Goal: Task Accomplishment & Management: Use online tool/utility

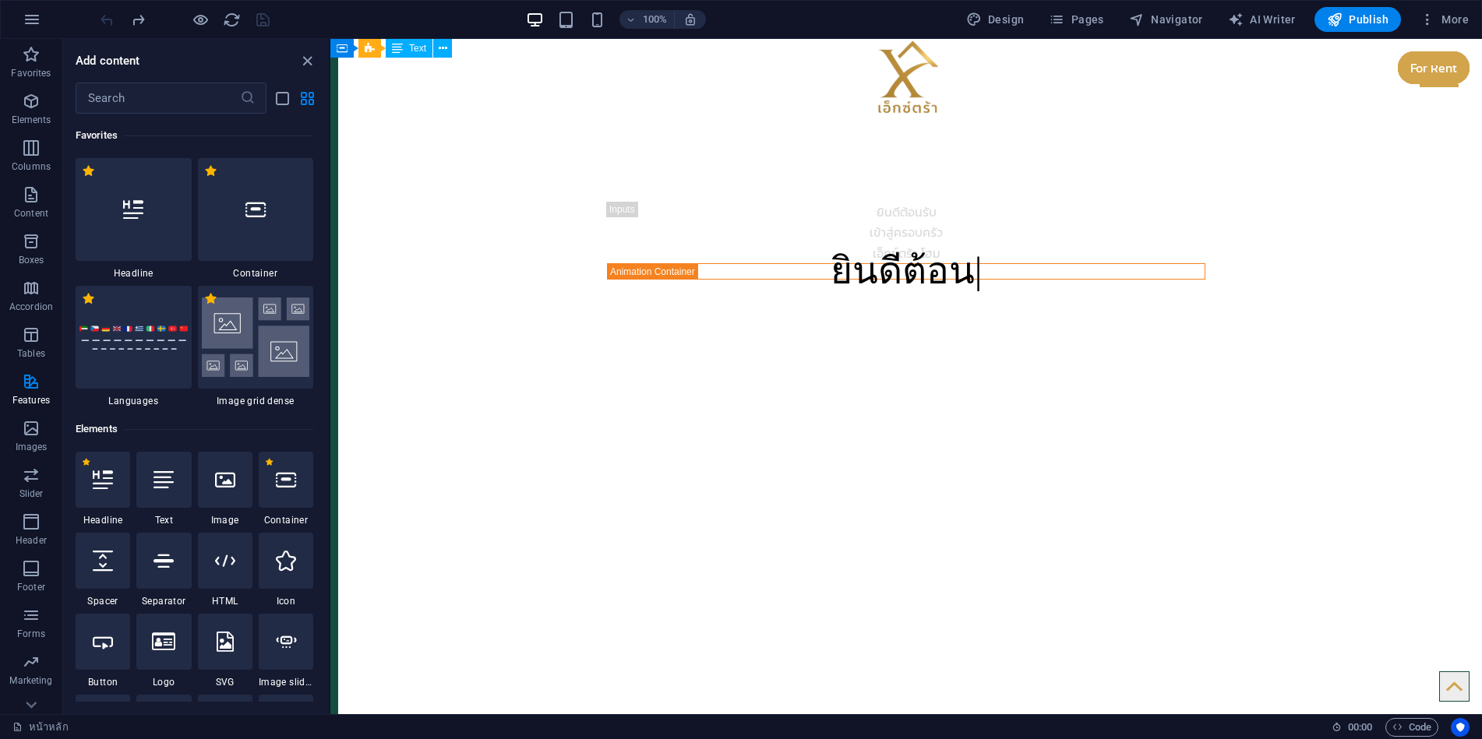
scroll to position [6388, 0]
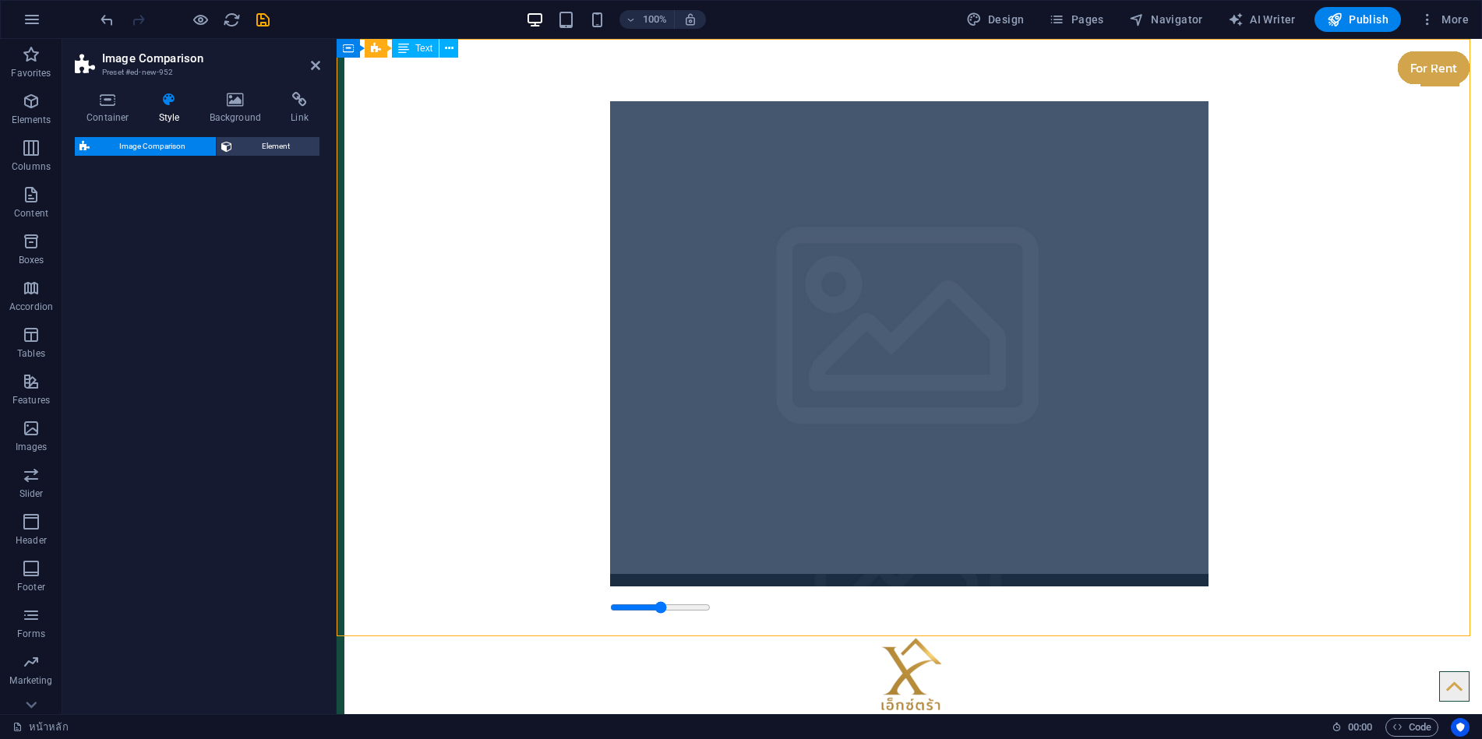
select select "rem"
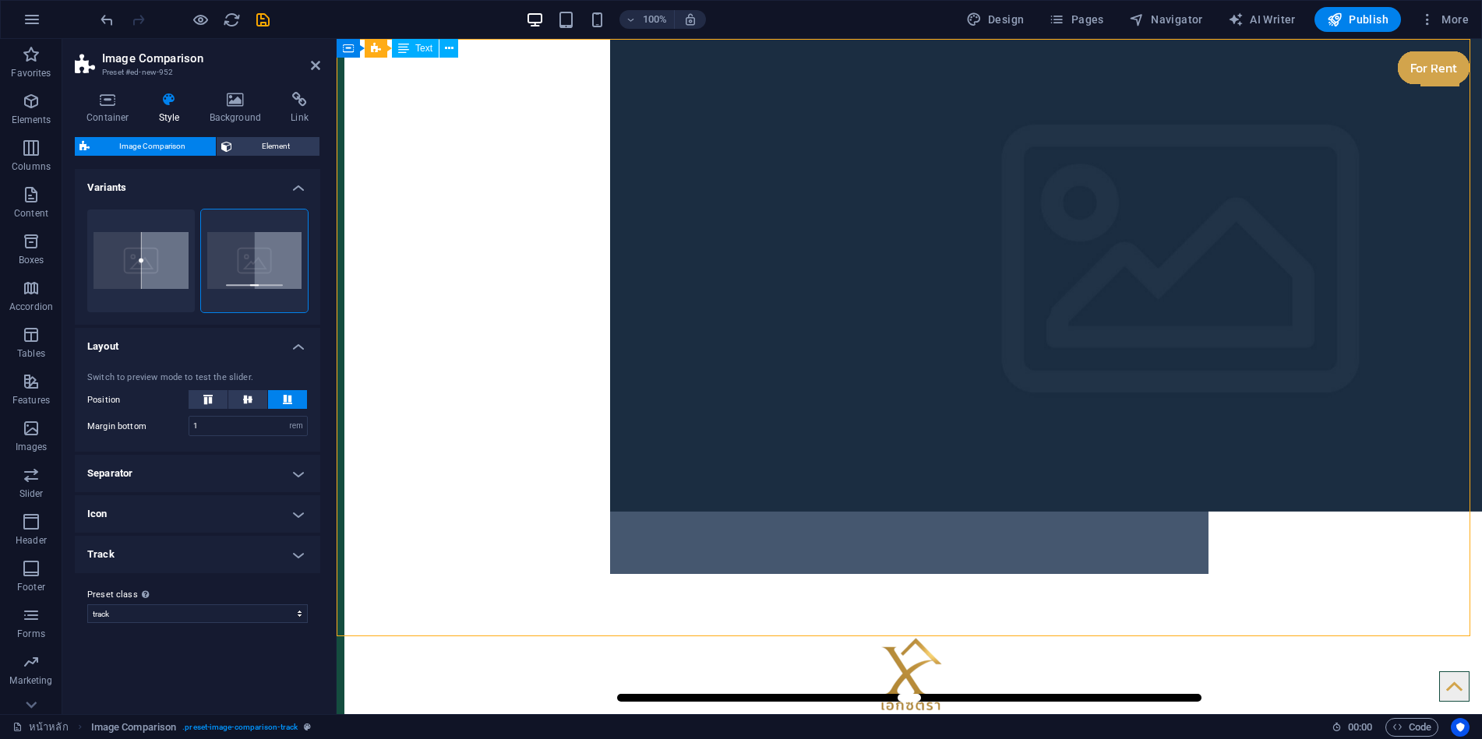
drag, startPoint x: 902, startPoint y: 558, endPoint x: 843, endPoint y: 553, distance: 59.4
click at [843, 512] on figure at bounding box center [1182, 275] width 1145 height 473
click at [757, 220] on figure at bounding box center [1182, 275] width 1145 height 473
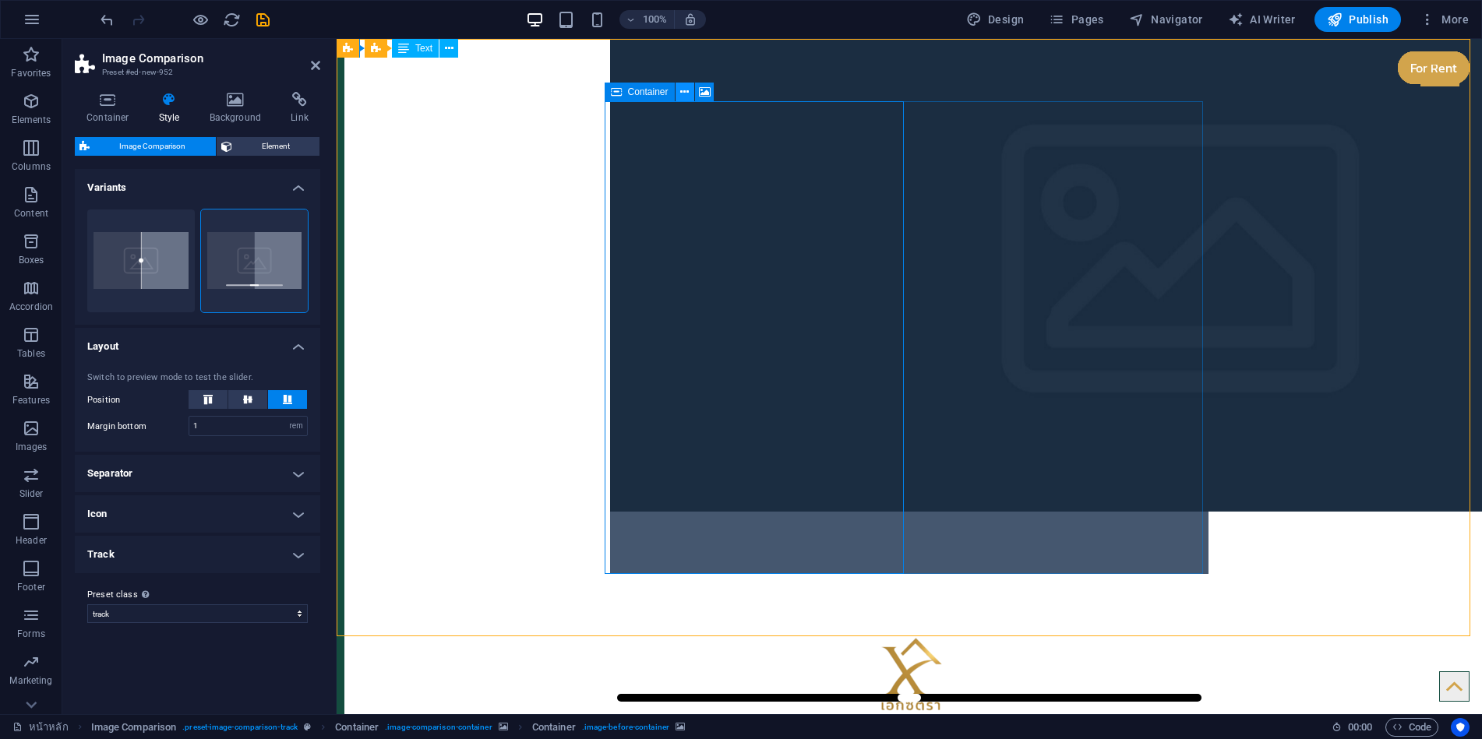
click at [683, 97] on icon at bounding box center [684, 92] width 9 height 16
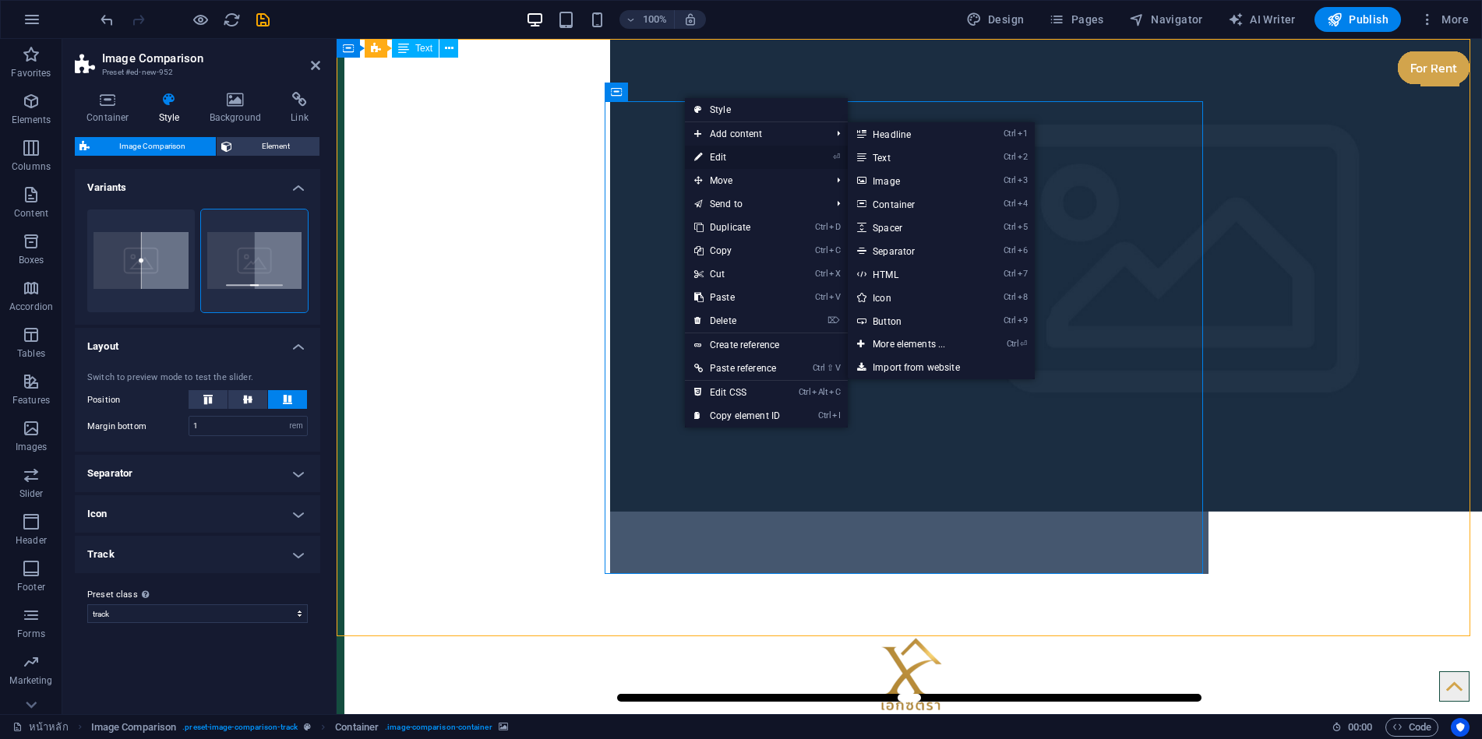
click at [739, 153] on link "⏎ Edit" at bounding box center [737, 157] width 104 height 23
select select "vh"
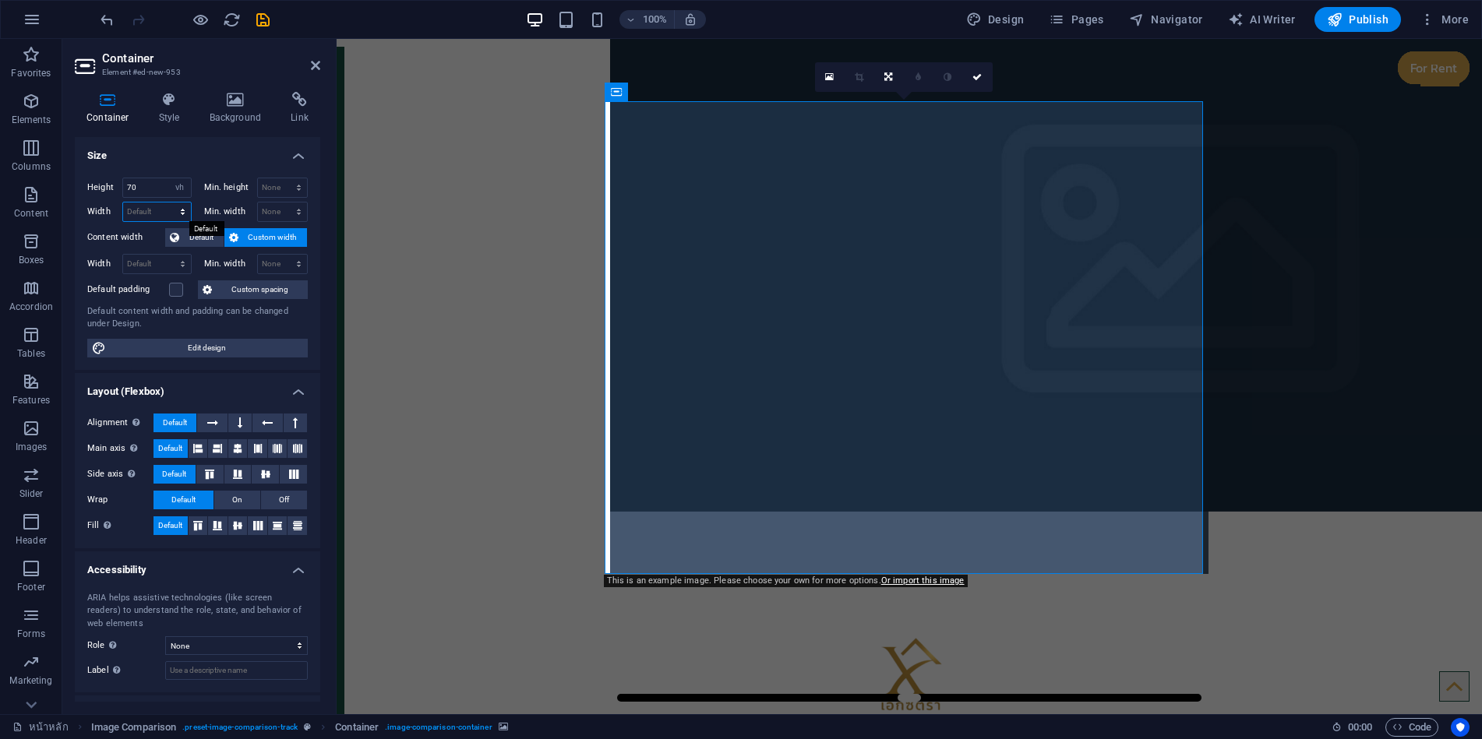
click at [153, 211] on select "Default px rem % em vh vw" at bounding box center [157, 212] width 68 height 19
select select "px"
click at [167, 203] on select "Default px rem % em vh vw" at bounding box center [157, 212] width 68 height 19
type input "1920"
click at [145, 182] on input "70" at bounding box center [157, 187] width 68 height 19
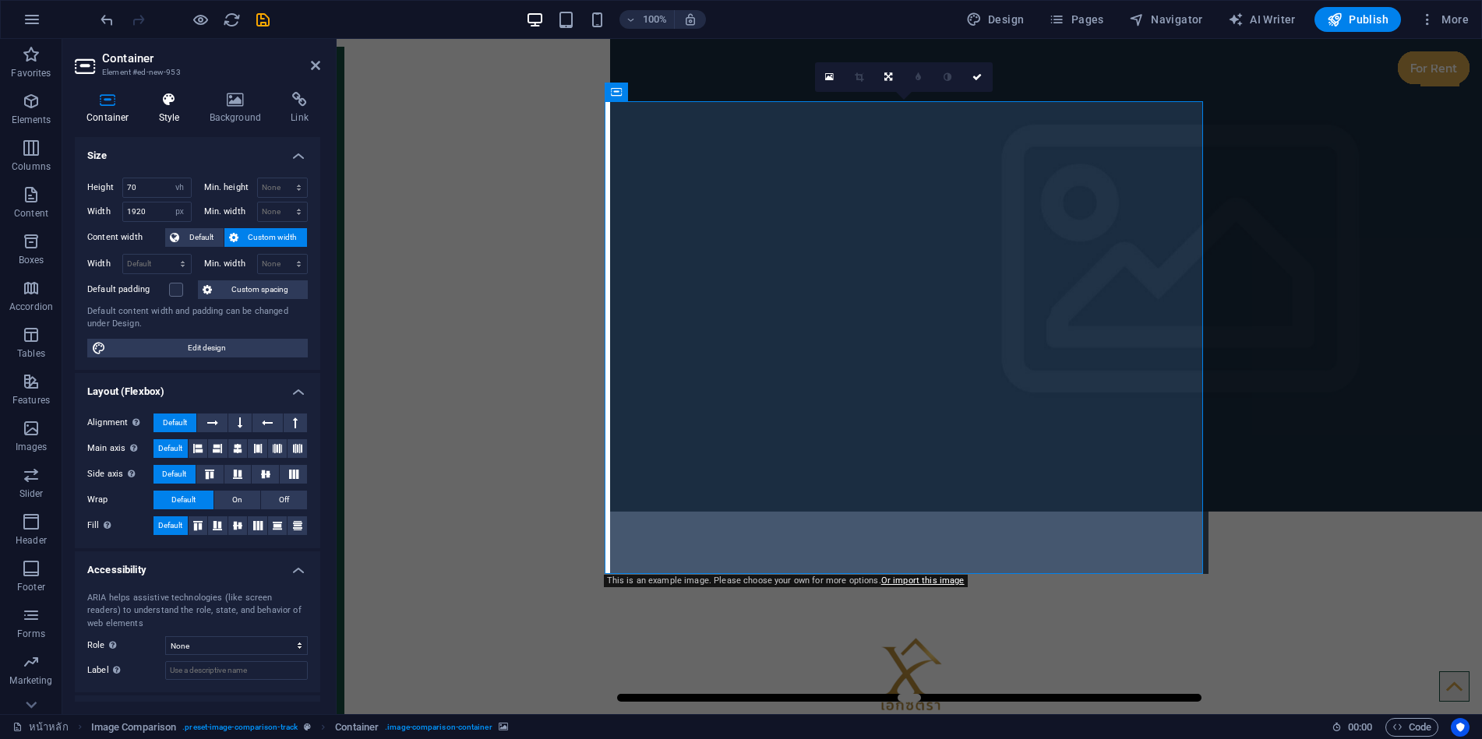
click at [176, 106] on icon at bounding box center [169, 100] width 44 height 16
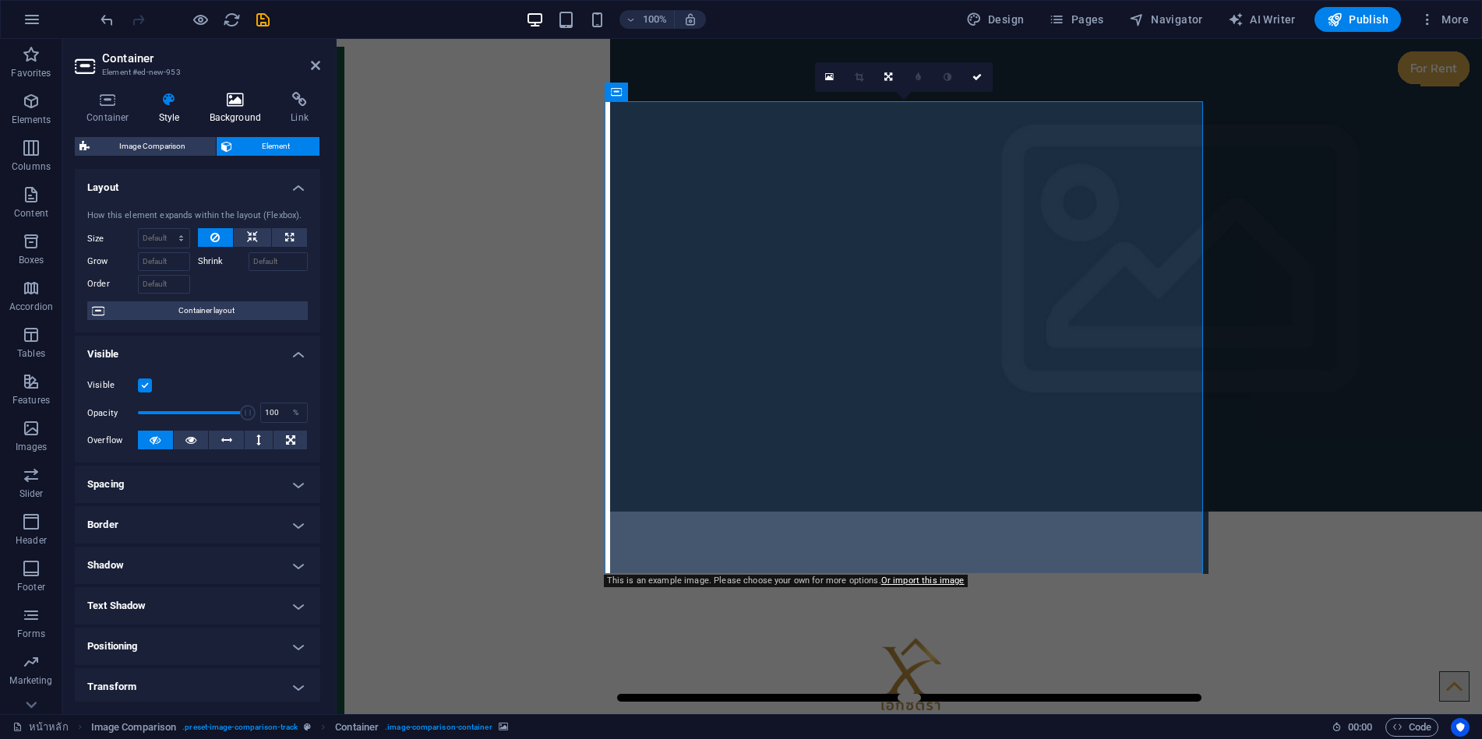
click at [254, 104] on icon at bounding box center [236, 100] width 76 height 16
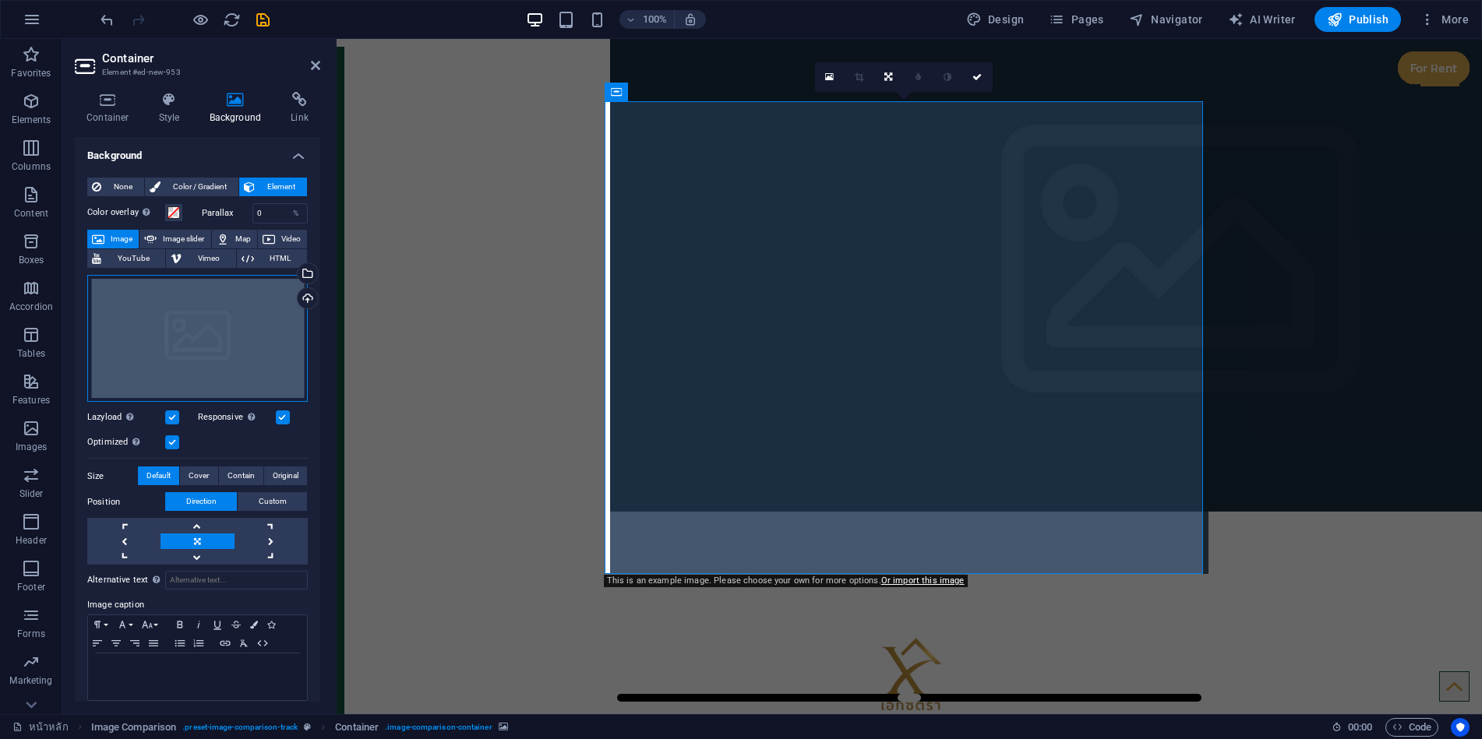
click at [231, 356] on div "Drag files here, click to choose files or select files from Files or our free s…" at bounding box center [197, 339] width 220 height 128
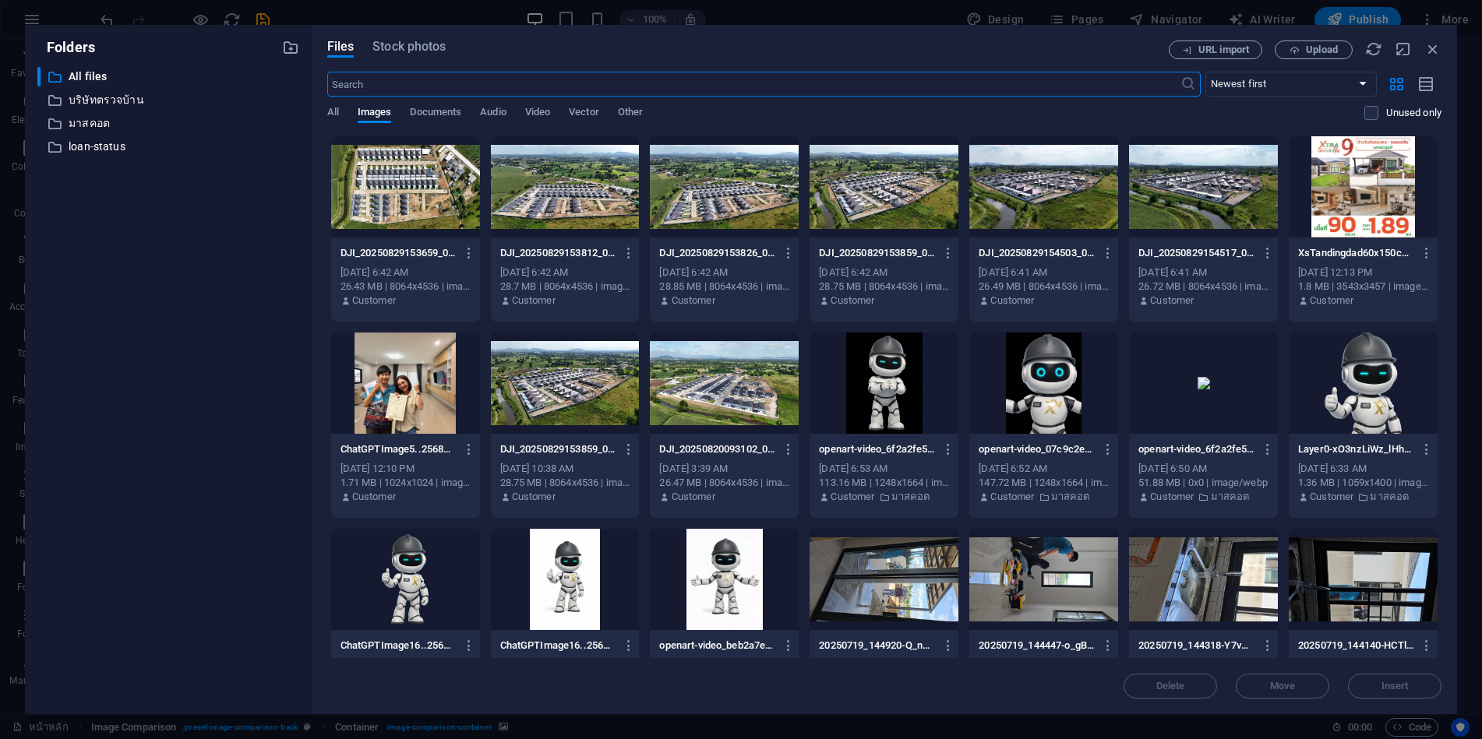
click at [418, 195] on div at bounding box center [405, 186] width 149 height 101
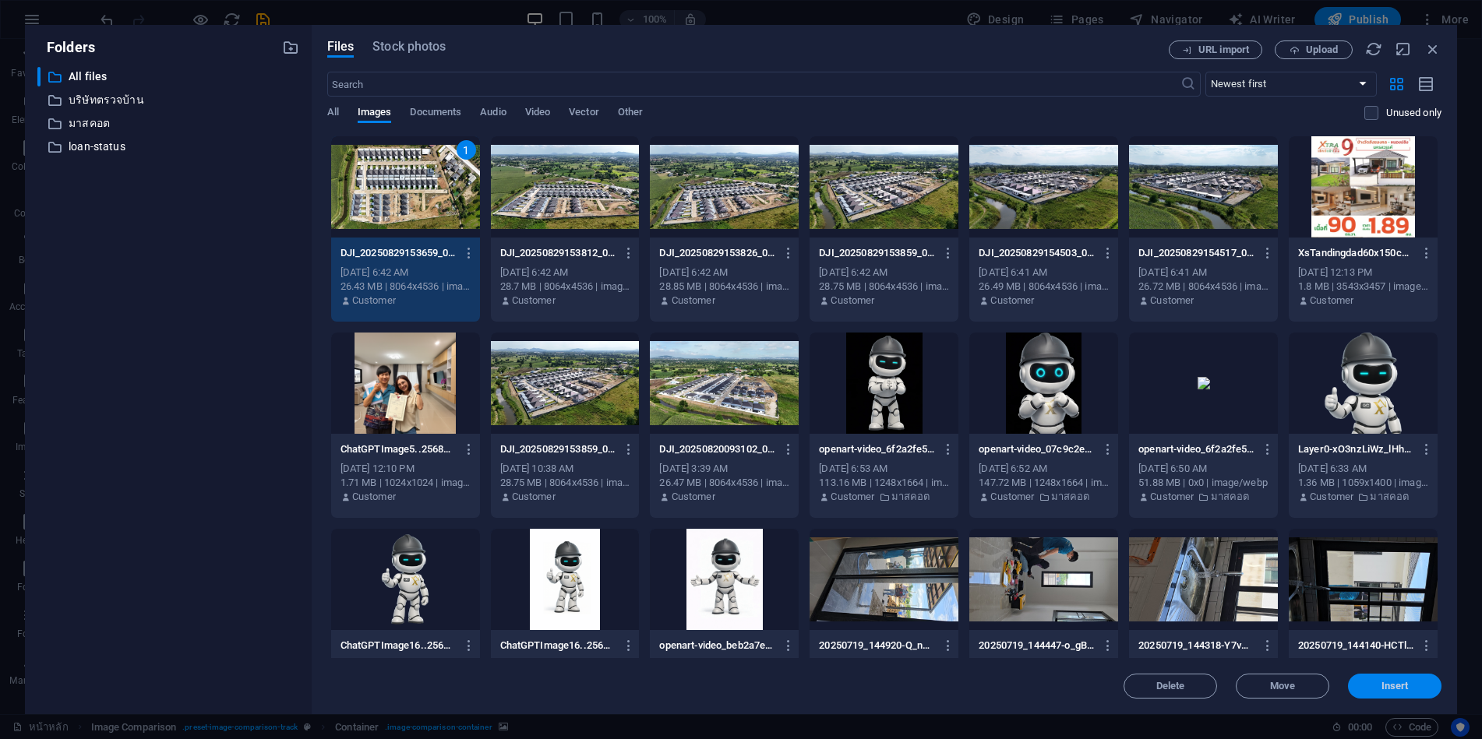
click at [1377, 685] on span "Insert" at bounding box center [1394, 686] width 81 height 9
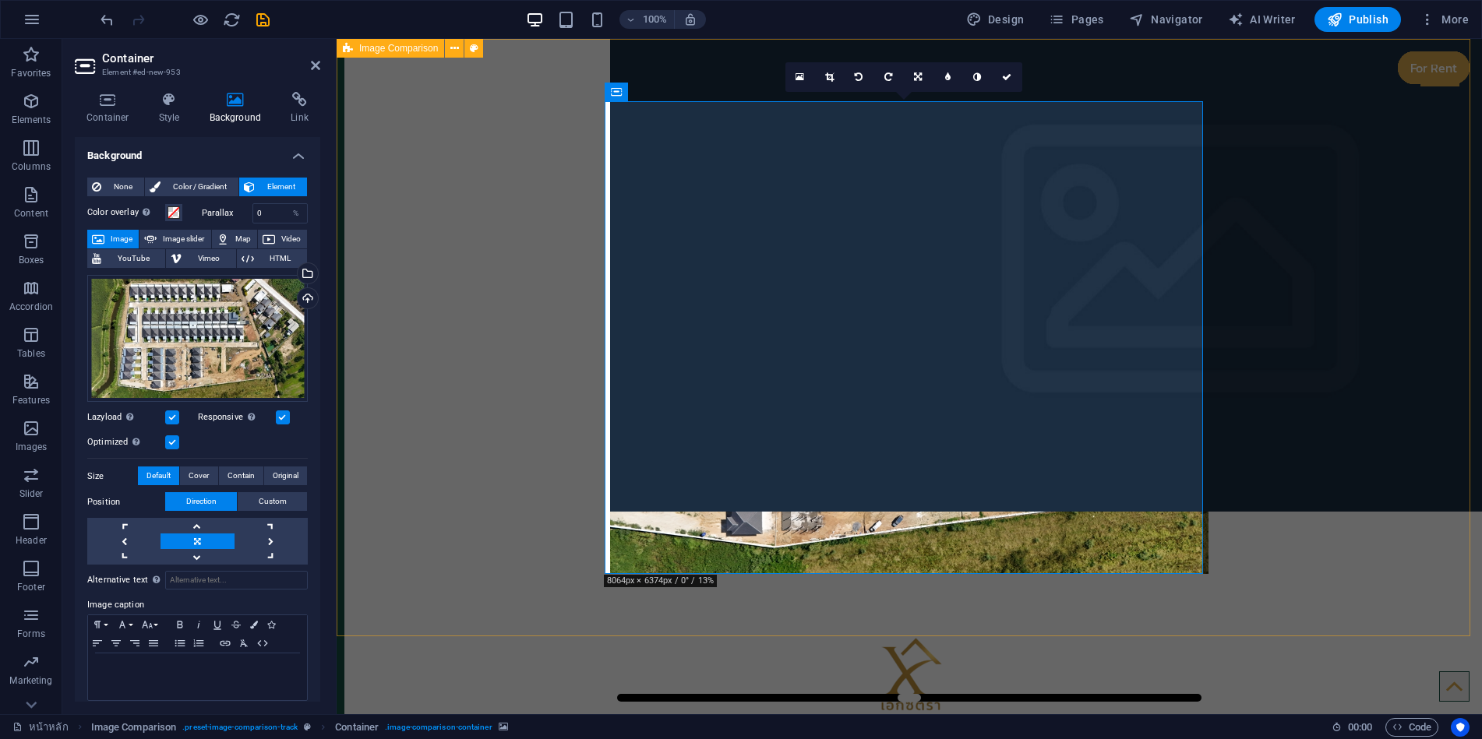
drag, startPoint x: 947, startPoint y: 557, endPoint x: 958, endPoint y: 557, distance: 11.7
click at [958, 557] on div at bounding box center [909, 337] width 598 height 473
drag, startPoint x: 102, startPoint y: 110, endPoint x: 170, endPoint y: 104, distance: 68.1
click at [104, 110] on h4 "Container" at bounding box center [111, 108] width 72 height 33
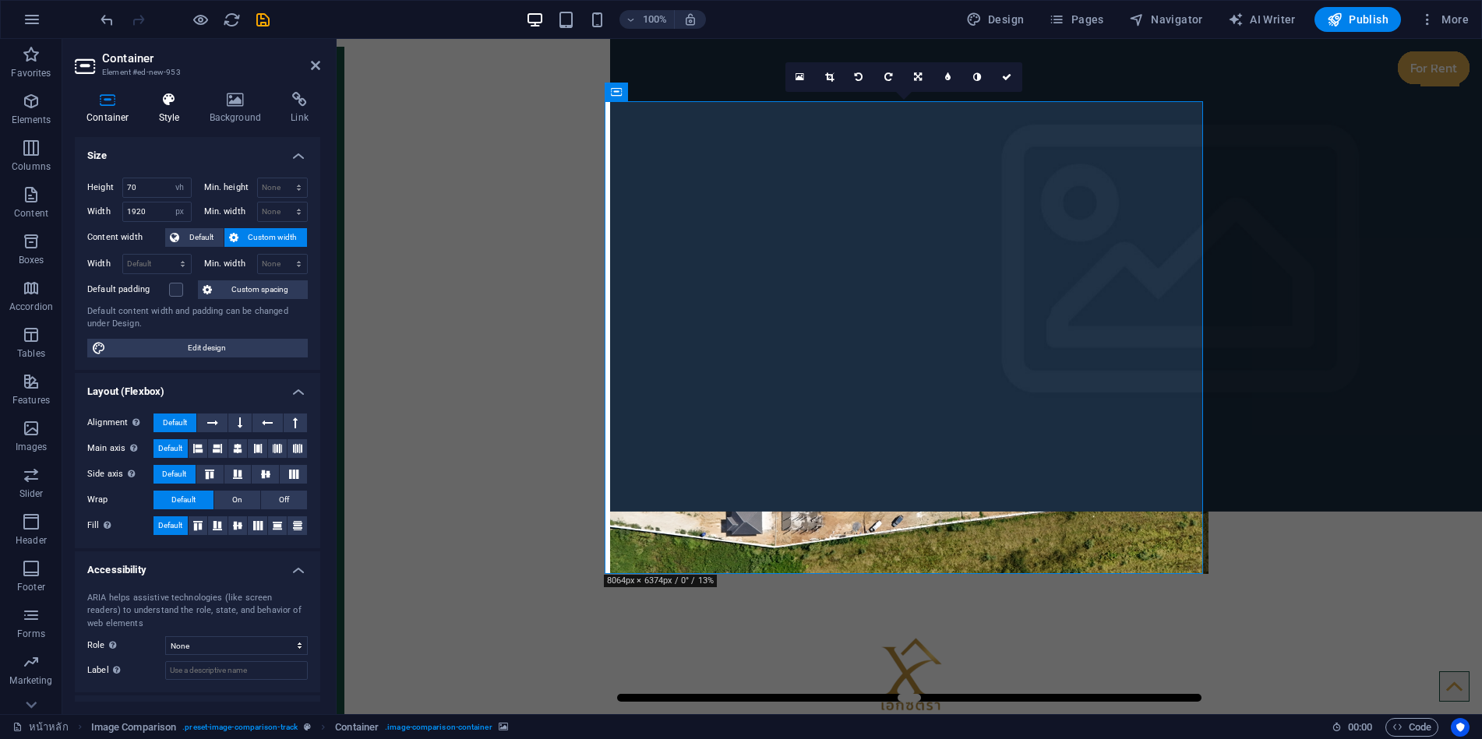
click at [177, 102] on icon at bounding box center [169, 100] width 44 height 16
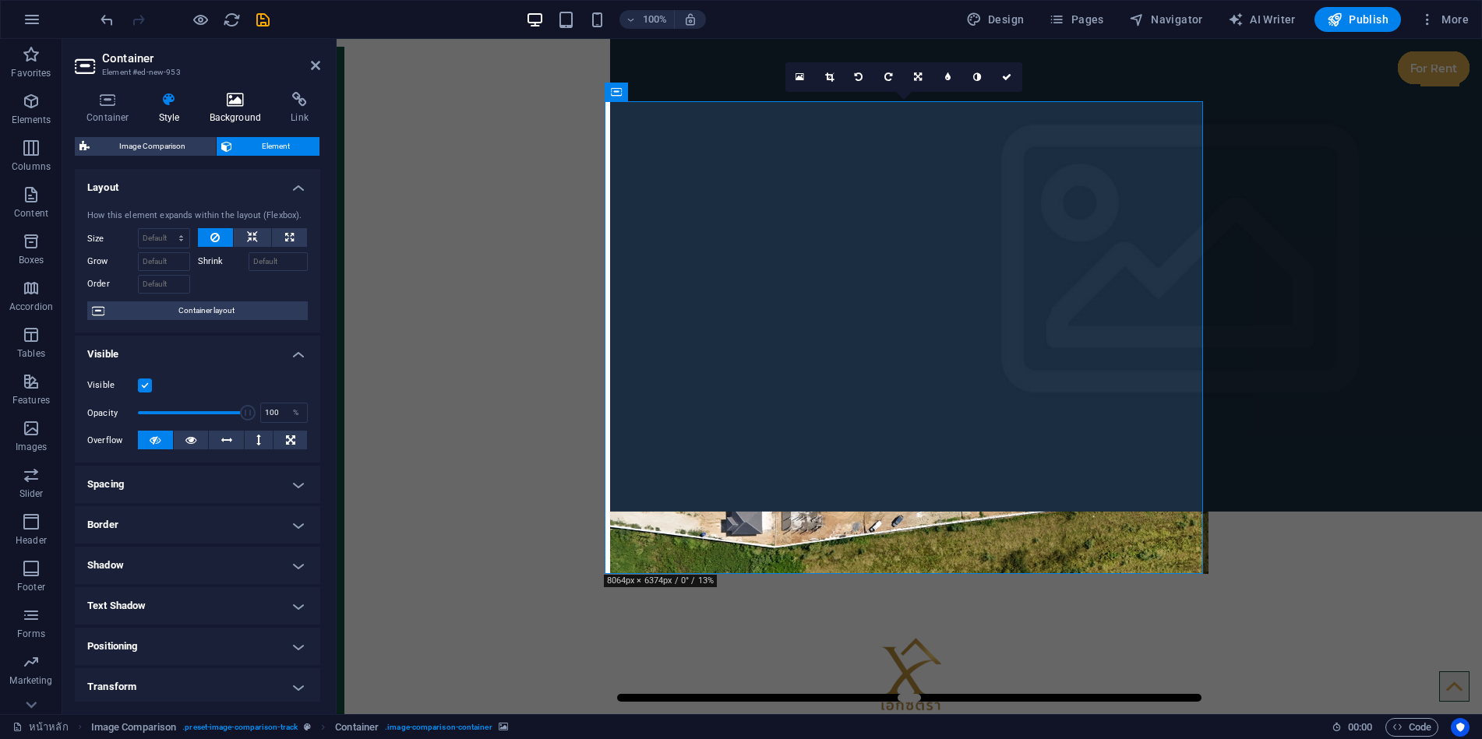
click at [217, 109] on h4 "Background" at bounding box center [239, 108] width 82 height 33
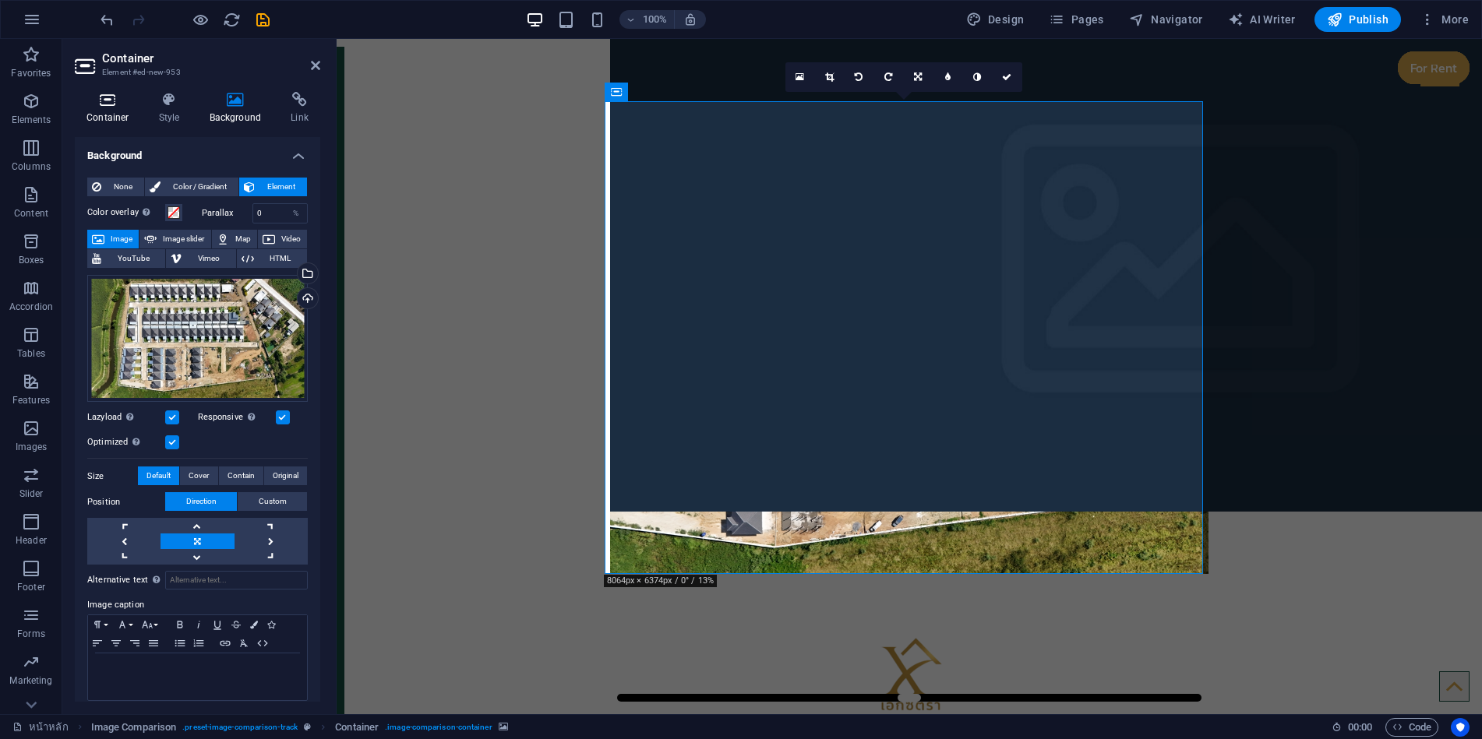
click at [108, 105] on icon at bounding box center [108, 100] width 66 height 16
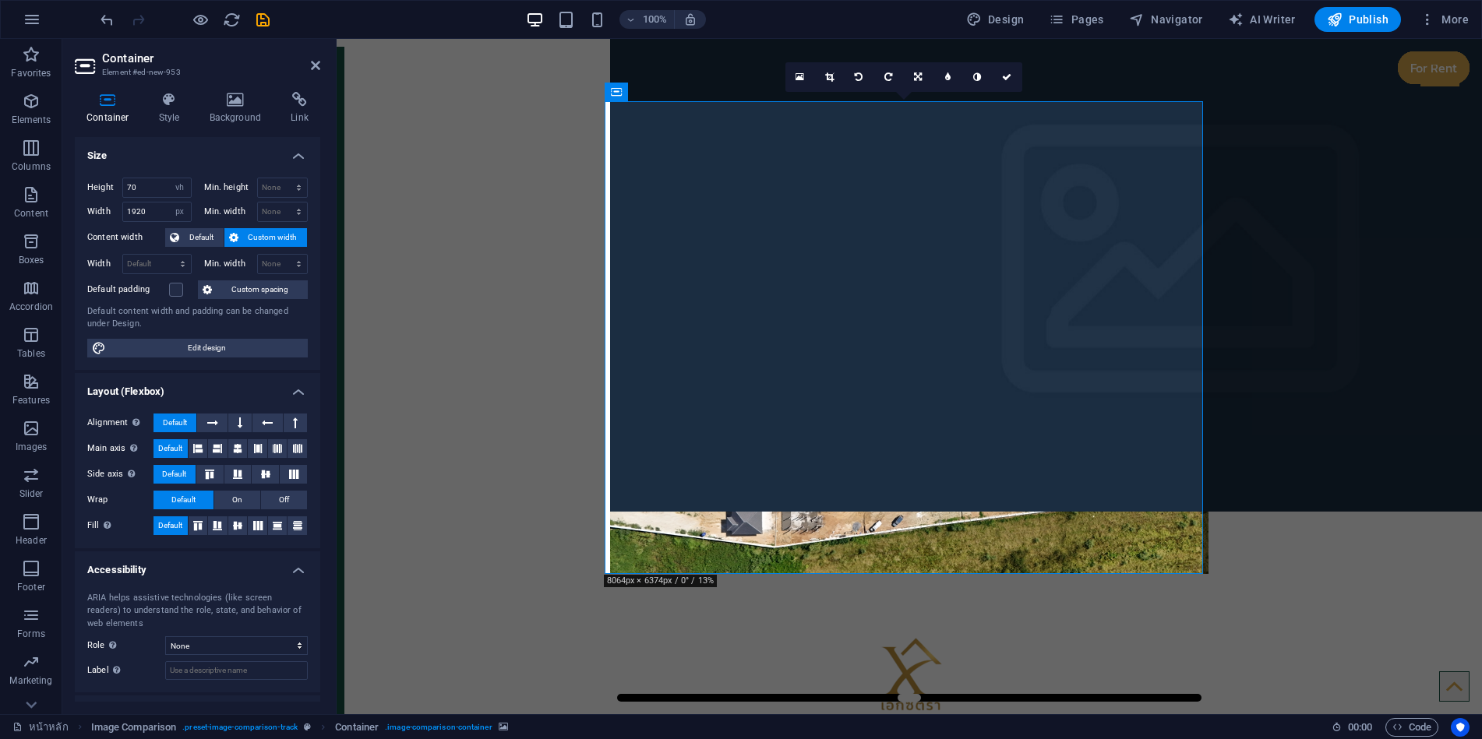
drag, startPoint x: 910, startPoint y: 559, endPoint x: 955, endPoint y: 549, distance: 46.1
click at [973, 551] on figure at bounding box center [909, 337] width 598 height 473
click at [688, 93] on icon at bounding box center [684, 92] width 9 height 16
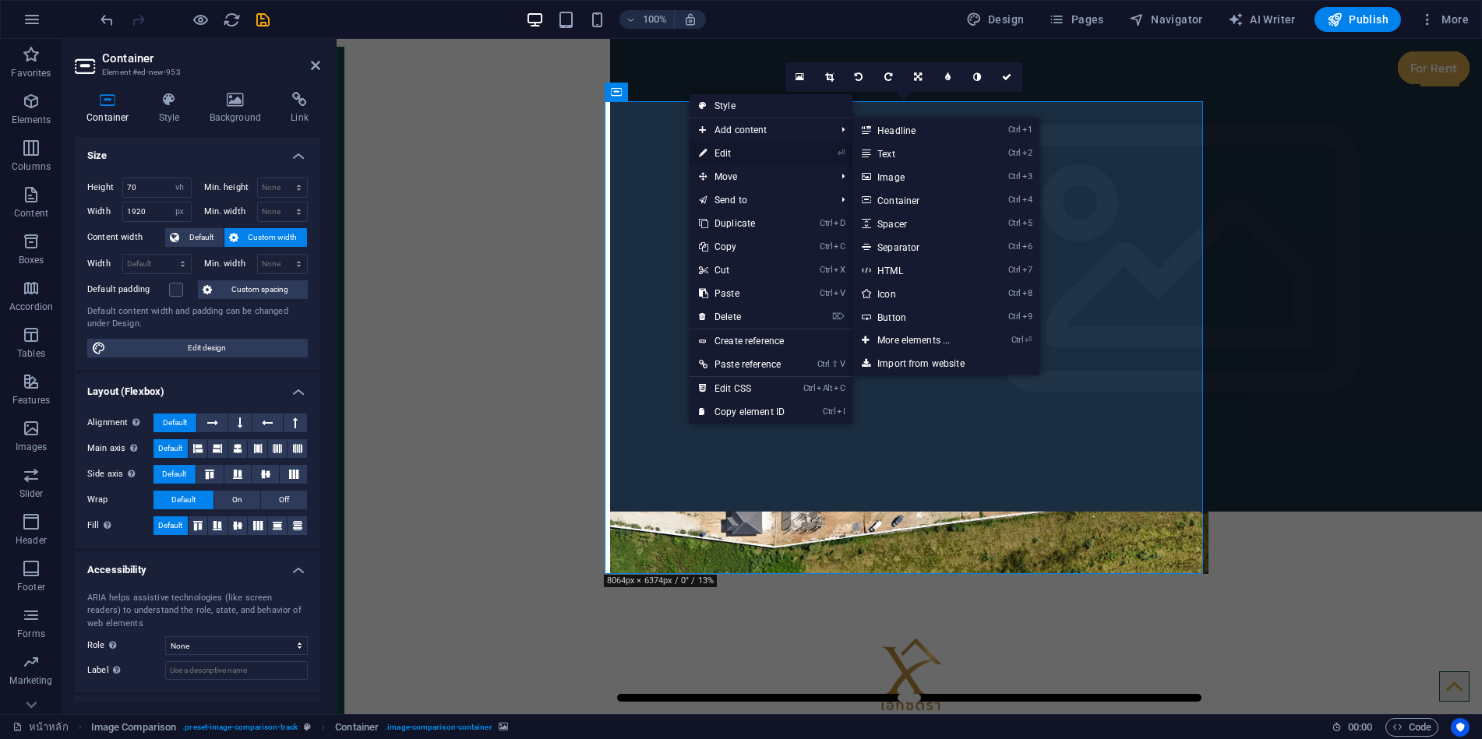
click at [726, 146] on link "⏎ Edit" at bounding box center [741, 153] width 104 height 23
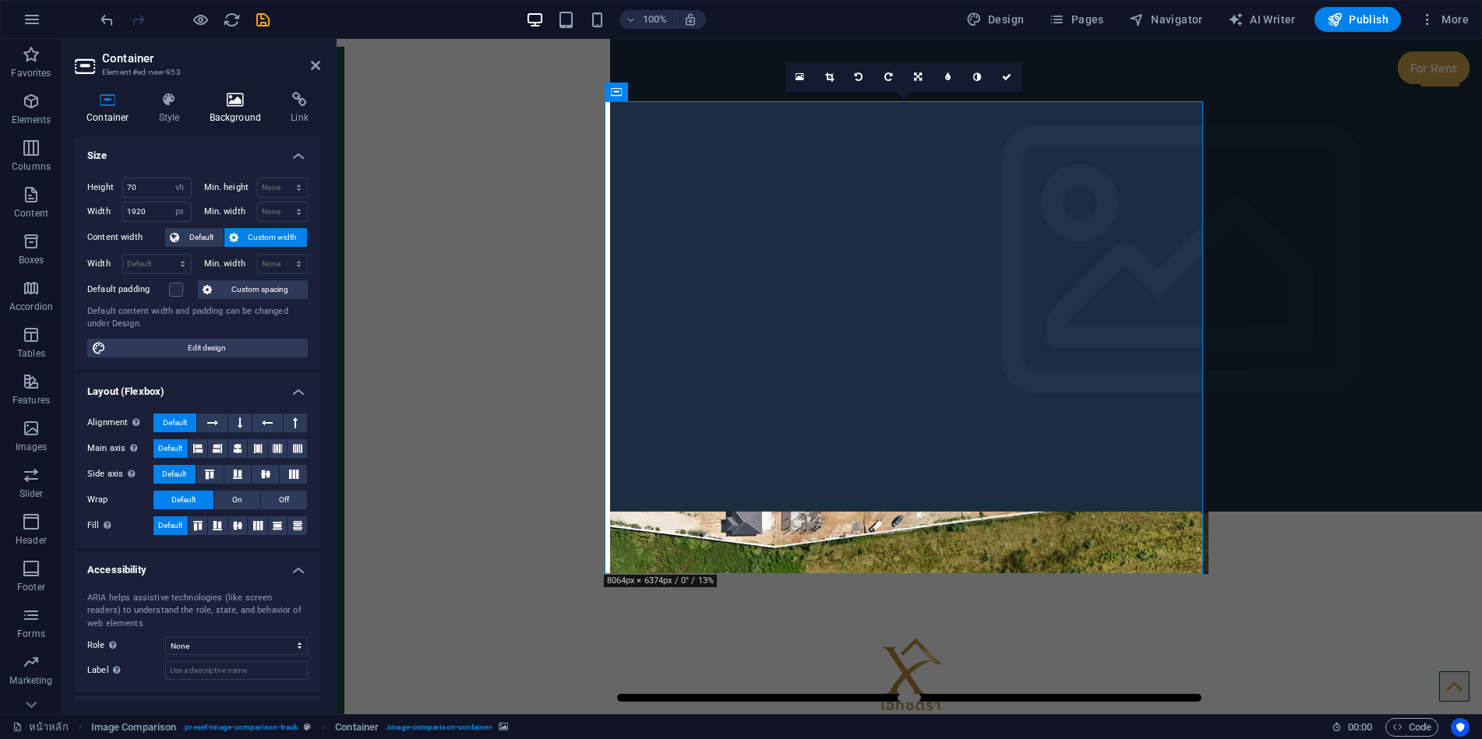
click at [239, 107] on icon at bounding box center [236, 100] width 76 height 16
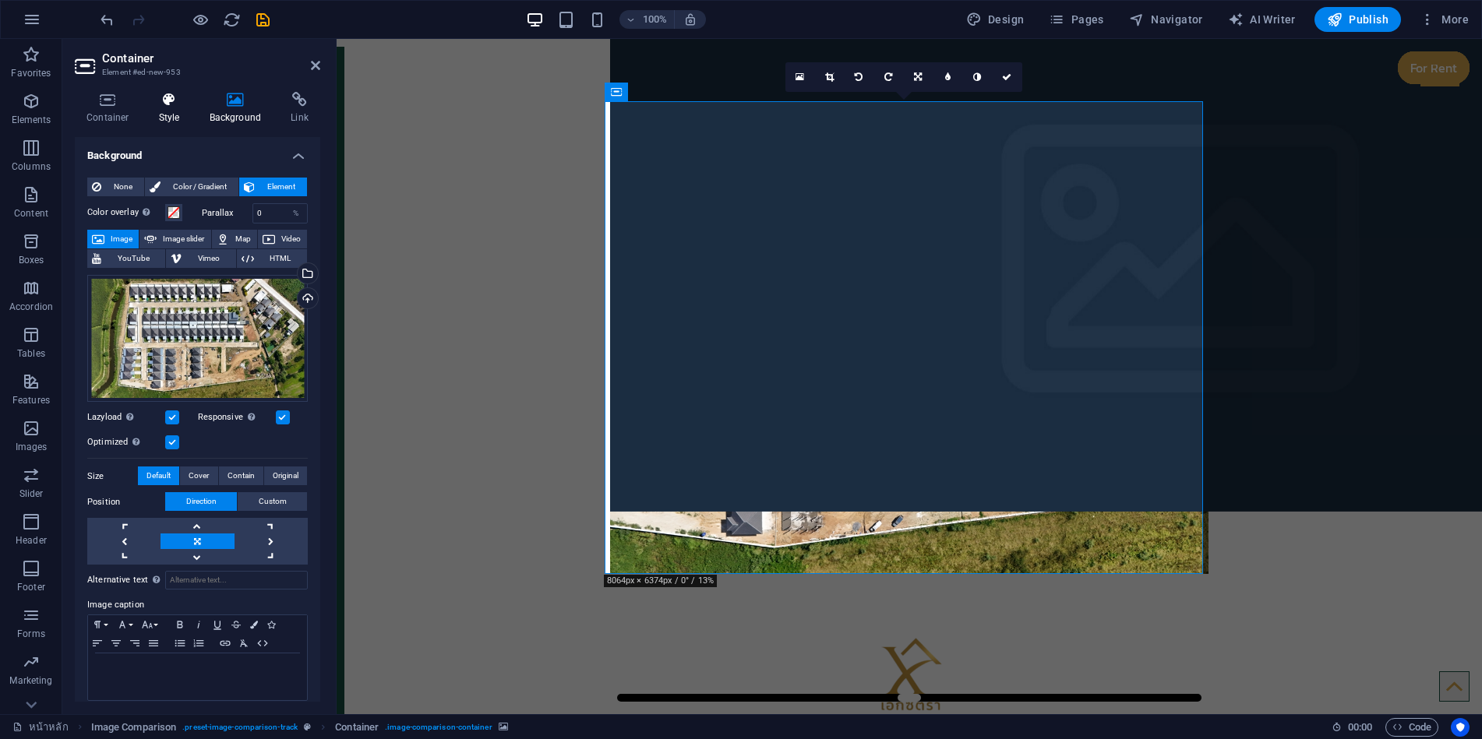
click at [175, 106] on icon at bounding box center [169, 100] width 44 height 16
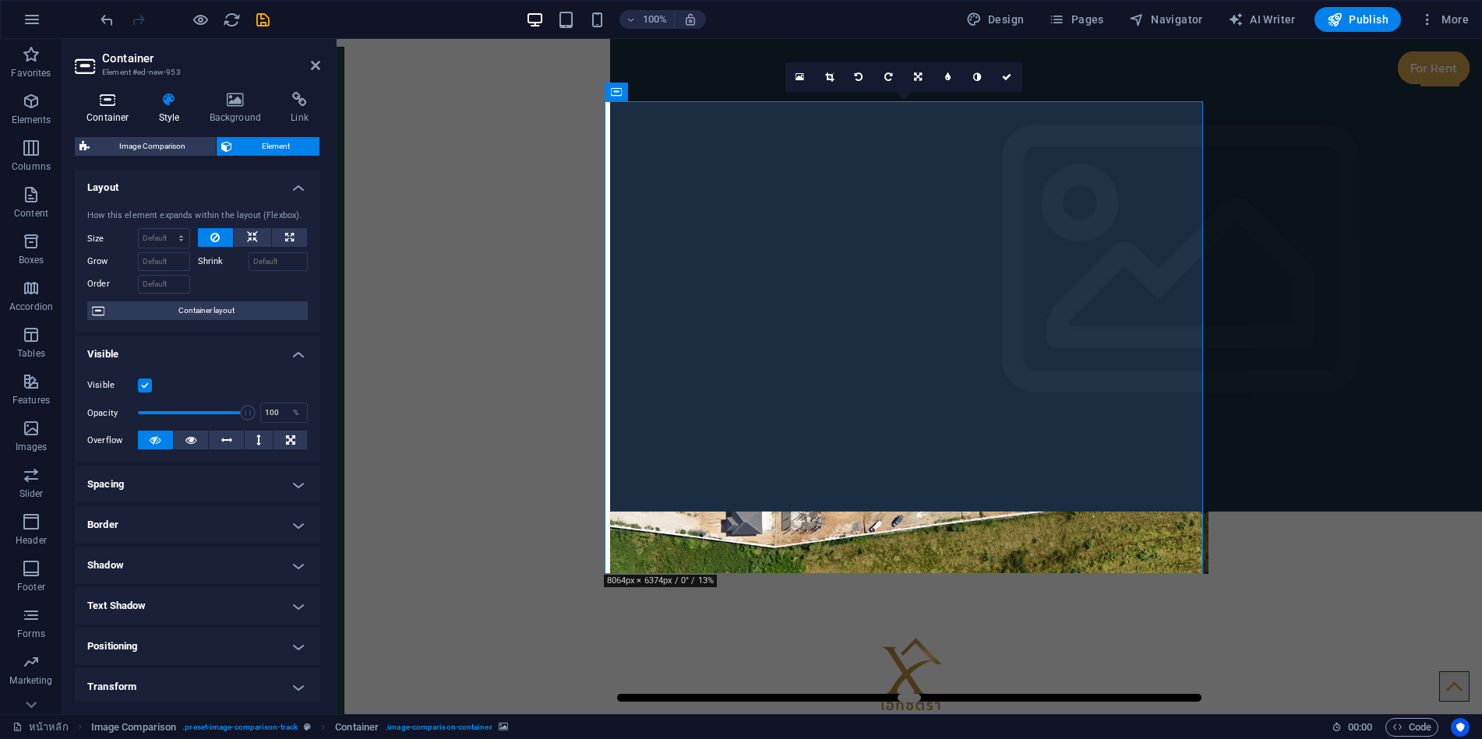
click at [128, 107] on icon at bounding box center [108, 100] width 66 height 16
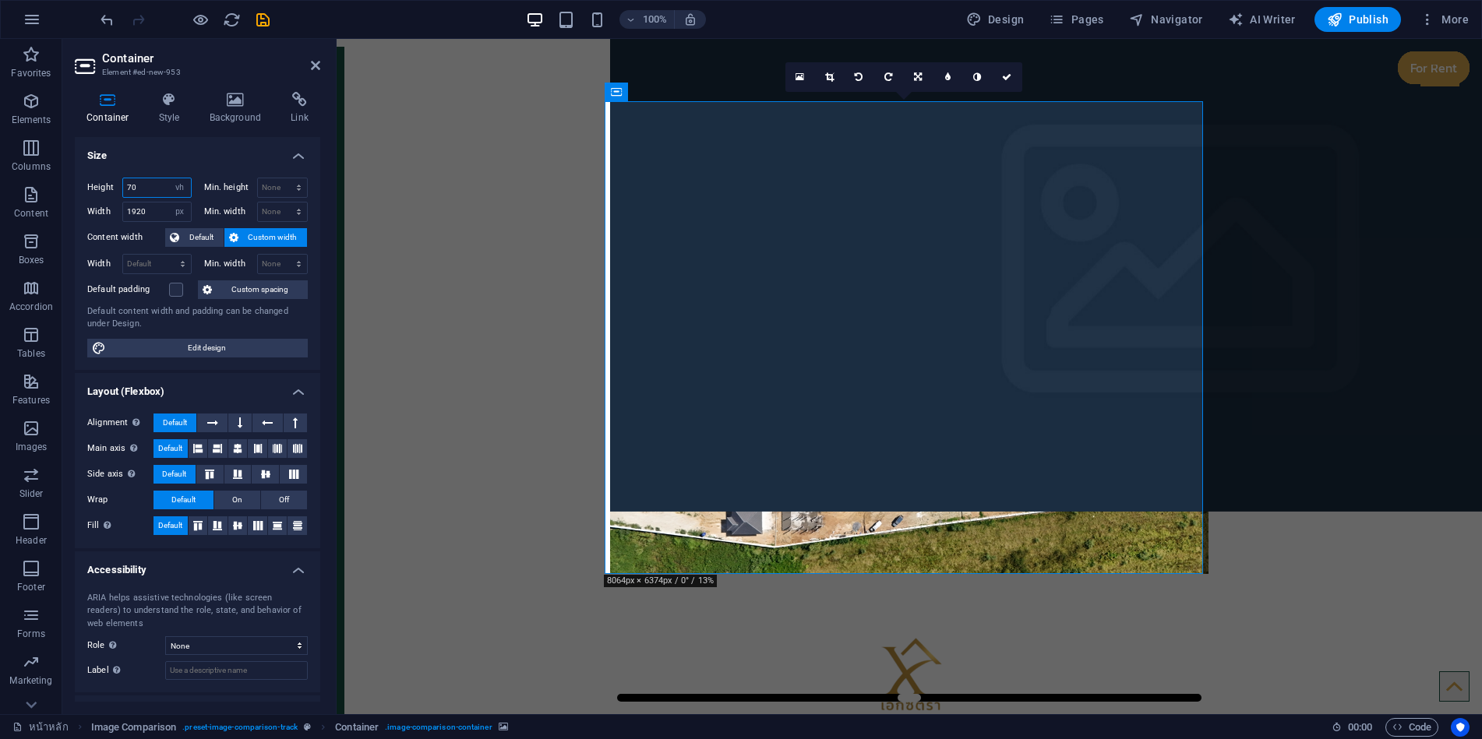
click at [149, 182] on input "70" at bounding box center [157, 187] width 68 height 19
click at [182, 210] on select "Default px rem % em vh vw" at bounding box center [180, 212] width 22 height 19
select select "default"
click at [169, 203] on select "Default px rem % em vh vw" at bounding box center [180, 212] width 22 height 19
select select "DISABLED_OPTION_VALUE"
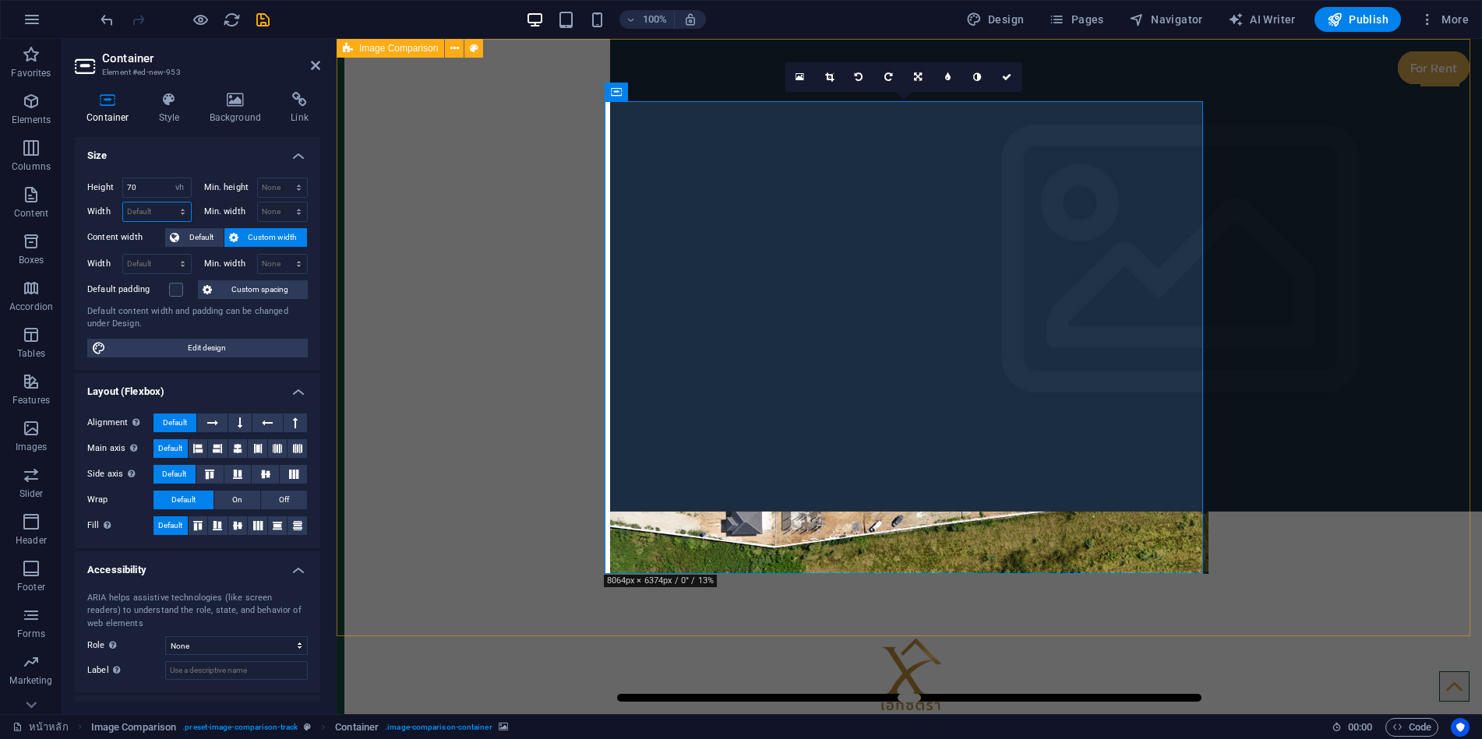
type input "1920"
select select "px"
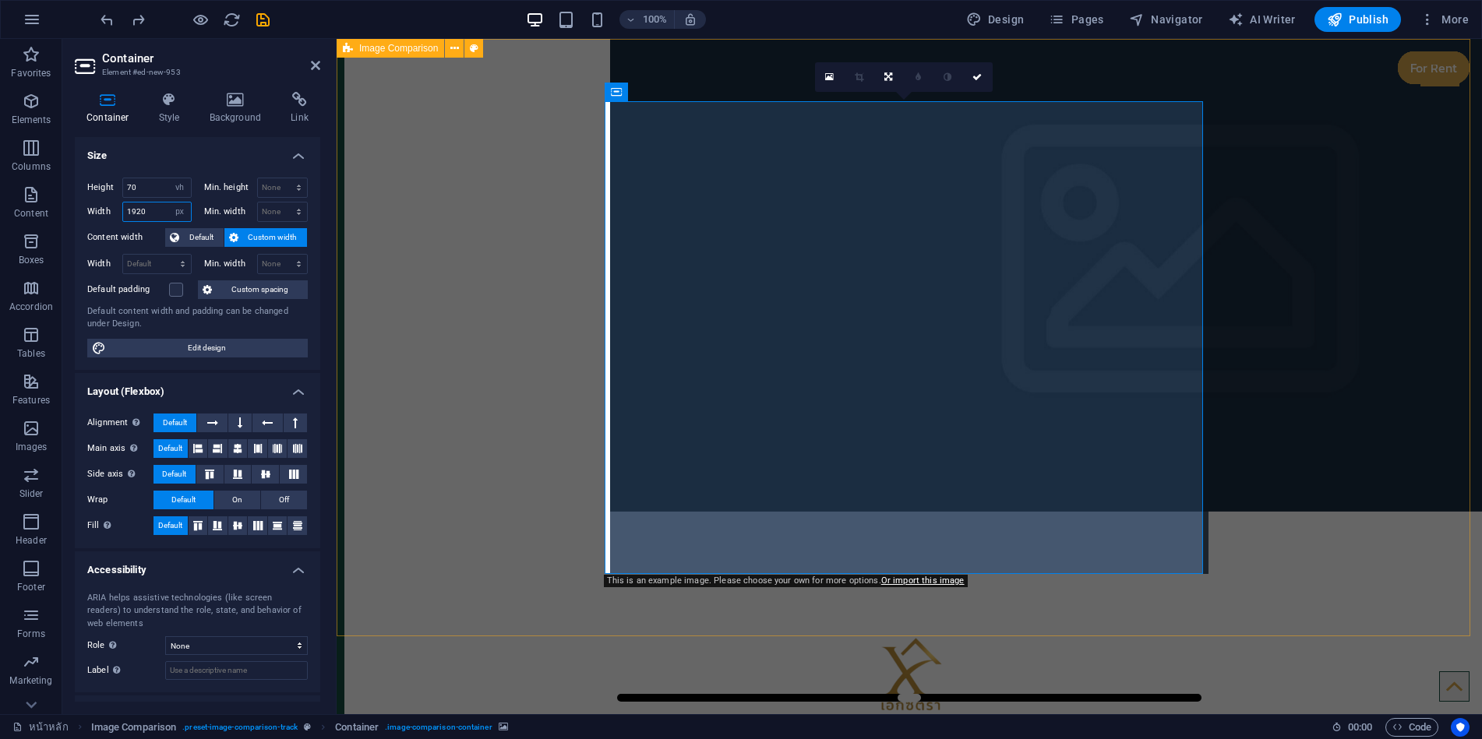
type input "768"
select select "DISABLED_OPTION_VALUE"
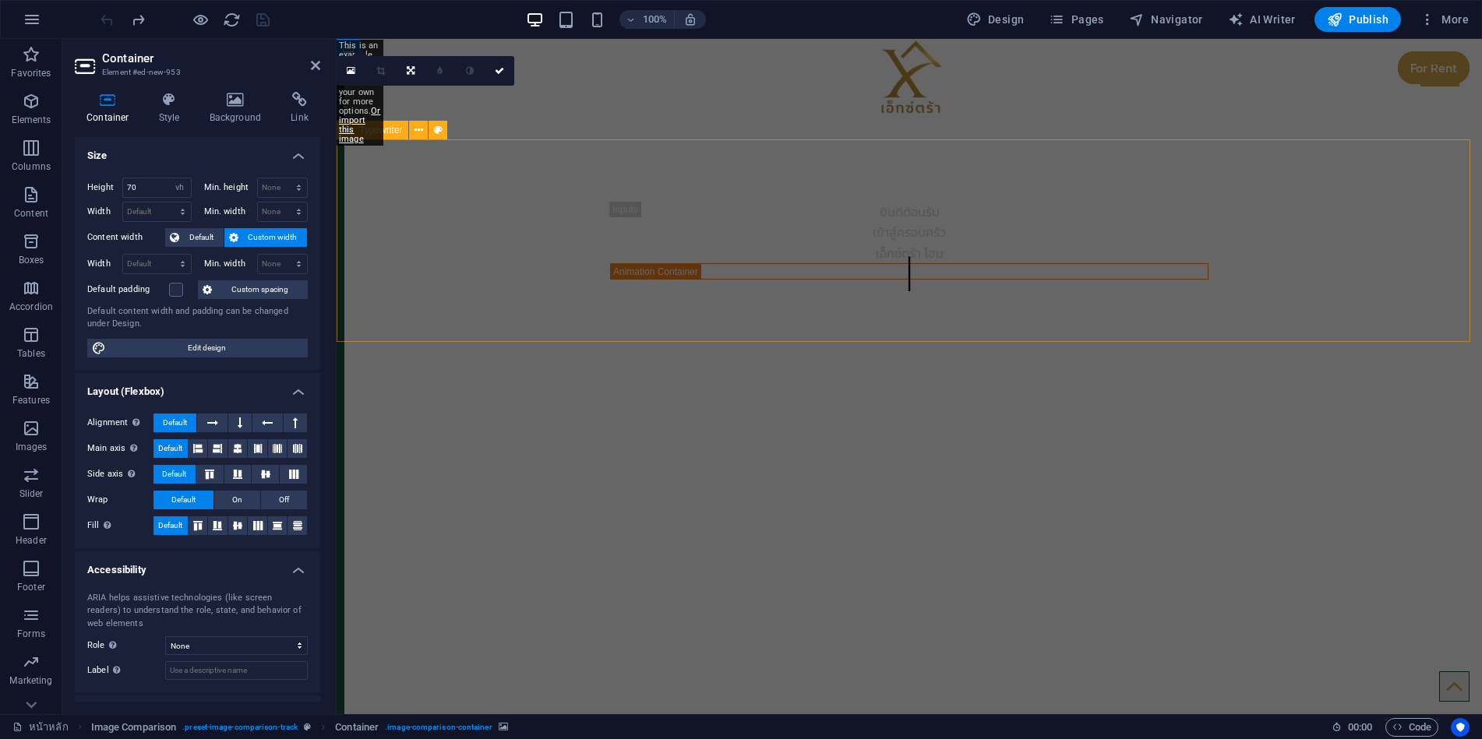
click at [394, 275] on div "ยินดีต้อนรับ เข้าสู่ครอบครัว เอ็กซ์ตร้า โฮม" at bounding box center [909, 240] width 1145 height 203
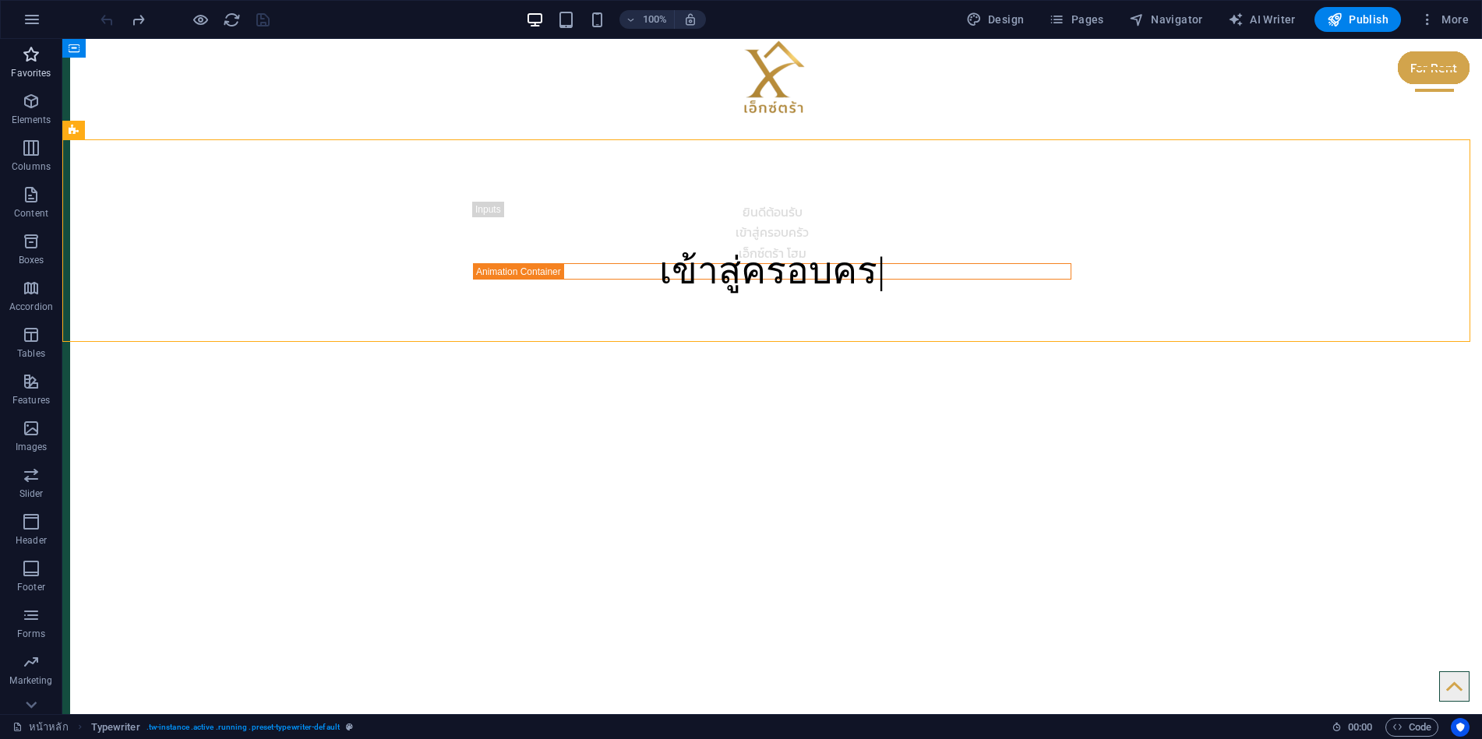
click at [34, 49] on icon "button" at bounding box center [31, 54] width 19 height 19
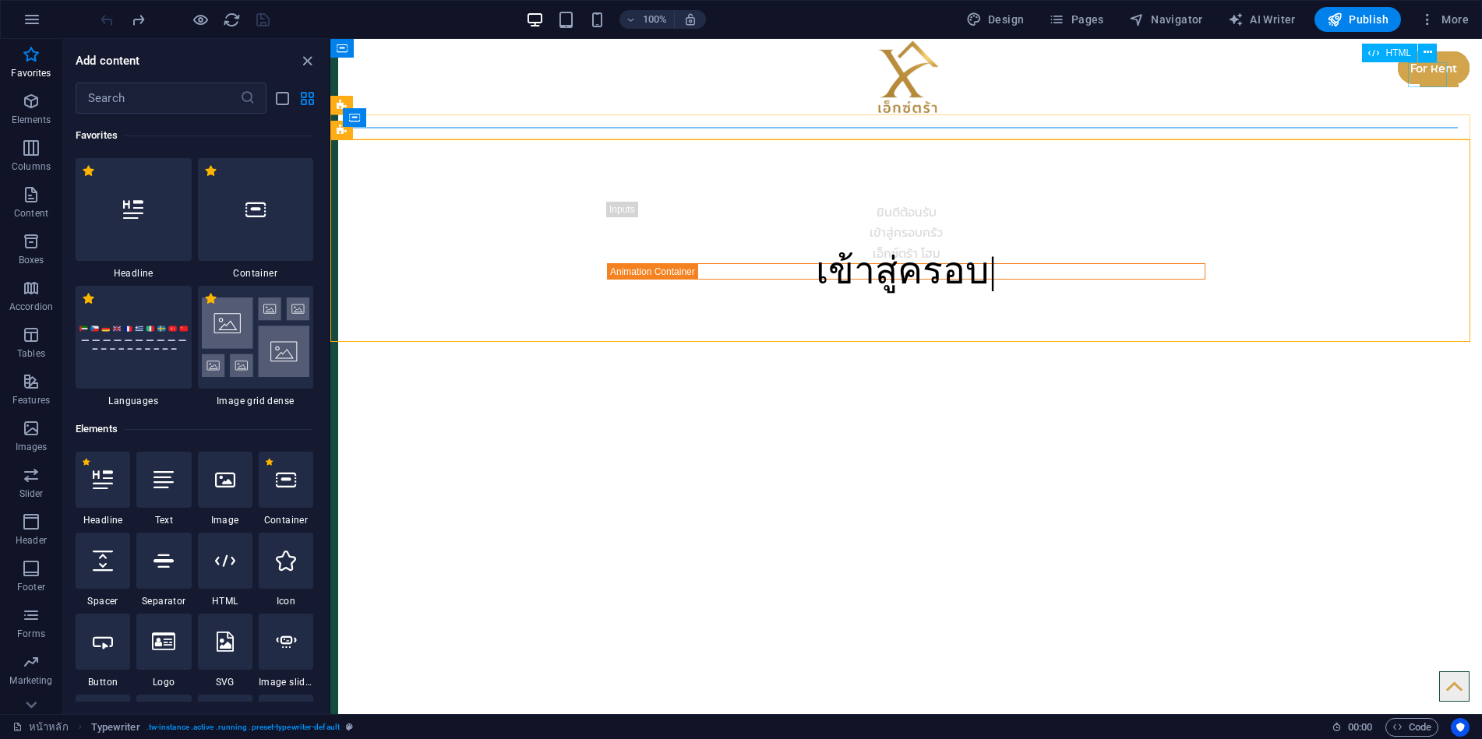
click at [1429, 79] on div at bounding box center [1438, 74] width 39 height 25
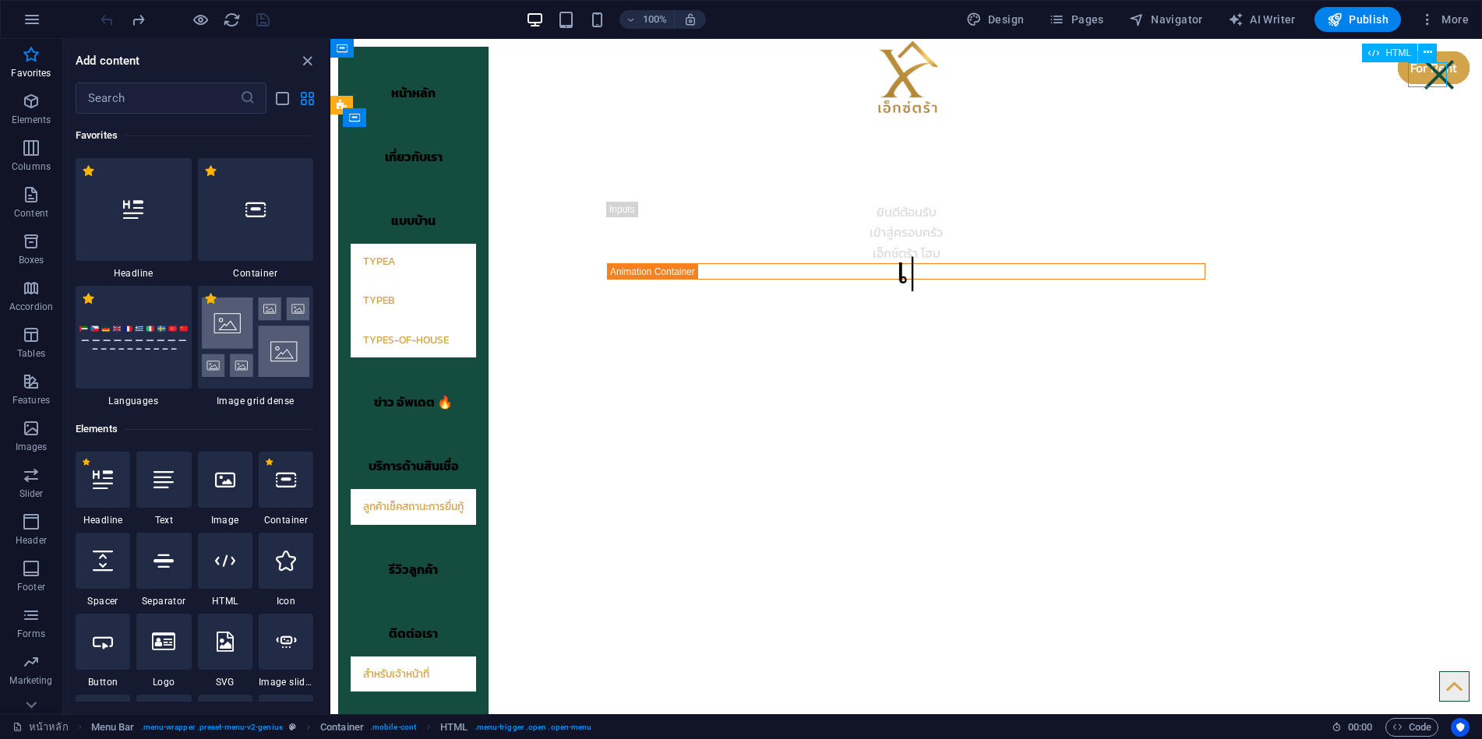
click at [1436, 81] on div at bounding box center [1438, 74] width 39 height 25
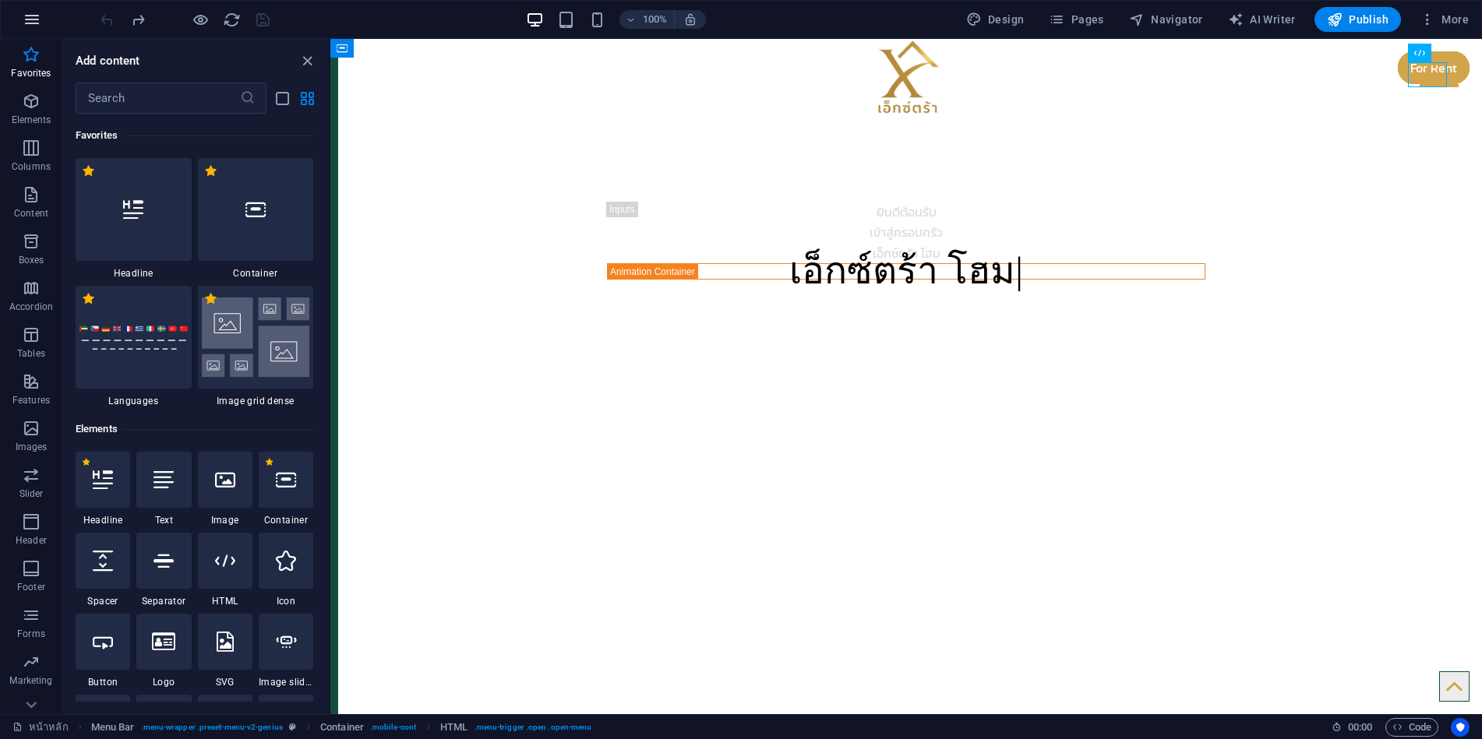
click at [37, 15] on icon "button" at bounding box center [32, 19] width 19 height 19
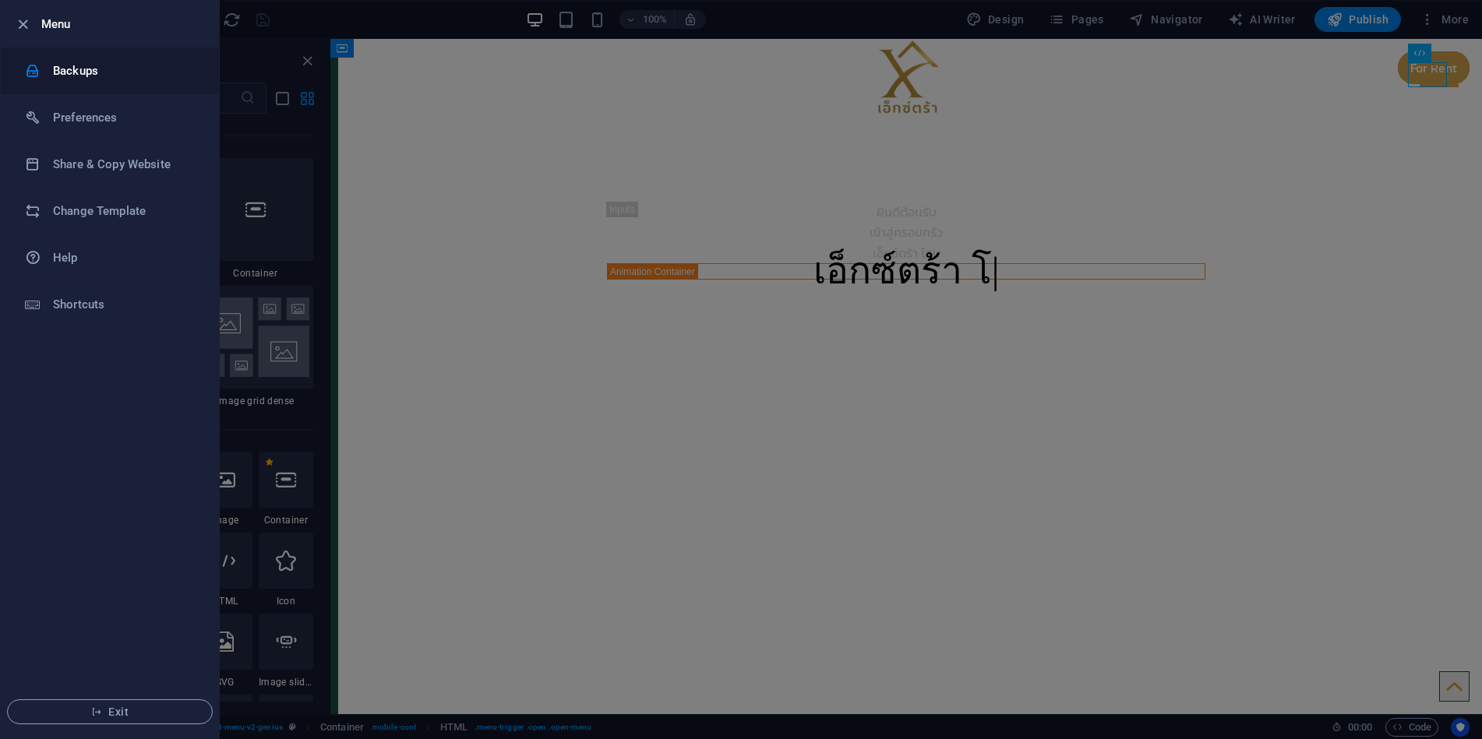
click at [86, 74] on h6 "Backups" at bounding box center [125, 71] width 144 height 19
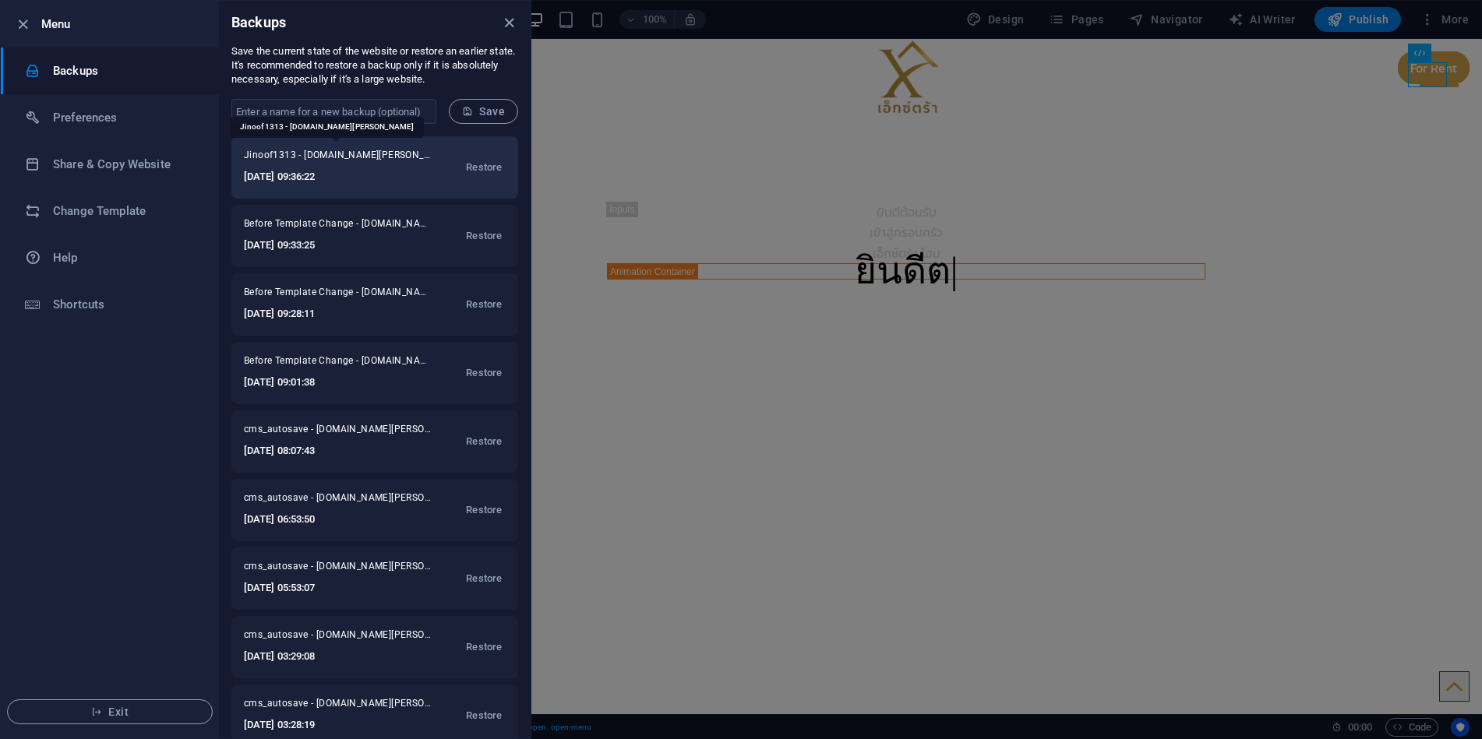
click at [352, 165] on span "Jinoof1313 - [DOMAIN_NAME][PERSON_NAME]" at bounding box center [337, 158] width 187 height 19
click at [338, 163] on span "Jinoof1313 - [DOMAIN_NAME][PERSON_NAME]" at bounding box center [337, 158] width 187 height 19
click at [387, 156] on span "Jinoof1313 - [DOMAIN_NAME][PERSON_NAME]" at bounding box center [337, 158] width 187 height 19
click at [418, 162] on span "Jinoof1313 - [DOMAIN_NAME][PERSON_NAME]" at bounding box center [337, 158] width 187 height 19
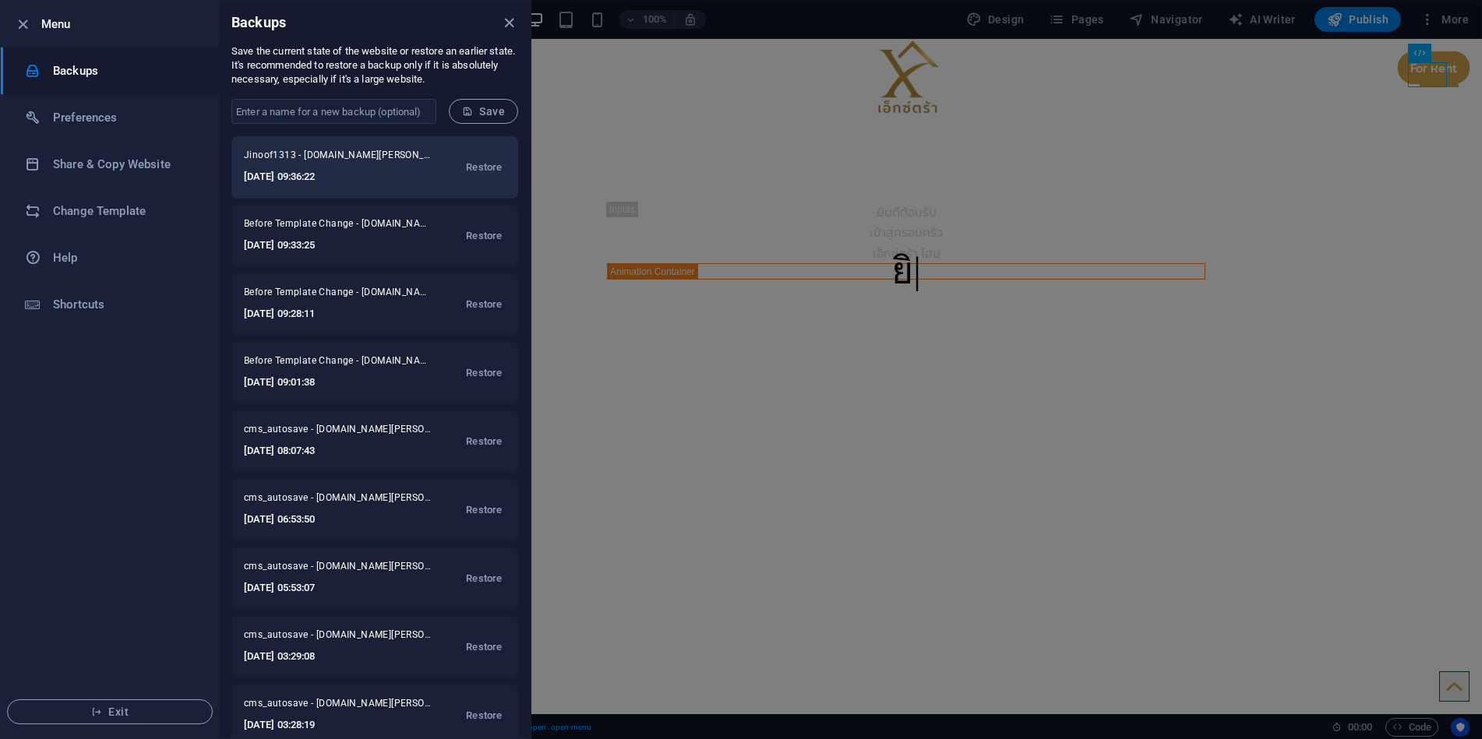
click at [362, 182] on h6 "[DATE] 09:36:22" at bounding box center [337, 177] width 187 height 19
click at [263, 152] on span "Jinoof1313 - [DOMAIN_NAME][PERSON_NAME]" at bounding box center [337, 158] width 187 height 19
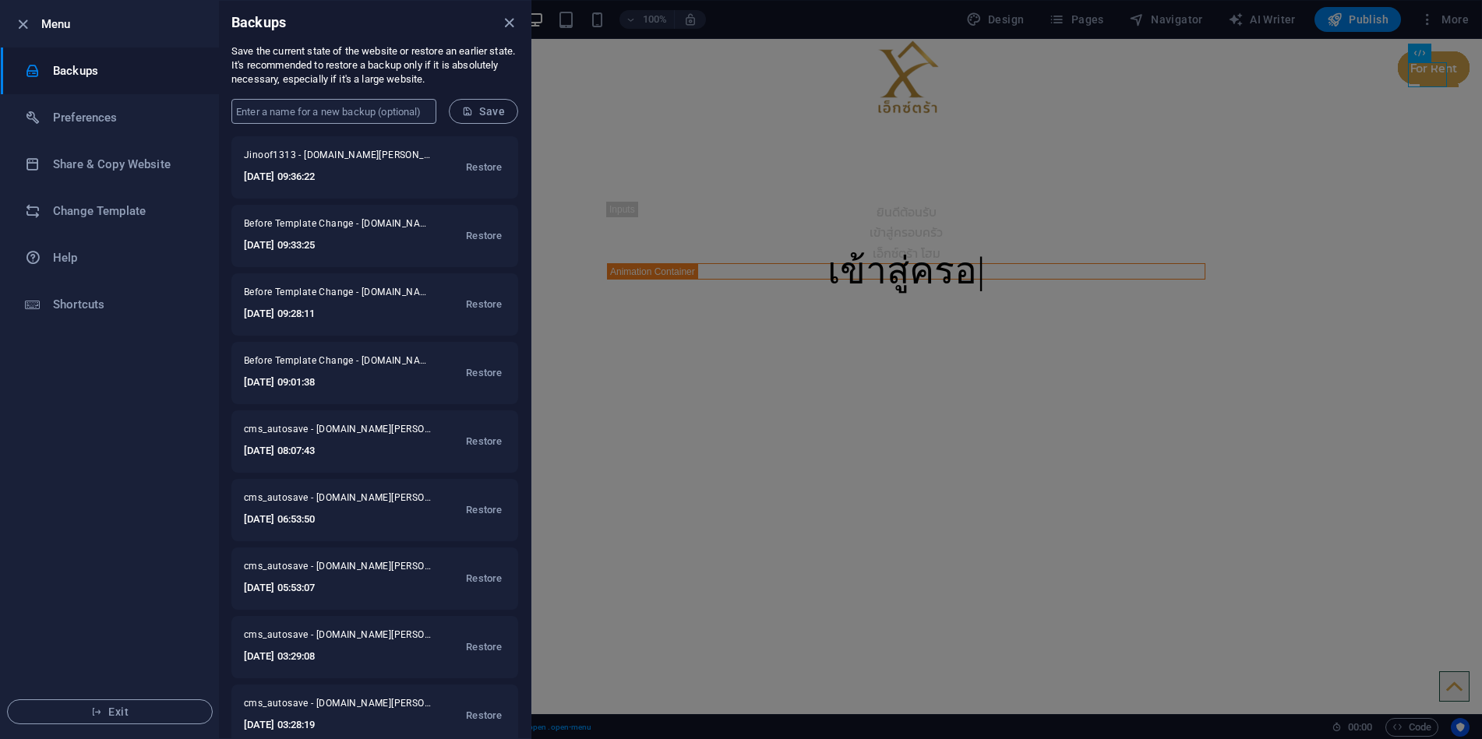
click at [314, 115] on input "text" at bounding box center [333, 111] width 205 height 25
type input "Jinoof1313"
click at [507, 104] on button "Save" at bounding box center [483, 111] width 69 height 25
click at [509, 26] on icon "close" at bounding box center [509, 23] width 18 height 18
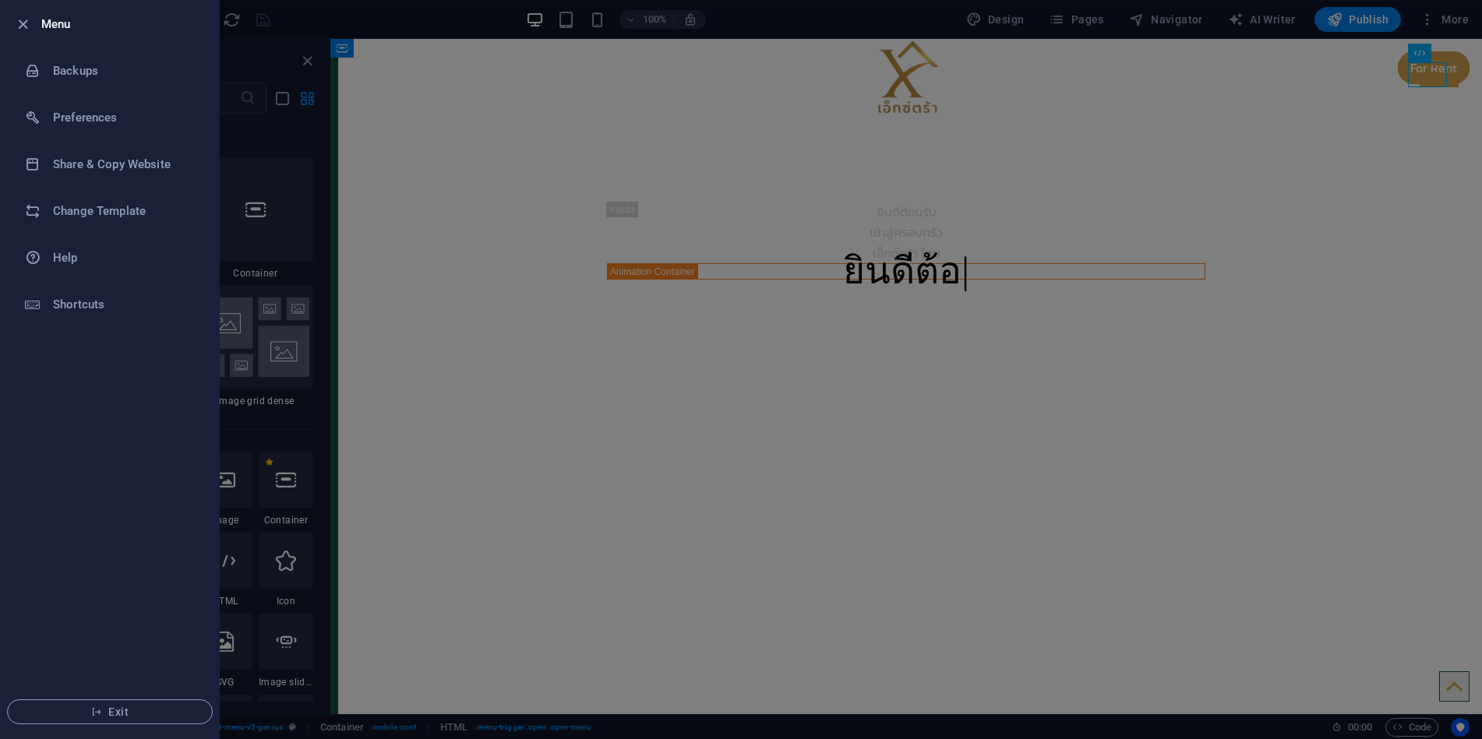
click at [298, 265] on div at bounding box center [741, 369] width 1482 height 739
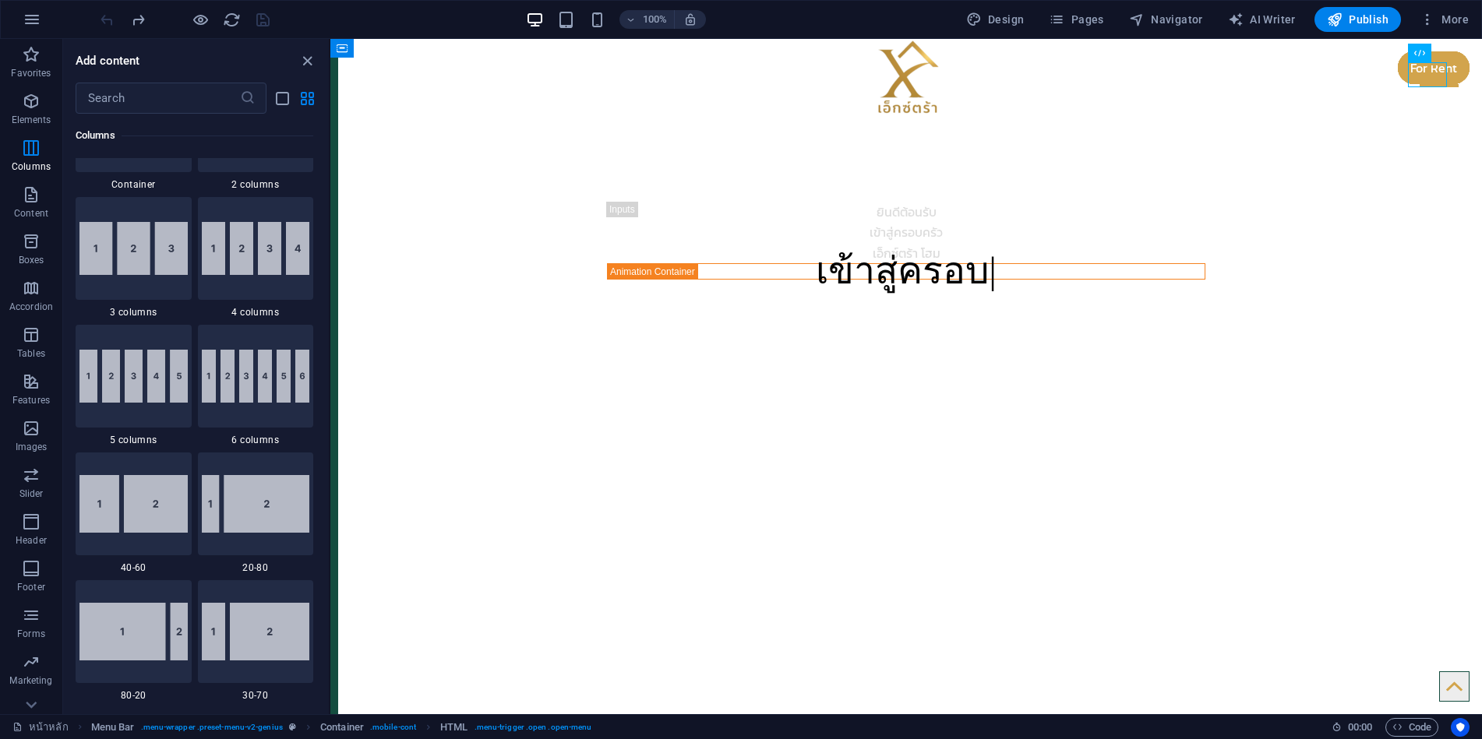
scroll to position [701, 0]
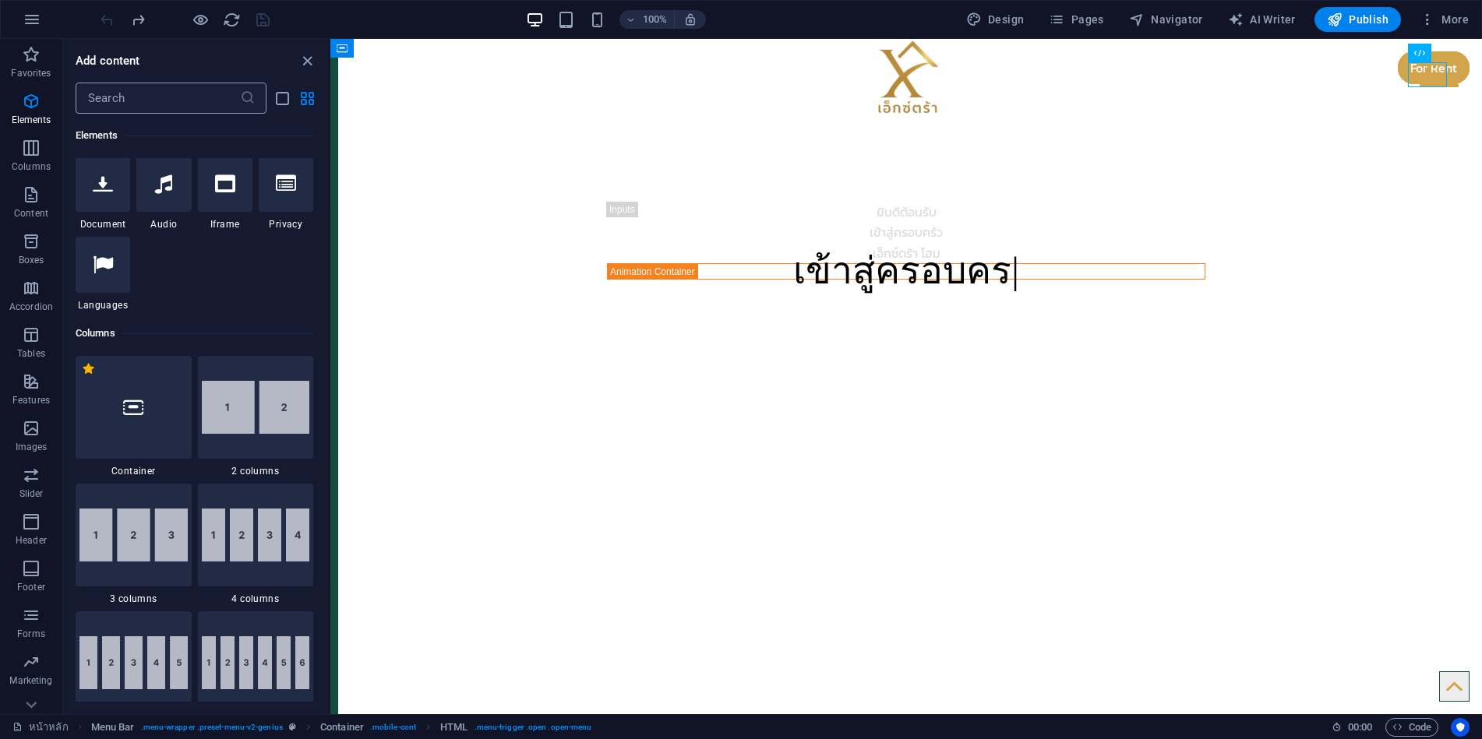
click at [126, 105] on input "text" at bounding box center [158, 98] width 164 height 31
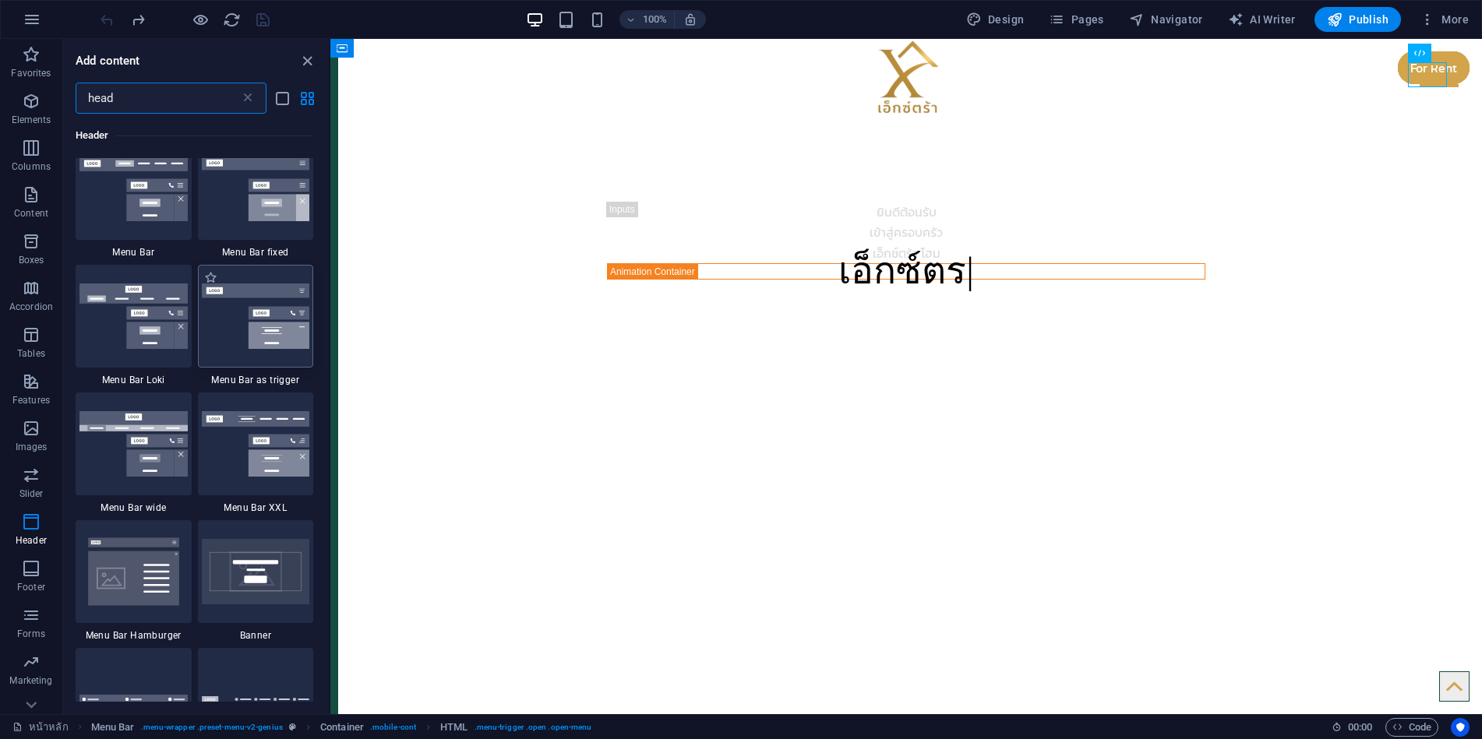
scroll to position [935, 0]
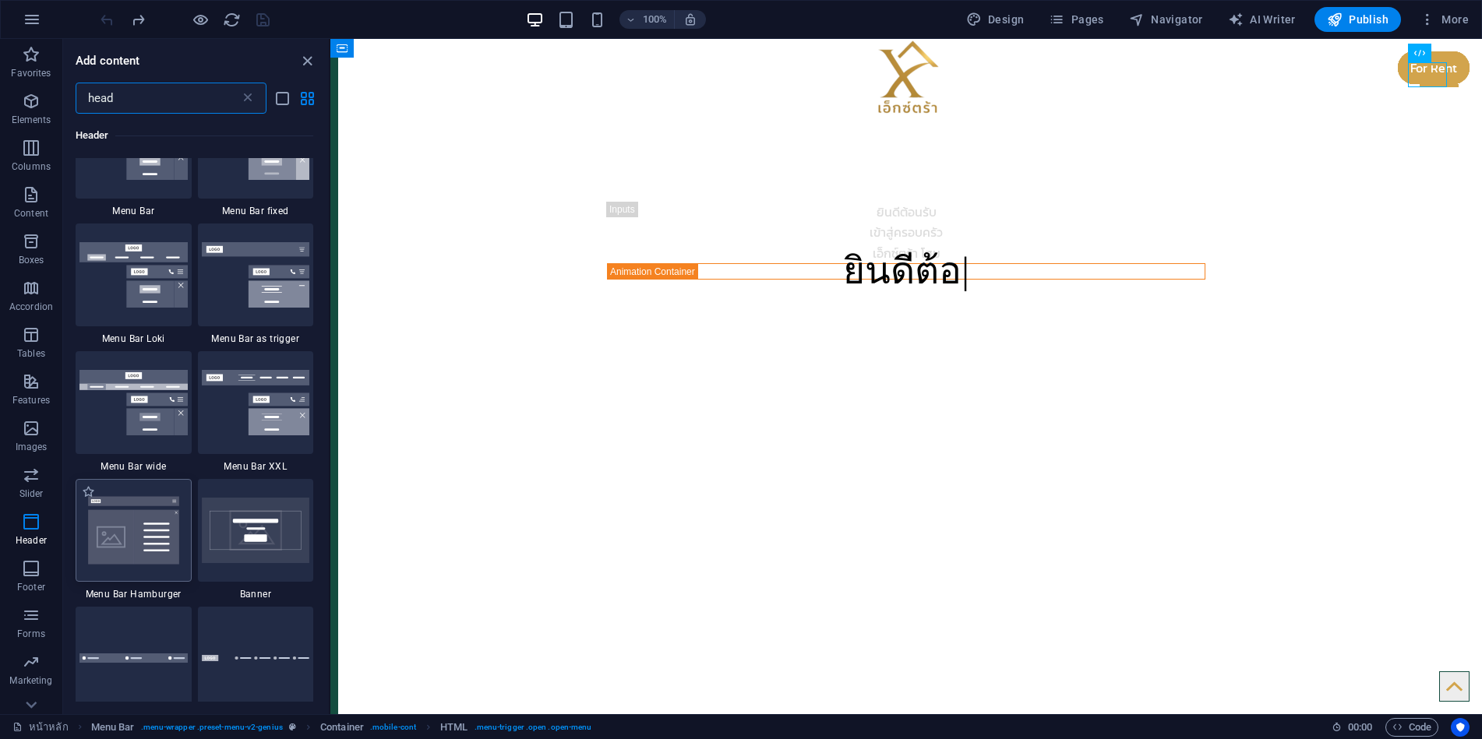
type input "head"
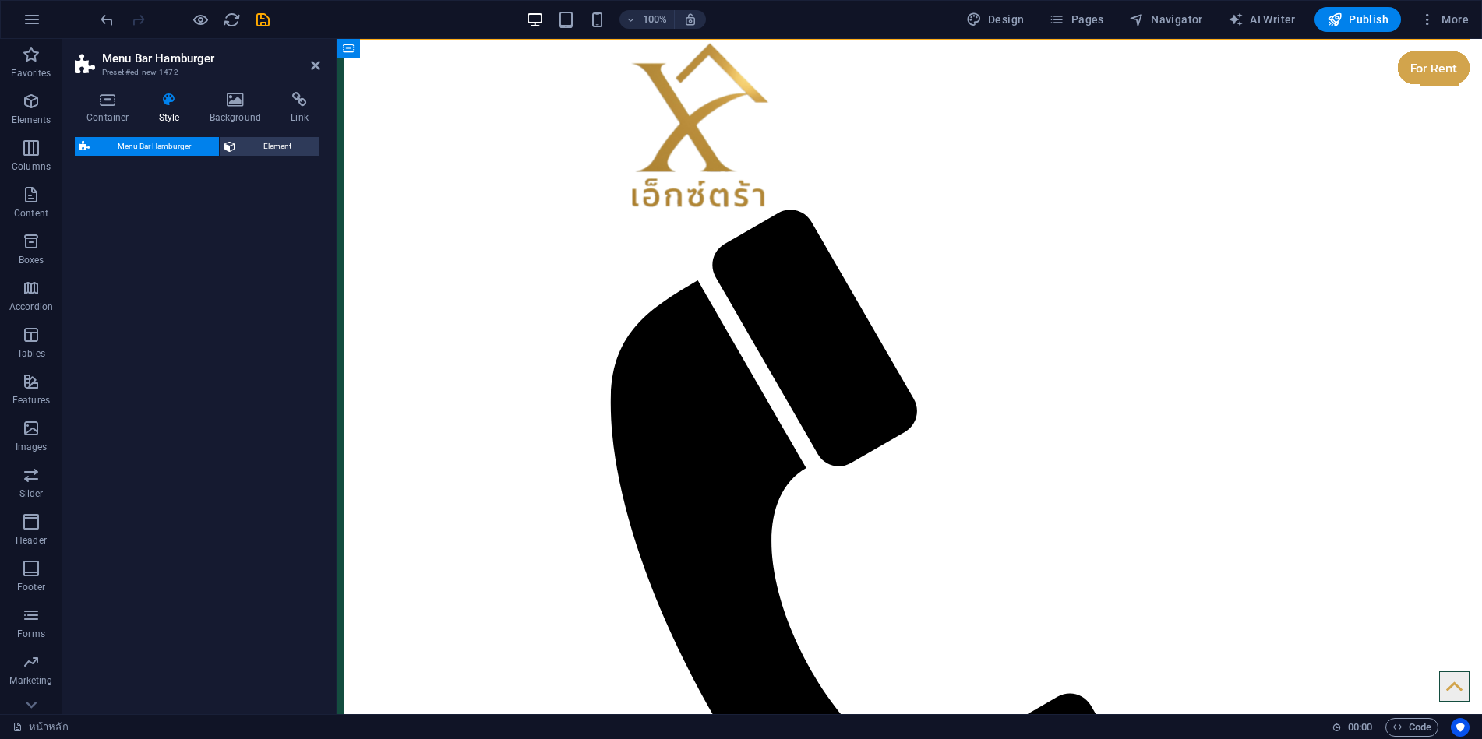
select select "rem"
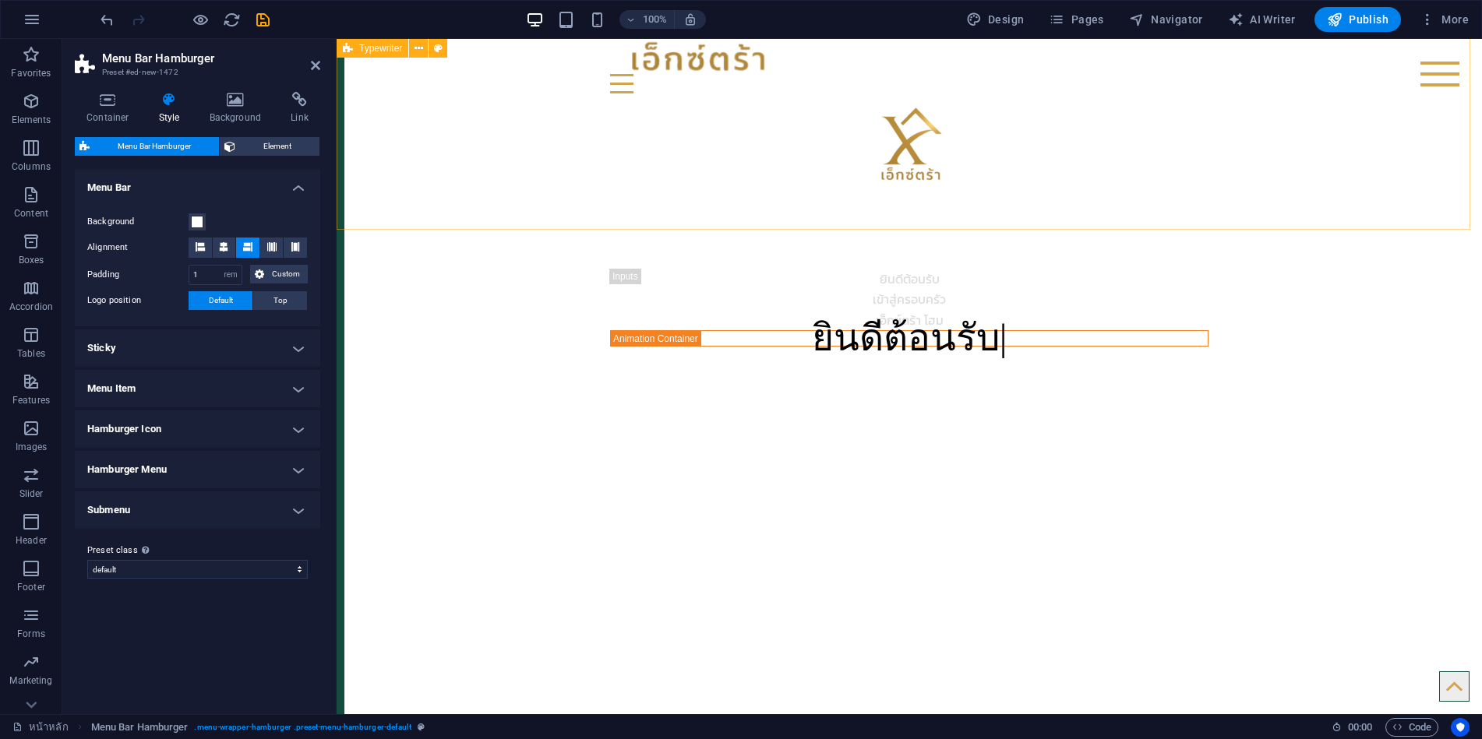
scroll to position [0, 0]
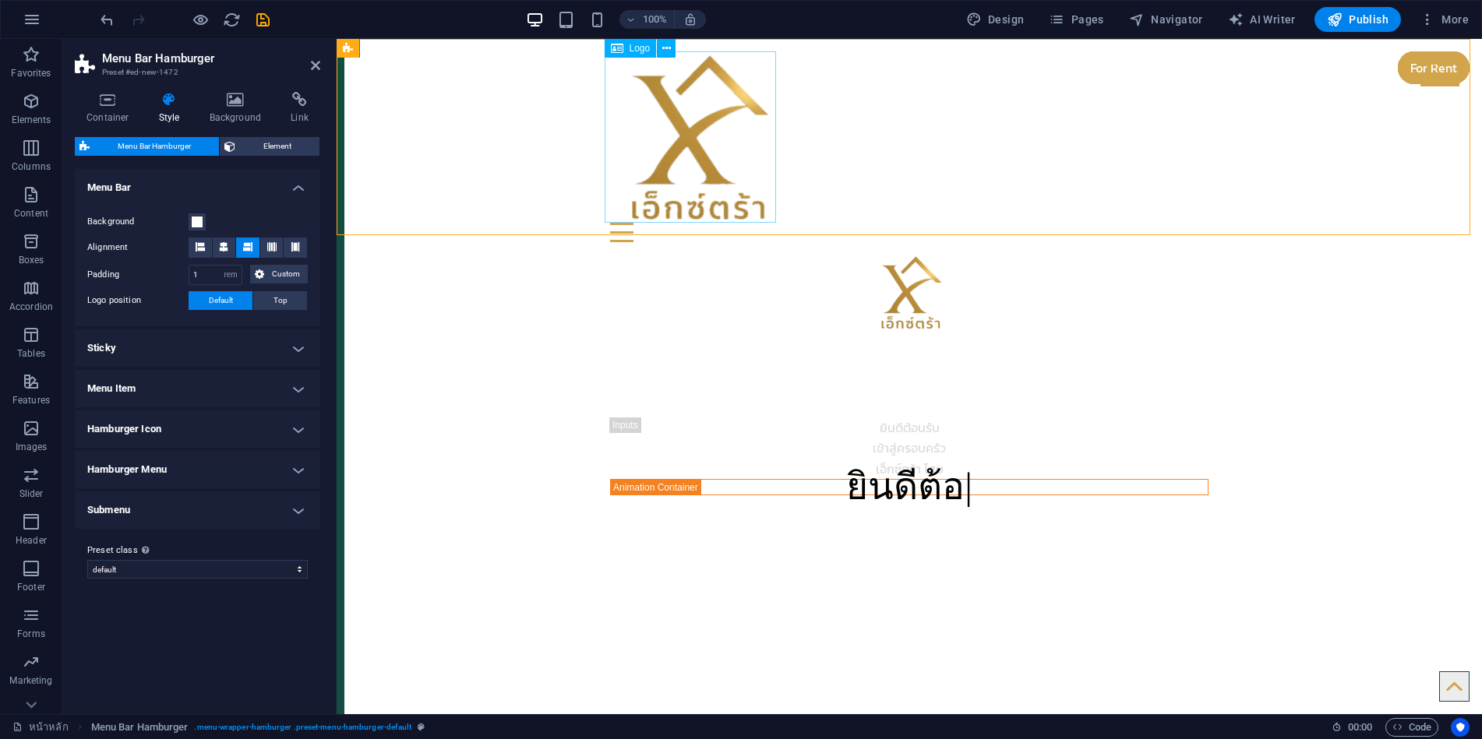
click at [714, 143] on div at bounding box center [909, 136] width 598 height 171
click at [905, 223] on div "Menu" at bounding box center [909, 232] width 598 height 19
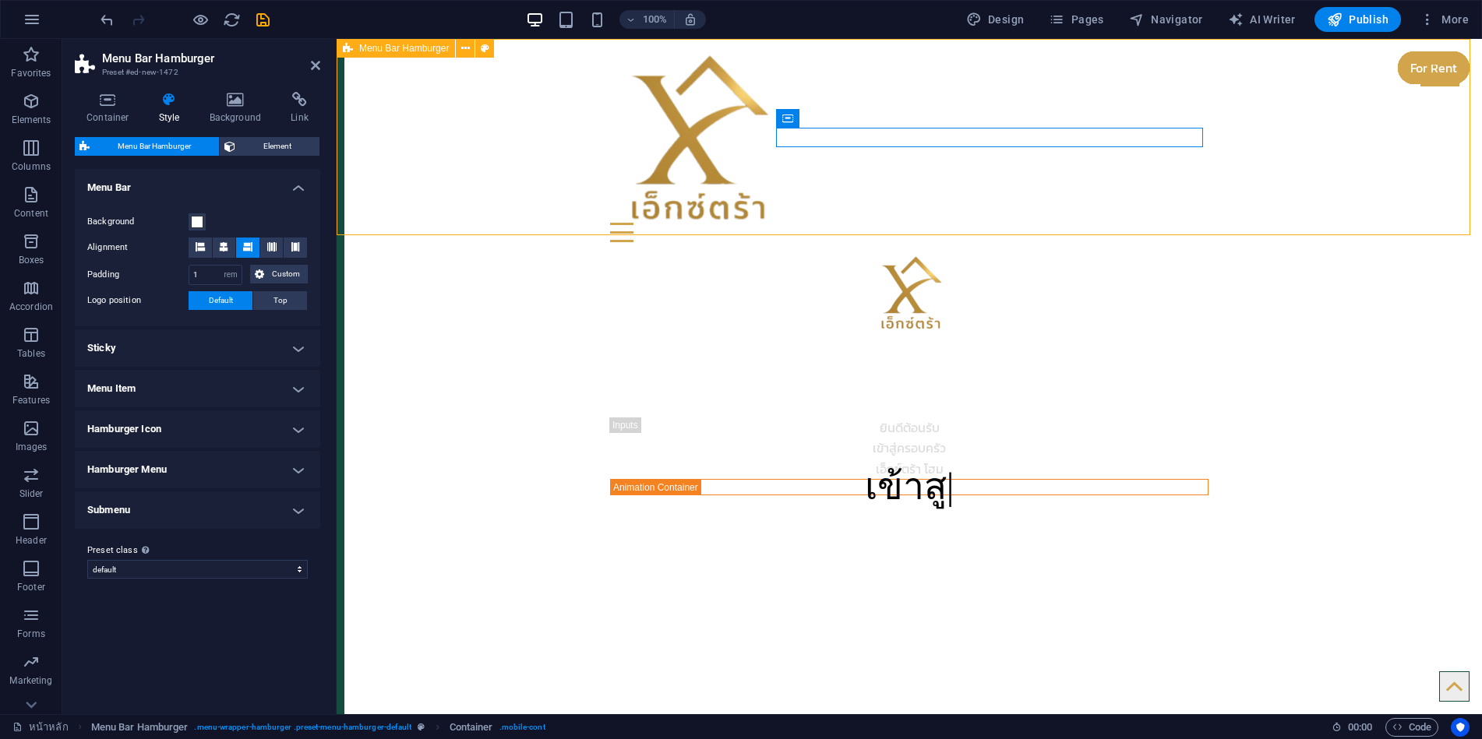
click at [986, 57] on div "Menu Drop content here or Add elements Paste clipboard 01. STARTPAGE 02. SUBPAG…" at bounding box center [909, 147] width 1145 height 216
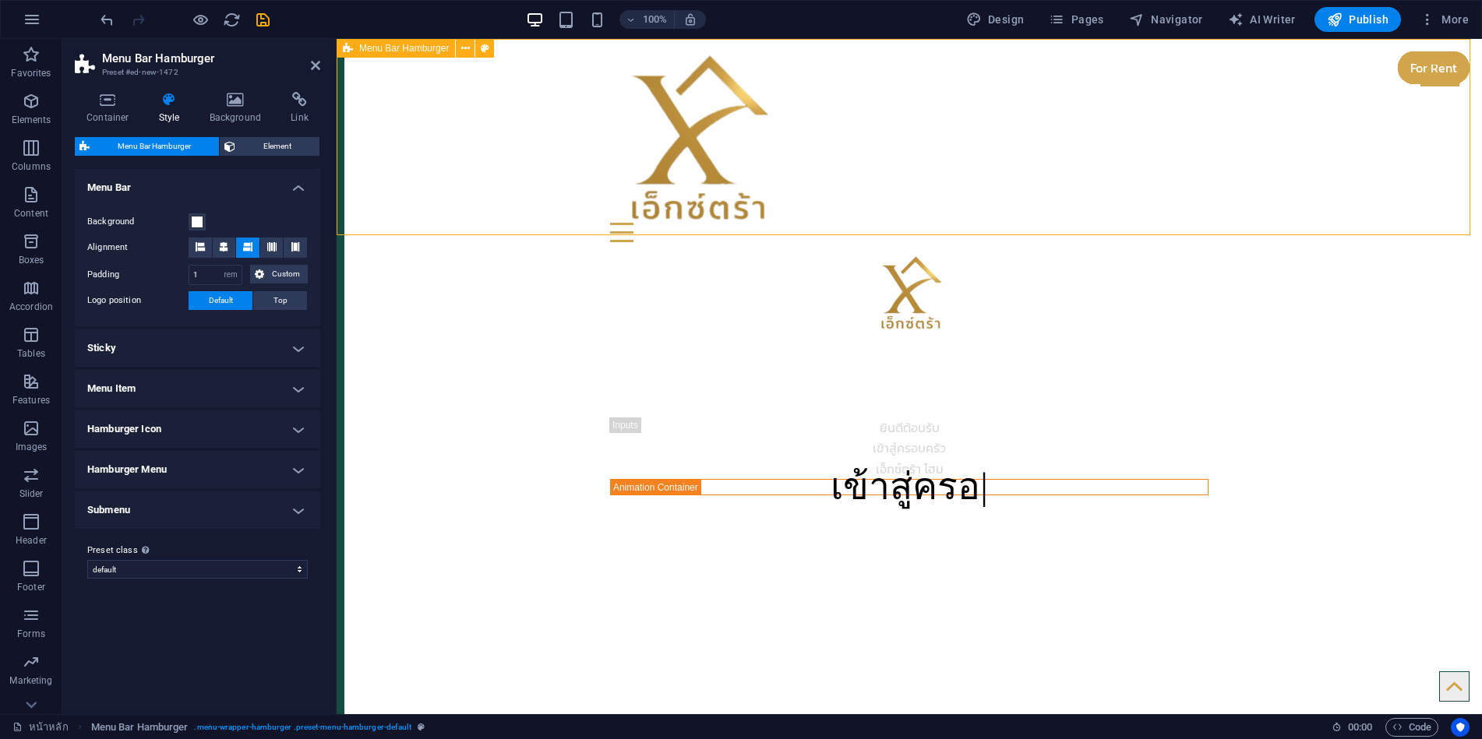
click at [867, 51] on div "Menu Drop content here or Add elements Paste clipboard 01. STARTPAGE 02. SUBPAG…" at bounding box center [909, 147] width 1145 height 216
click at [212, 93] on icon at bounding box center [236, 100] width 76 height 16
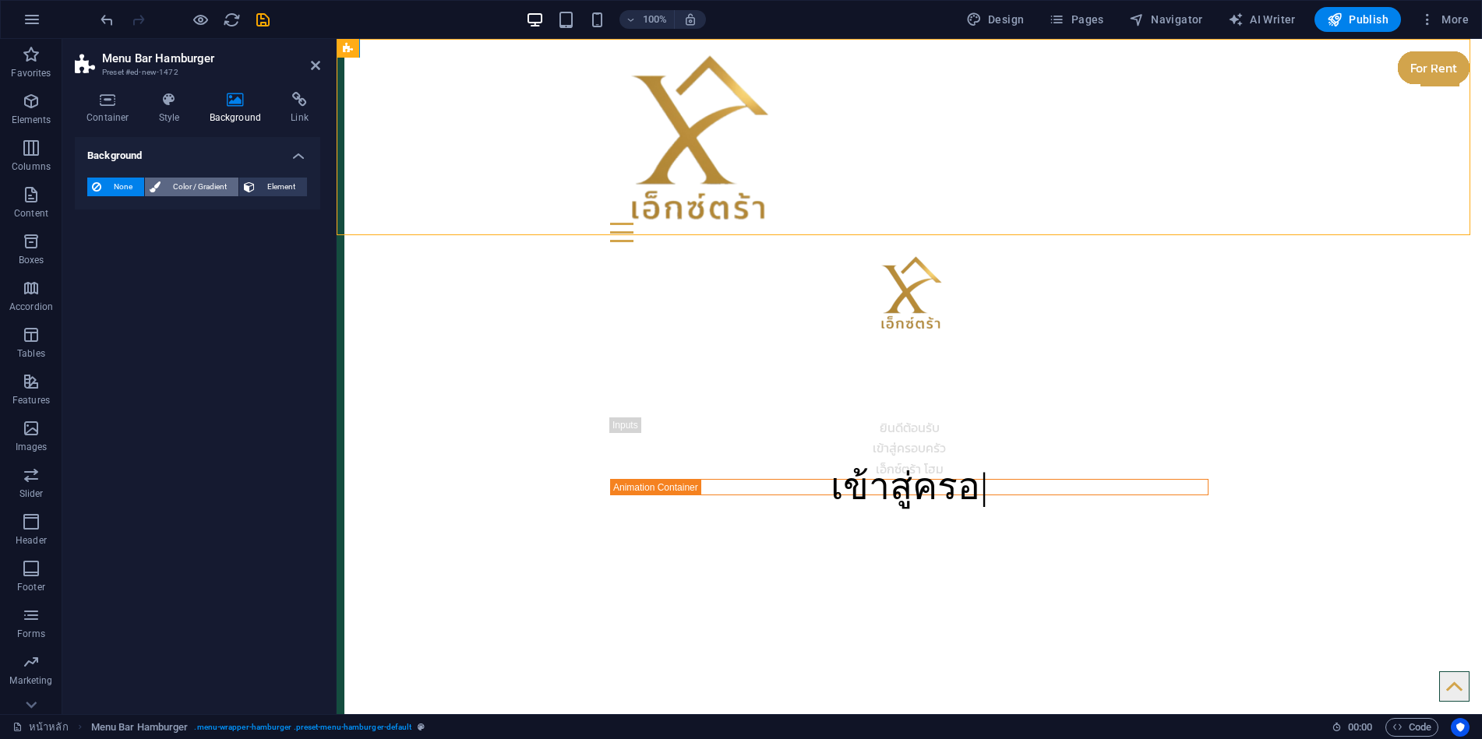
click at [198, 184] on span "Color / Gradient" at bounding box center [199, 187] width 69 height 19
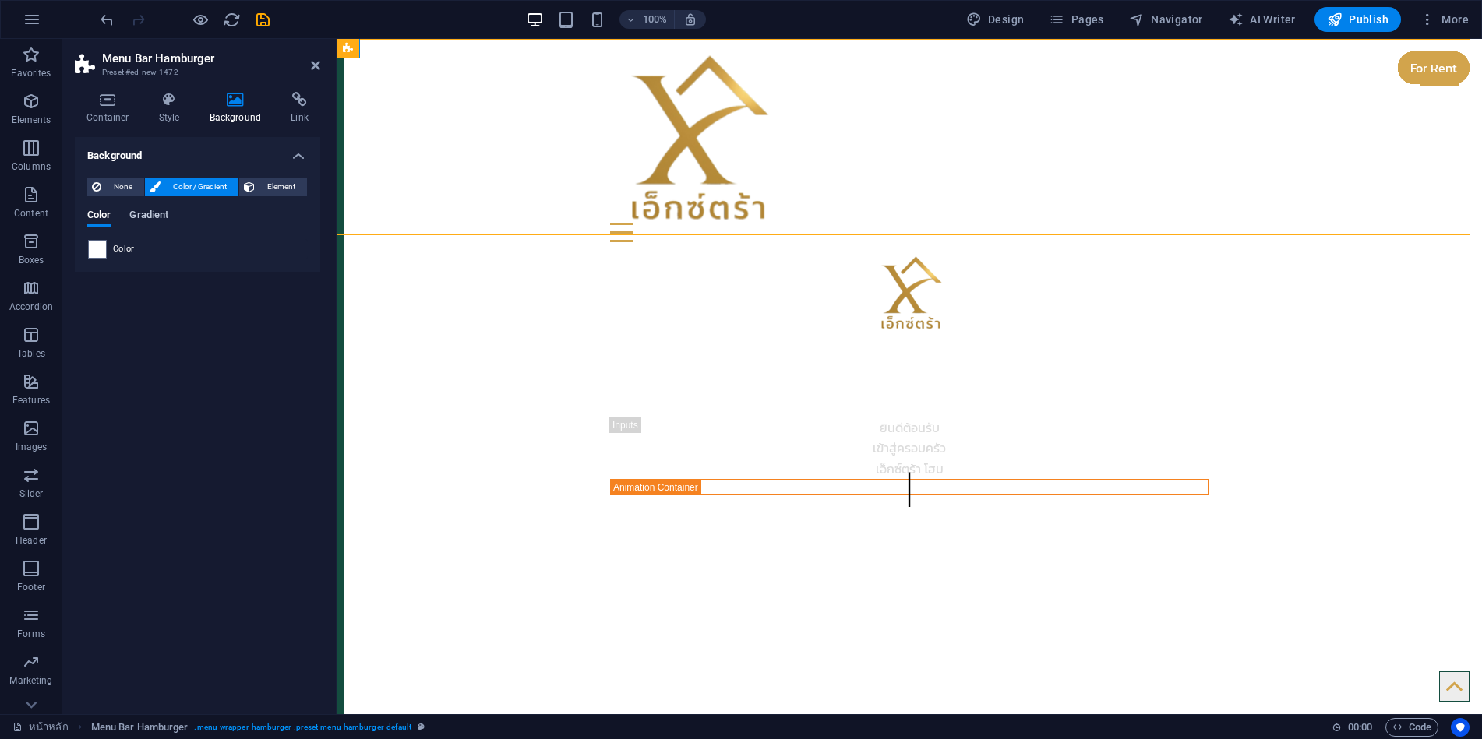
click at [155, 220] on span "Gradient" at bounding box center [148, 217] width 39 height 22
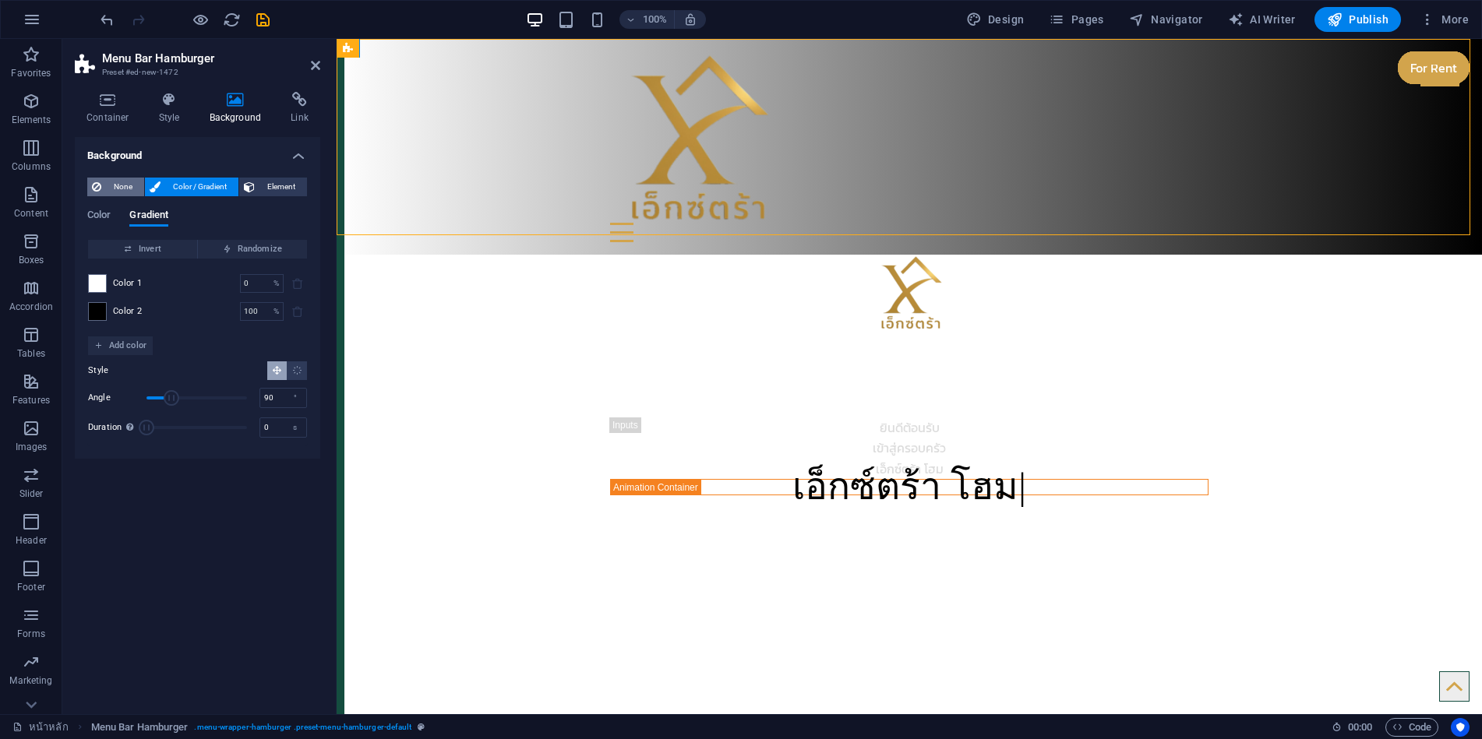
click at [117, 185] on span "None" at bounding box center [123, 187] width 34 height 19
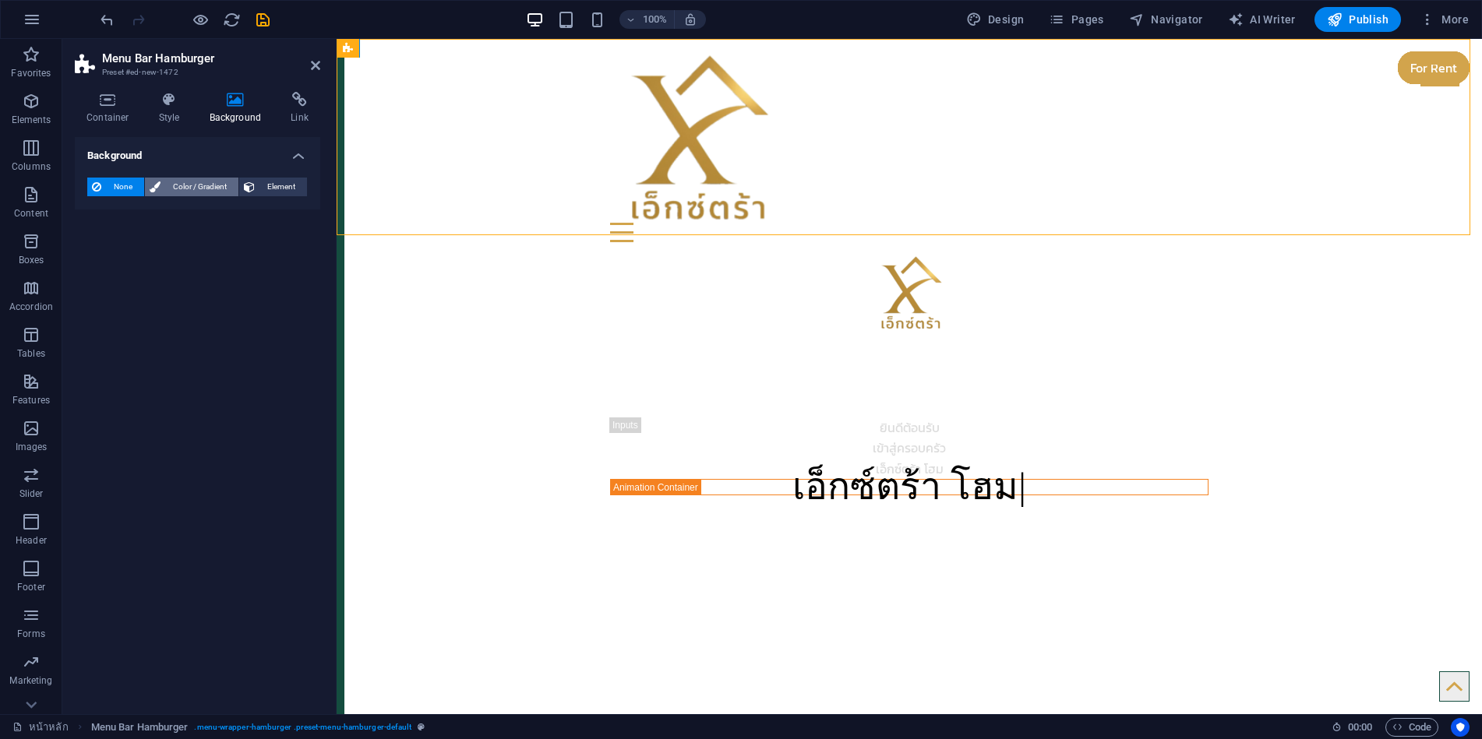
drag, startPoint x: 194, startPoint y: 187, endPoint x: 206, endPoint y: 187, distance: 11.7
click at [197, 187] on span "Color / Gradient" at bounding box center [199, 187] width 69 height 19
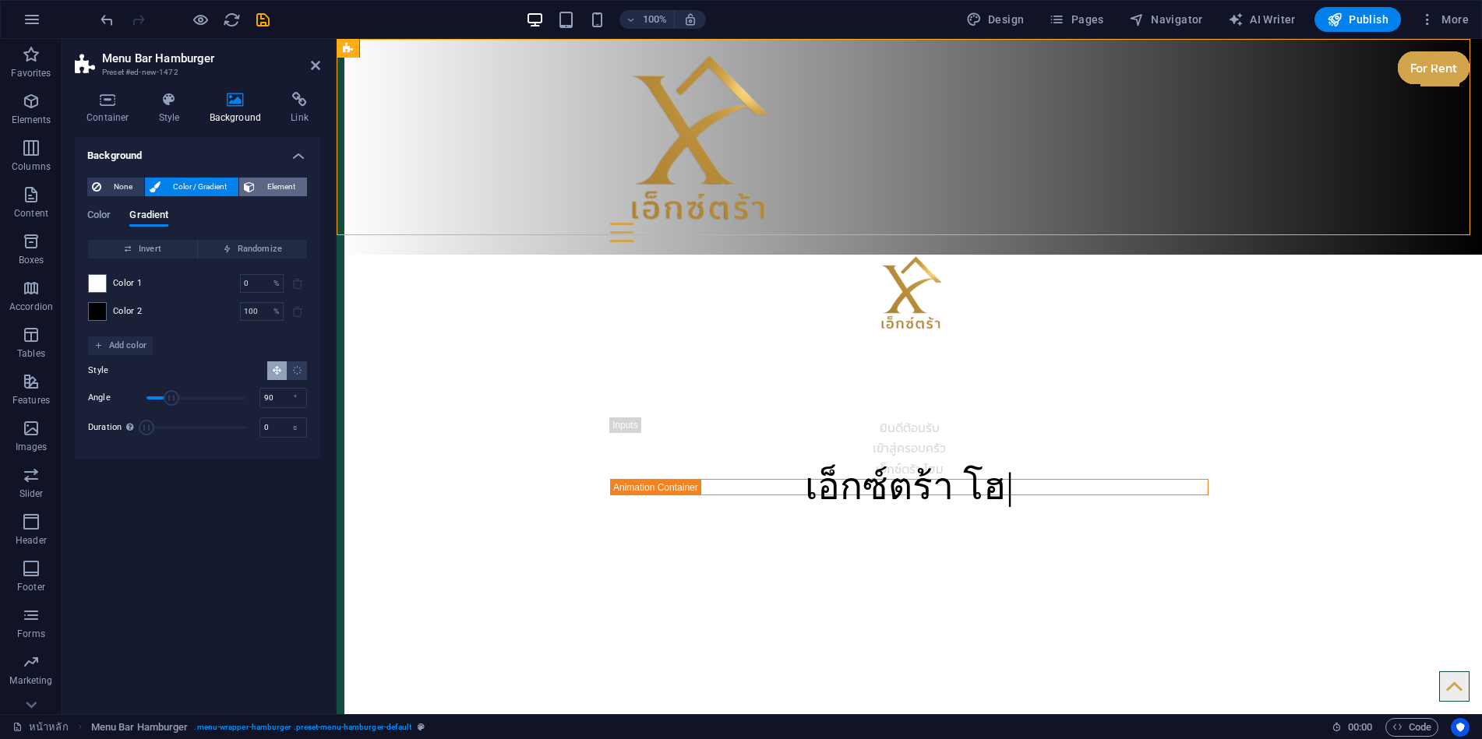
click at [280, 183] on span "Element" at bounding box center [280, 187] width 43 height 19
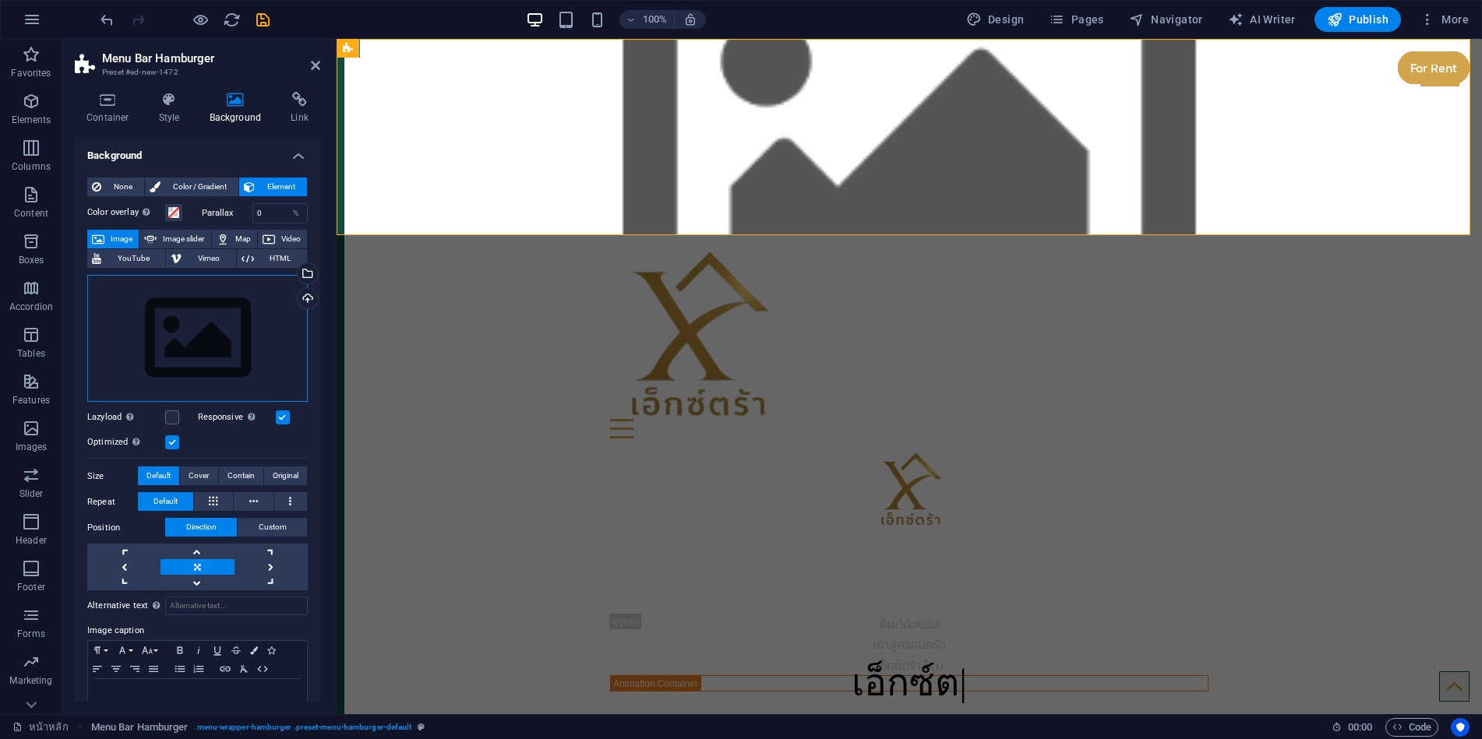
click at [209, 312] on div "Drag files here, click to choose files or select files from Files or our free s…" at bounding box center [197, 339] width 220 height 128
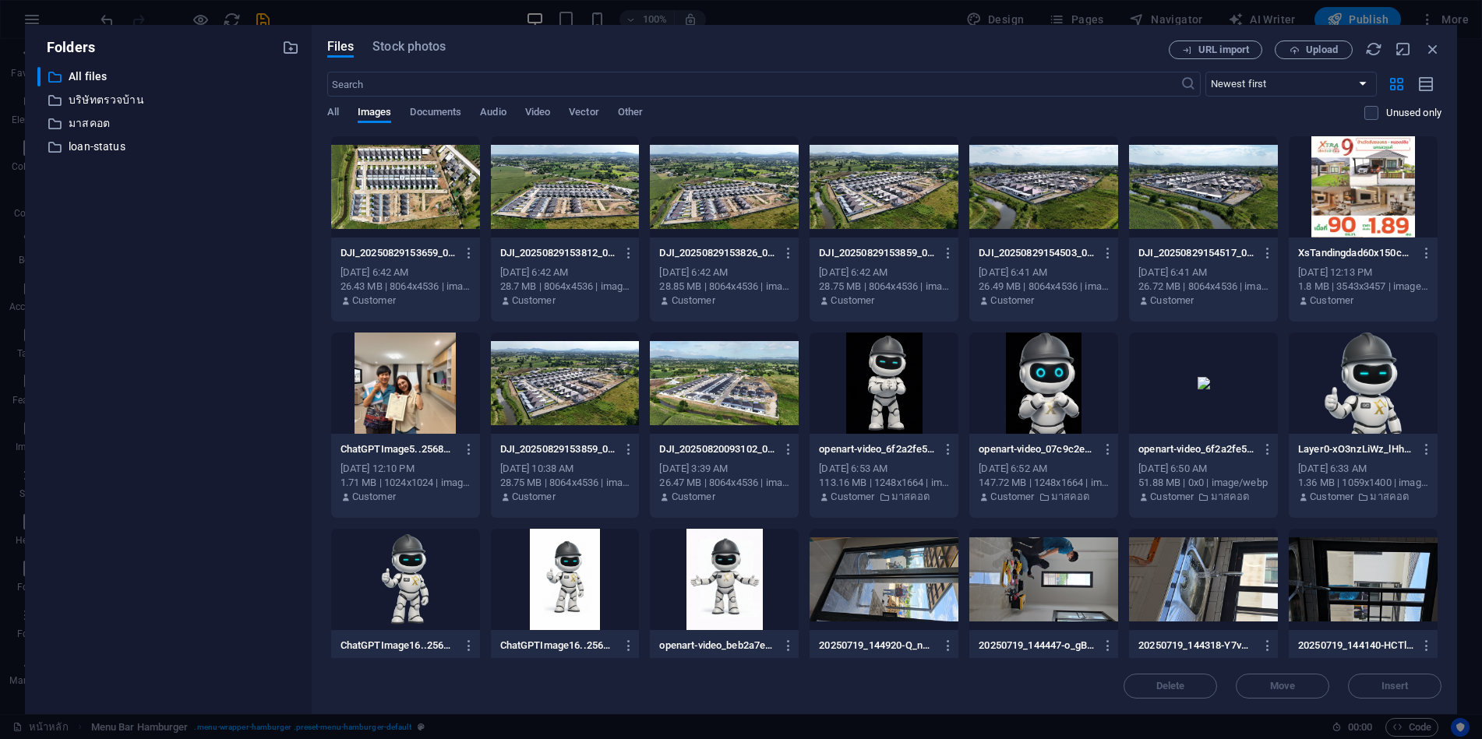
click at [386, 191] on div at bounding box center [405, 186] width 149 height 101
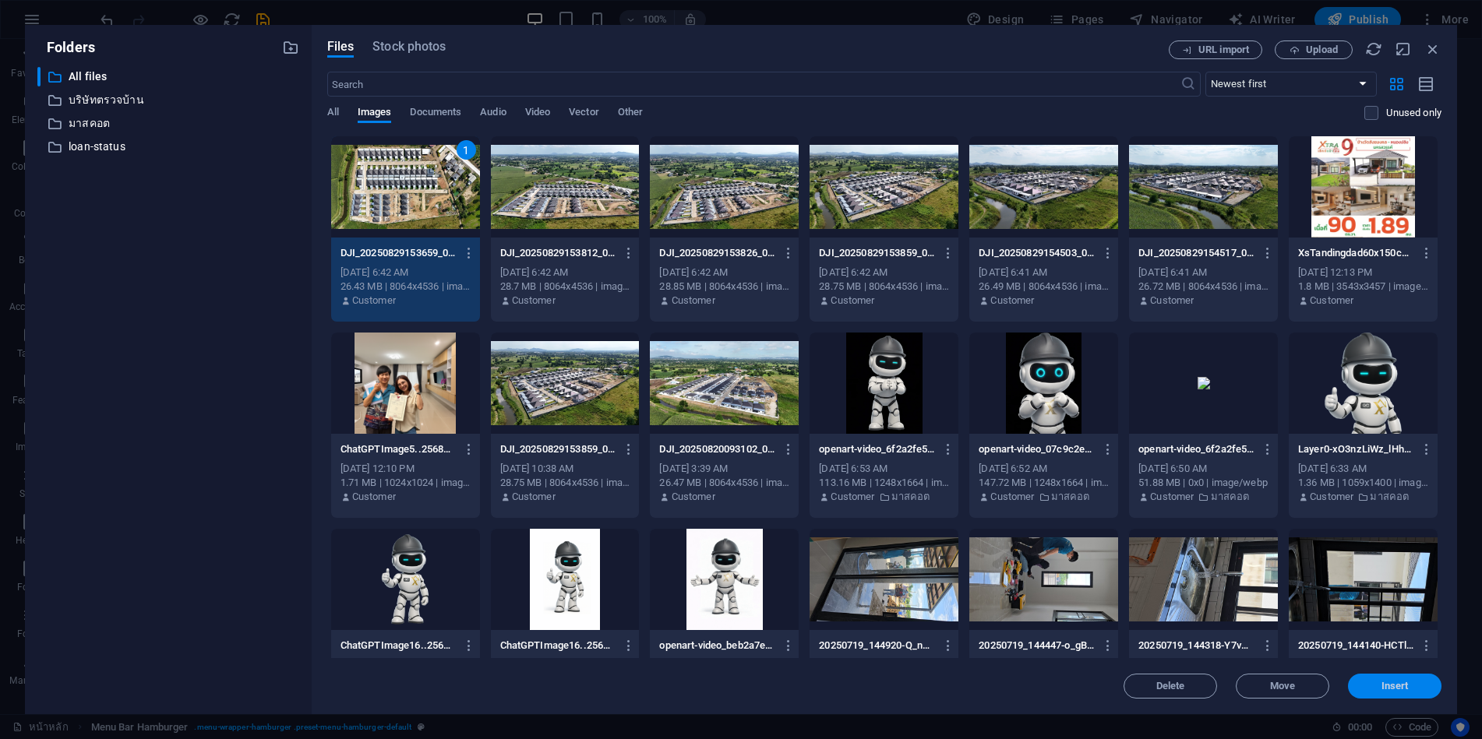
click at [1395, 688] on span "Insert" at bounding box center [1394, 686] width 27 height 9
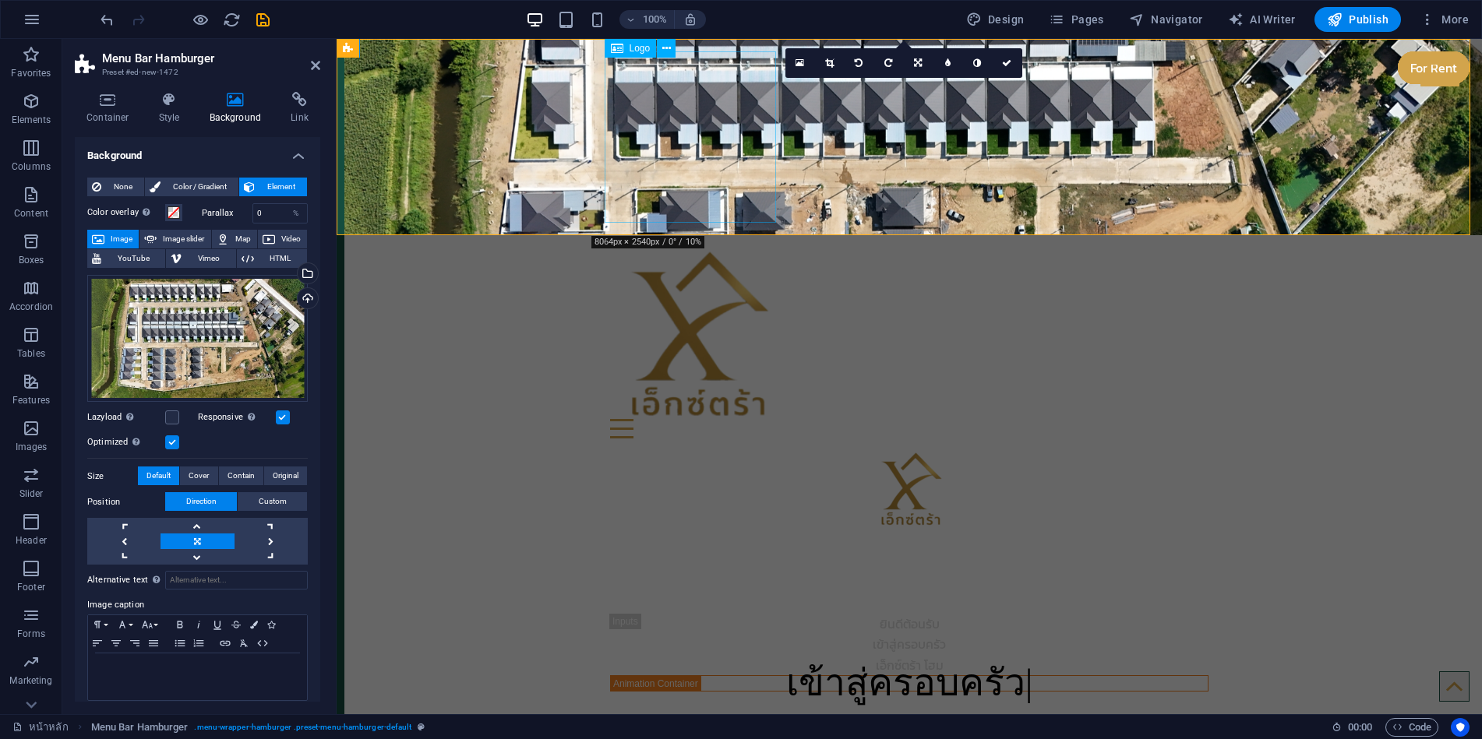
click at [675, 248] on div at bounding box center [909, 333] width 598 height 171
click at [730, 248] on div at bounding box center [909, 333] width 598 height 171
select select "px"
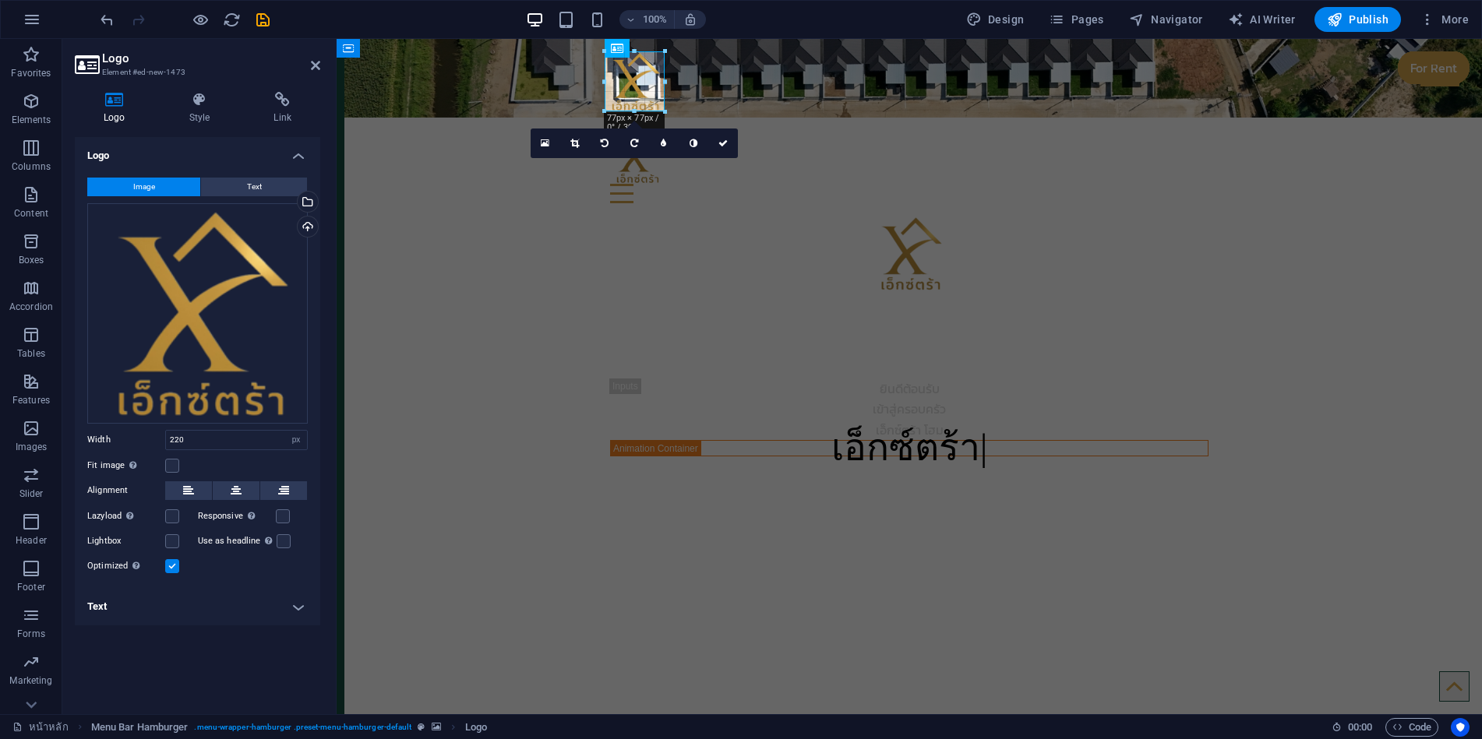
drag, startPoint x: 443, startPoint y: 179, endPoint x: 664, endPoint y: 113, distance: 231.0
type input "77"
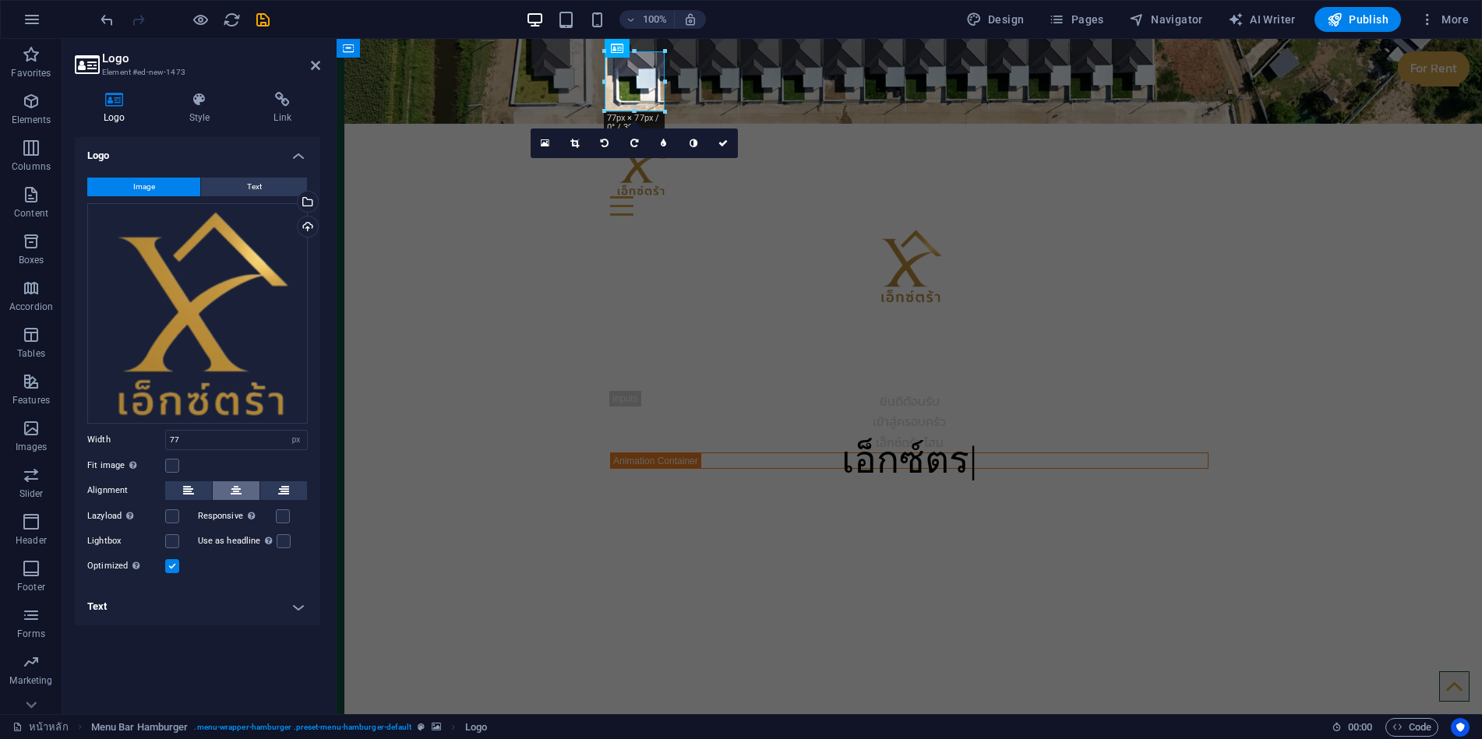
click at [242, 485] on button at bounding box center [236, 490] width 47 height 19
click at [202, 97] on icon at bounding box center [199, 100] width 79 height 16
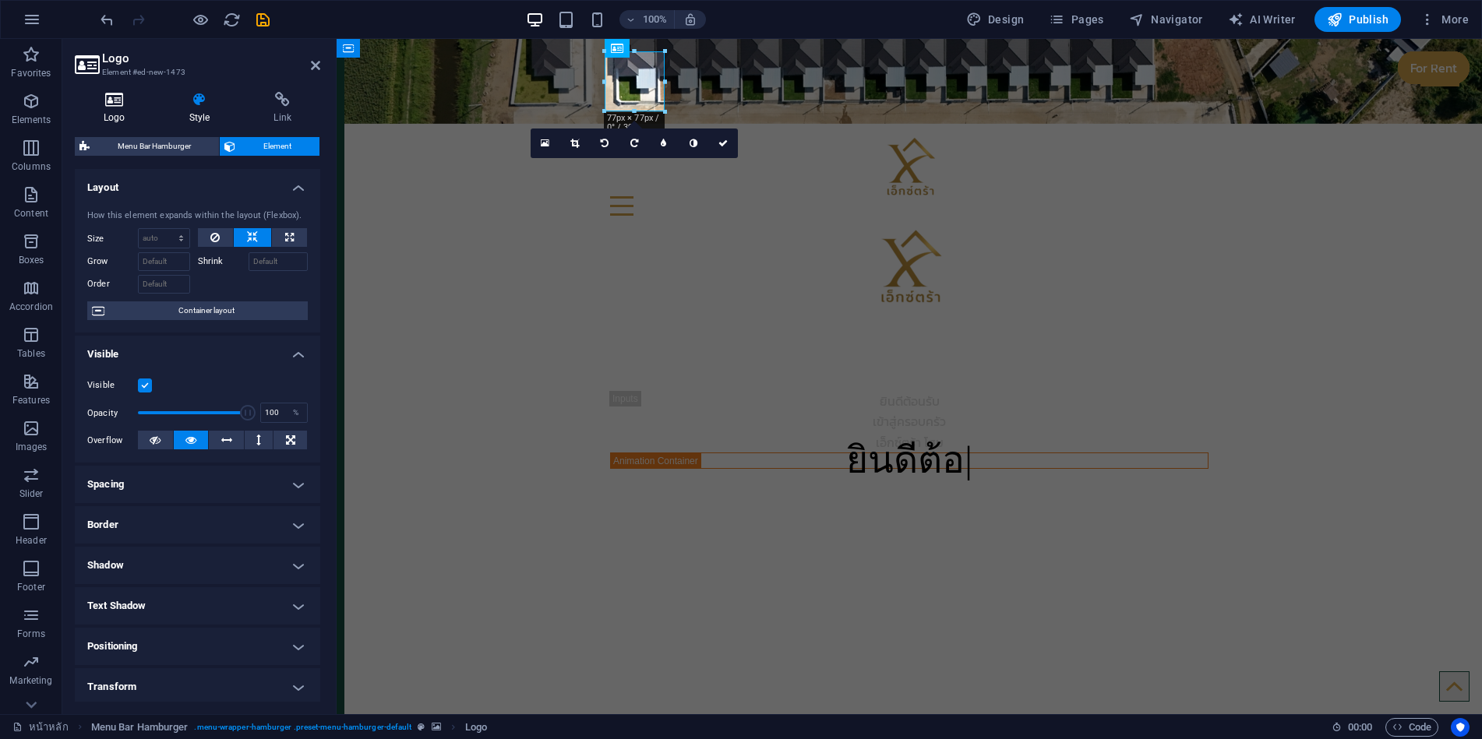
click at [107, 98] on icon at bounding box center [114, 100] width 79 height 16
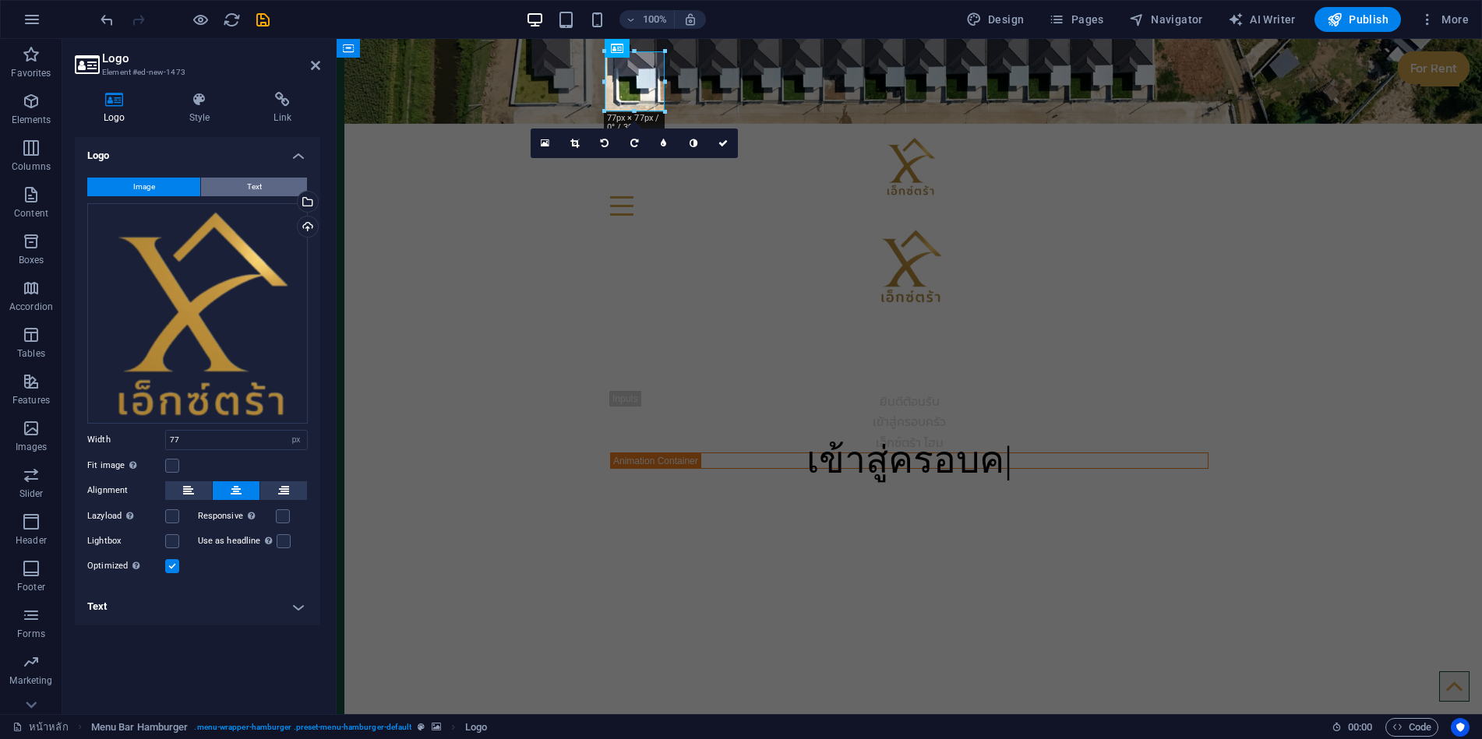
click at [244, 194] on button "Text" at bounding box center [254, 187] width 106 height 19
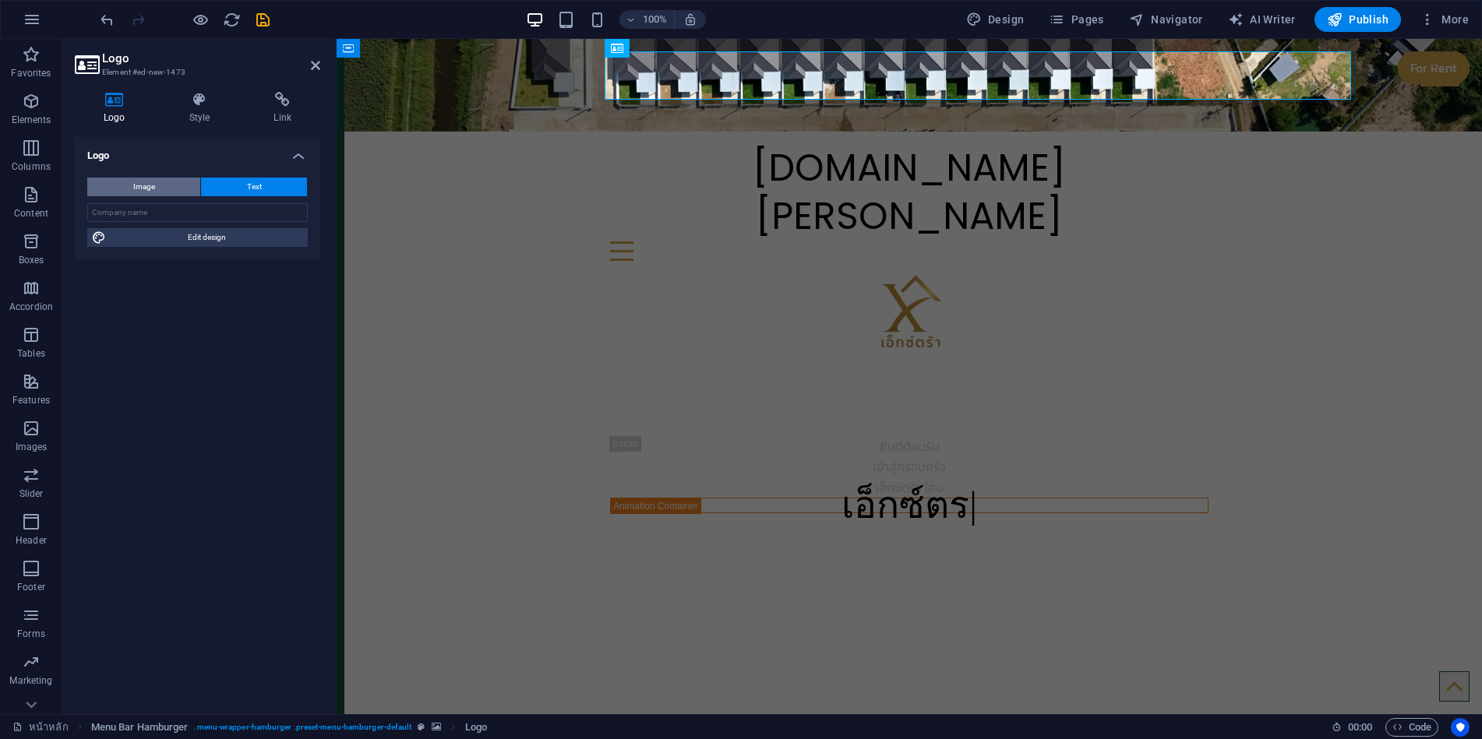
click at [177, 182] on button "Image" at bounding box center [143, 187] width 113 height 19
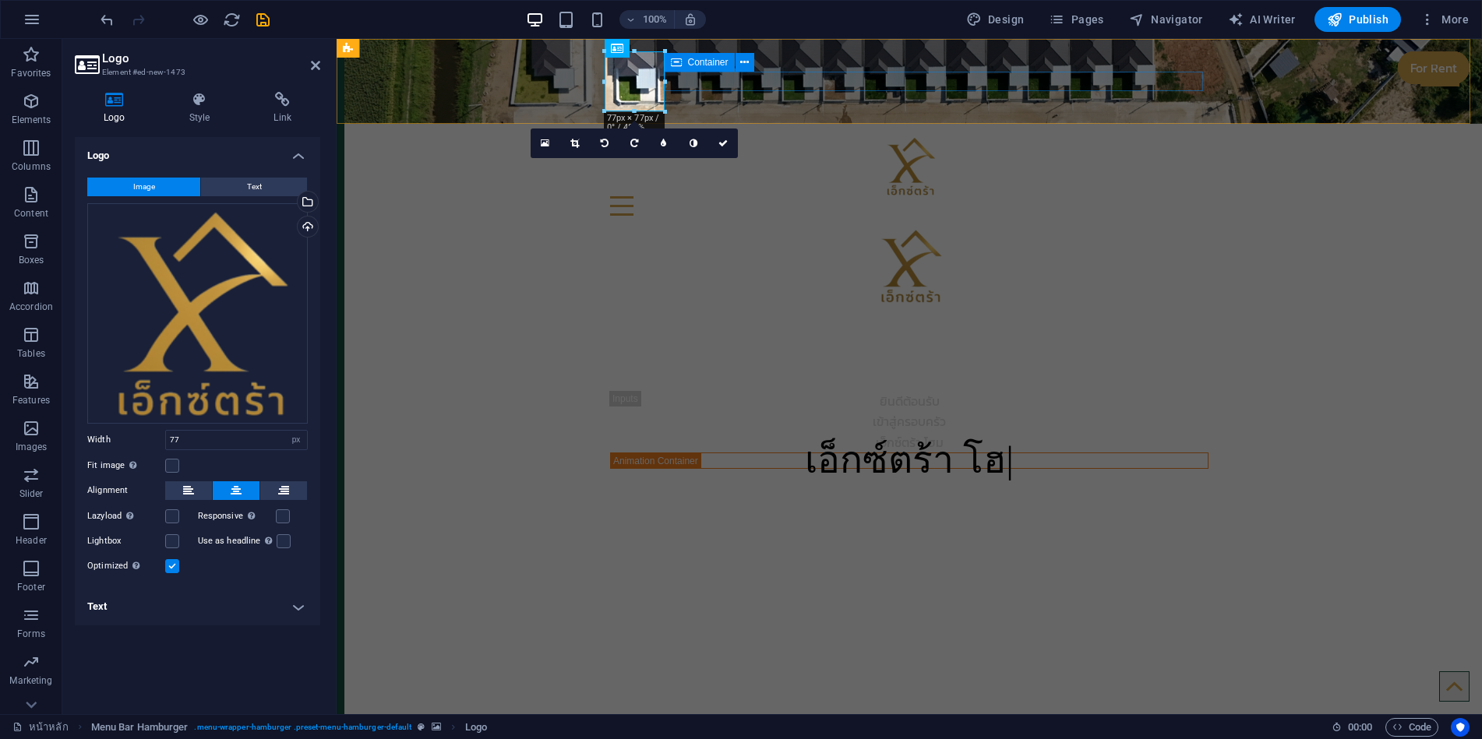
click at [1127, 196] on div "Menu" at bounding box center [909, 205] width 598 height 19
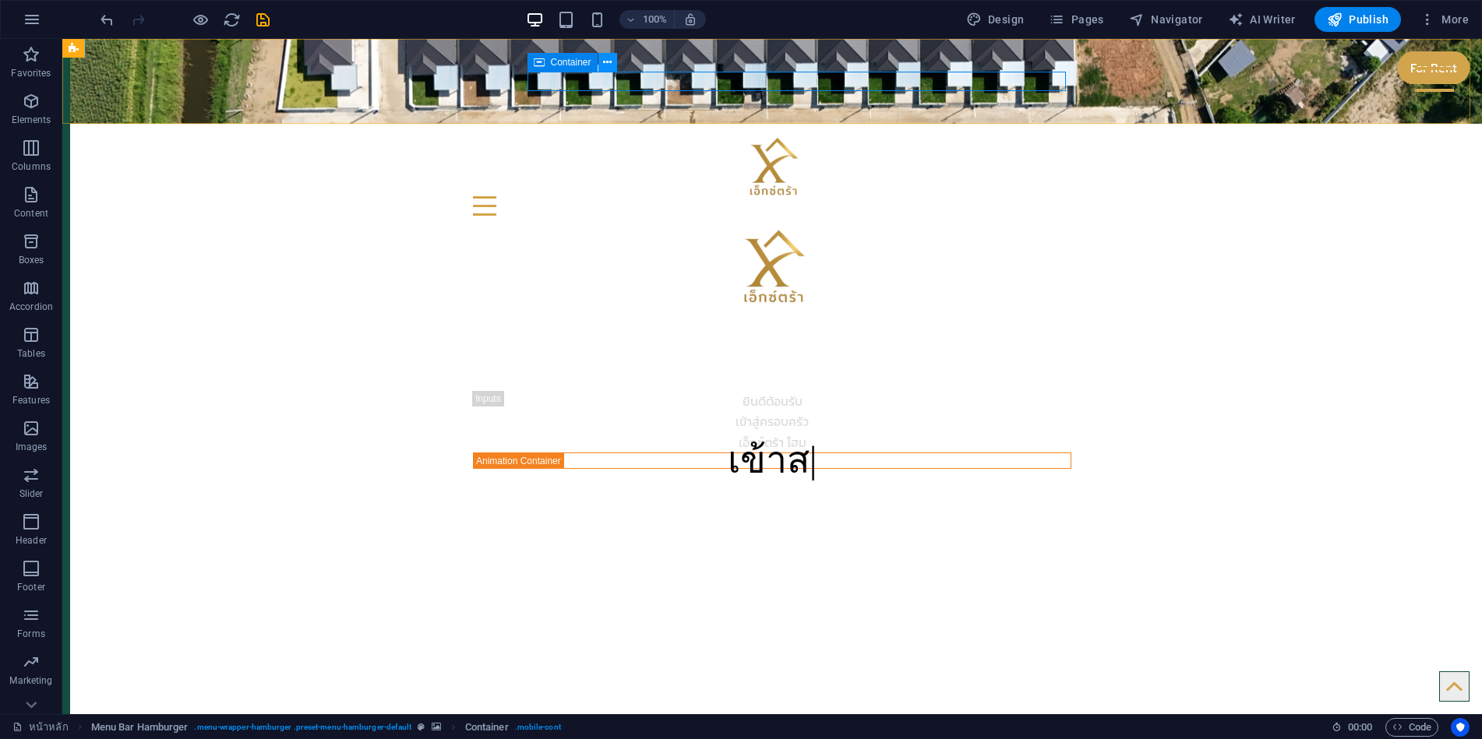
click at [605, 65] on icon at bounding box center [607, 63] width 9 height 16
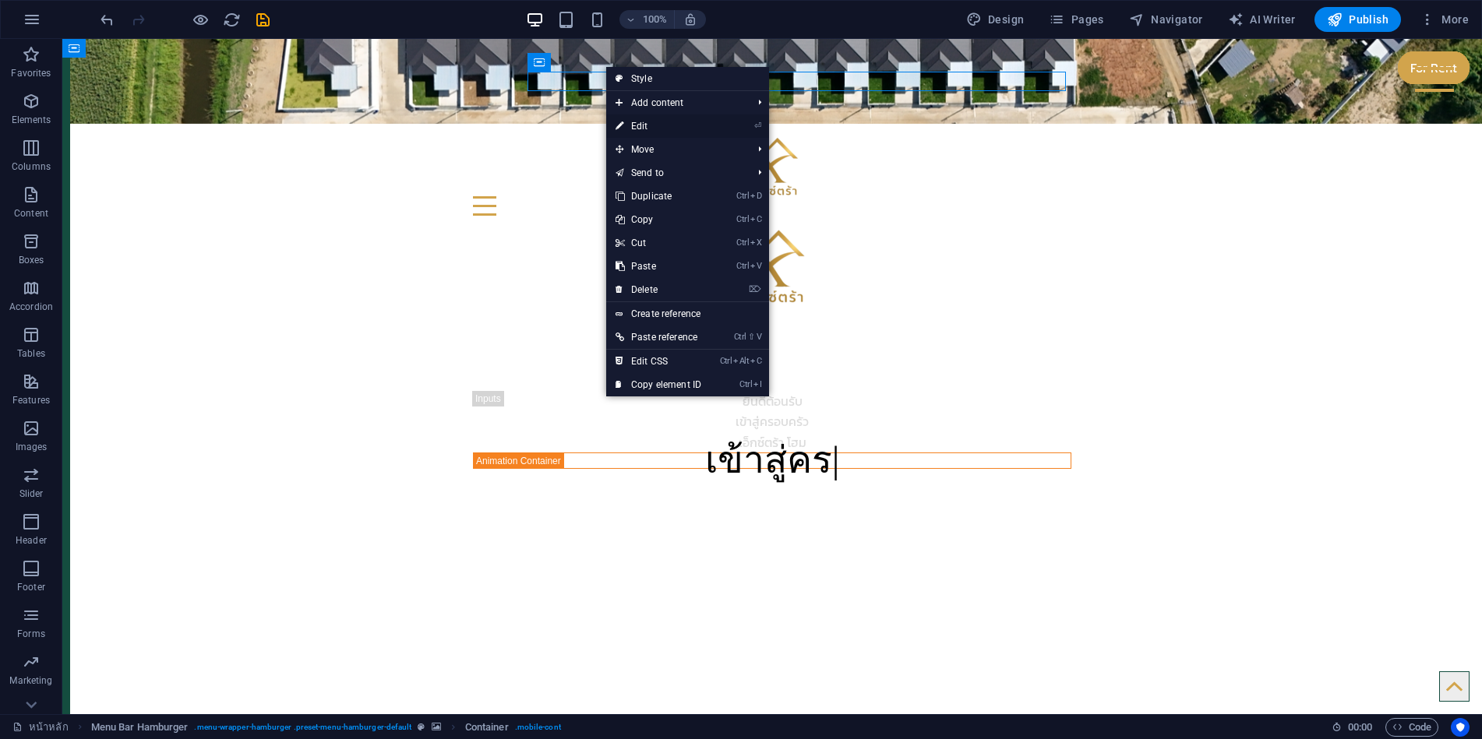
click at [647, 123] on link "⏎ Edit" at bounding box center [658, 126] width 104 height 23
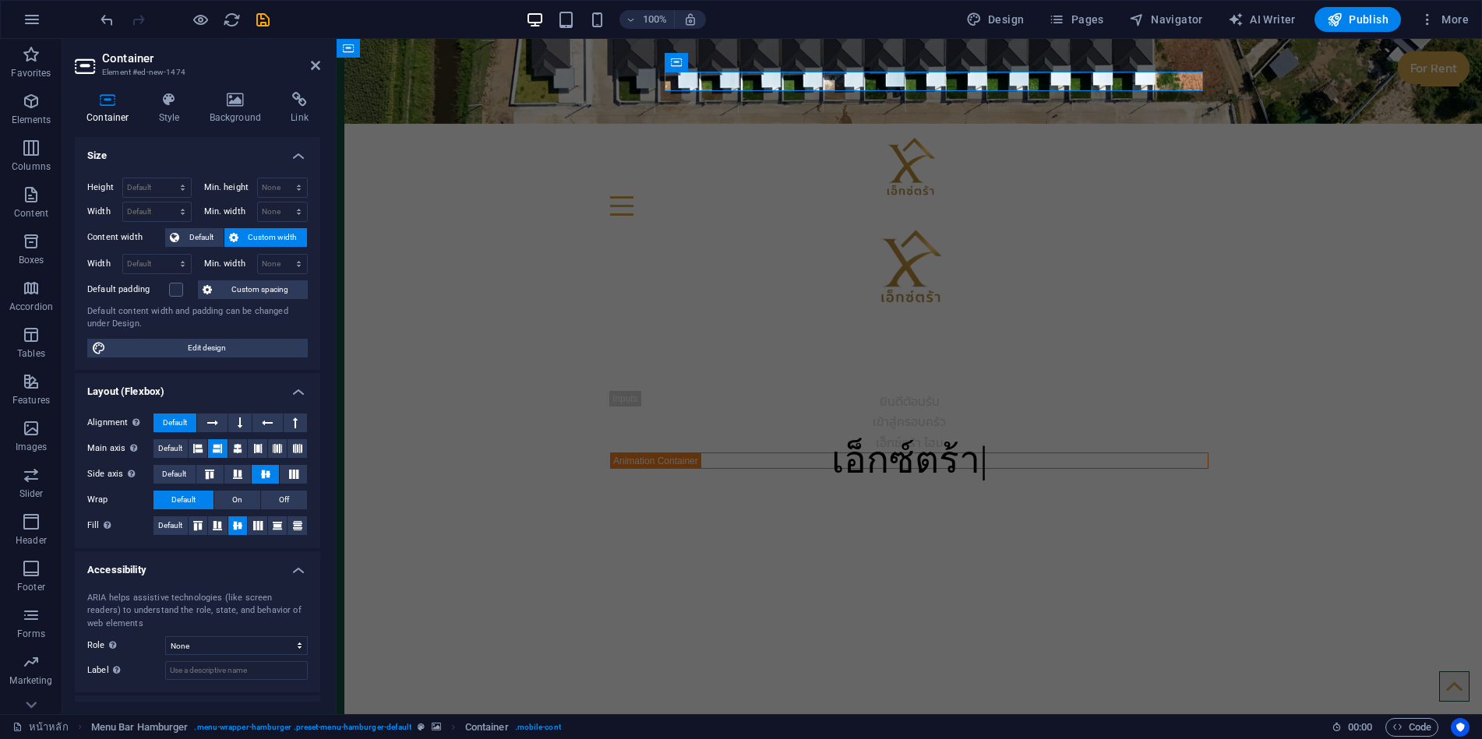
click at [425, 77] on figure at bounding box center [909, 81] width 1145 height 85
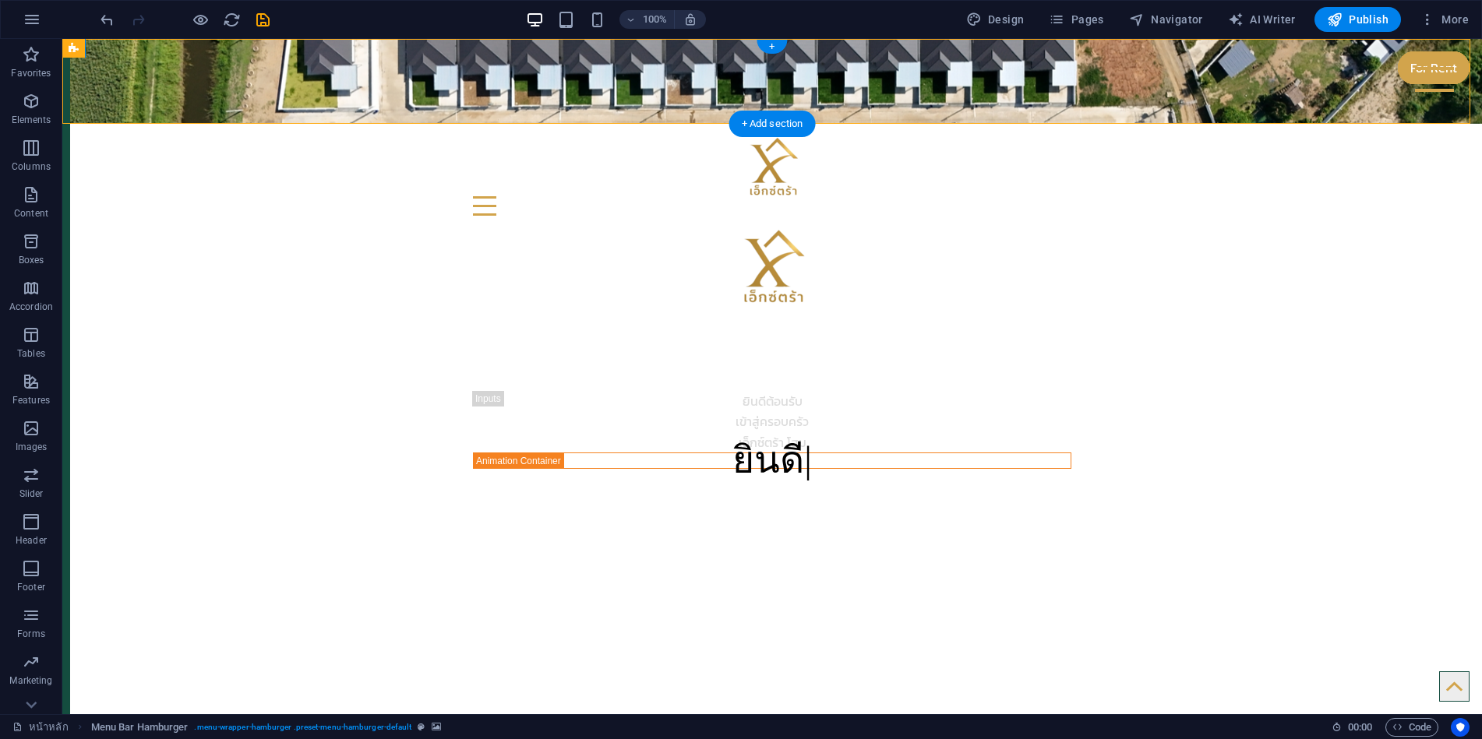
click at [93, 69] on figure at bounding box center [771, 81] width 1419 height 85
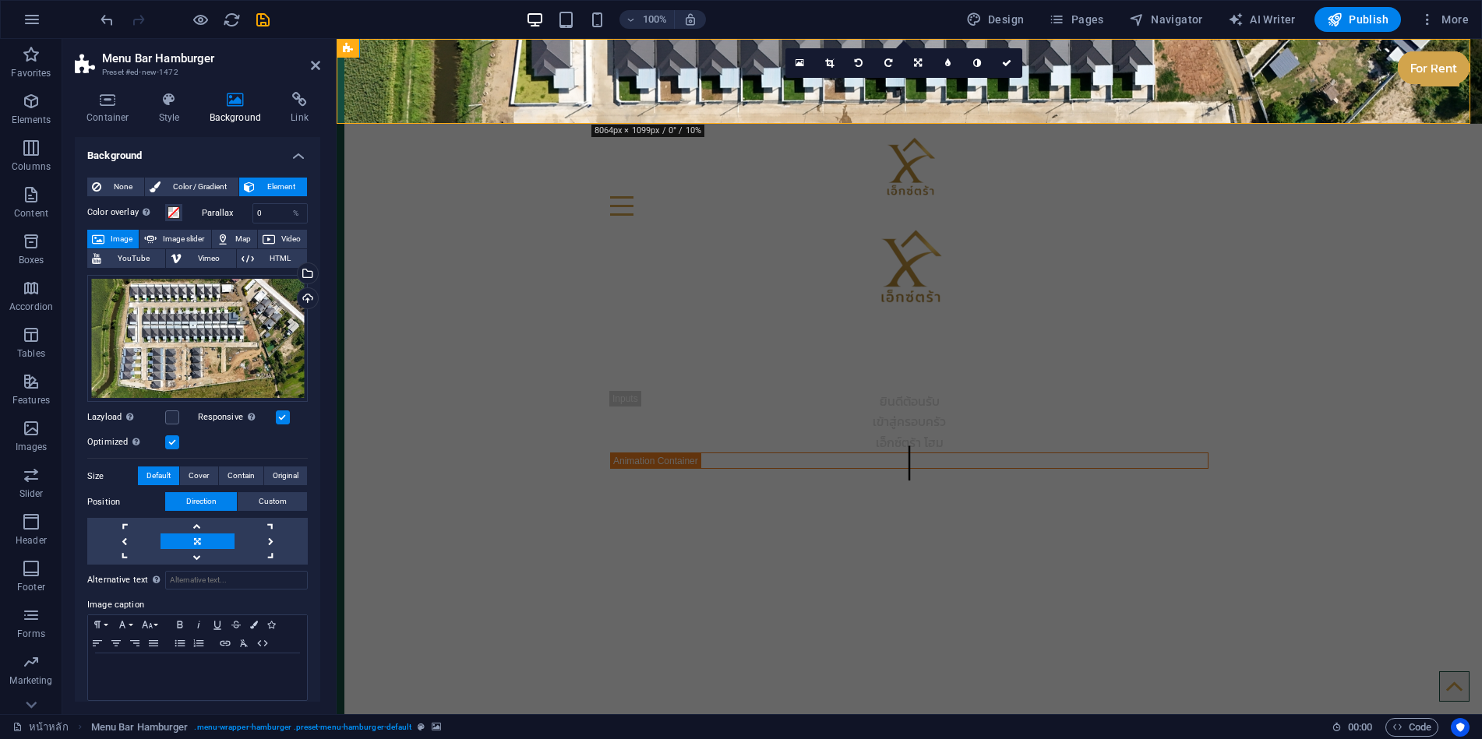
click at [361, 72] on figure at bounding box center [909, 81] width 1145 height 85
click at [469, 48] on icon at bounding box center [465, 49] width 9 height 16
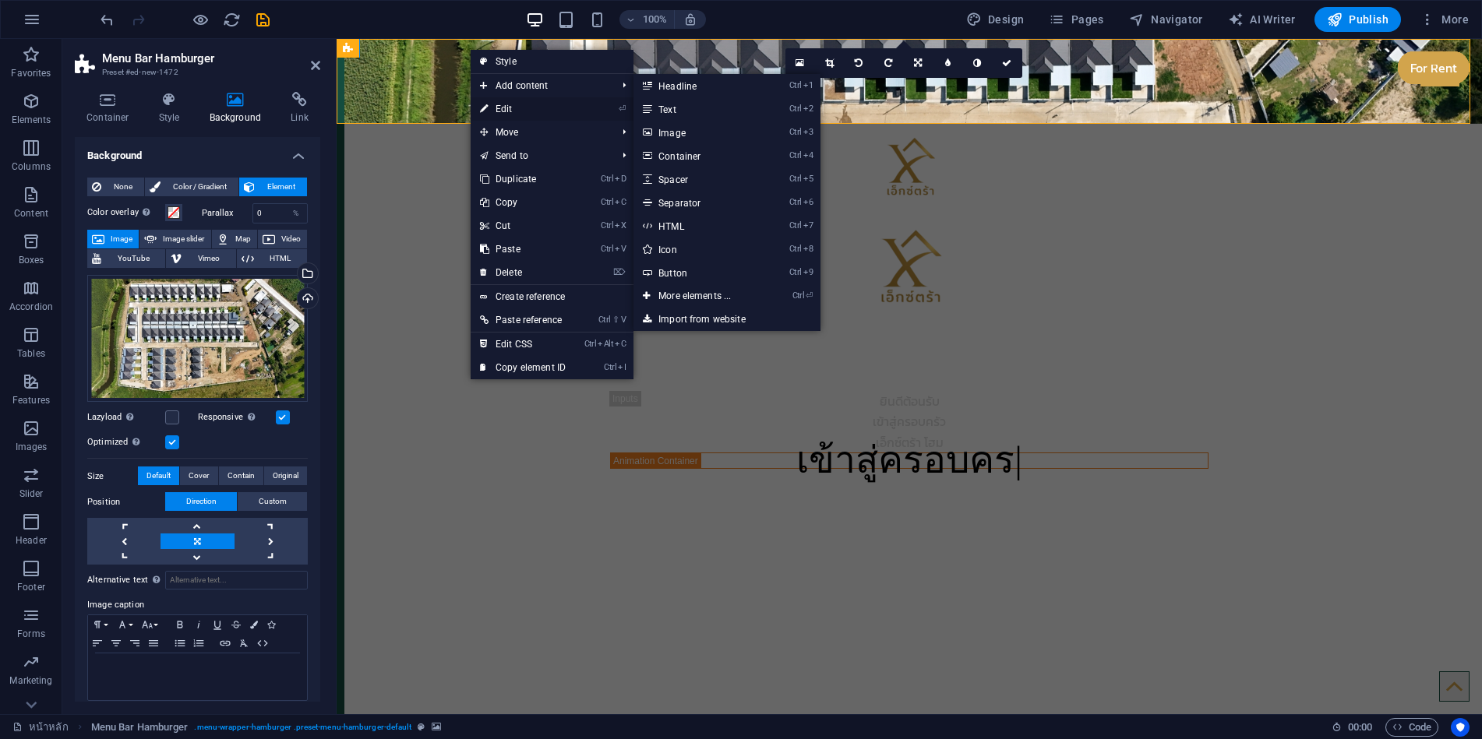
click at [506, 108] on link "⏎ Edit" at bounding box center [523, 108] width 104 height 23
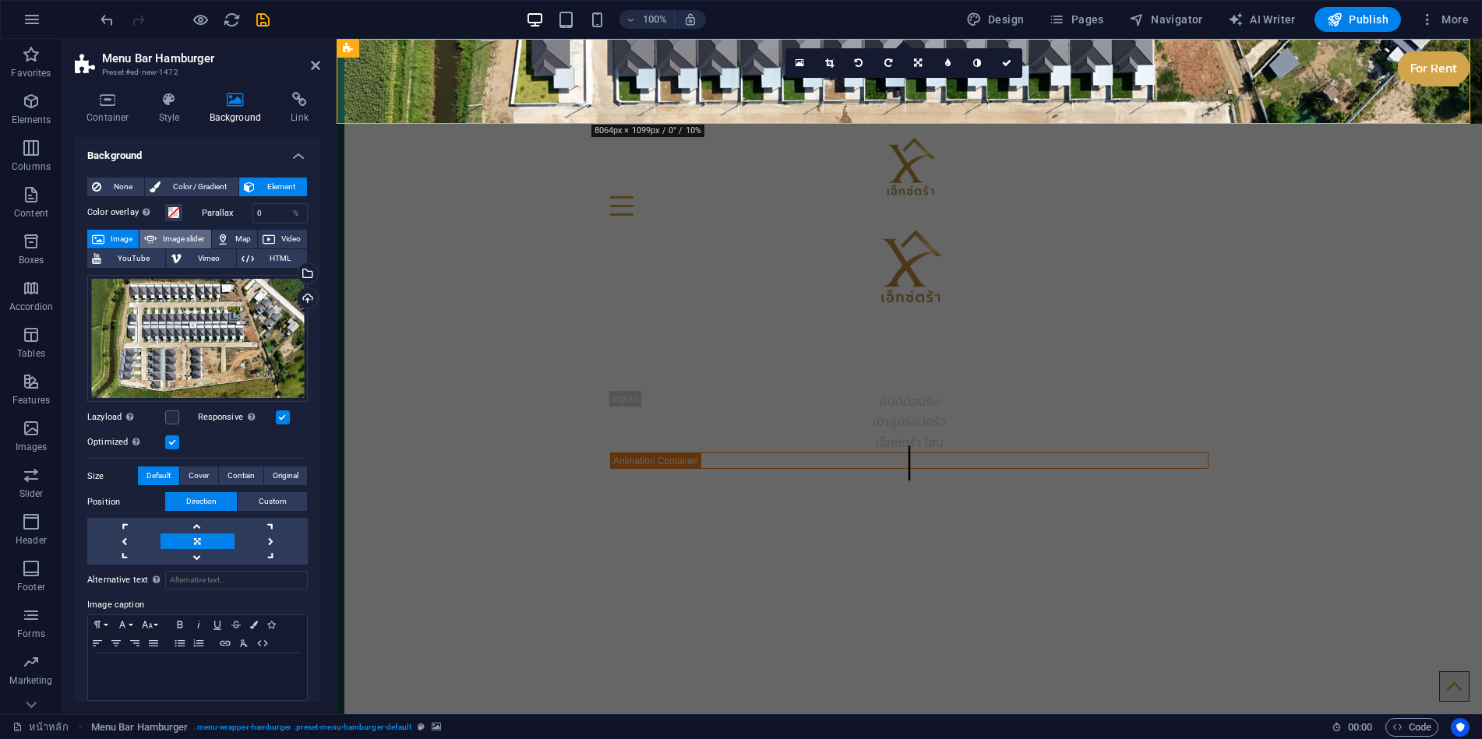
click at [186, 239] on span "Image slider" at bounding box center [183, 239] width 44 height 19
select select "ms"
select select "s"
select select "progressive"
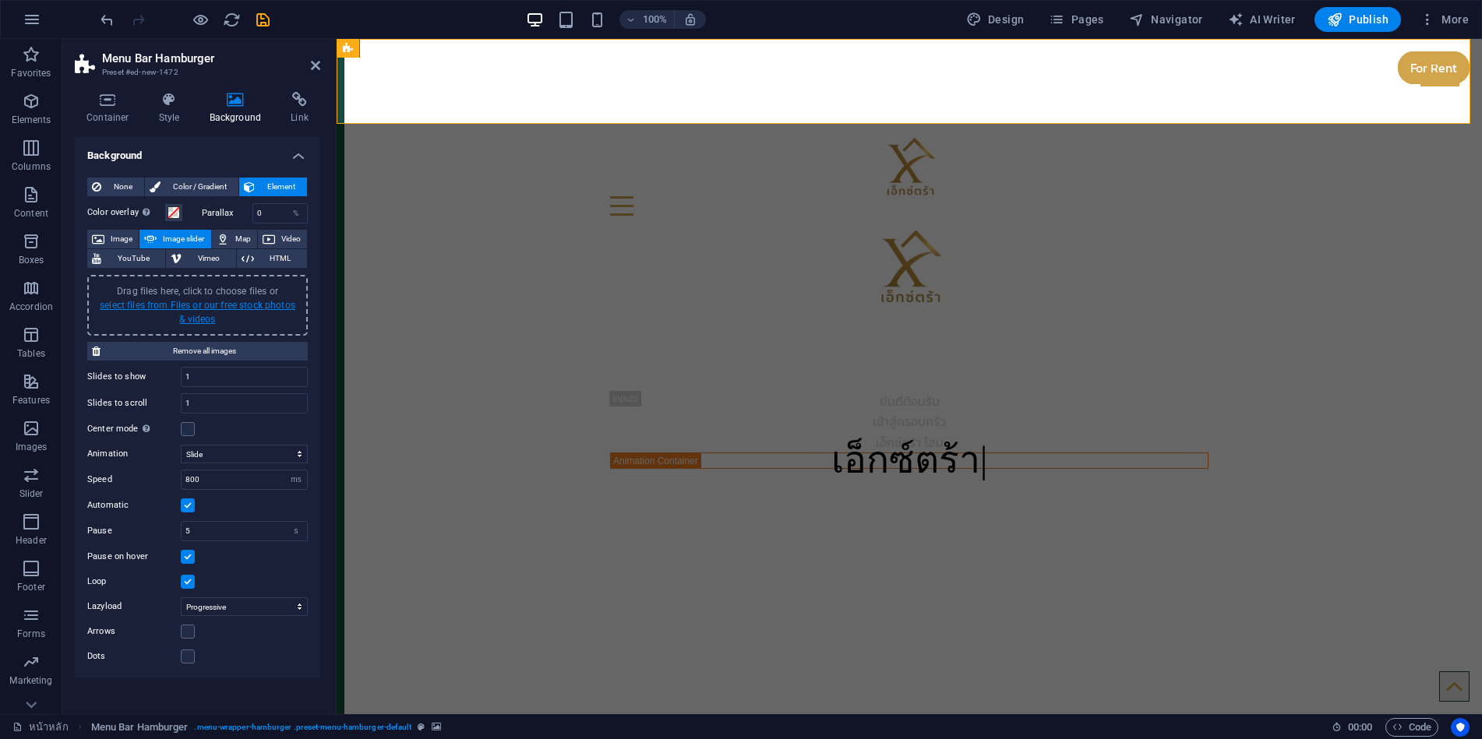
click at [210, 304] on link "select files from Files or our free stock photos & videos" at bounding box center [198, 312] width 196 height 25
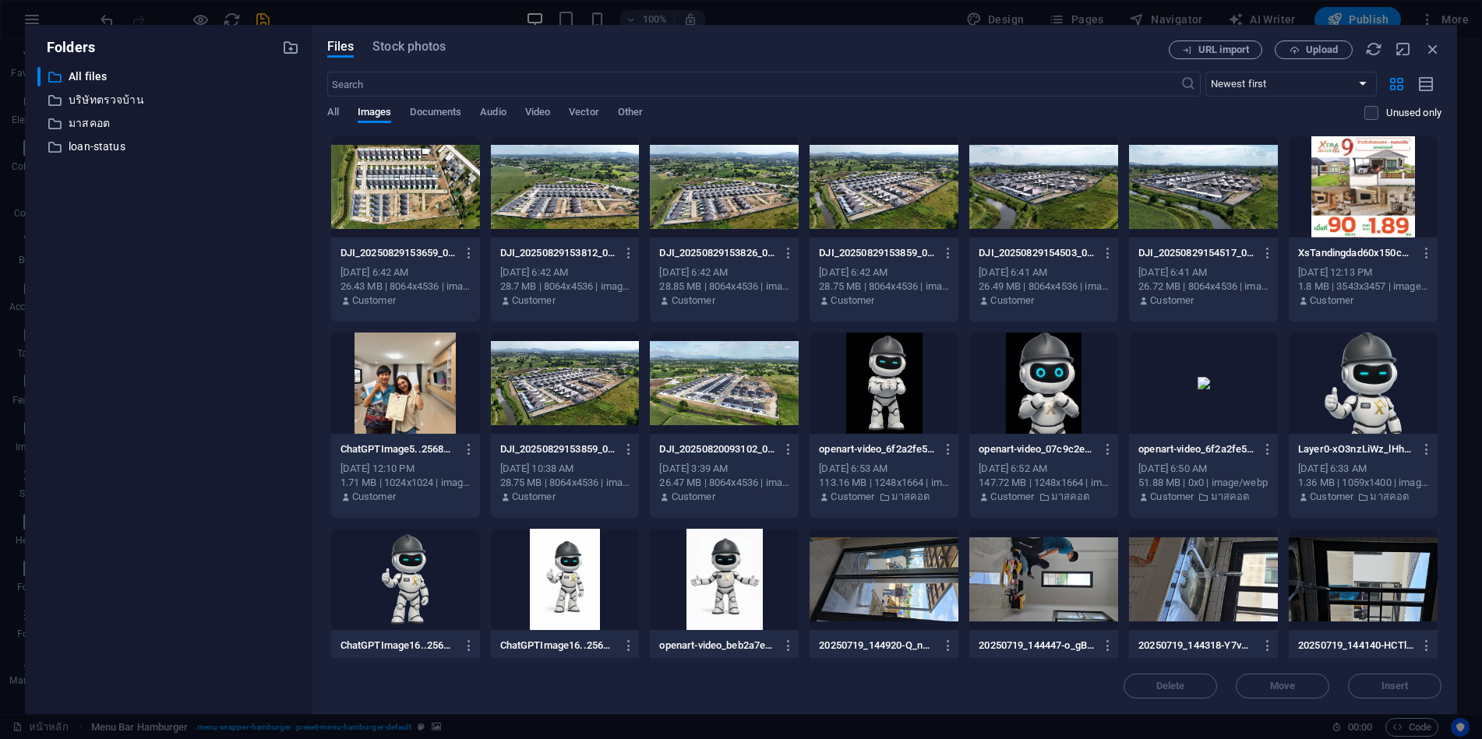
click at [552, 186] on div at bounding box center [565, 186] width 149 height 101
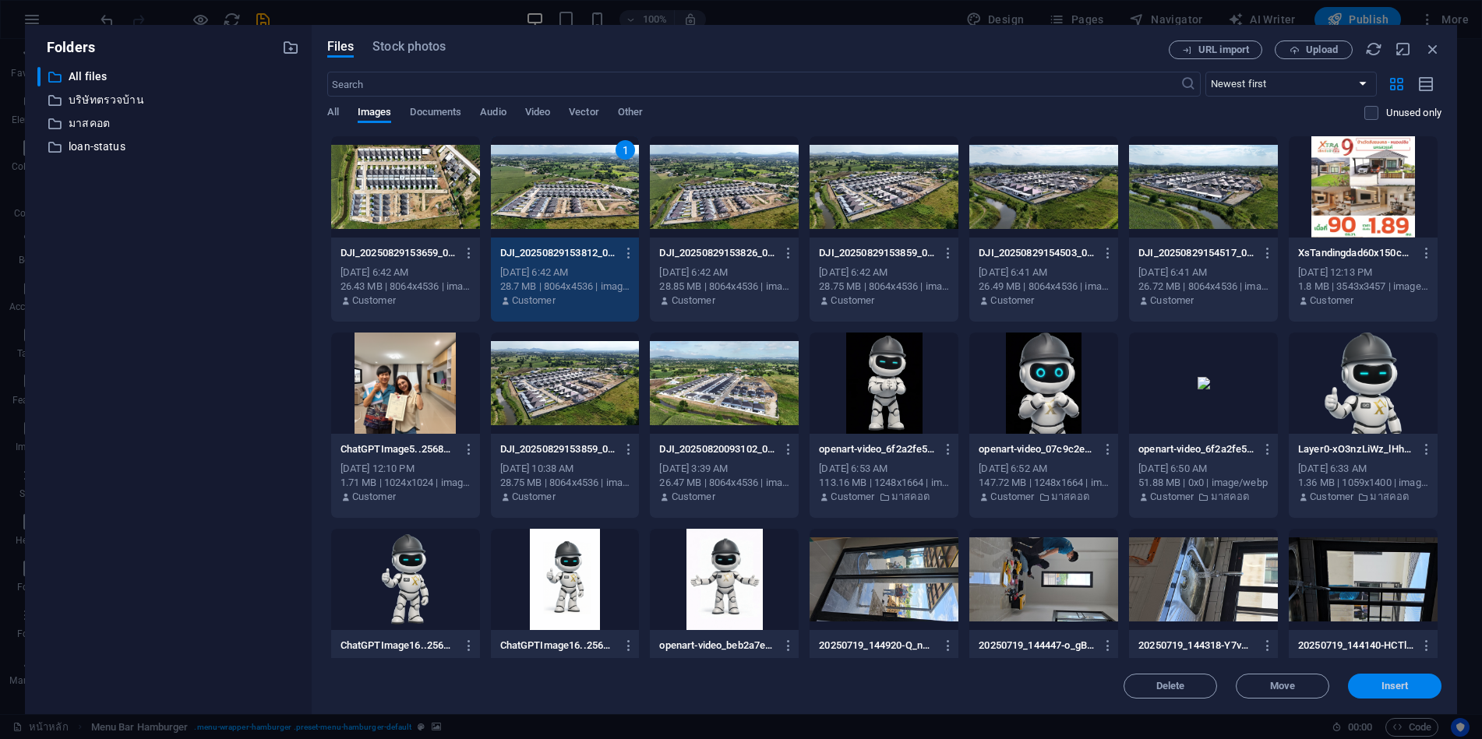
click at [1411, 690] on span "Insert" at bounding box center [1394, 686] width 81 height 9
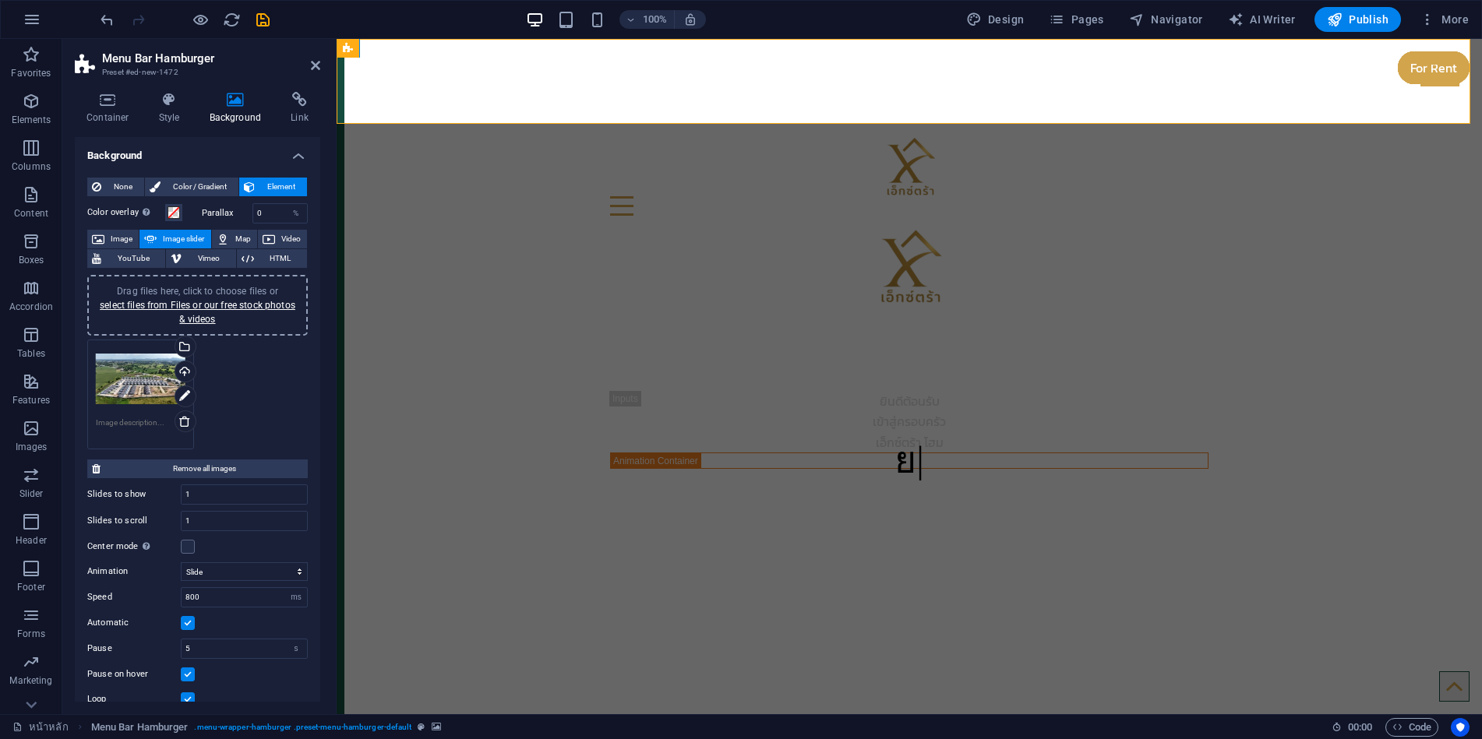
click at [231, 378] on div "Drag files here, click to choose files or select files from Files or our free s…" at bounding box center [197, 395] width 228 height 118
click at [229, 309] on link "select files from Files or our free stock photos & videos" at bounding box center [198, 312] width 196 height 25
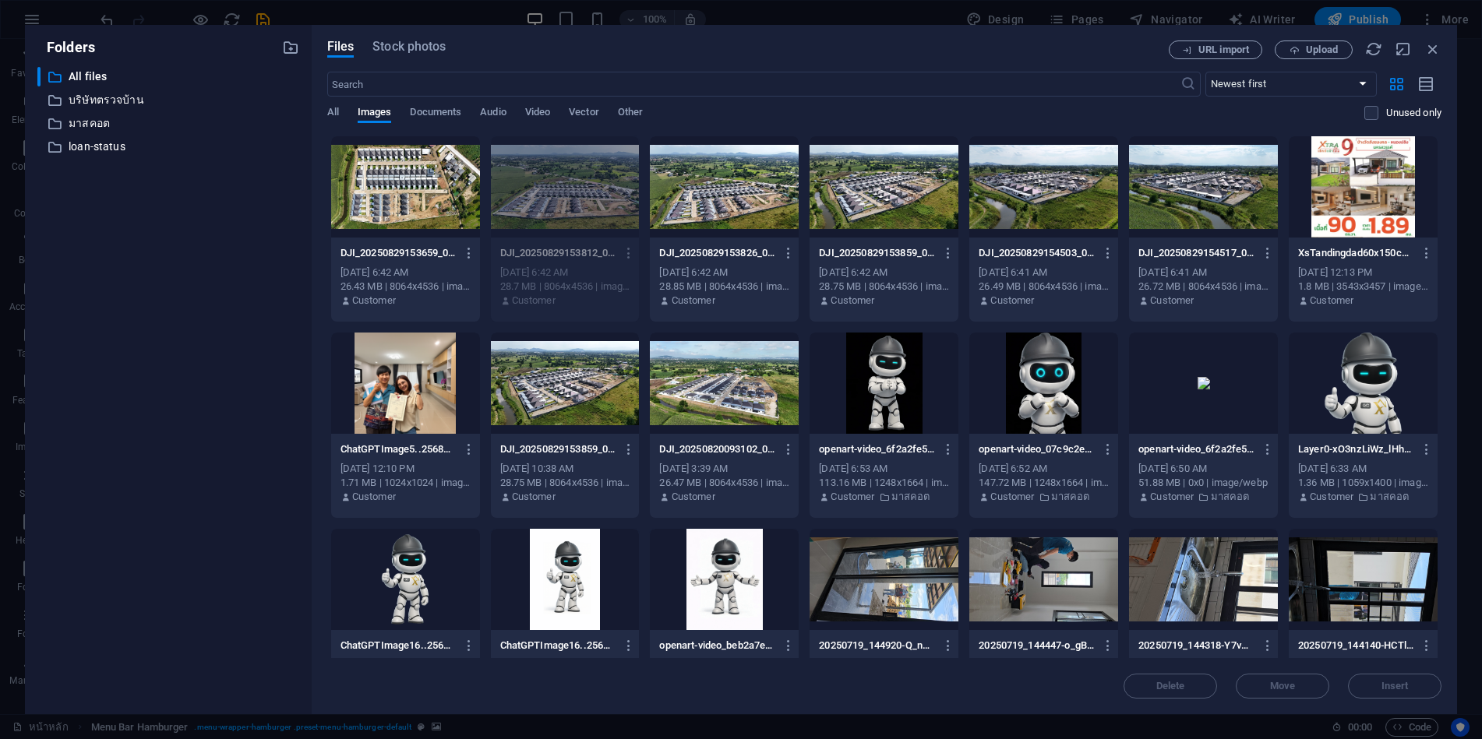
click at [732, 380] on div at bounding box center [724, 383] width 149 height 101
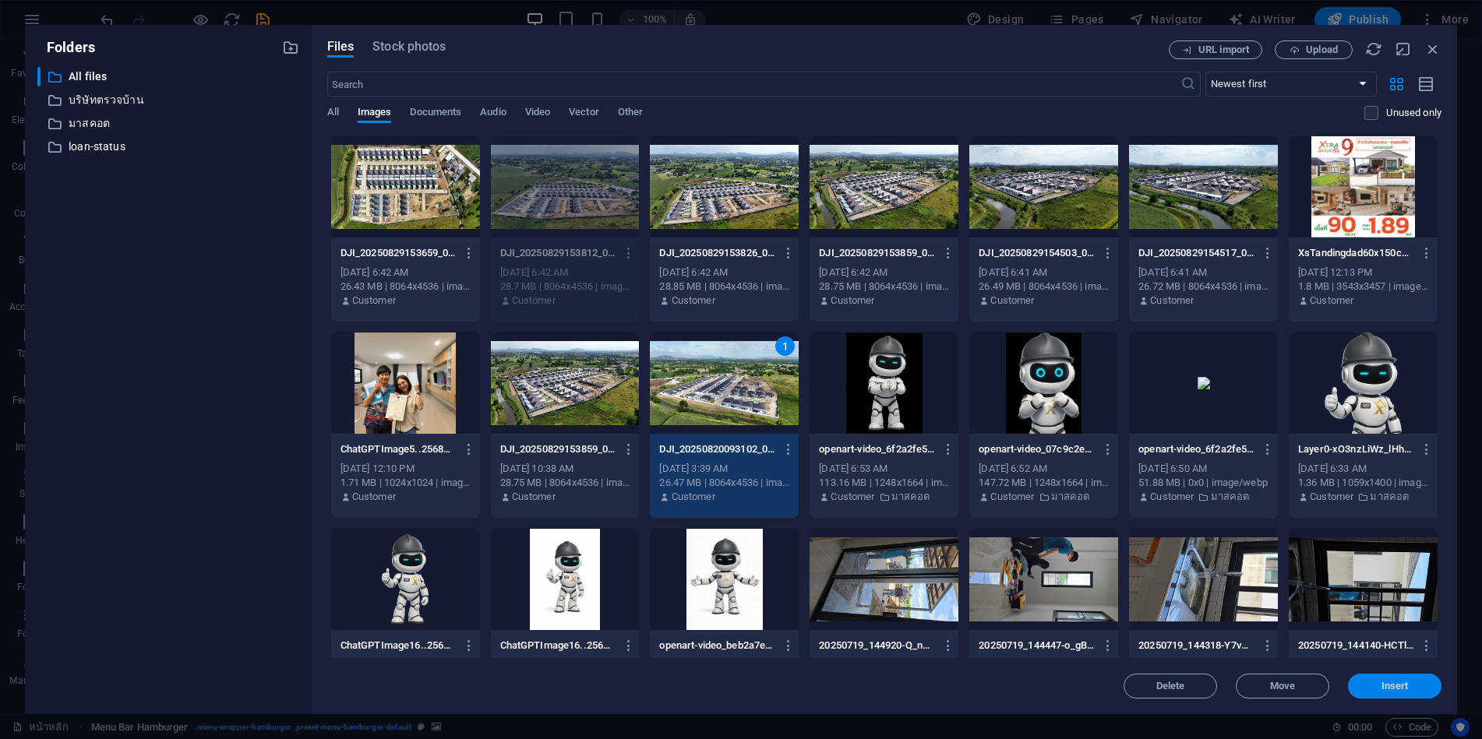
click at [1392, 692] on button "Insert" at bounding box center [1394, 686] width 93 height 25
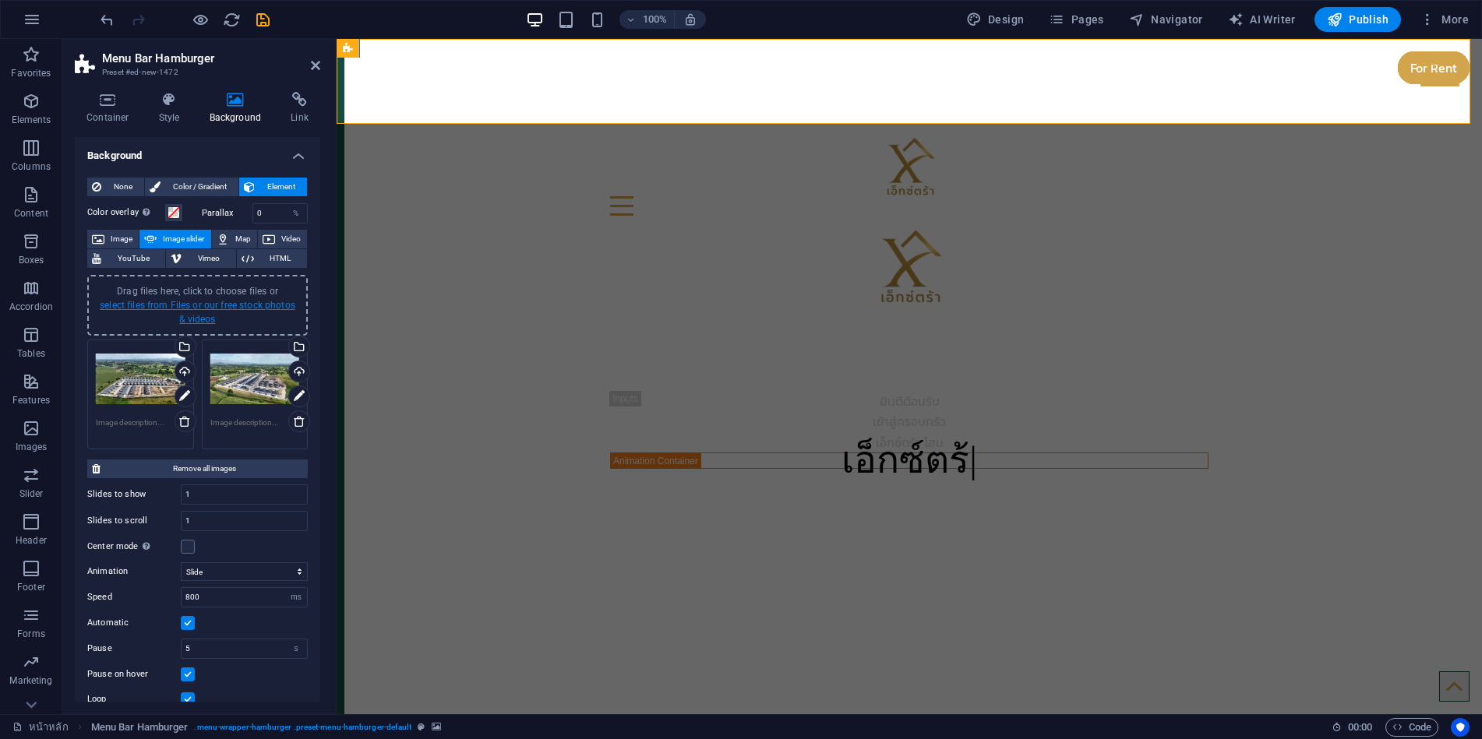
click at [208, 304] on link "select files from Files or our free stock photos & videos" at bounding box center [198, 312] width 196 height 25
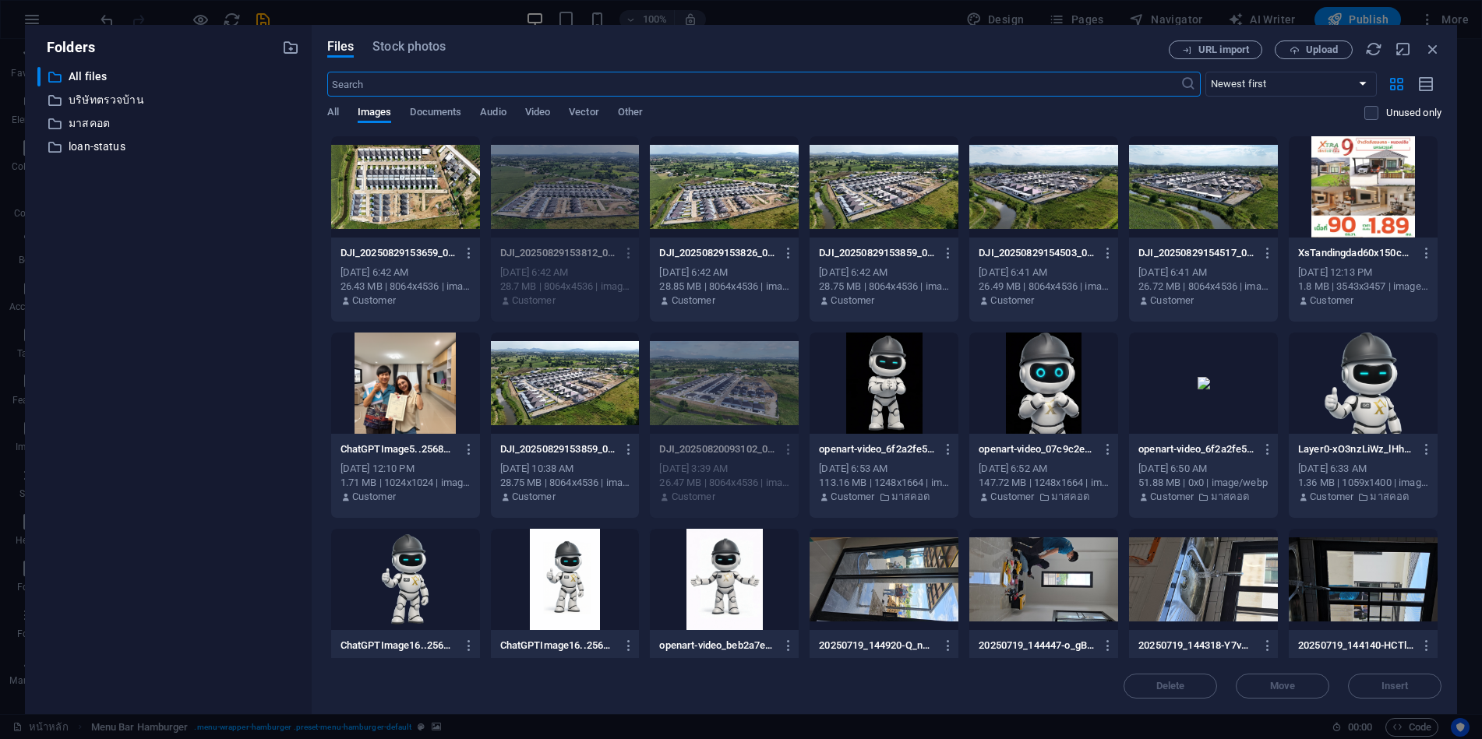
click at [1061, 192] on div at bounding box center [1043, 186] width 149 height 101
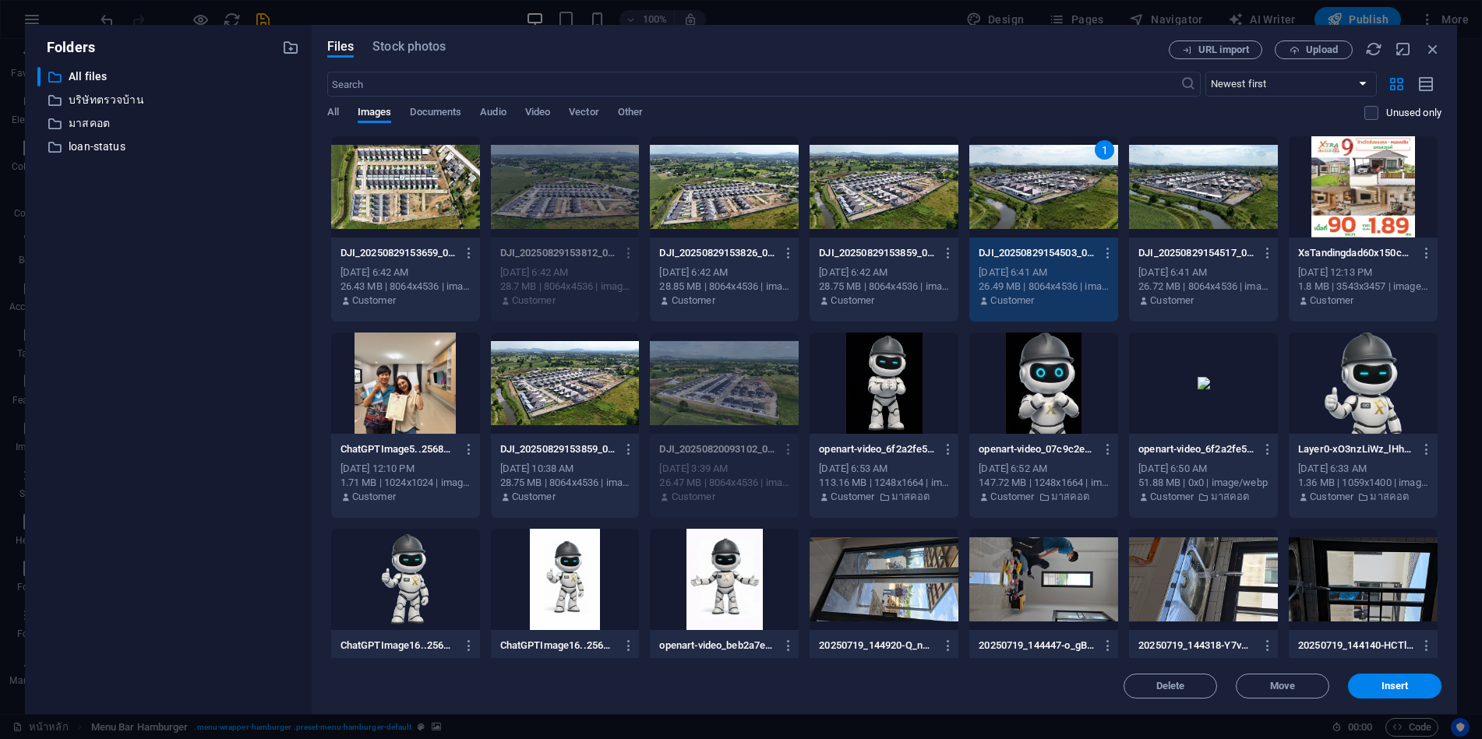
click at [1186, 187] on div at bounding box center [1203, 186] width 149 height 101
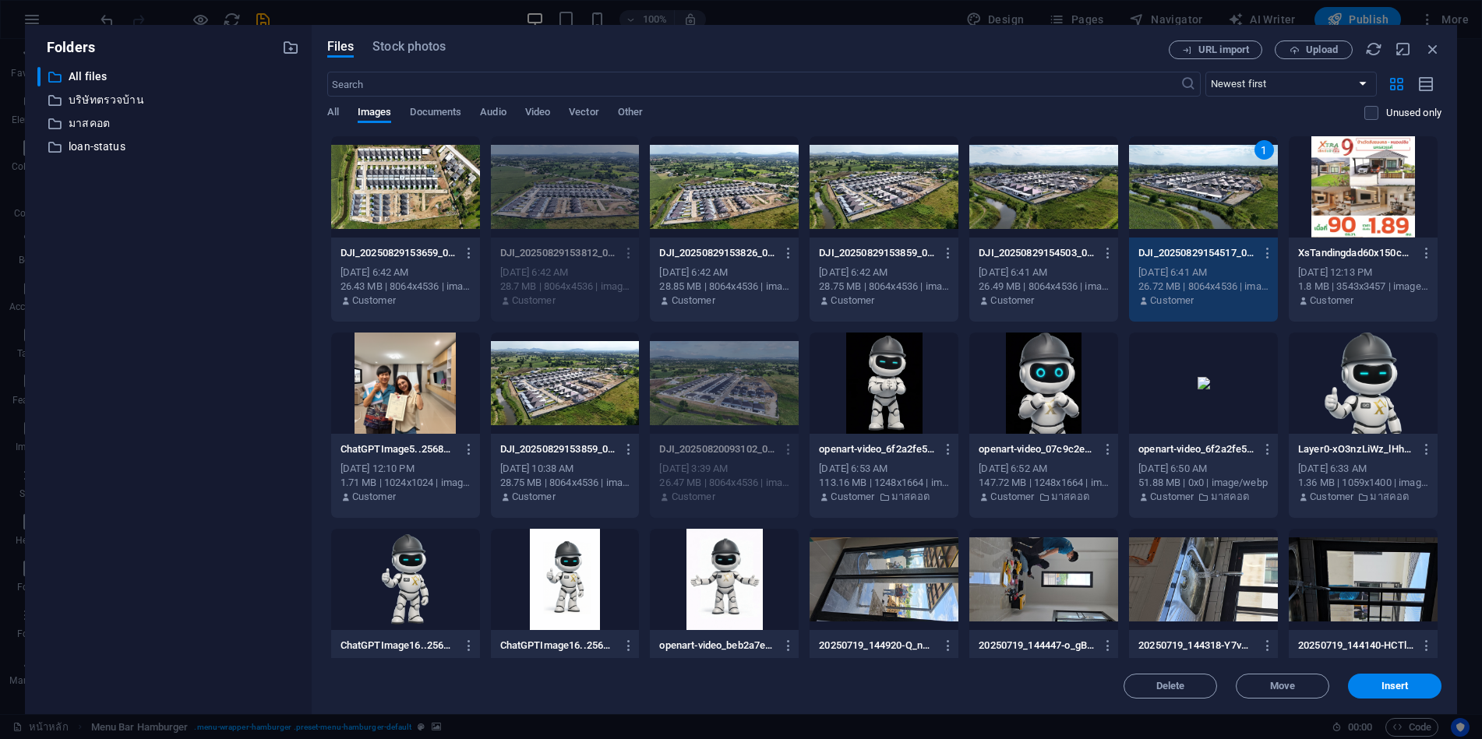
drag, startPoint x: 1017, startPoint y: 202, endPoint x: 1154, endPoint y: 296, distance: 166.4
click at [1017, 202] on div at bounding box center [1043, 186] width 149 height 101
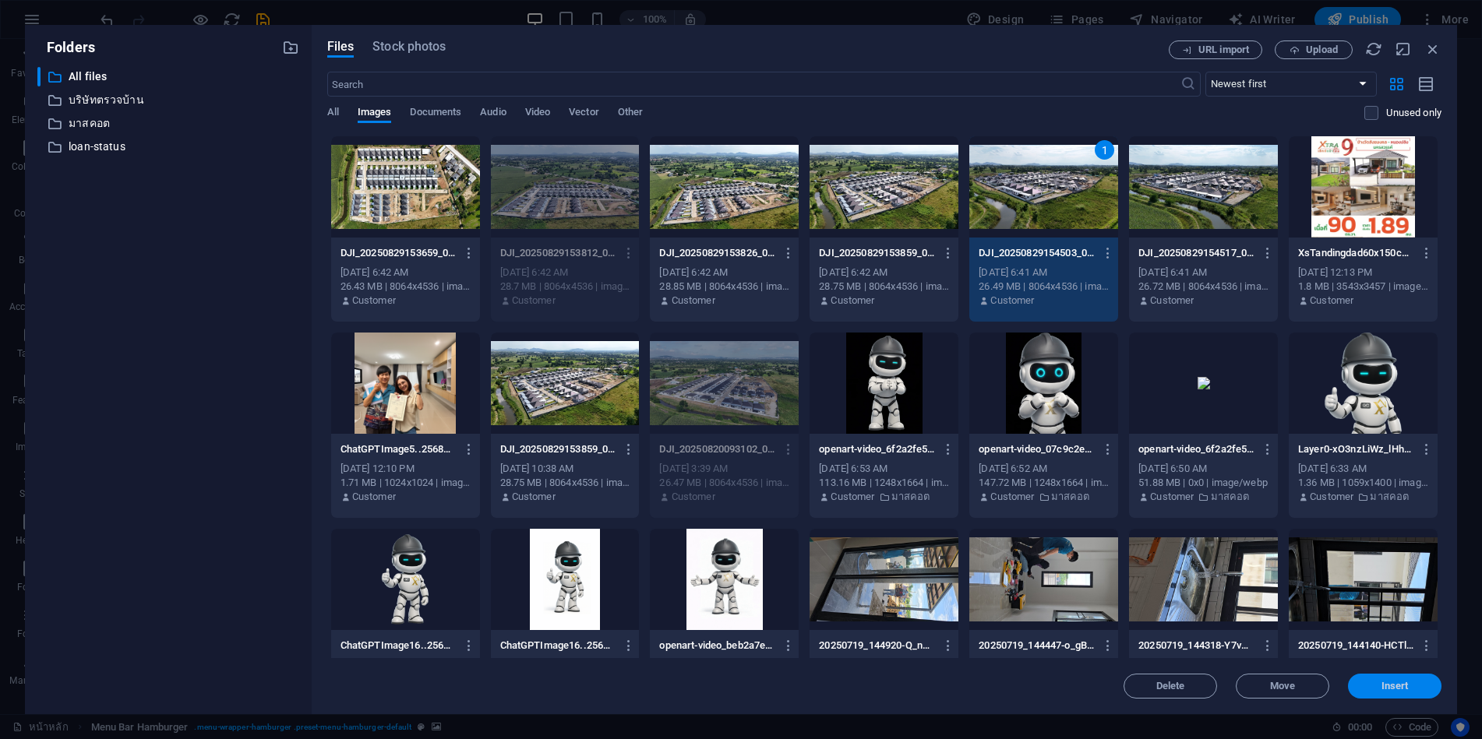
click at [1378, 680] on button "Insert" at bounding box center [1394, 686] width 93 height 25
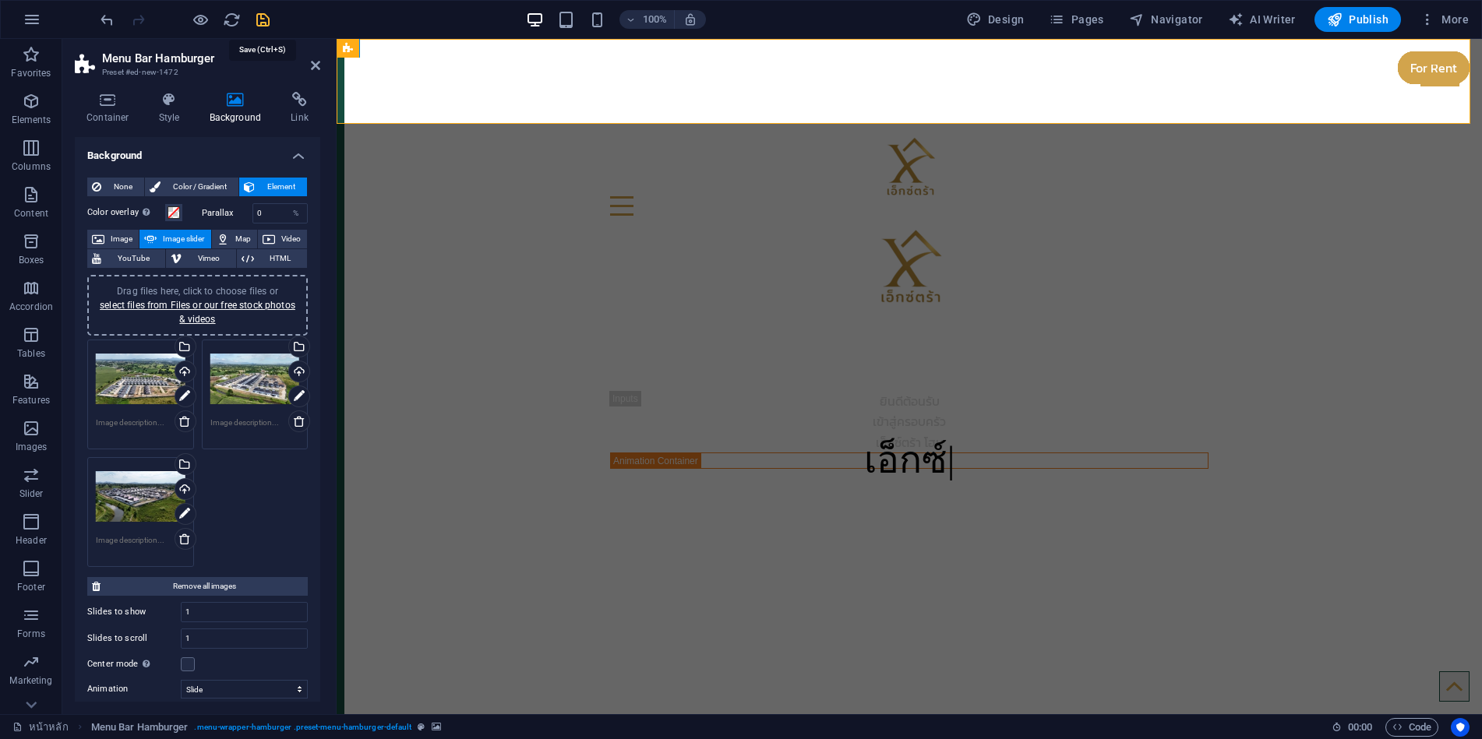
click at [260, 23] on icon "save" at bounding box center [263, 20] width 18 height 18
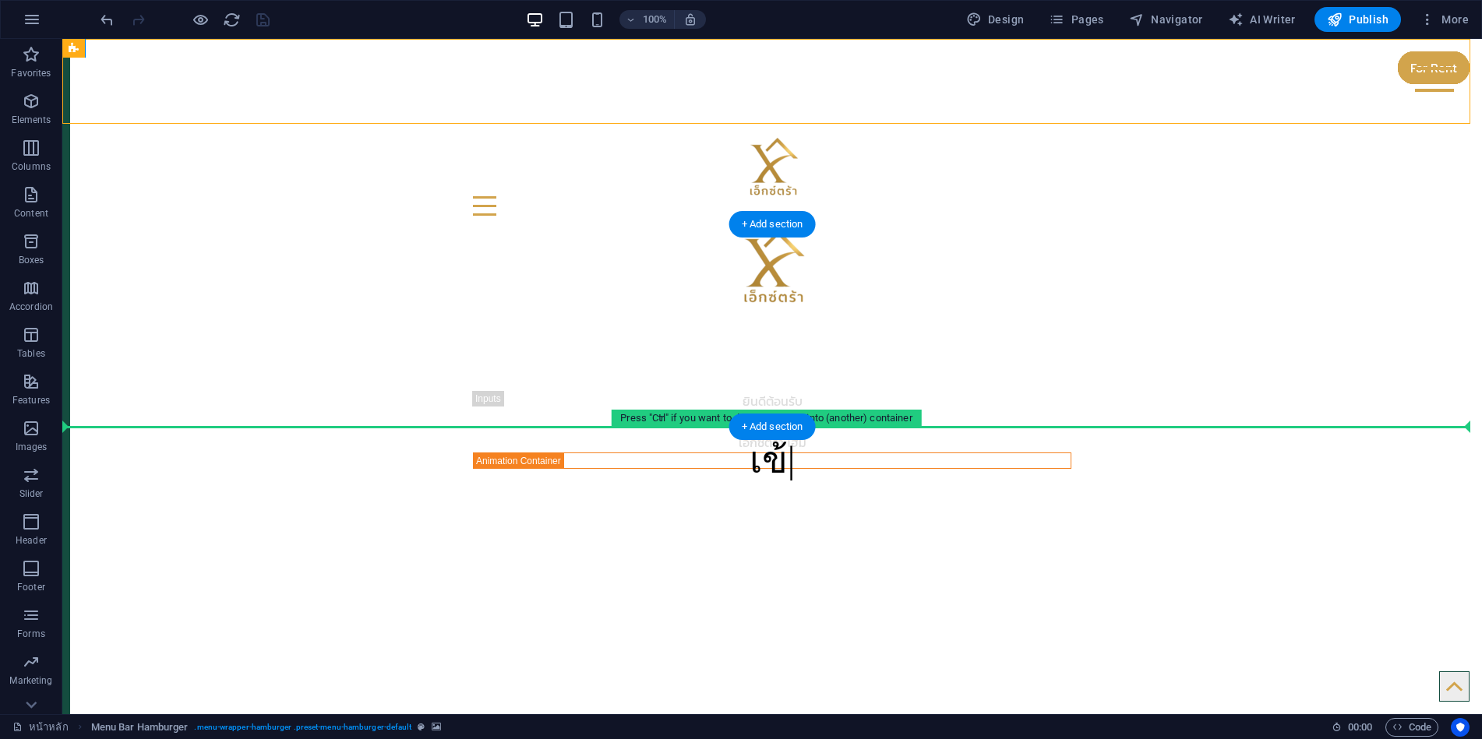
drag, startPoint x: 141, startPoint y: 83, endPoint x: 132, endPoint y: 403, distance: 319.6
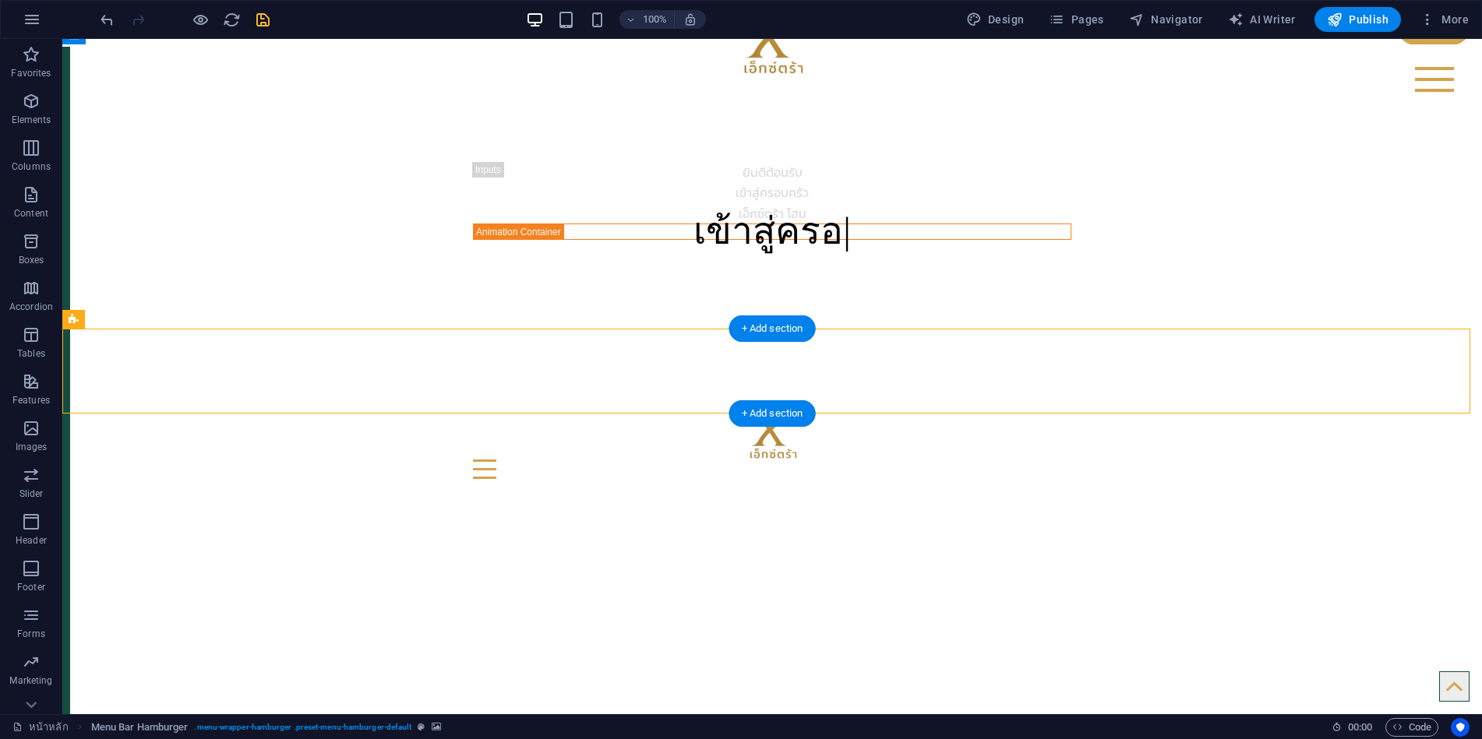
scroll to position [78, 0]
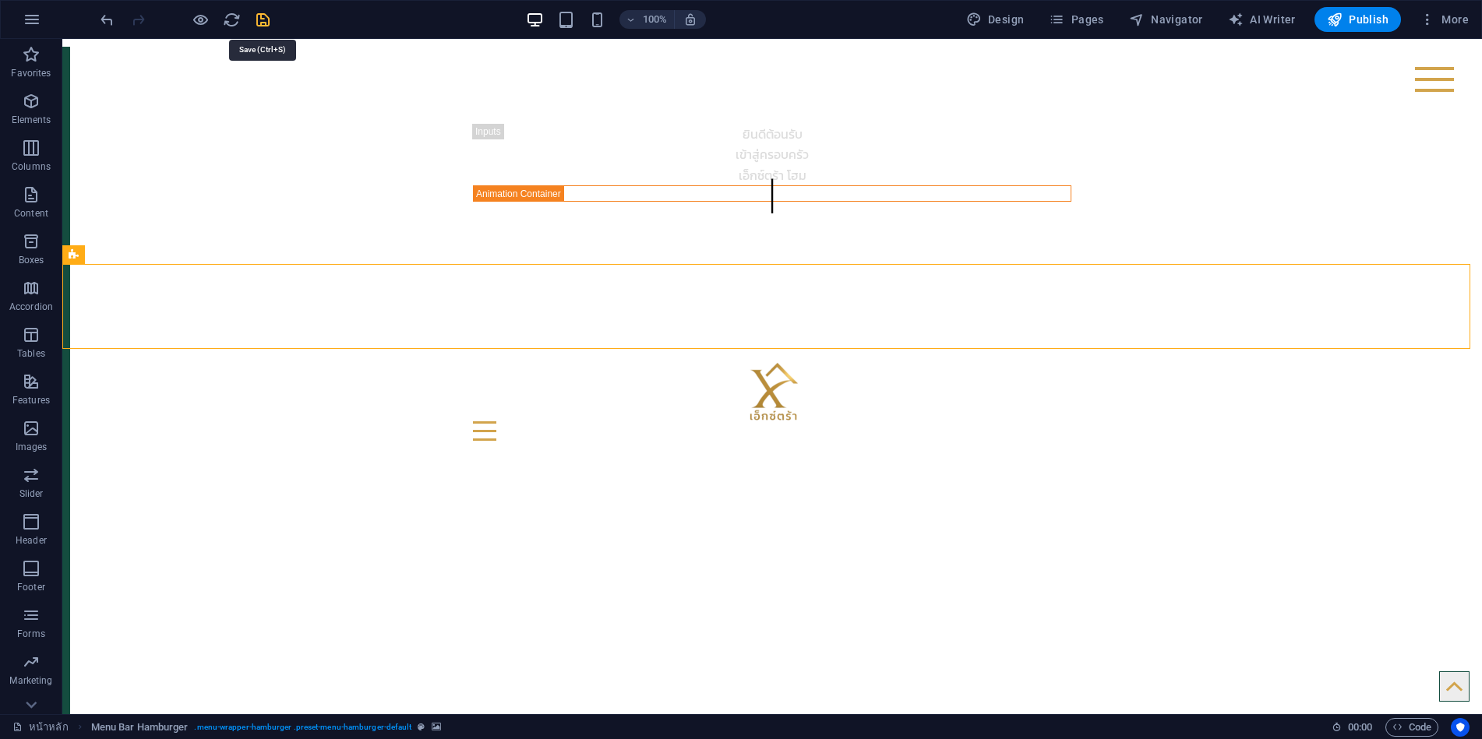
click at [266, 17] on icon "save" at bounding box center [263, 20] width 18 height 18
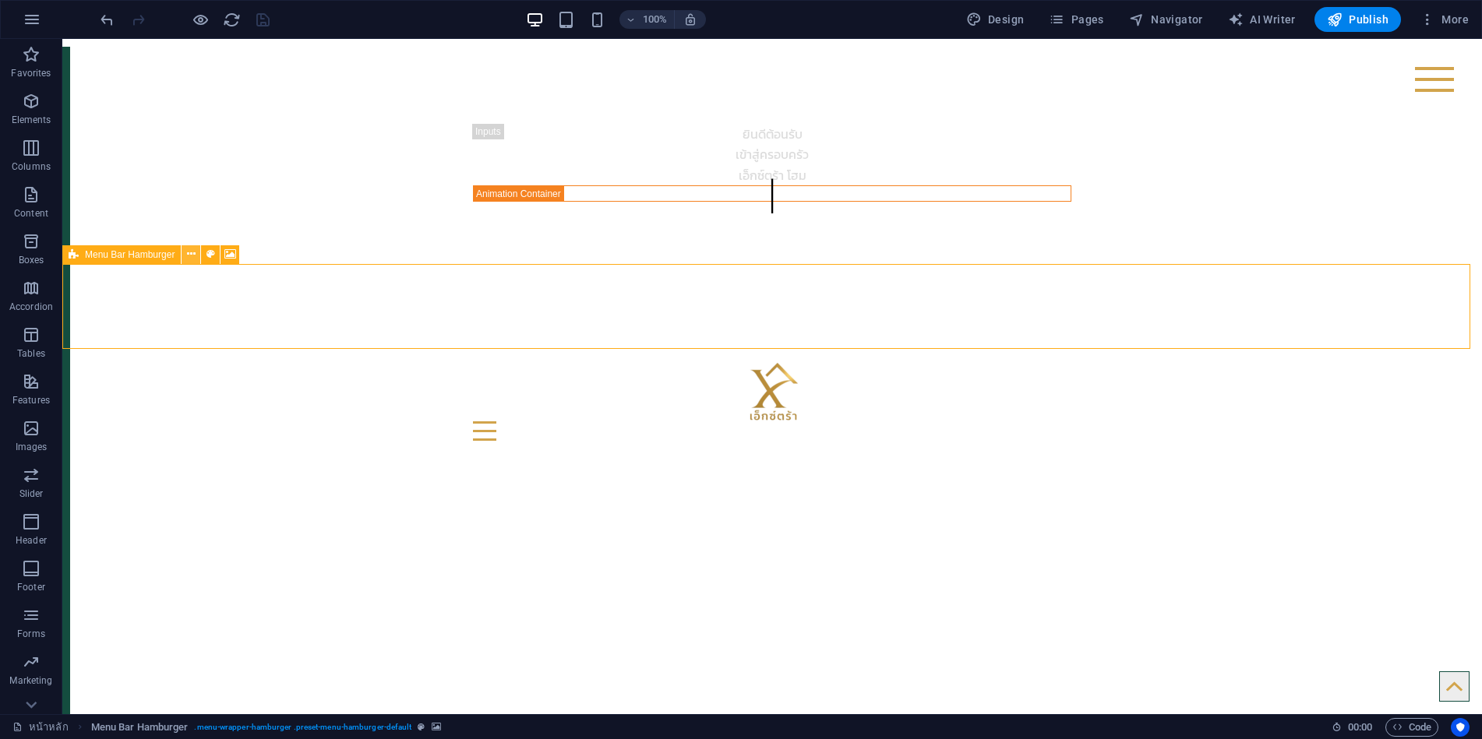
click at [190, 259] on icon at bounding box center [191, 254] width 9 height 16
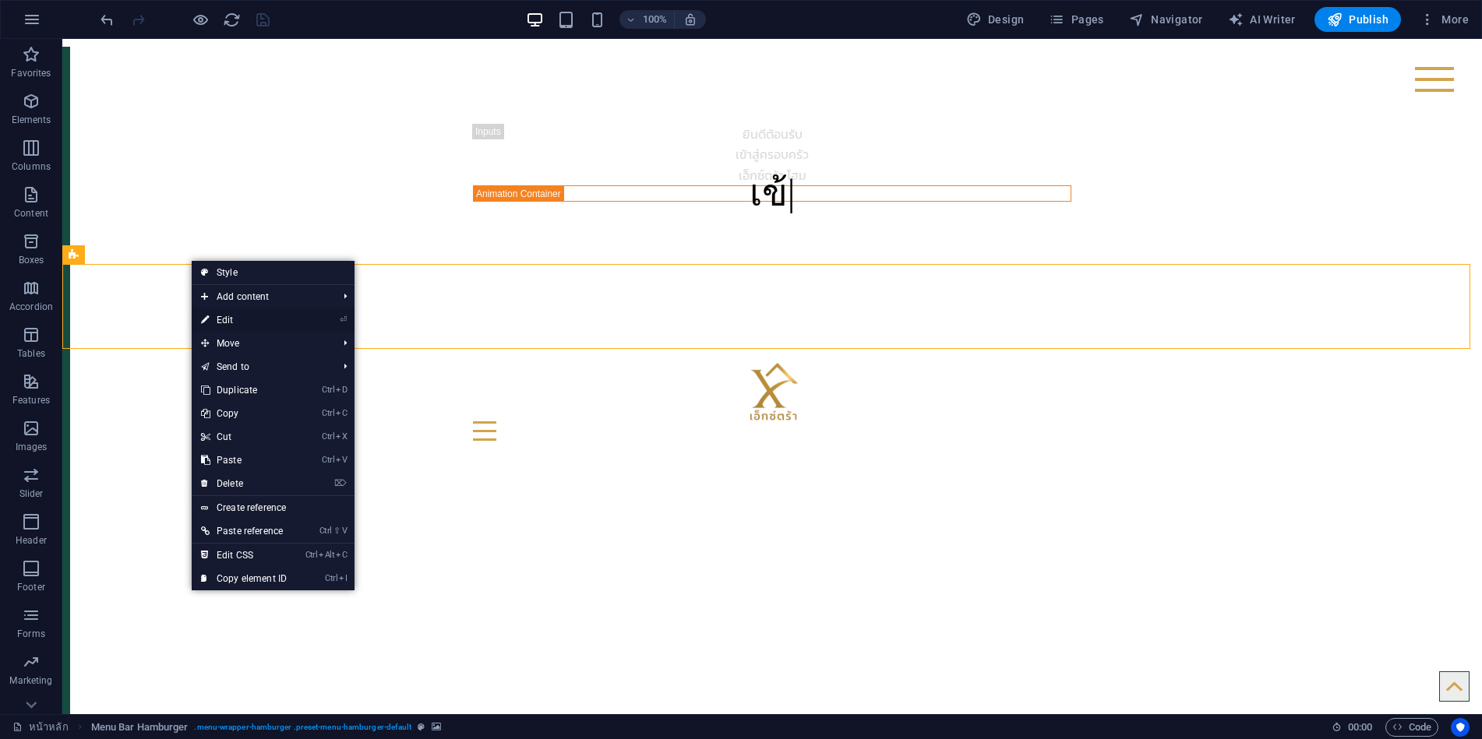
click at [231, 318] on link "⏎ Edit" at bounding box center [244, 320] width 104 height 23
select select "rem"
select select "ms"
select select "s"
select select "progressive"
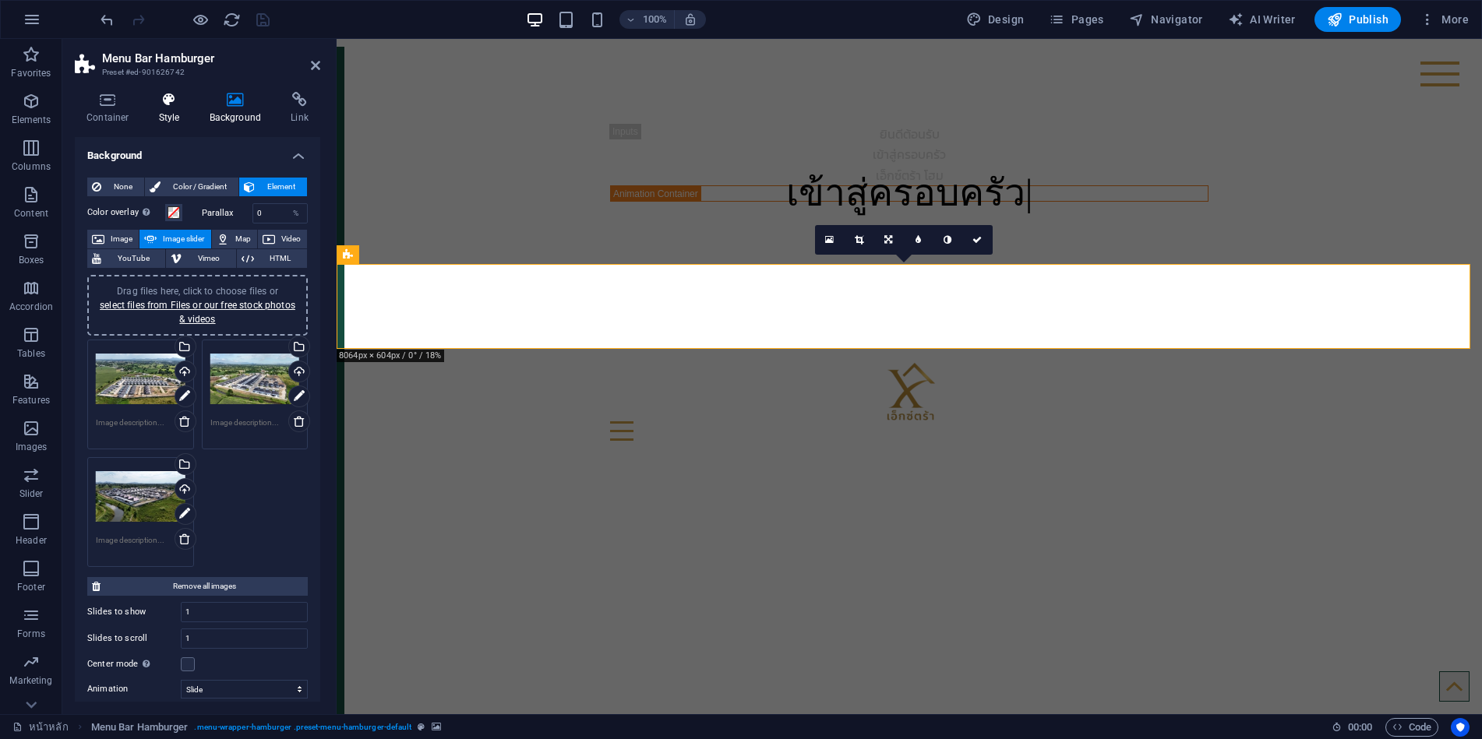
click at [162, 98] on icon at bounding box center [169, 100] width 44 height 16
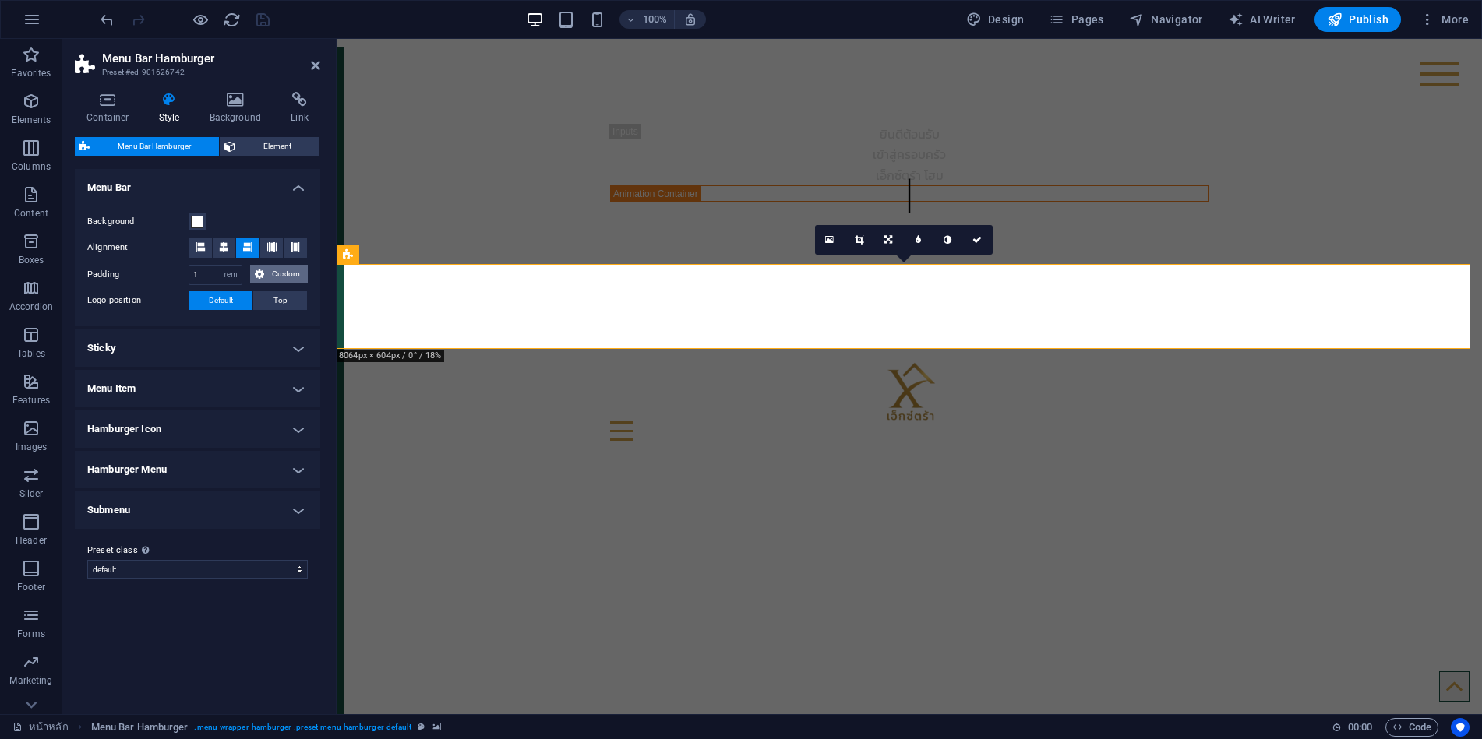
click at [273, 272] on span "Custom" at bounding box center [286, 274] width 34 height 19
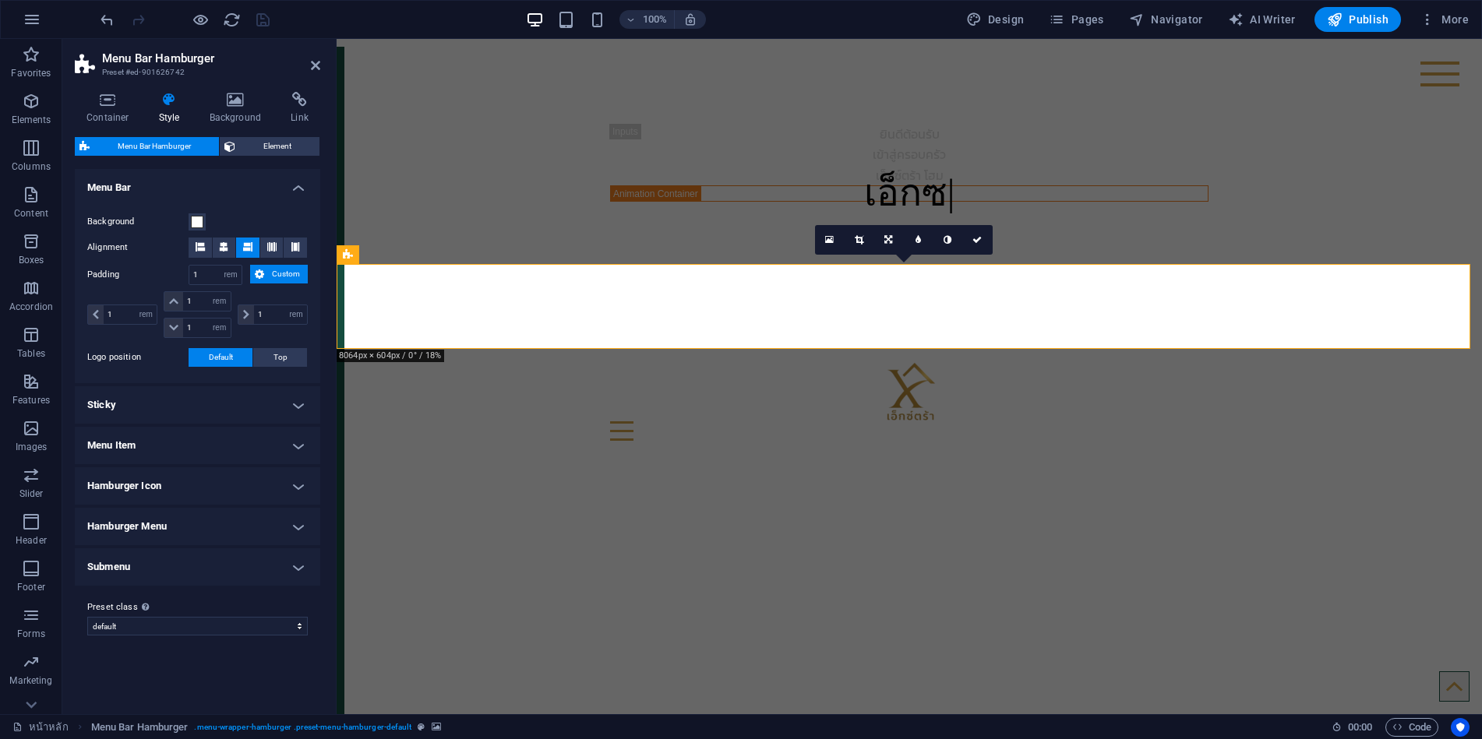
click at [273, 272] on span "Custom" at bounding box center [286, 274] width 34 height 19
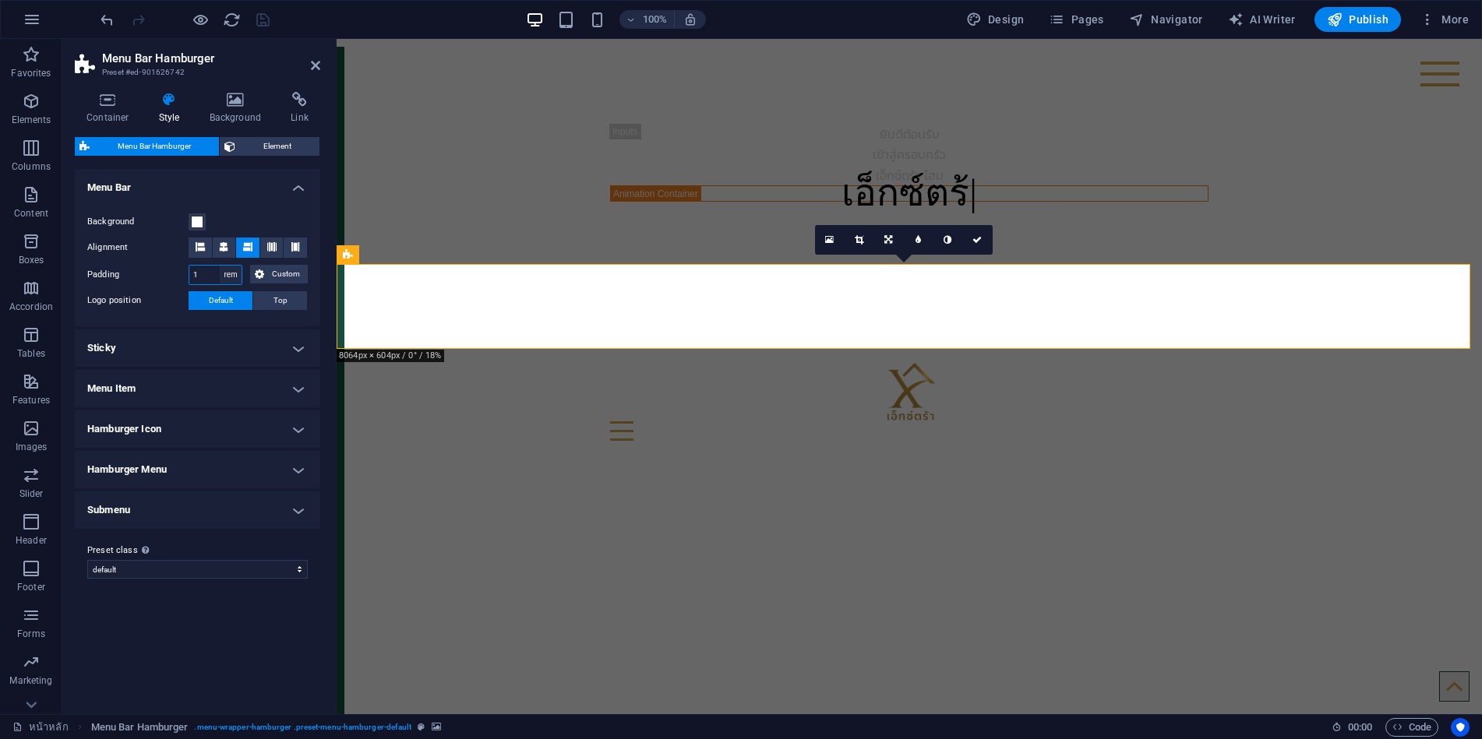
click at [232, 271] on select "px rem % vh vw Custom" at bounding box center [231, 275] width 22 height 19
select select "px"
click at [220, 266] on select "px rem % vh vw Custom" at bounding box center [231, 275] width 22 height 19
type input "16"
click at [235, 273] on select "px rem % vh vw Custom" at bounding box center [231, 275] width 22 height 19
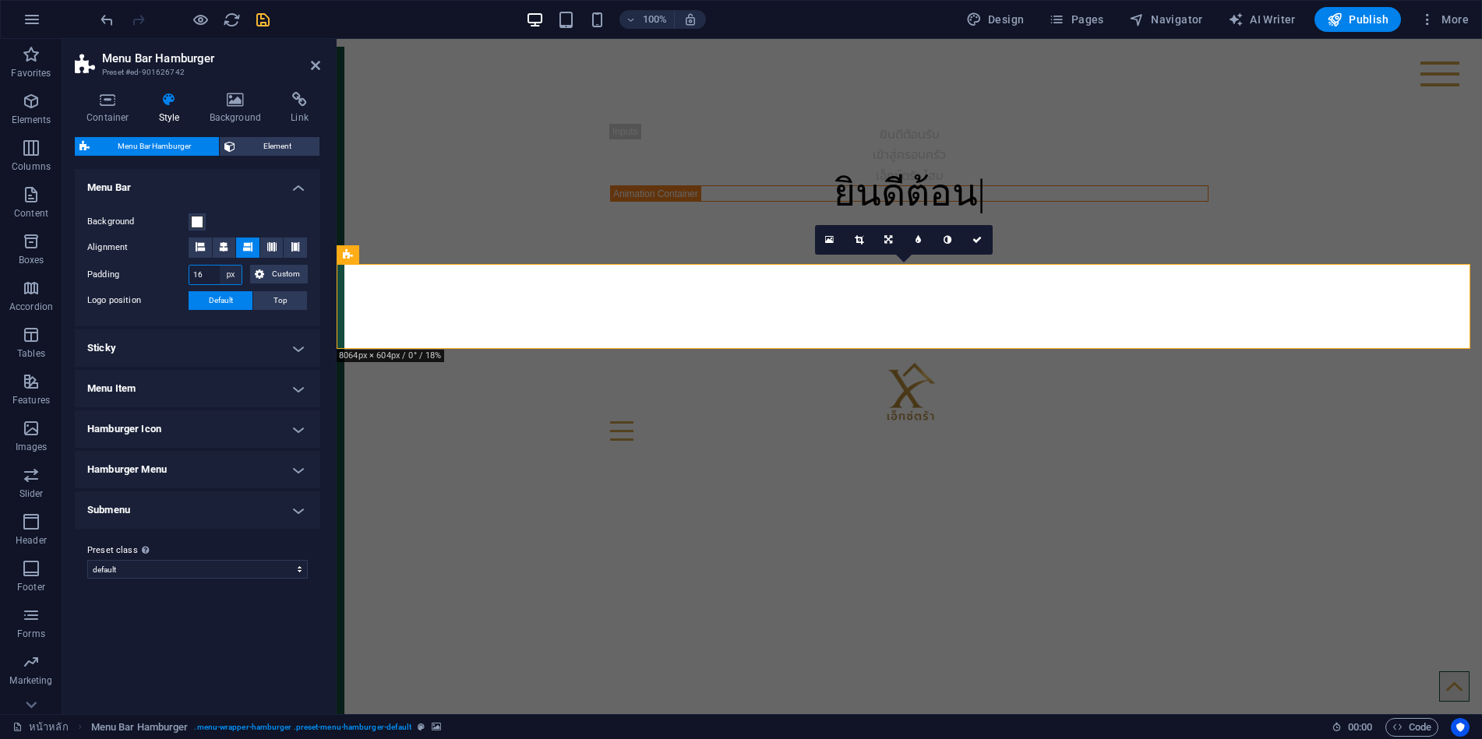
select select "rem"
click at [220, 266] on select "px rem % vh vw Custom" at bounding box center [231, 275] width 22 height 19
type input "1"
click at [224, 242] on icon at bounding box center [223, 246] width 9 height 9
click at [132, 388] on h4 "Menu Item" at bounding box center [197, 388] width 245 height 37
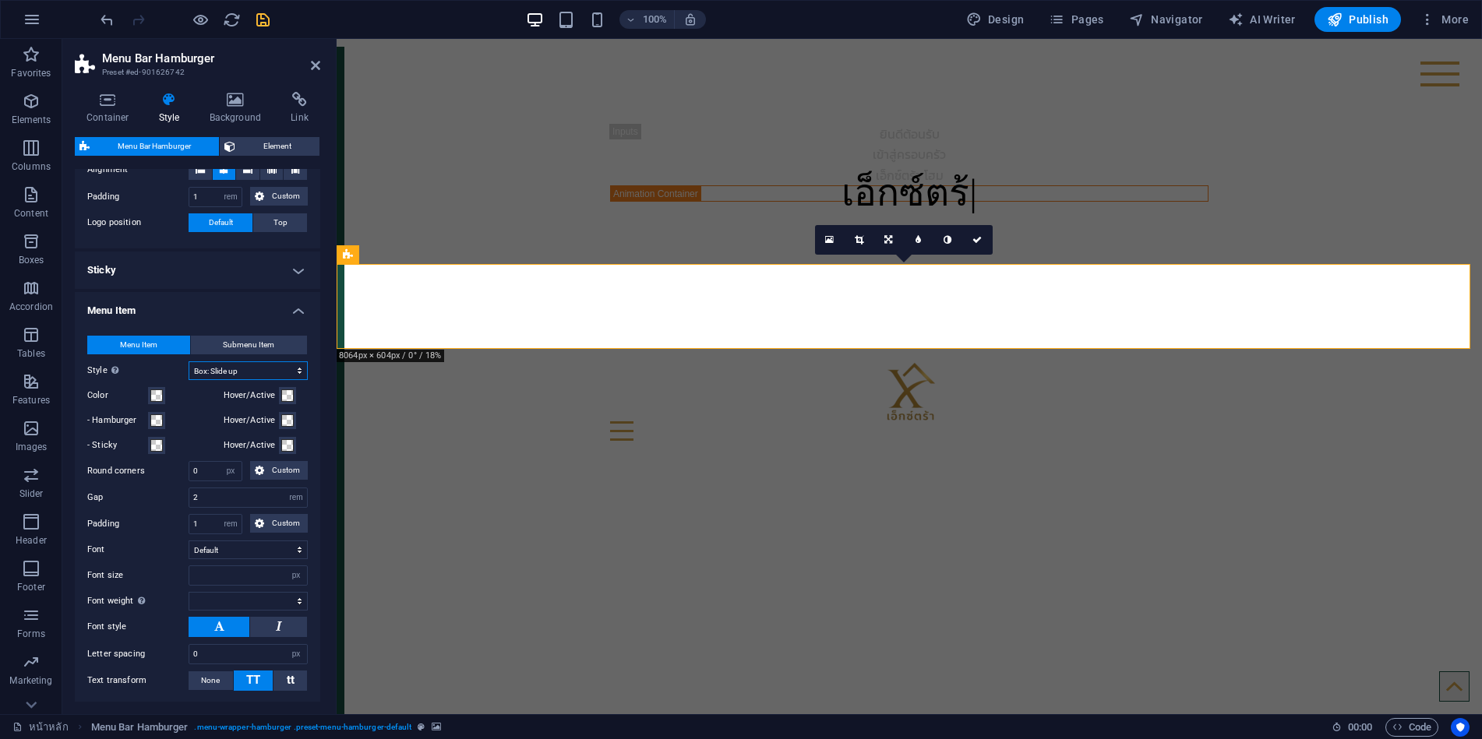
click at [227, 371] on select "Plain Text color Box: Fade Box: Flip vertical Box: Flip horizontal Box: Slide d…" at bounding box center [248, 370] width 119 height 19
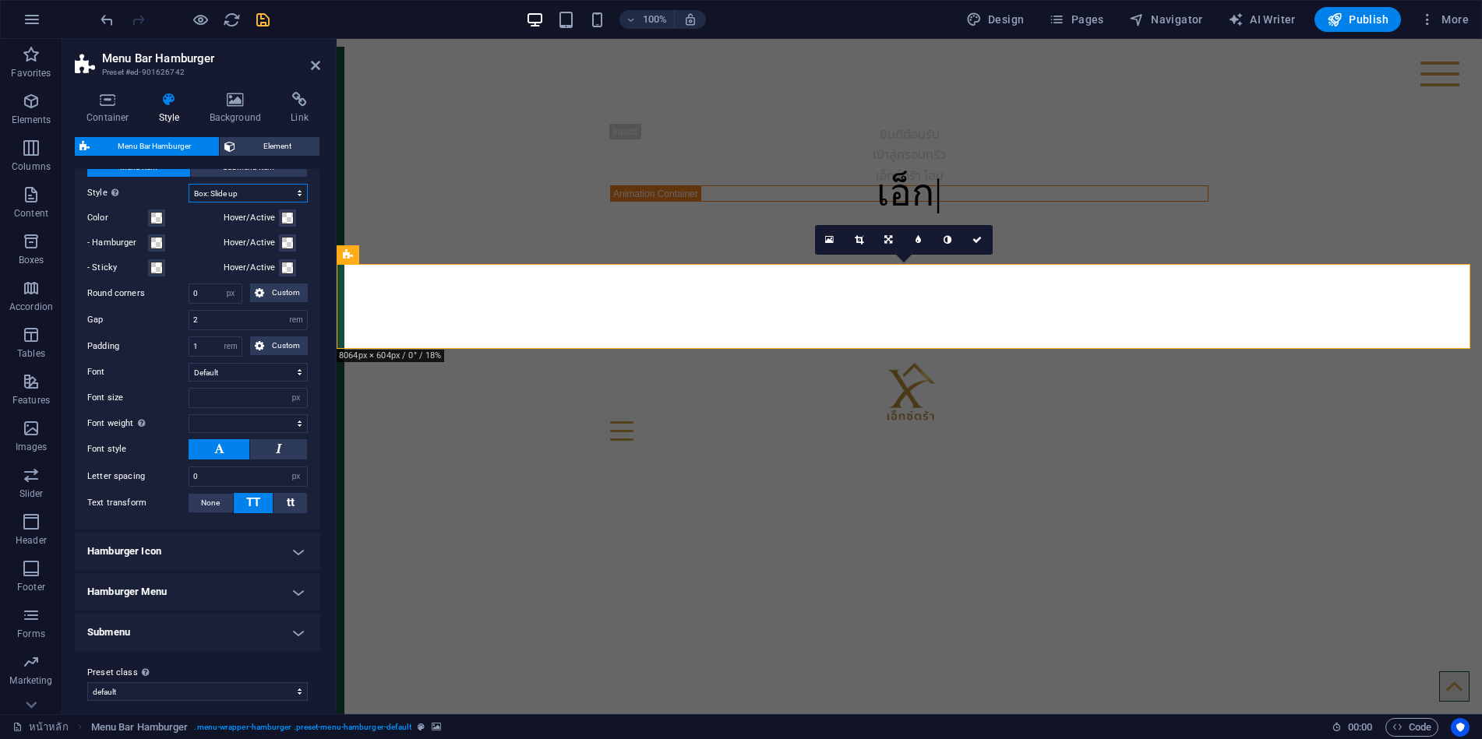
scroll to position [267, 0]
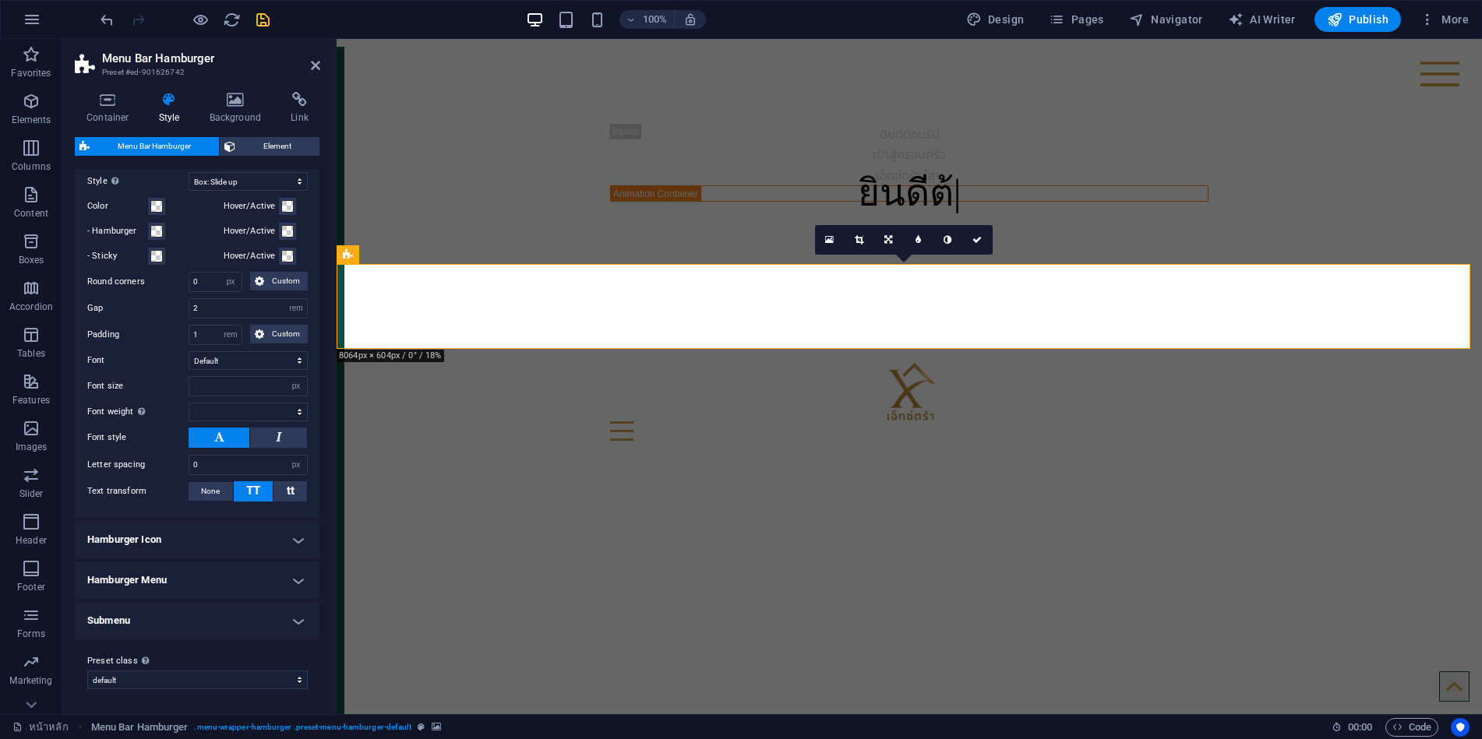
click at [137, 622] on h4 "Submenu" at bounding box center [197, 620] width 245 height 37
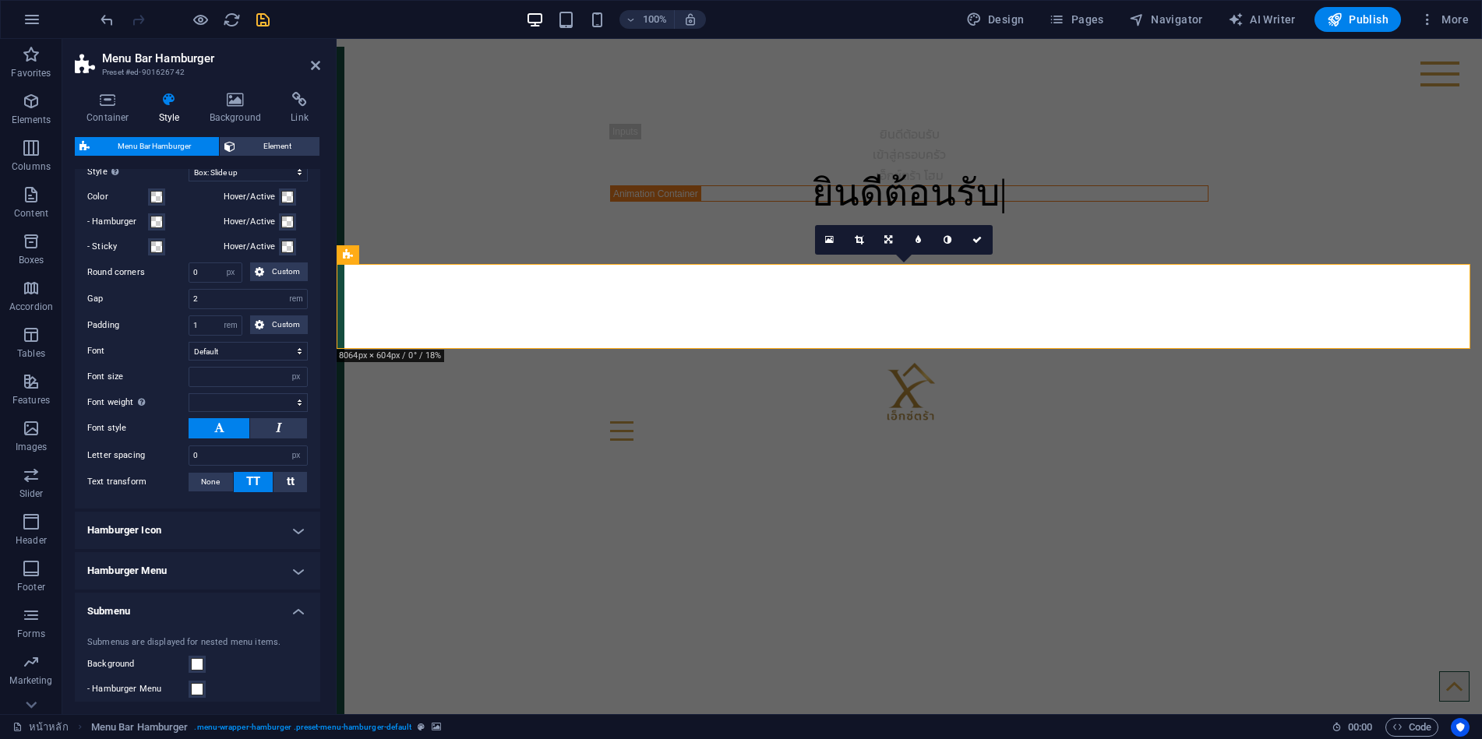
scroll to position [0, 0]
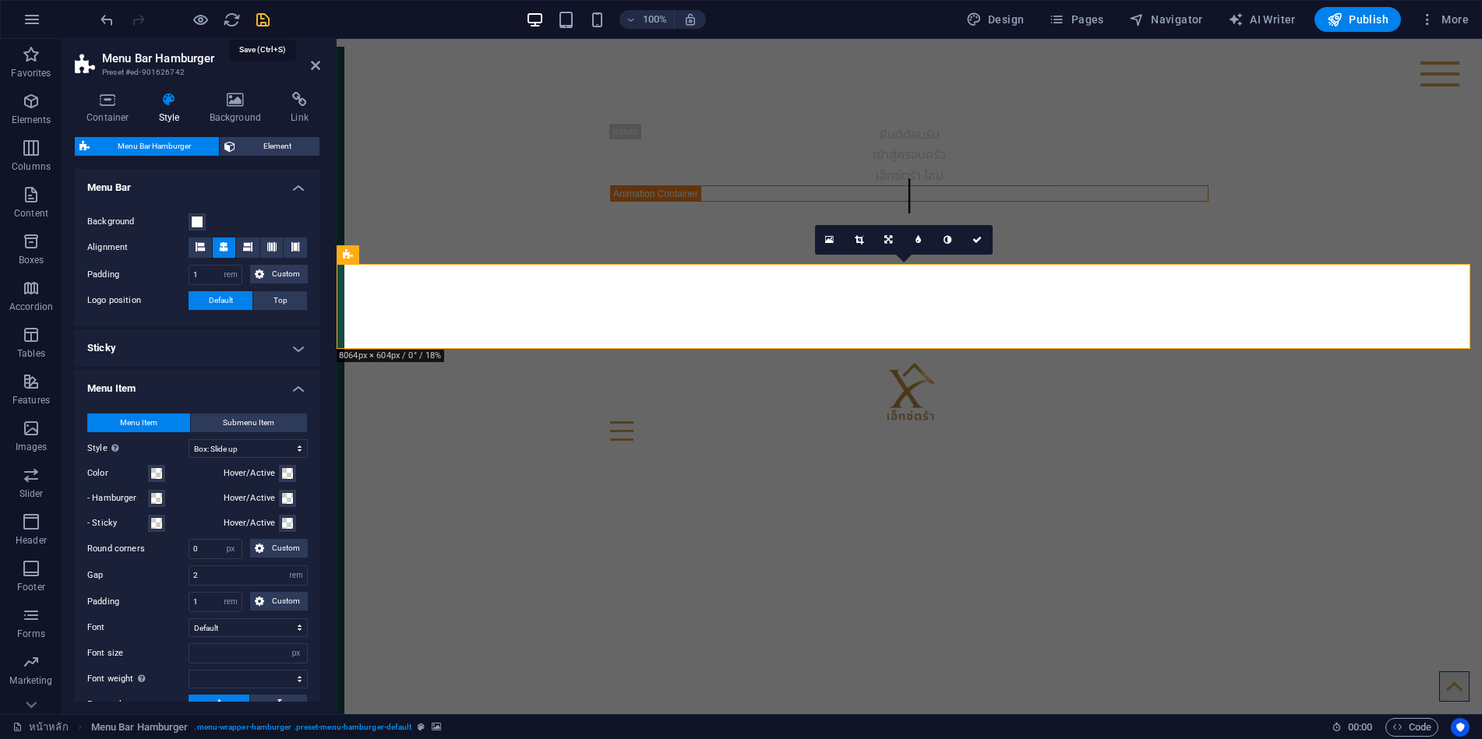
click at [263, 19] on icon "save" at bounding box center [263, 20] width 18 height 18
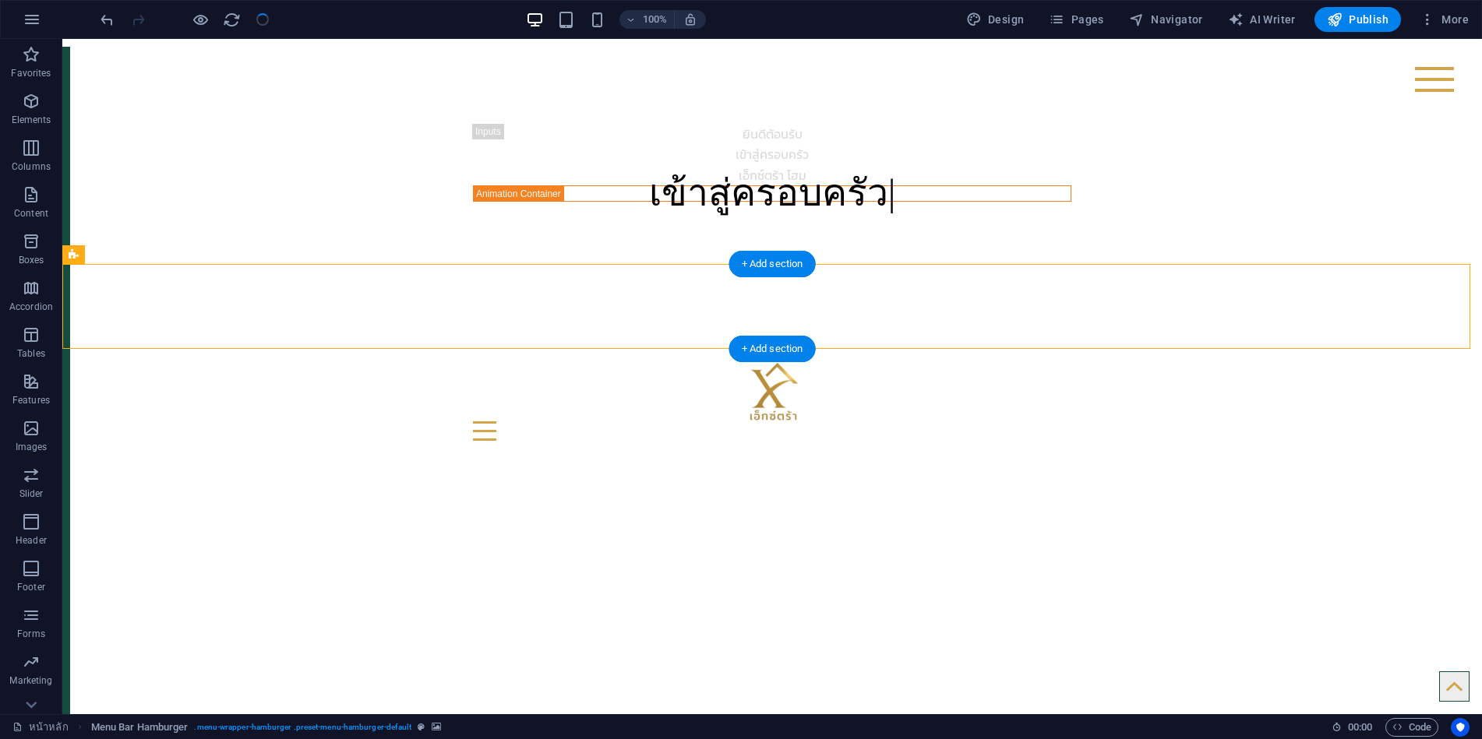
select select "rem"
select select "hover_box_bottom"
select select "px"
select select "rem"
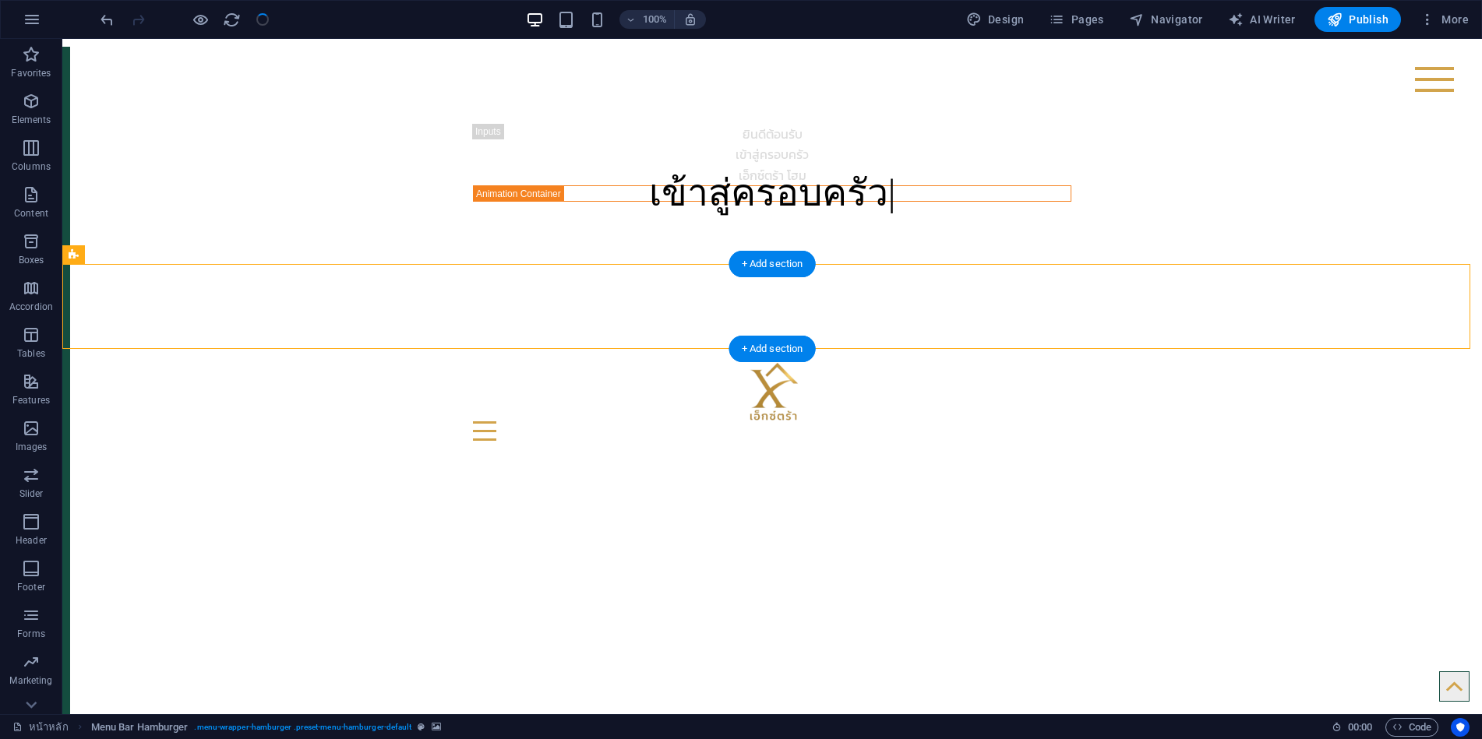
select select "rem"
select select "px"
select select
select select "px"
select select "rem"
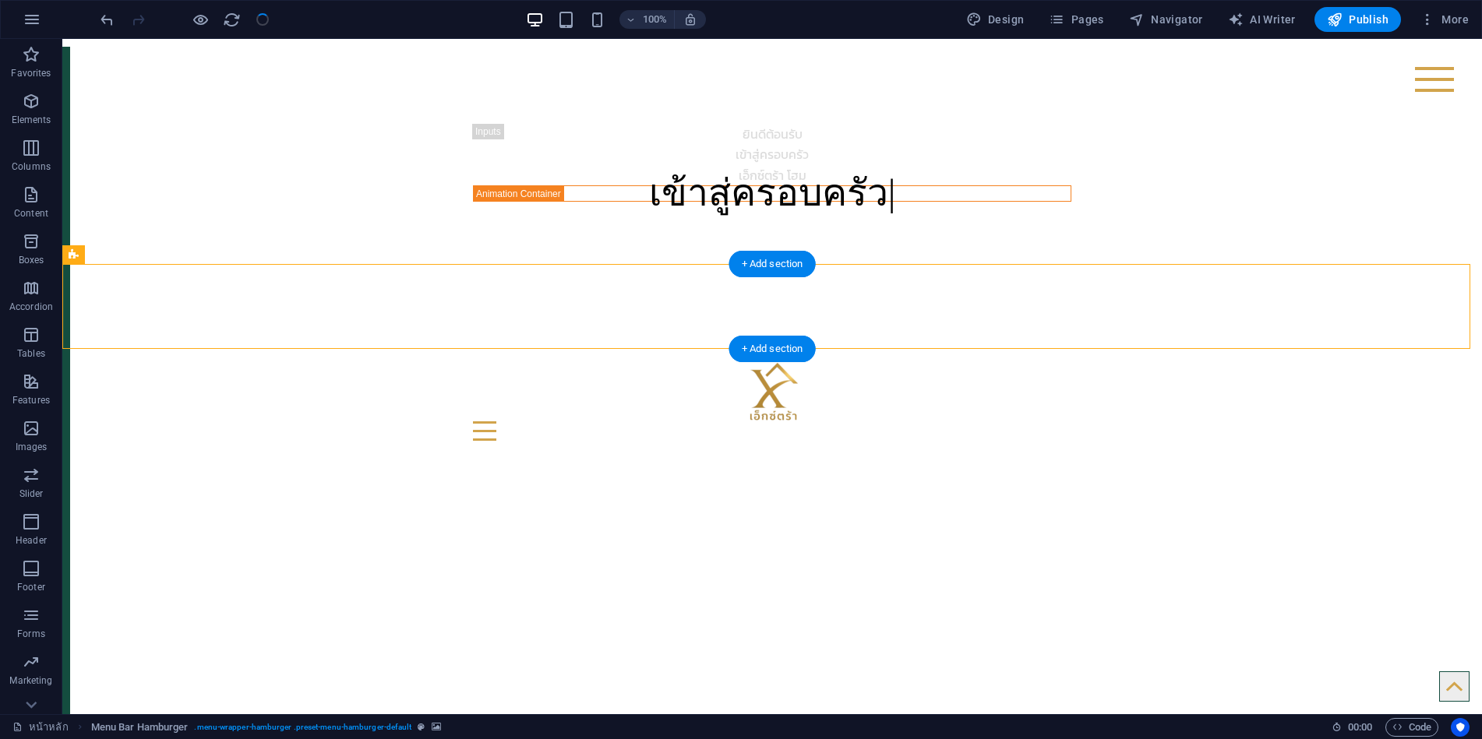
select select "px"
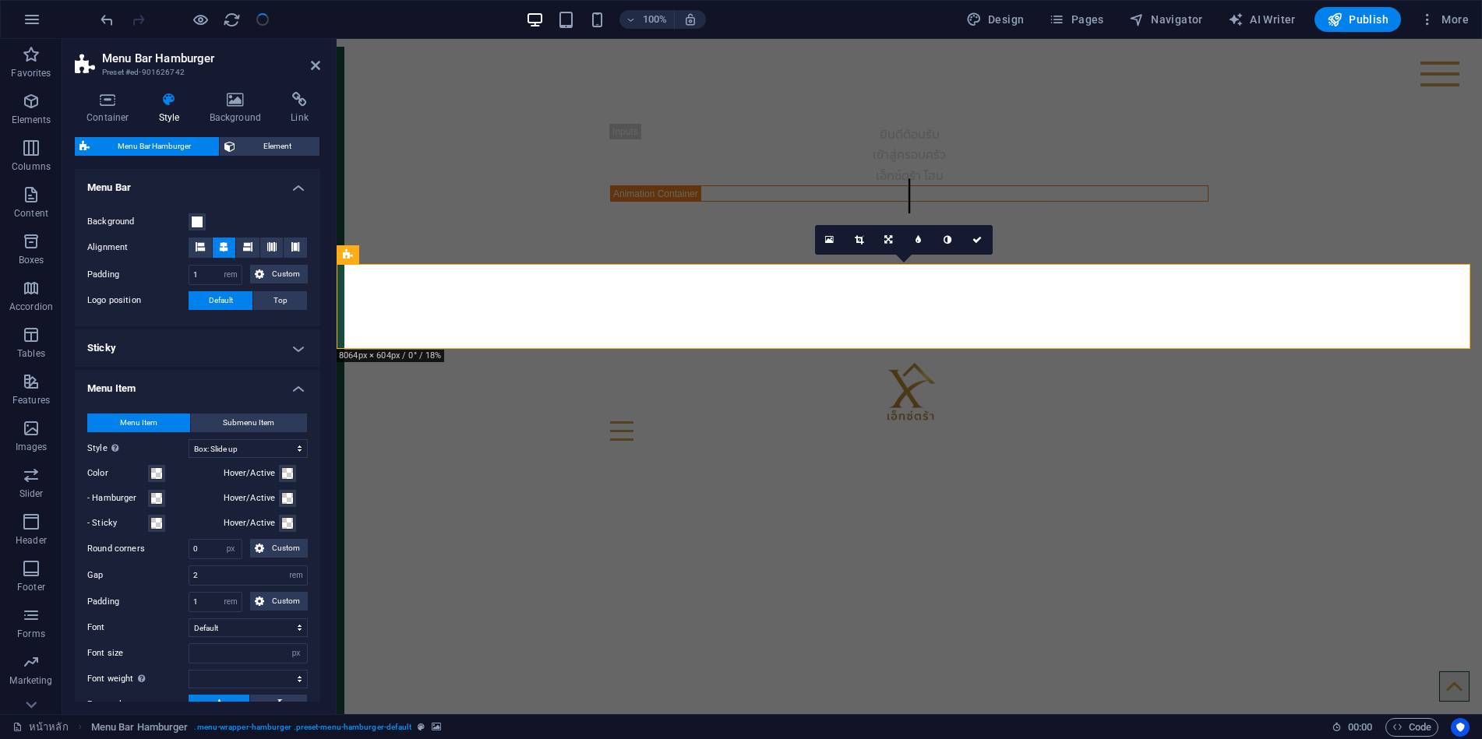
drag, startPoint x: 425, startPoint y: 295, endPoint x: 686, endPoint y: 285, distance: 260.4
click at [505, 250] on icon at bounding box center [505, 254] width 12 height 16
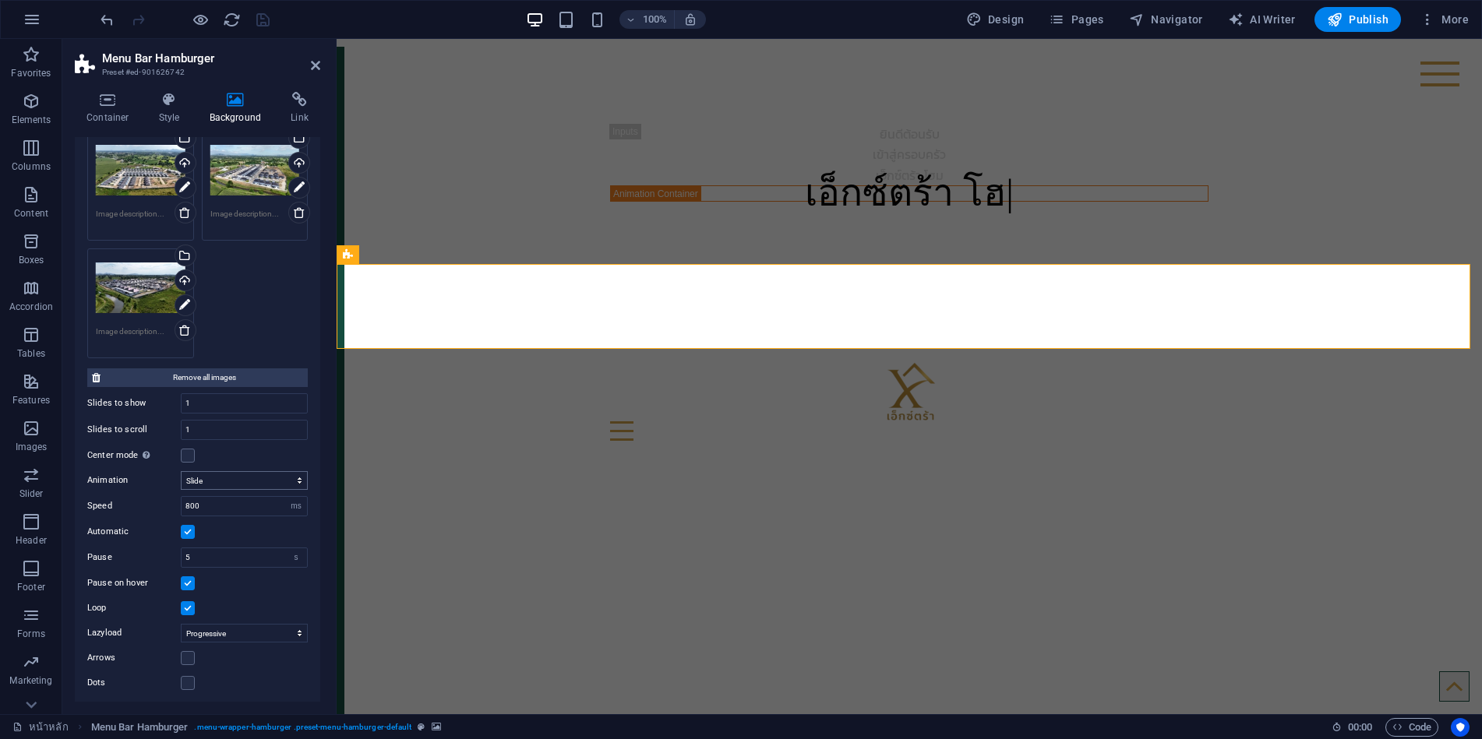
scroll to position [212, 0]
click at [270, 475] on select "Slide Fade" at bounding box center [244, 477] width 127 height 19
click at [181, 468] on select "Slide Fade" at bounding box center [244, 477] width 127 height 19
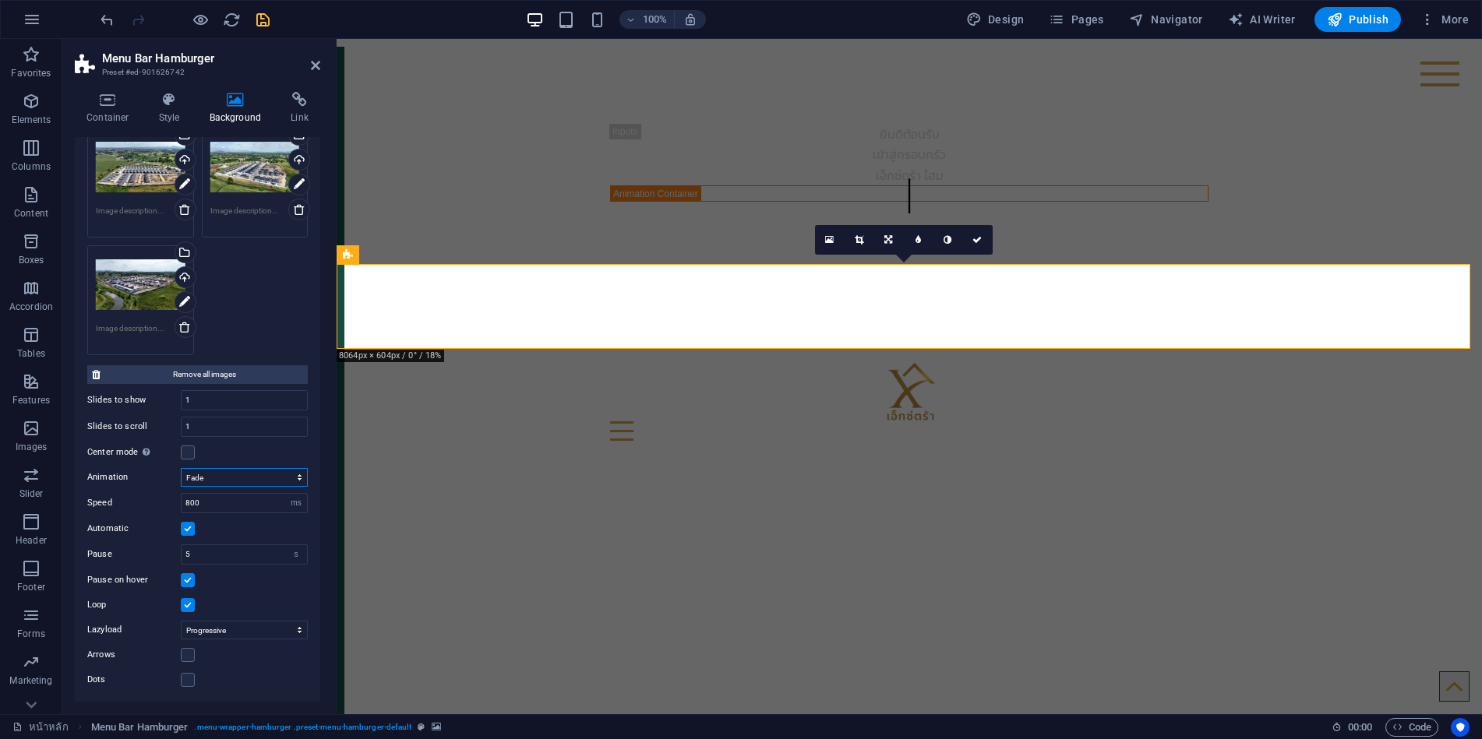
click at [235, 471] on select "Slide Fade" at bounding box center [244, 477] width 127 height 19
select select "slide"
click at [181, 468] on select "Slide Fade" at bounding box center [244, 477] width 127 height 19
click at [189, 658] on label at bounding box center [188, 655] width 14 height 14
click at [0, 0] on input "Arrows" at bounding box center [0, 0] width 0 height 0
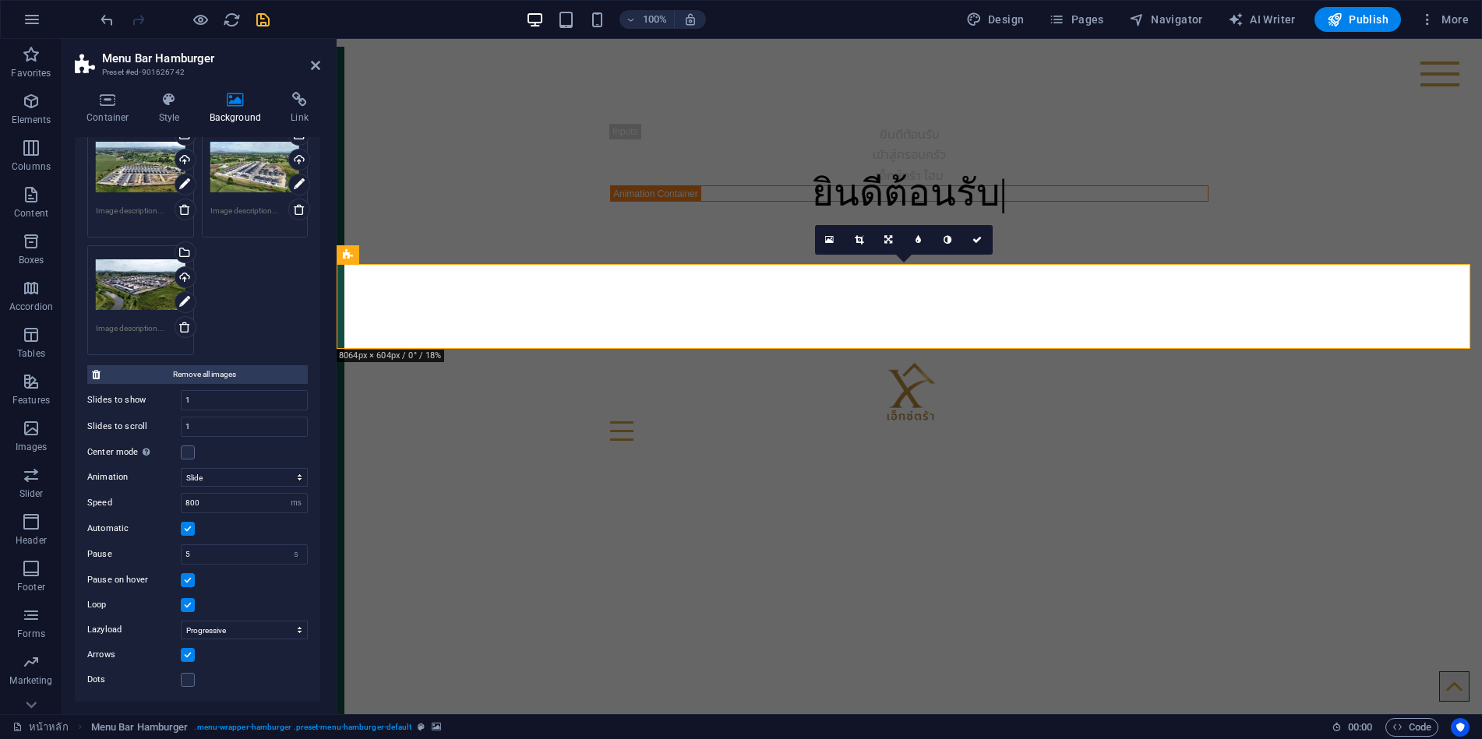
scroll to position [0, 0]
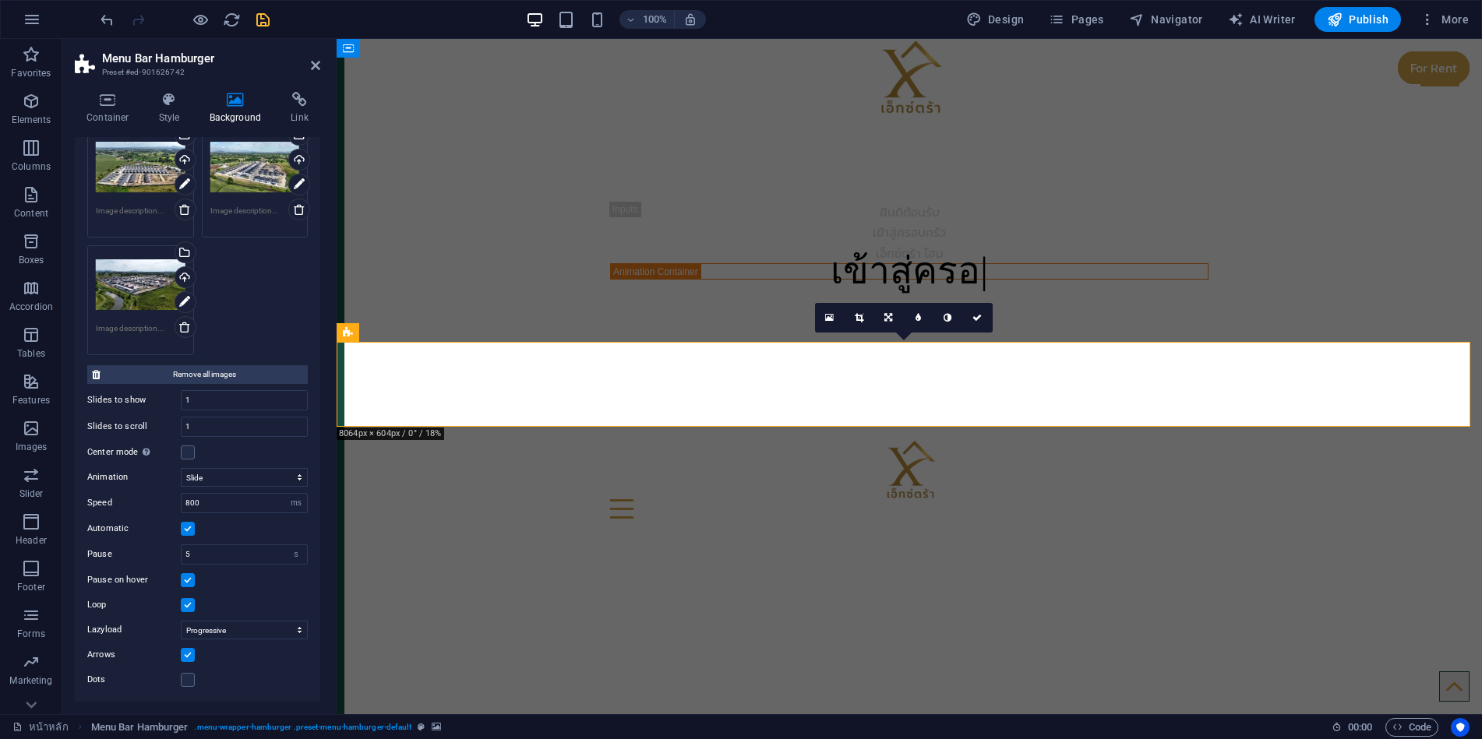
click at [337, 377] on button "button" at bounding box center [337, 377] width 0 height 0
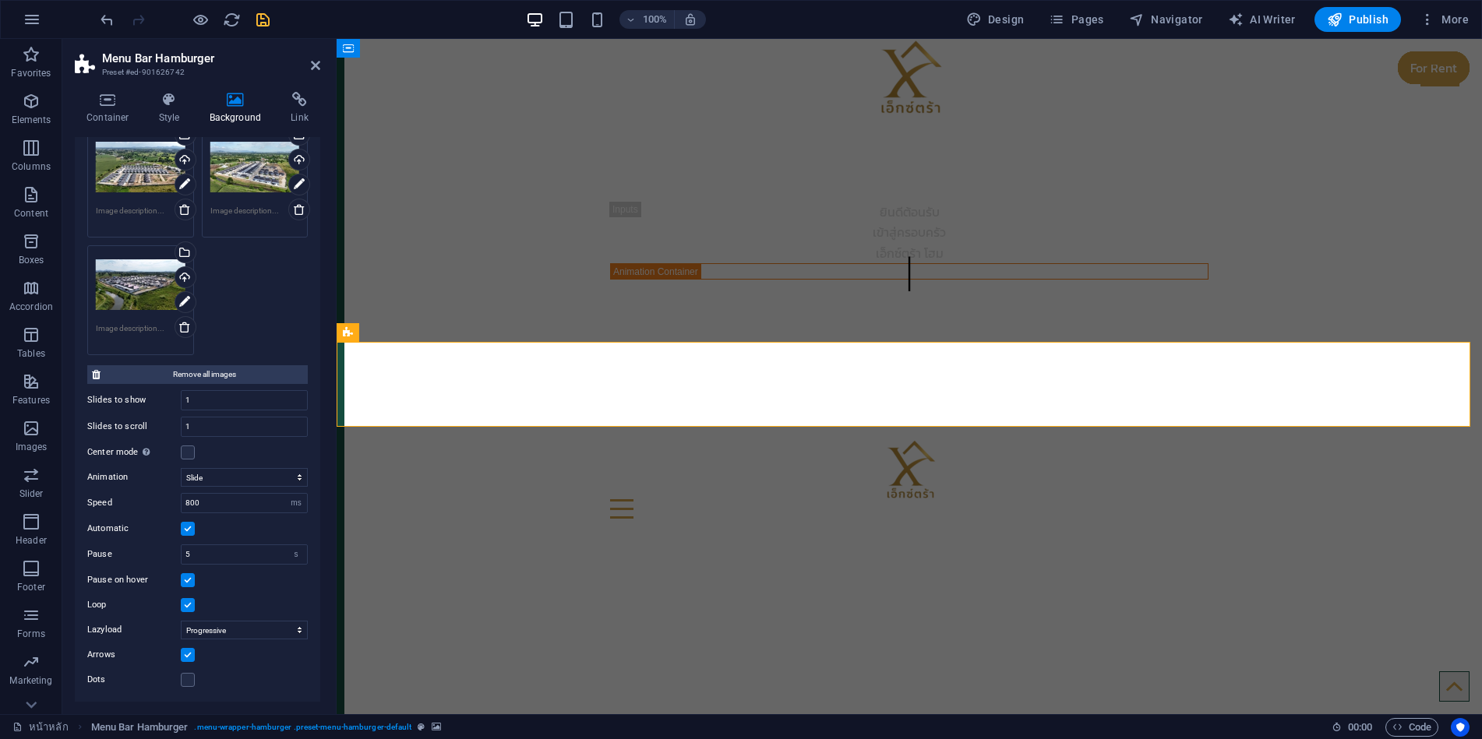
click at [337, 377] on button "button" at bounding box center [337, 377] width 0 height 0
click at [190, 680] on label at bounding box center [188, 680] width 14 height 14
click at [0, 0] on input "Dots" at bounding box center [0, 0] width 0 height 0
click at [337, 377] on button "button" at bounding box center [337, 377] width 0 height 0
click at [192, 673] on label at bounding box center [188, 680] width 14 height 14
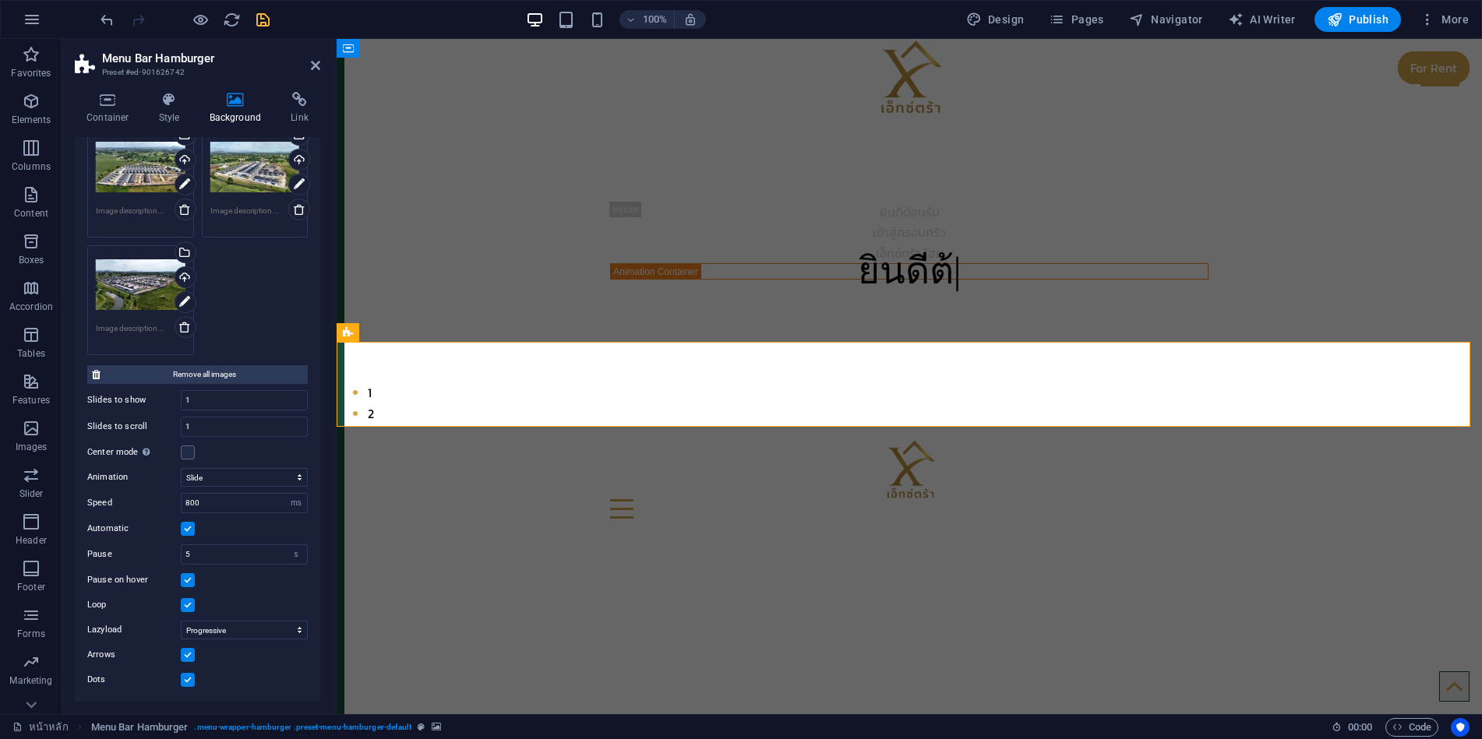
click at [0, 0] on input "Dots" at bounding box center [0, 0] width 0 height 0
click at [185, 453] on label at bounding box center [188, 453] width 14 height 14
click at [0, 0] on input "Center mode Enables centered view with partial previous/next slide. Use with od…" at bounding box center [0, 0] width 0 height 0
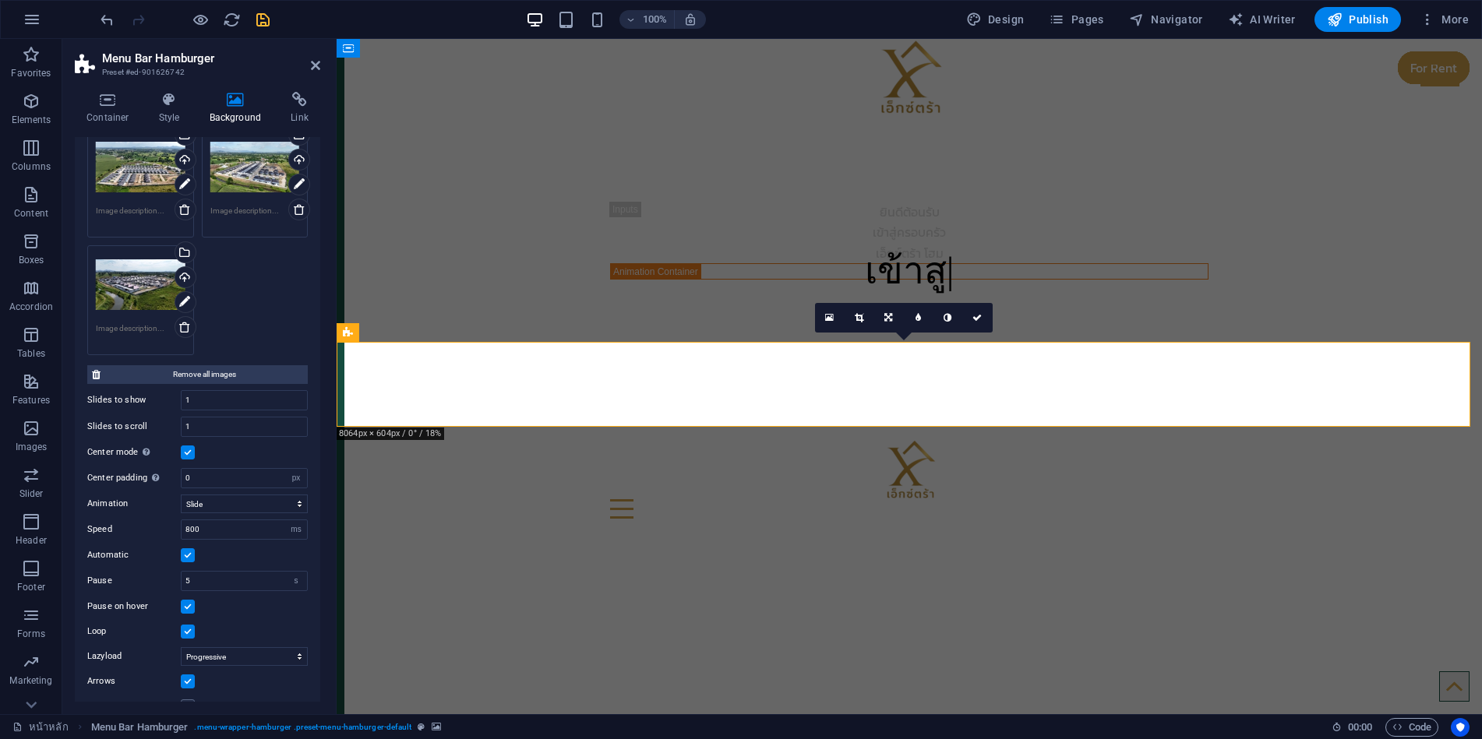
click at [189, 453] on label at bounding box center [188, 453] width 14 height 14
click at [0, 0] on input "Center mode Enables centered view with partial previous/next slide. Use with od…" at bounding box center [0, 0] width 0 height 0
click at [189, 453] on label at bounding box center [188, 453] width 14 height 14
click at [0, 0] on input "Center mode Enables centered view with partial previous/next slide. Use with od…" at bounding box center [0, 0] width 0 height 0
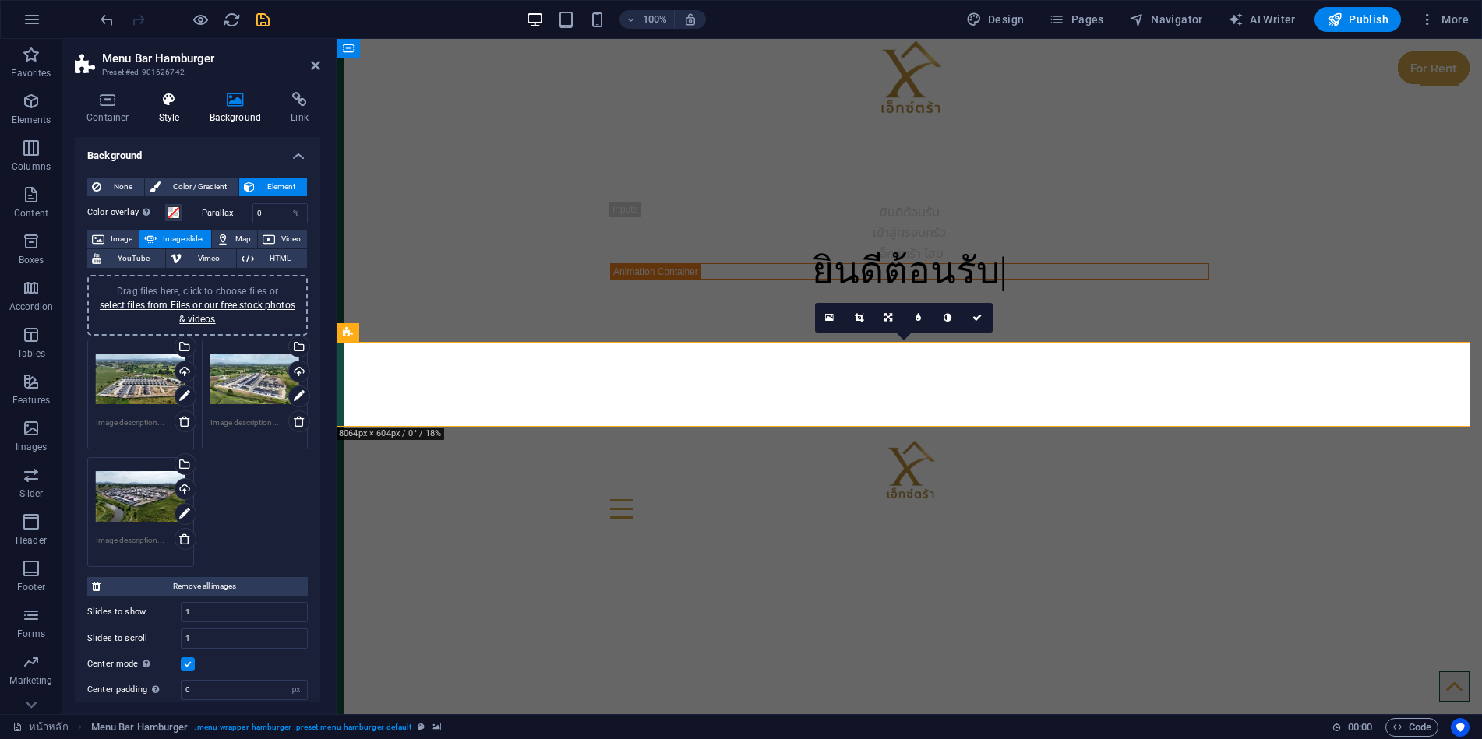
click at [174, 117] on h4 "Style" at bounding box center [172, 108] width 51 height 33
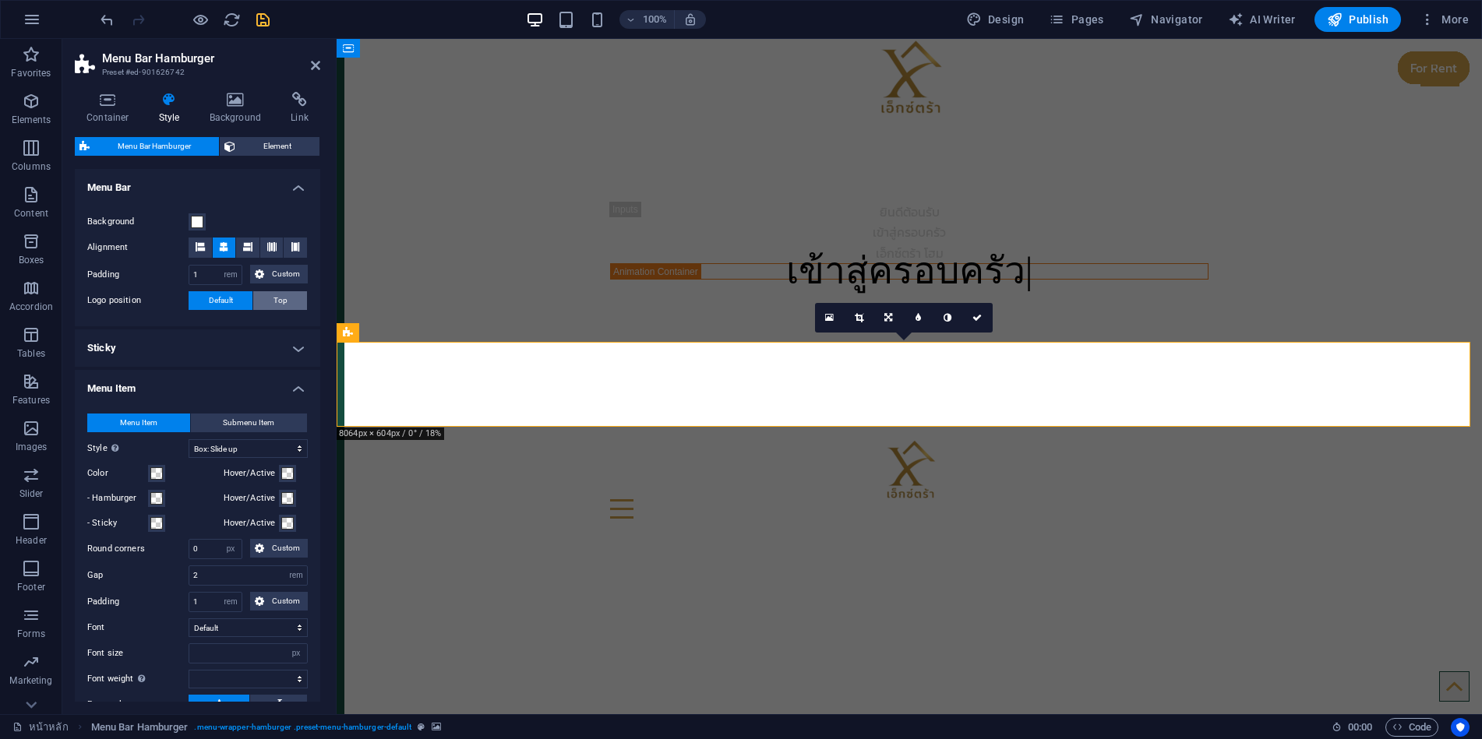
click at [277, 302] on span "Top" at bounding box center [280, 300] width 14 height 19
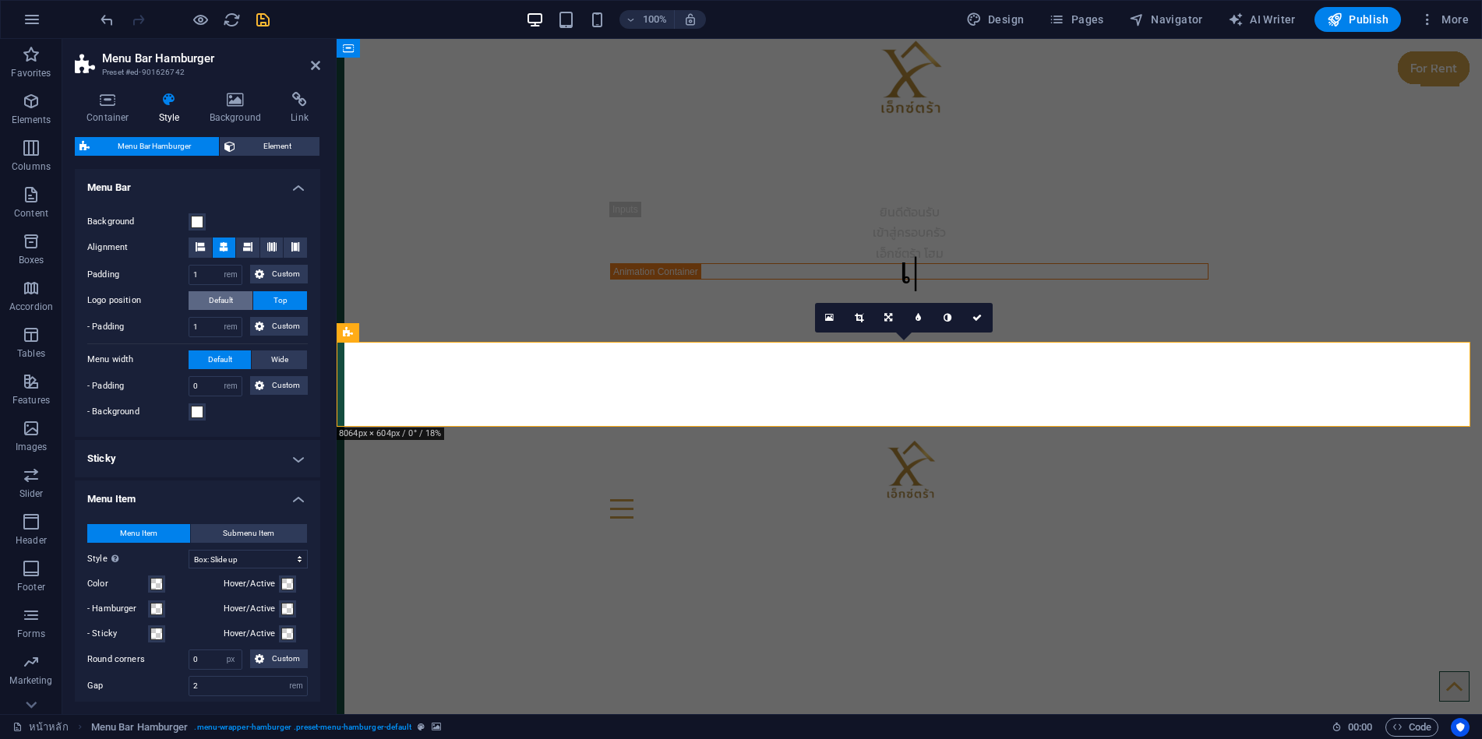
click at [233, 302] on button "Default" at bounding box center [221, 300] width 64 height 19
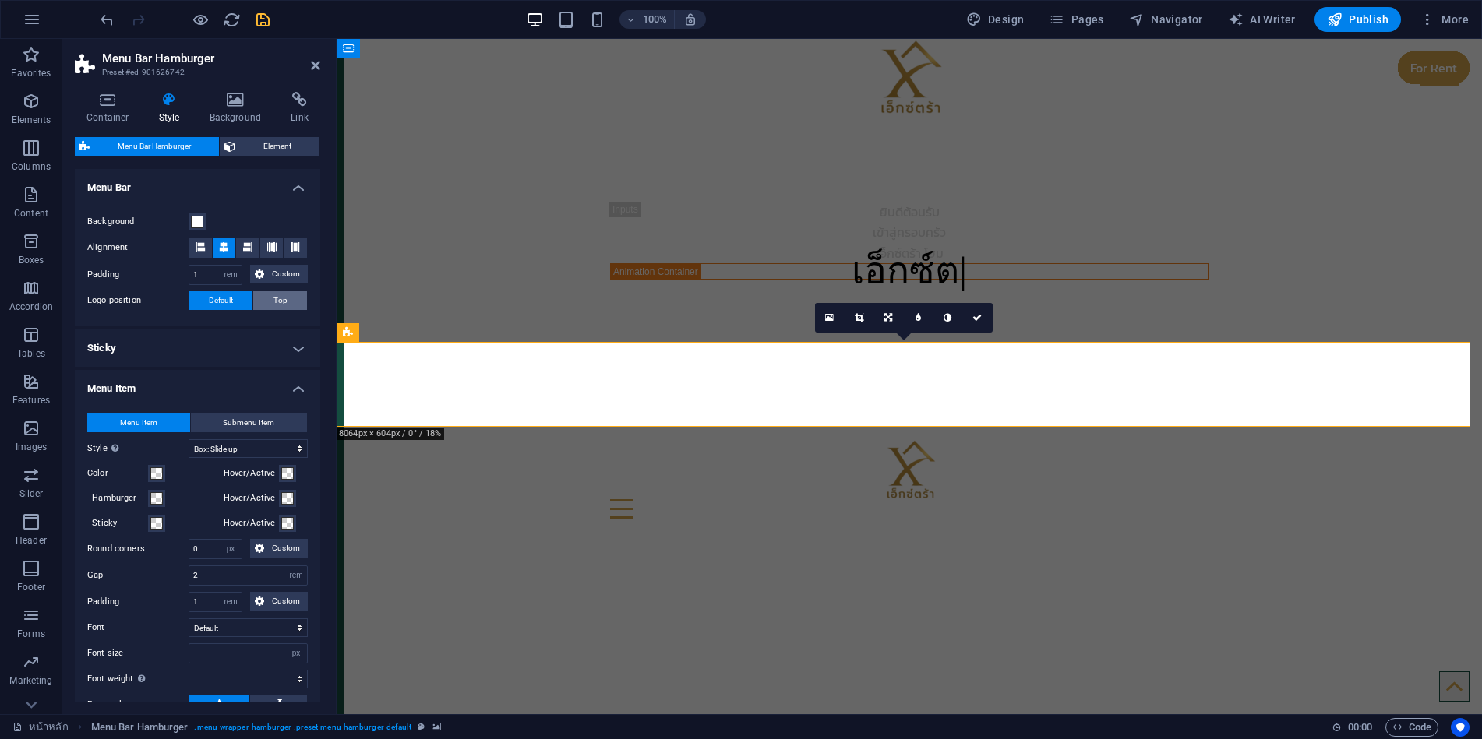
click at [277, 303] on span "Top" at bounding box center [280, 300] width 14 height 19
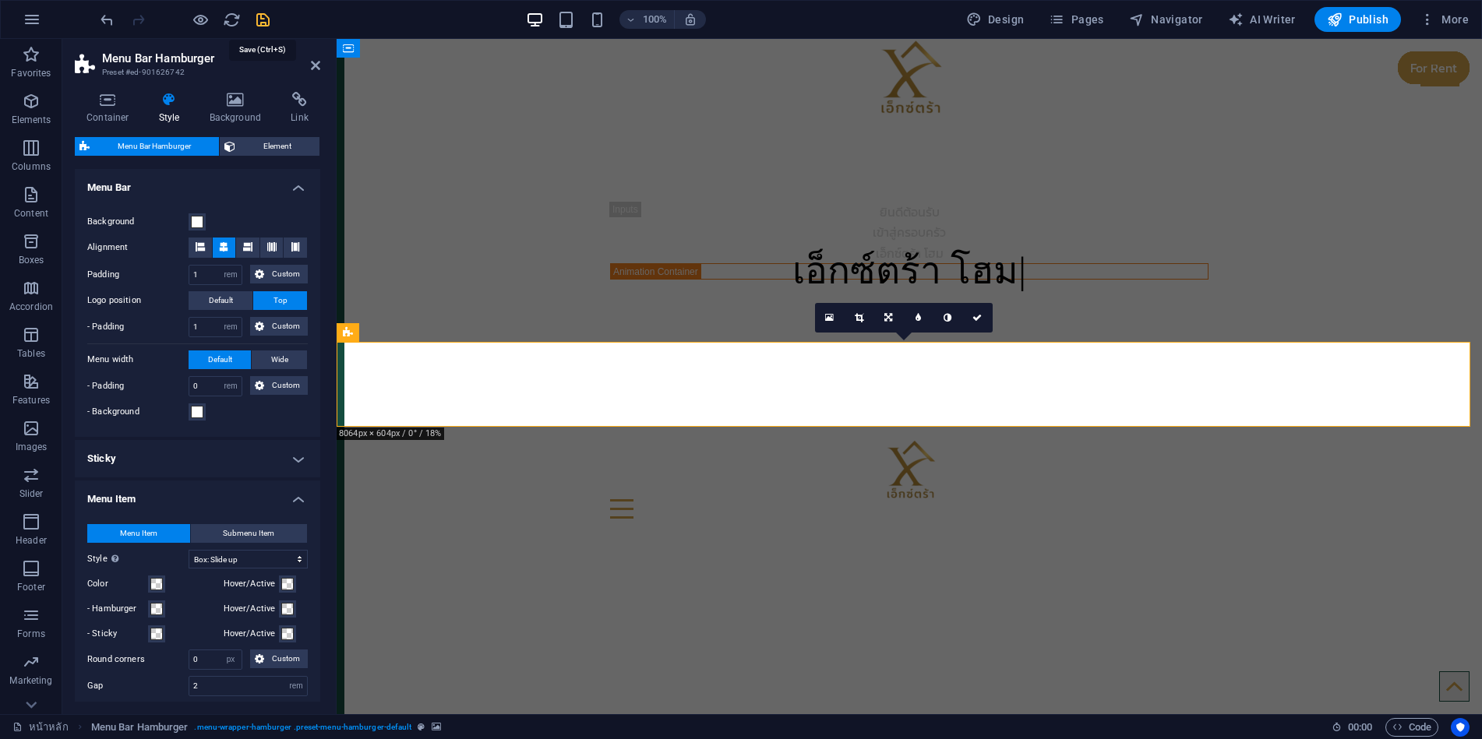
click at [263, 21] on icon "save" at bounding box center [263, 20] width 18 height 18
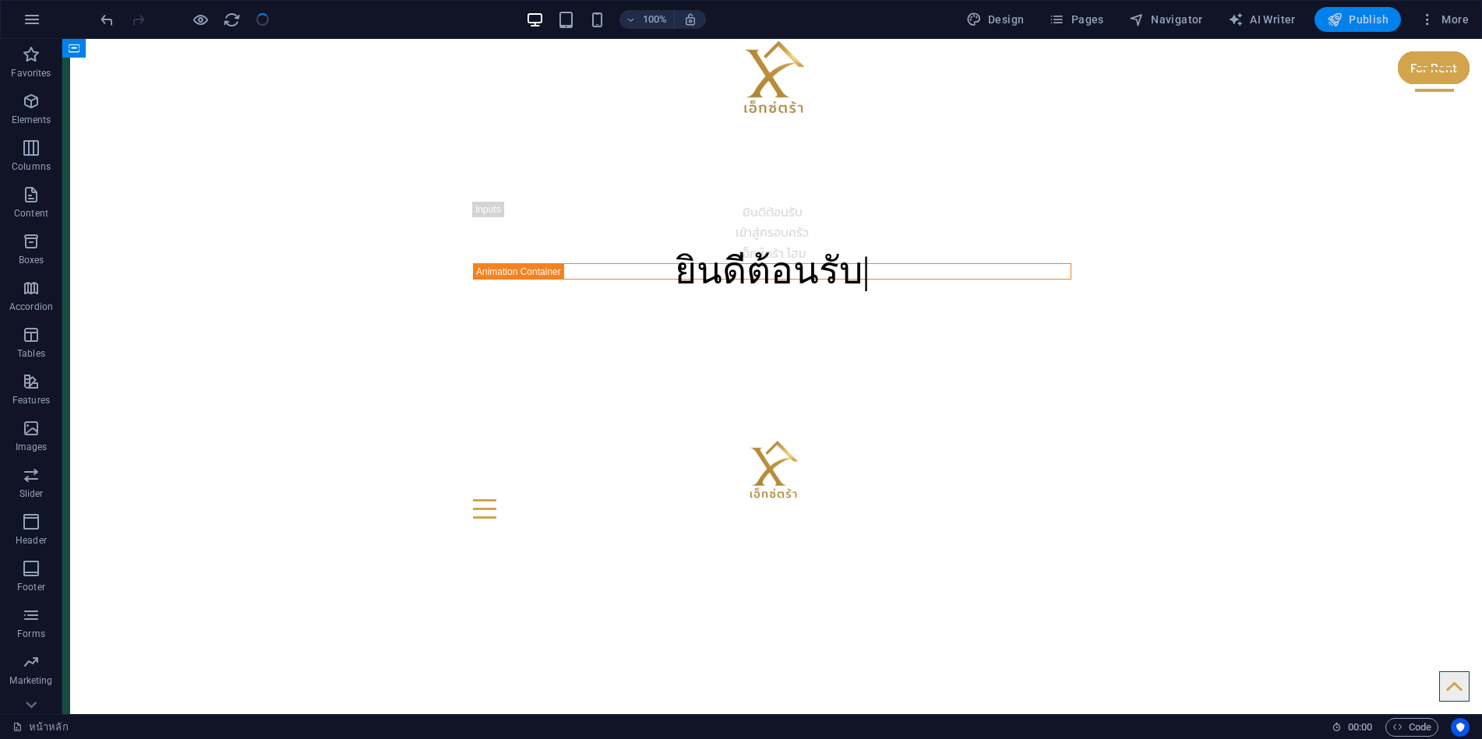
click at [1363, 18] on span "Publish" at bounding box center [1358, 20] width 62 height 16
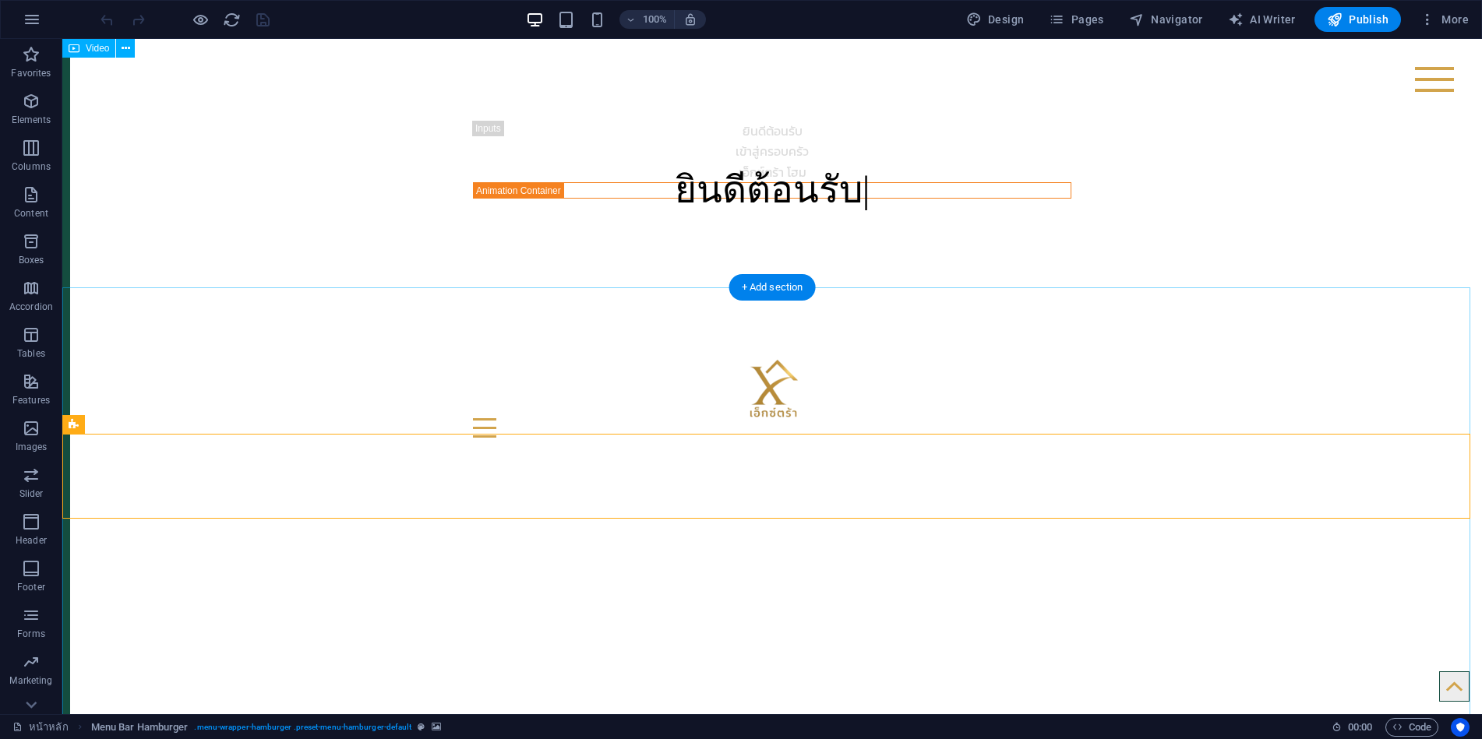
scroll to position [78, 0]
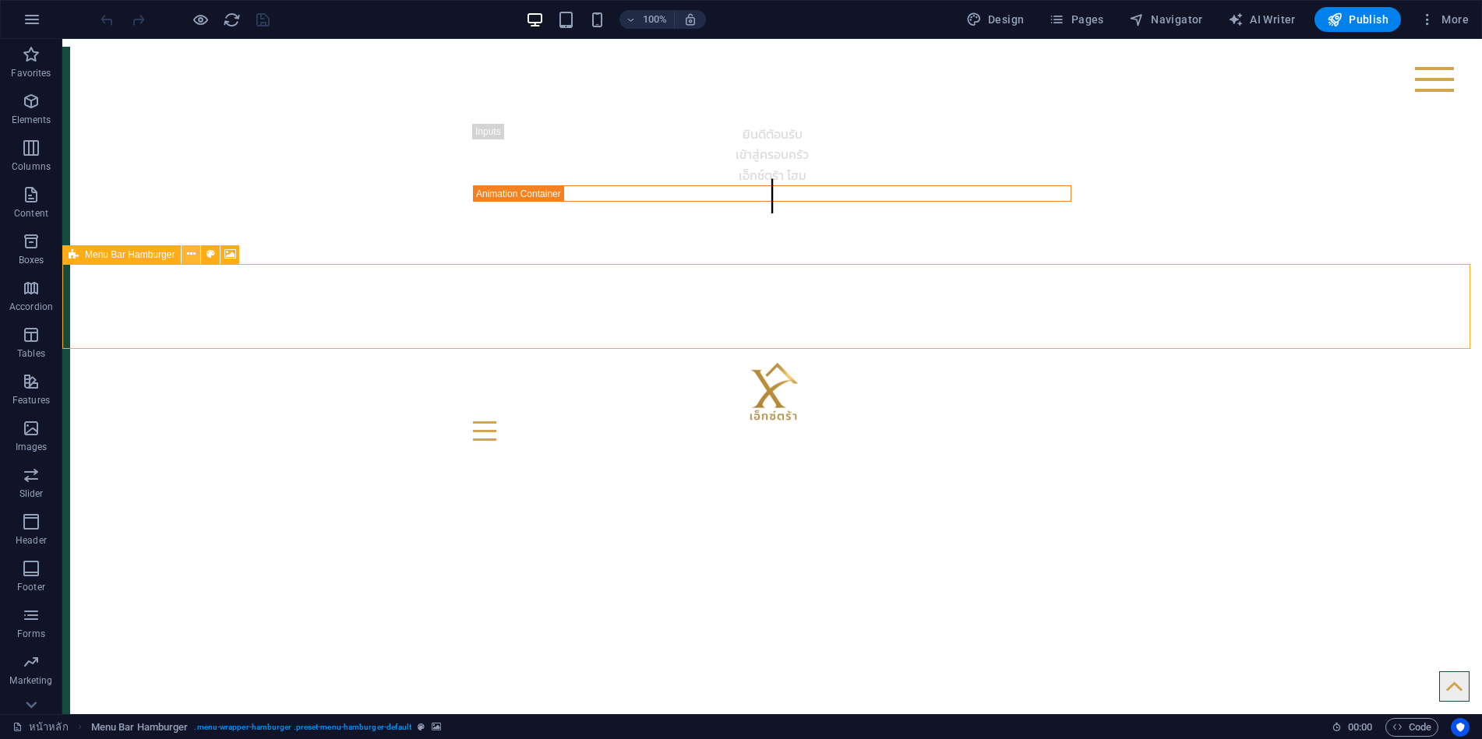
click at [192, 261] on icon at bounding box center [191, 254] width 9 height 16
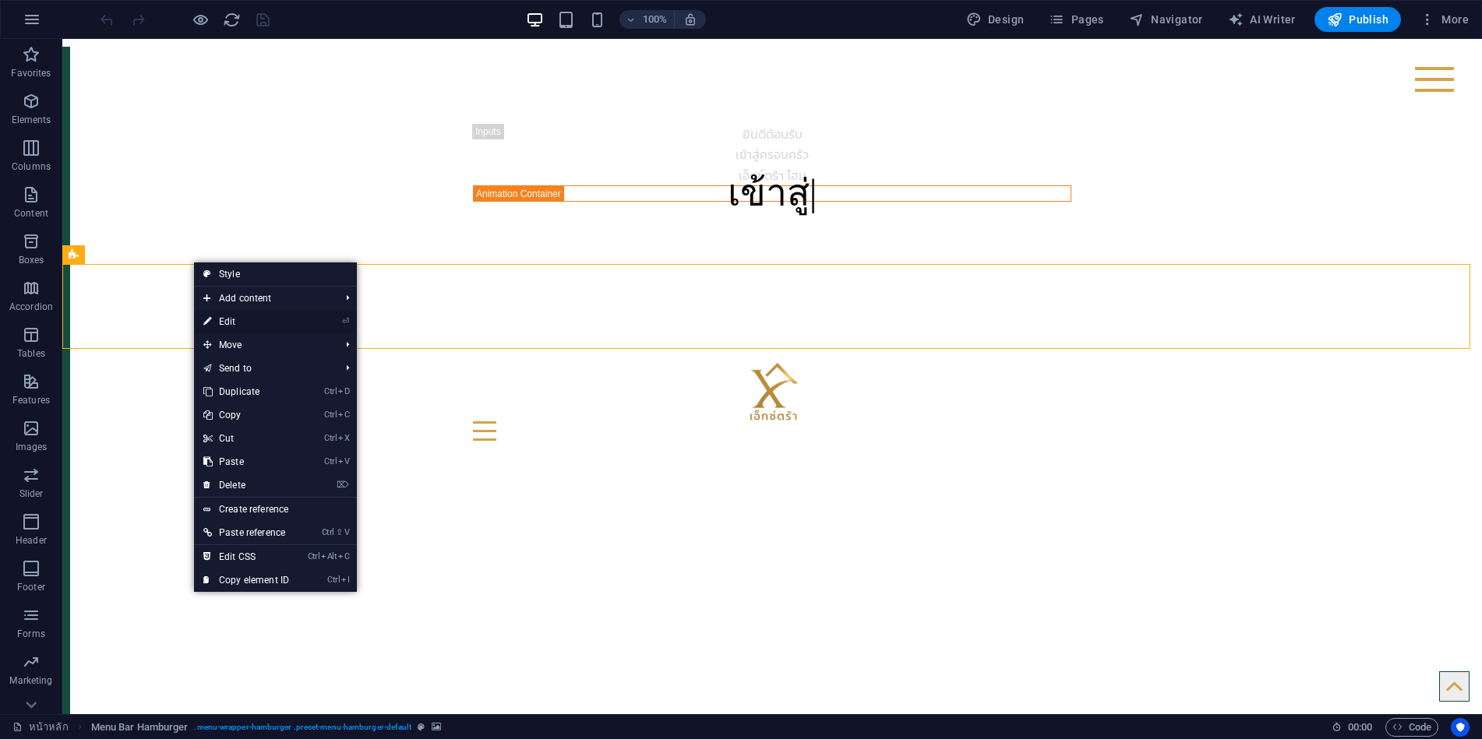
click at [224, 319] on link "⏎ Edit" at bounding box center [246, 321] width 104 height 23
select select "rem"
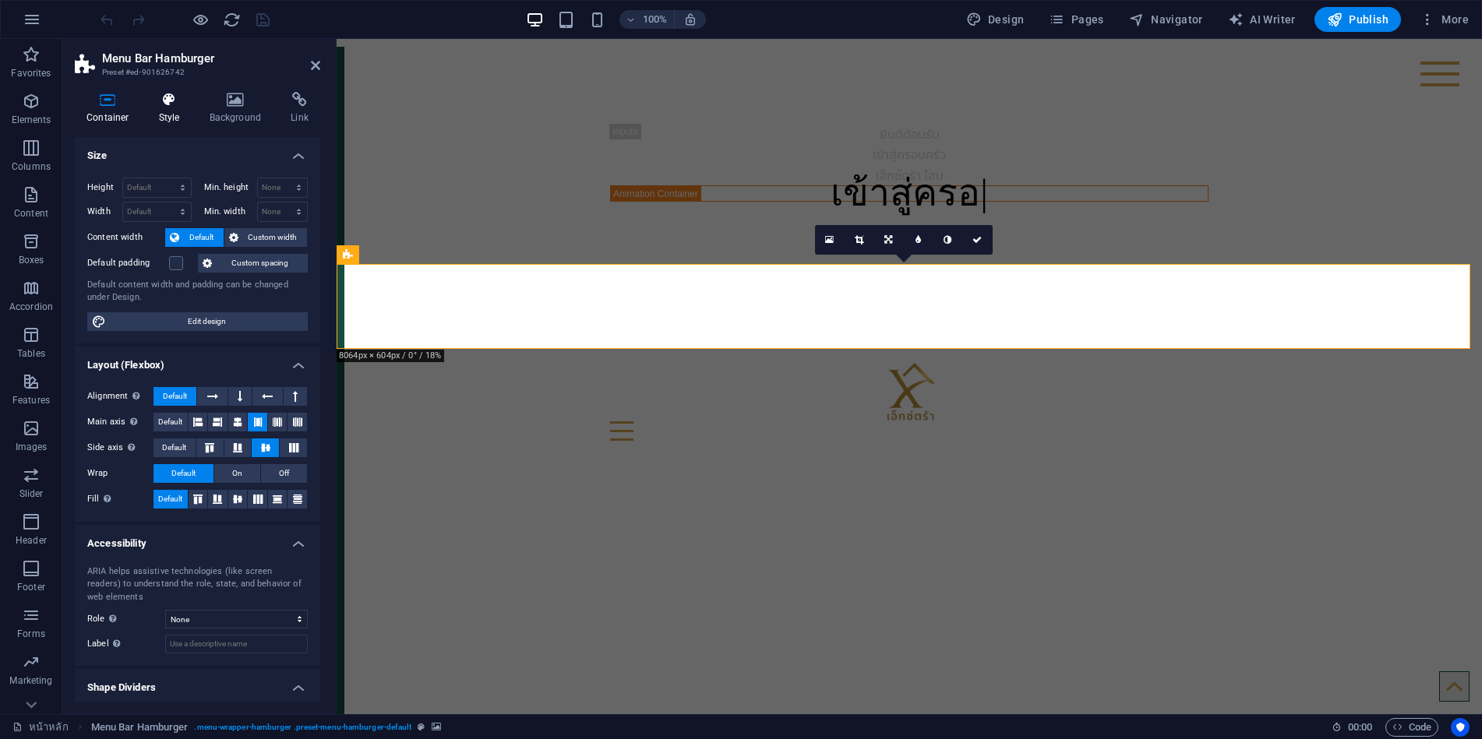
click at [168, 104] on icon at bounding box center [169, 100] width 44 height 16
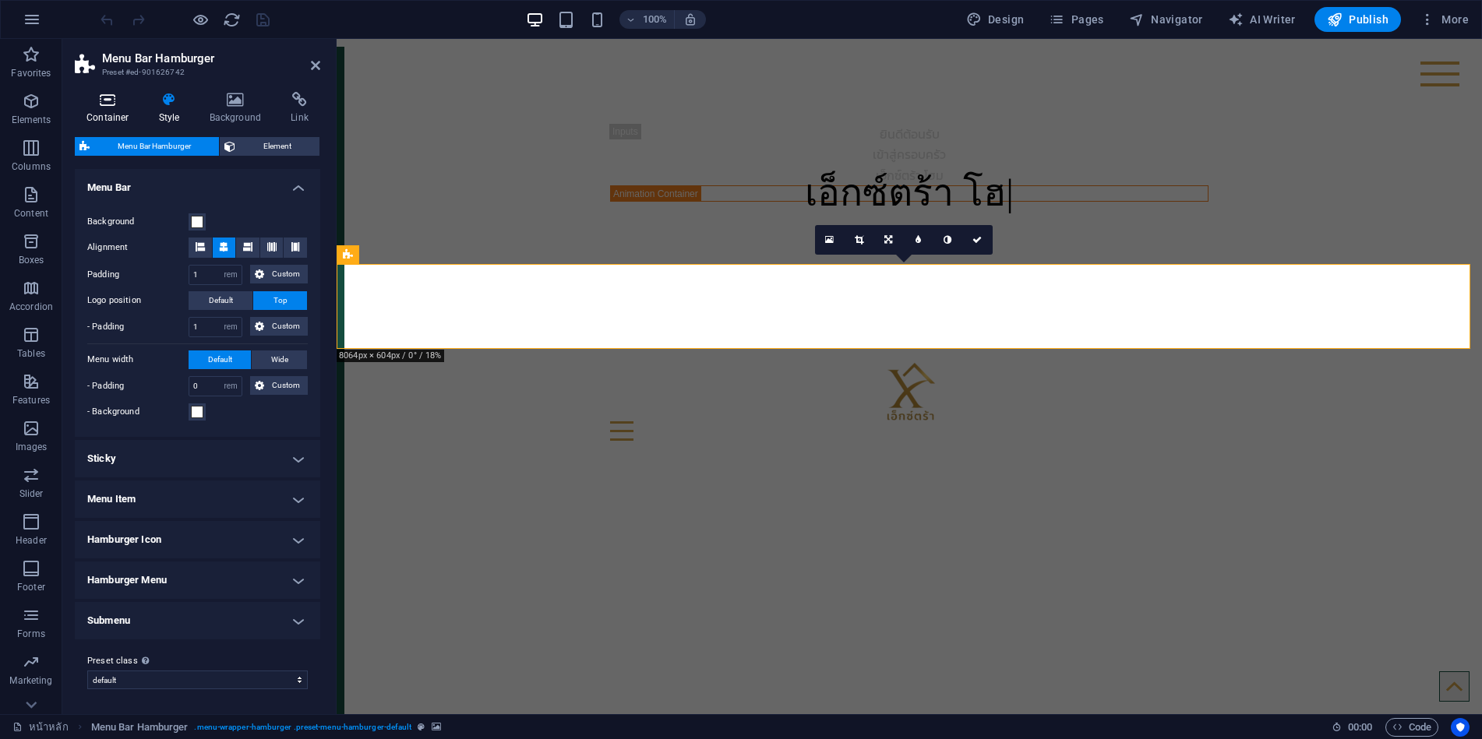
click at [110, 113] on h4 "Container" at bounding box center [111, 108] width 72 height 33
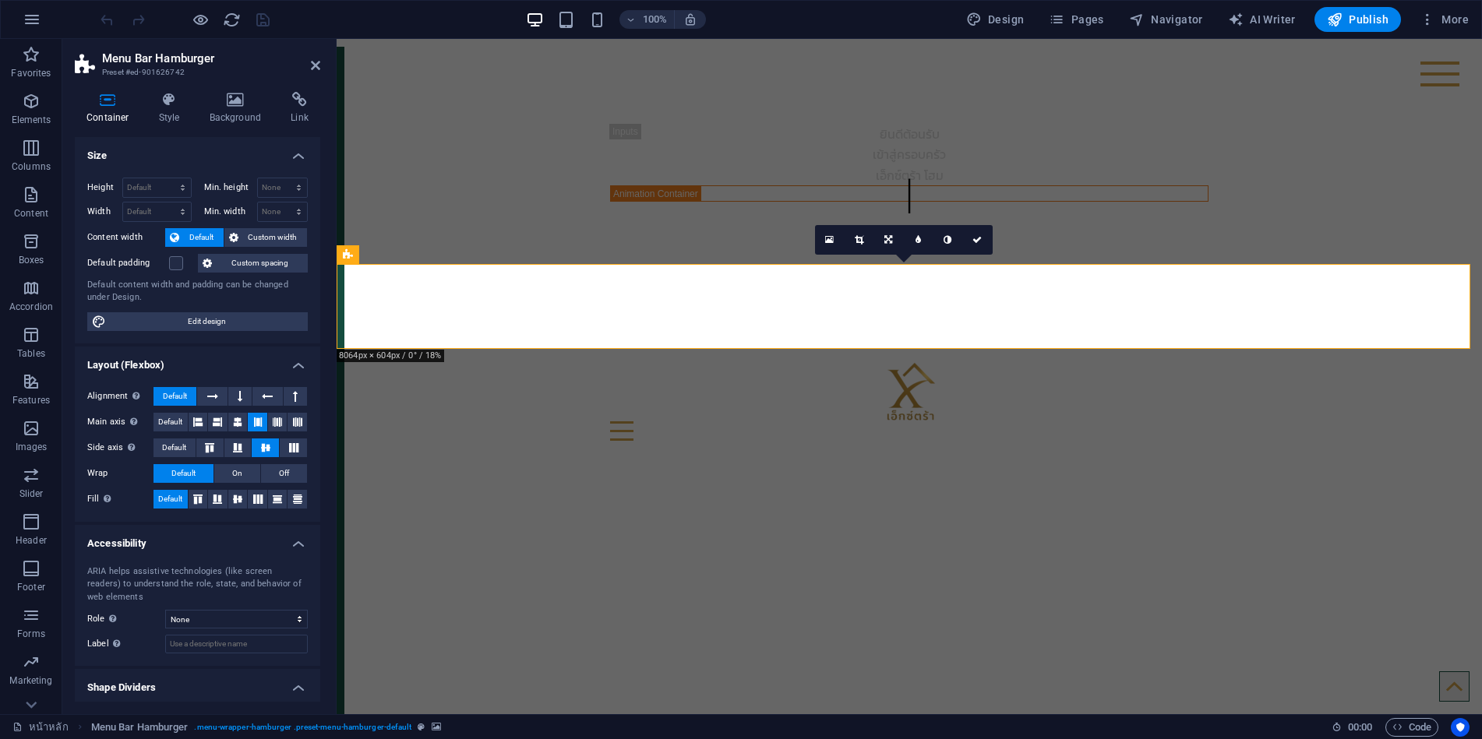
scroll to position [39, 0]
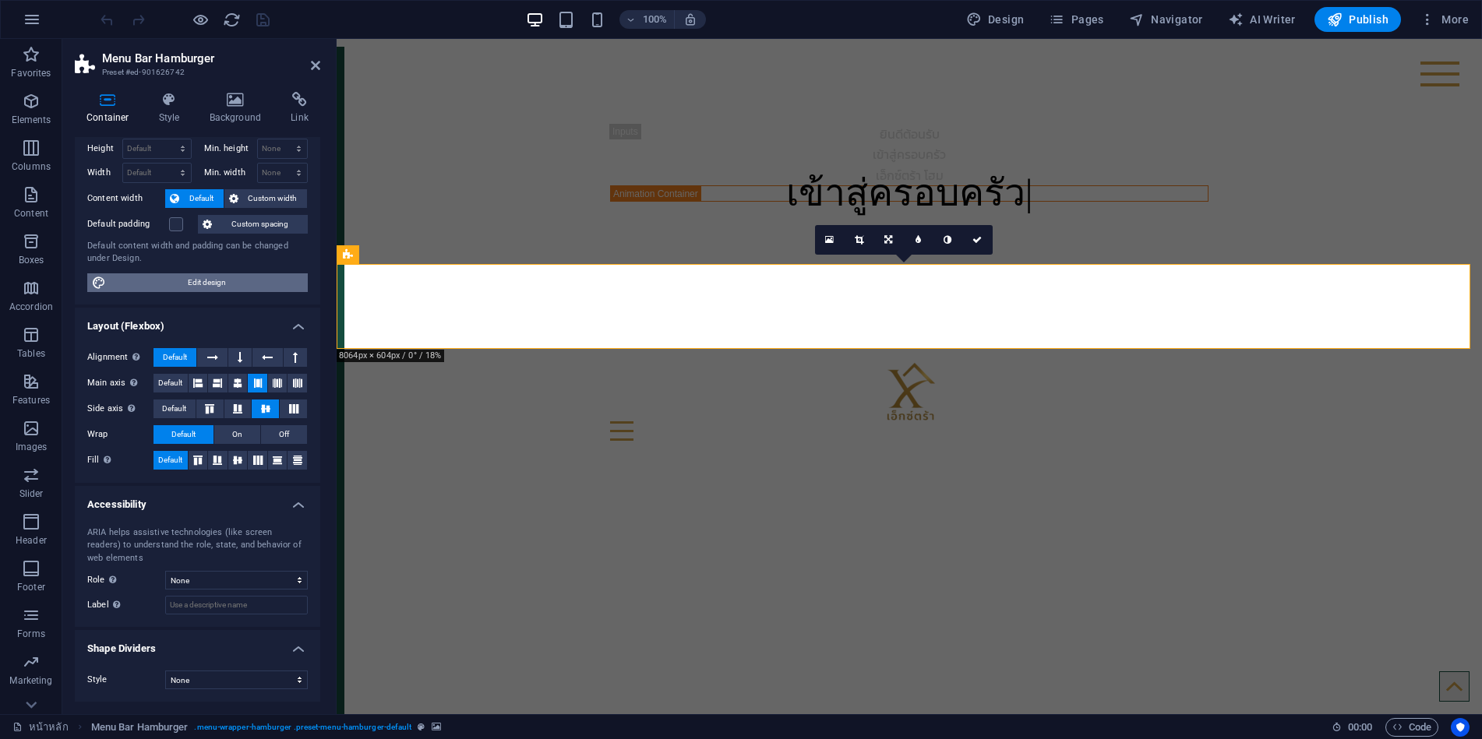
click at [196, 287] on span "Edit design" at bounding box center [207, 282] width 192 height 19
select select "rem"
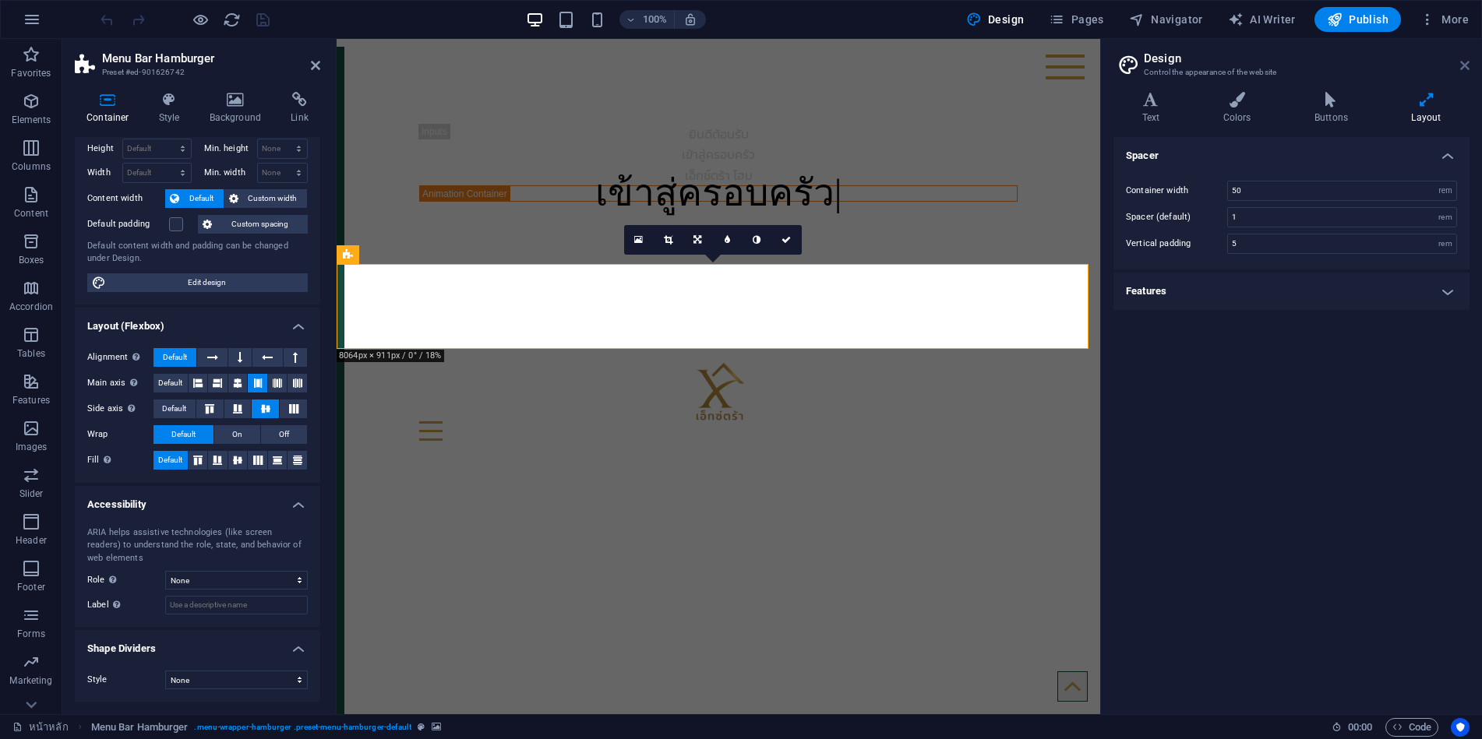
click at [1460, 66] on icon at bounding box center [1464, 65] width 9 height 12
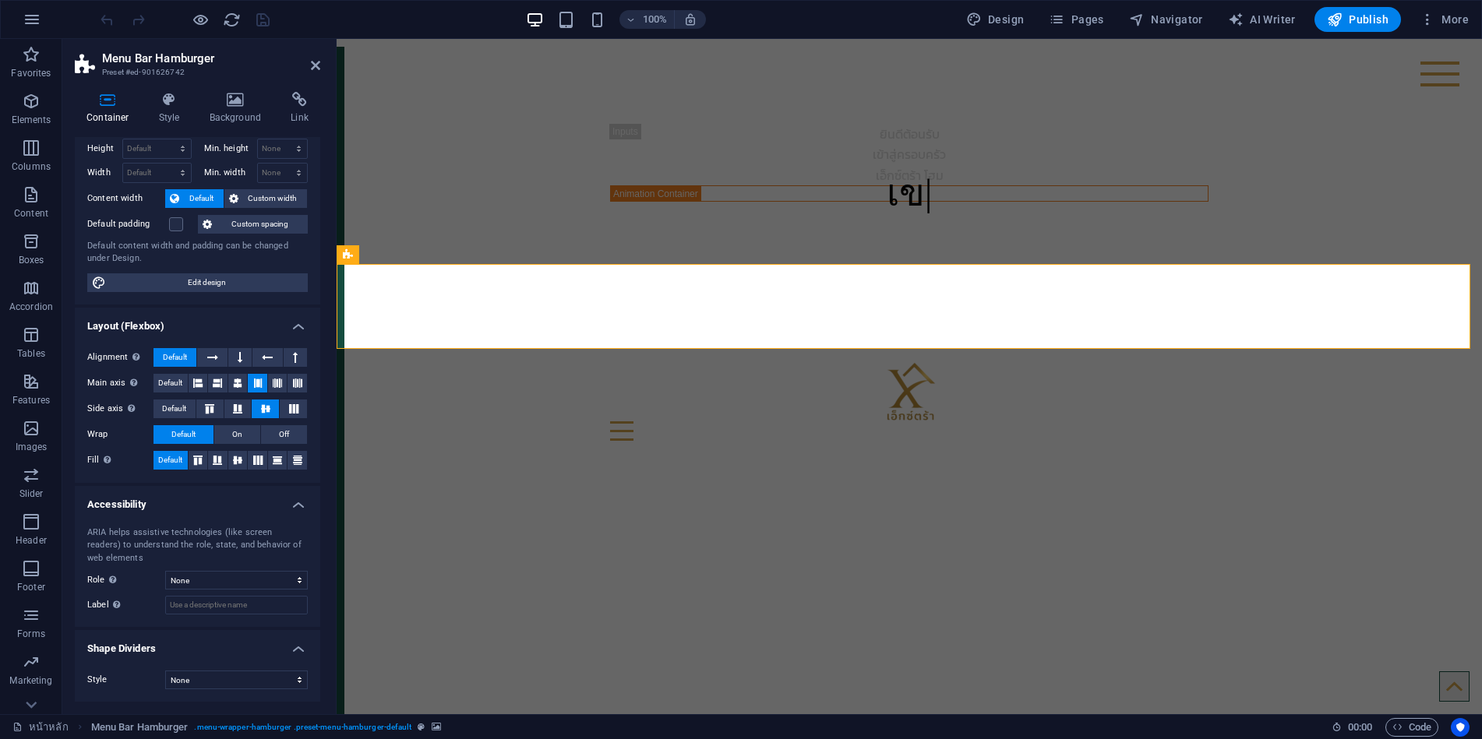
scroll to position [0, 0]
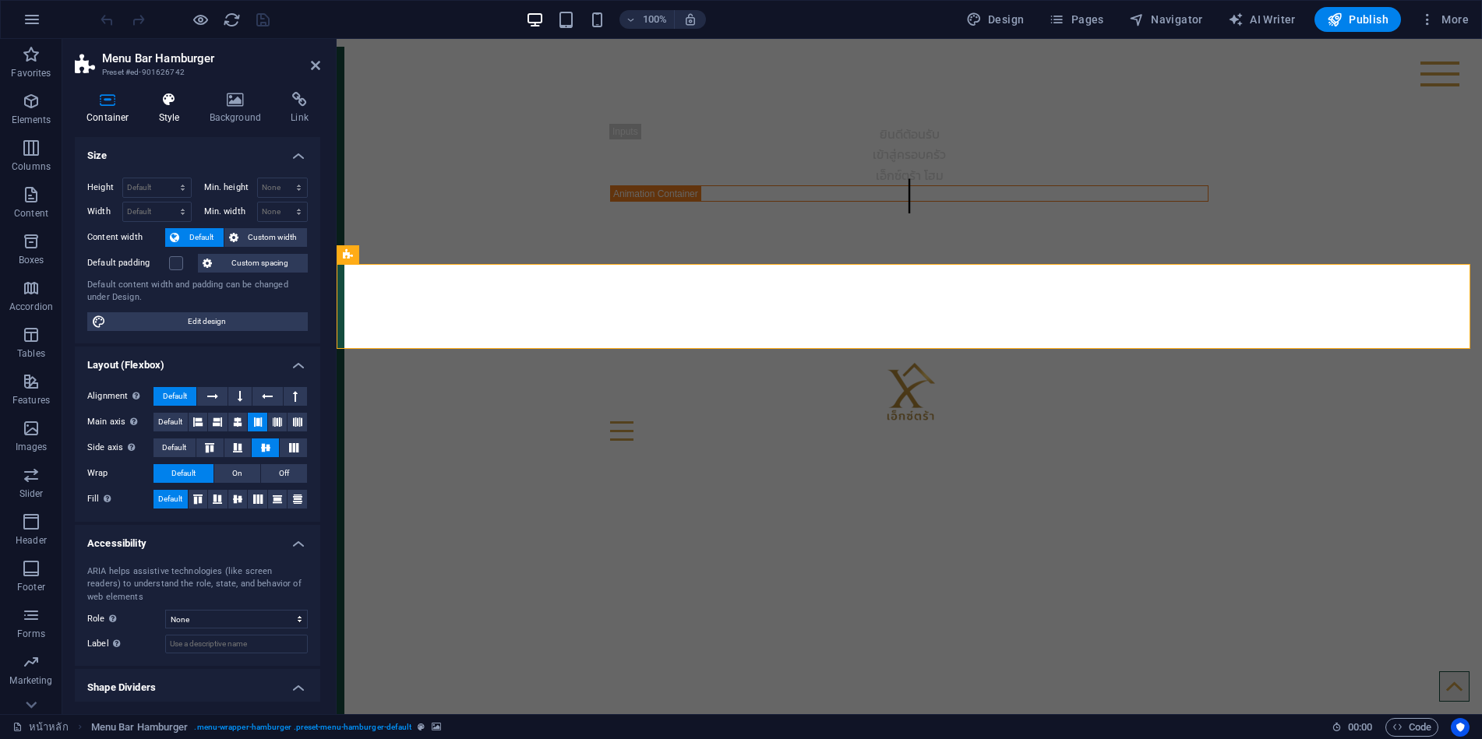
click at [178, 107] on icon at bounding box center [169, 100] width 44 height 16
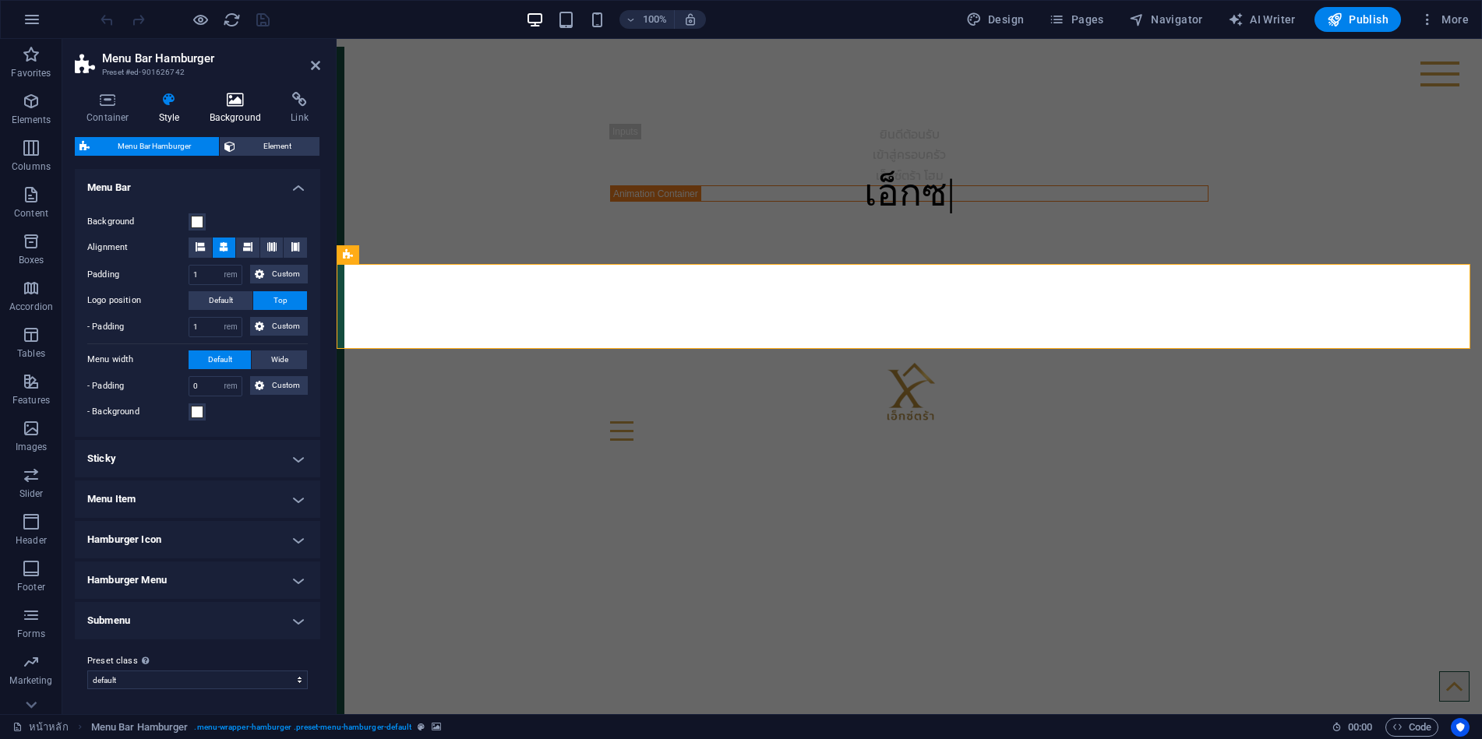
click at [238, 104] on icon at bounding box center [236, 100] width 76 height 16
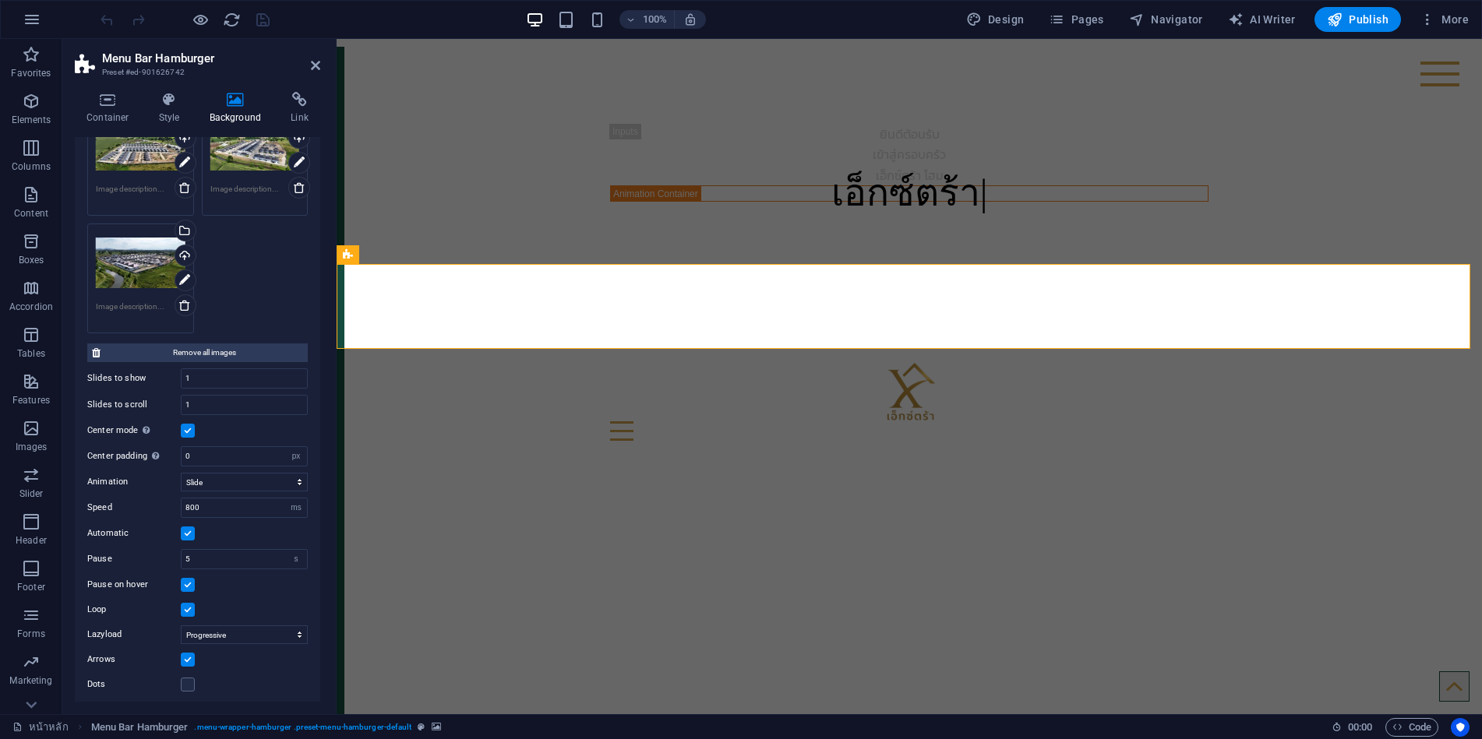
scroll to position [238, 0]
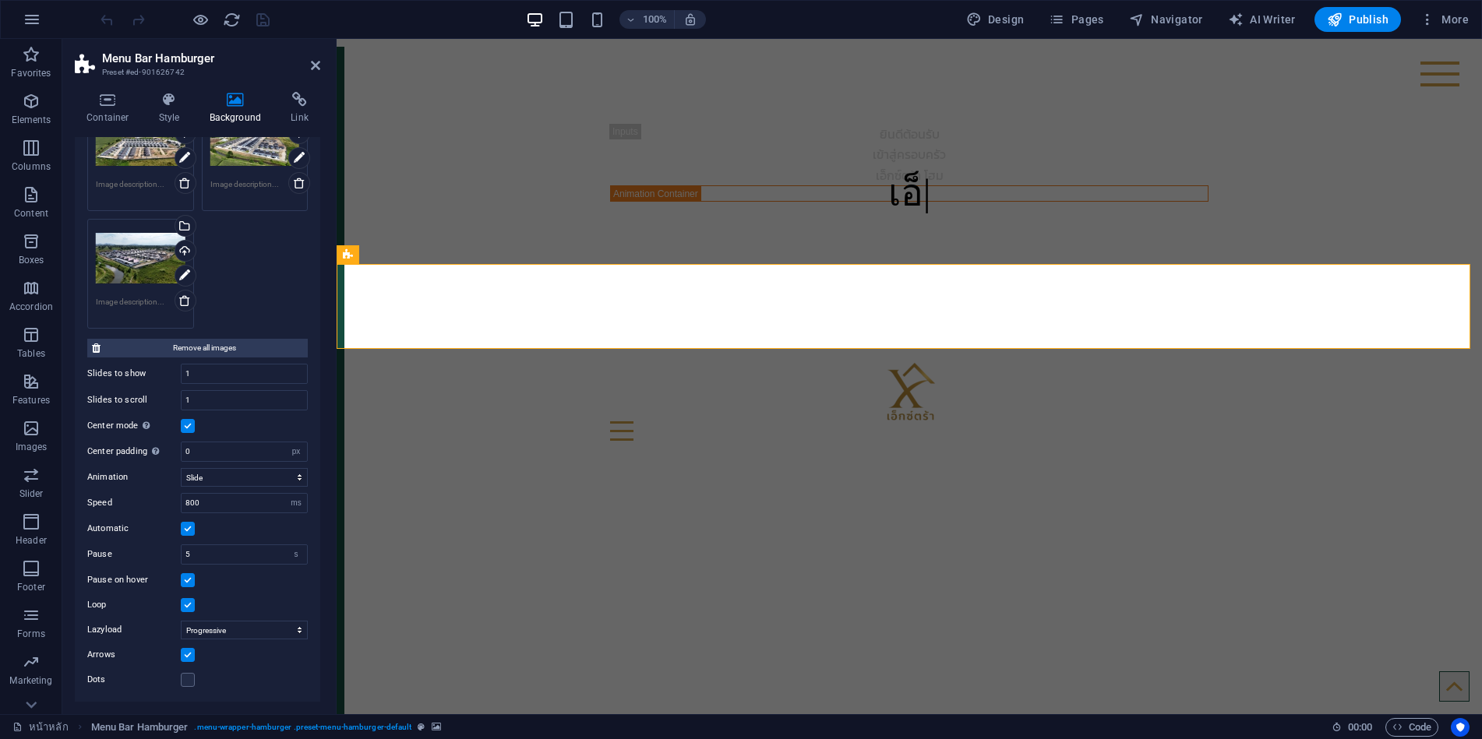
click at [186, 427] on label at bounding box center [188, 426] width 14 height 14
click at [0, 0] on input "Center mode Enables centered view with partial previous/next slide. Use with od…" at bounding box center [0, 0] width 0 height 0
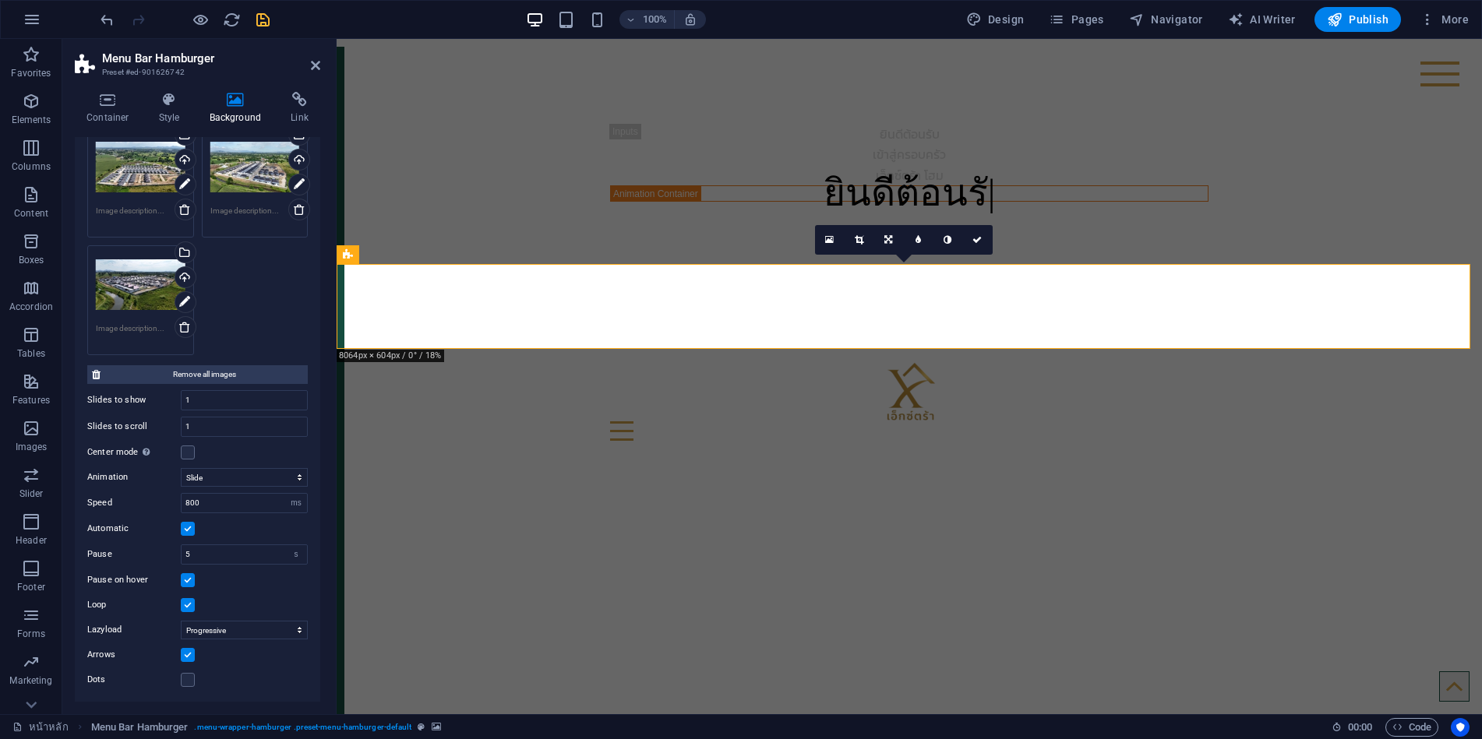
click at [263, 17] on icon "save" at bounding box center [263, 20] width 18 height 18
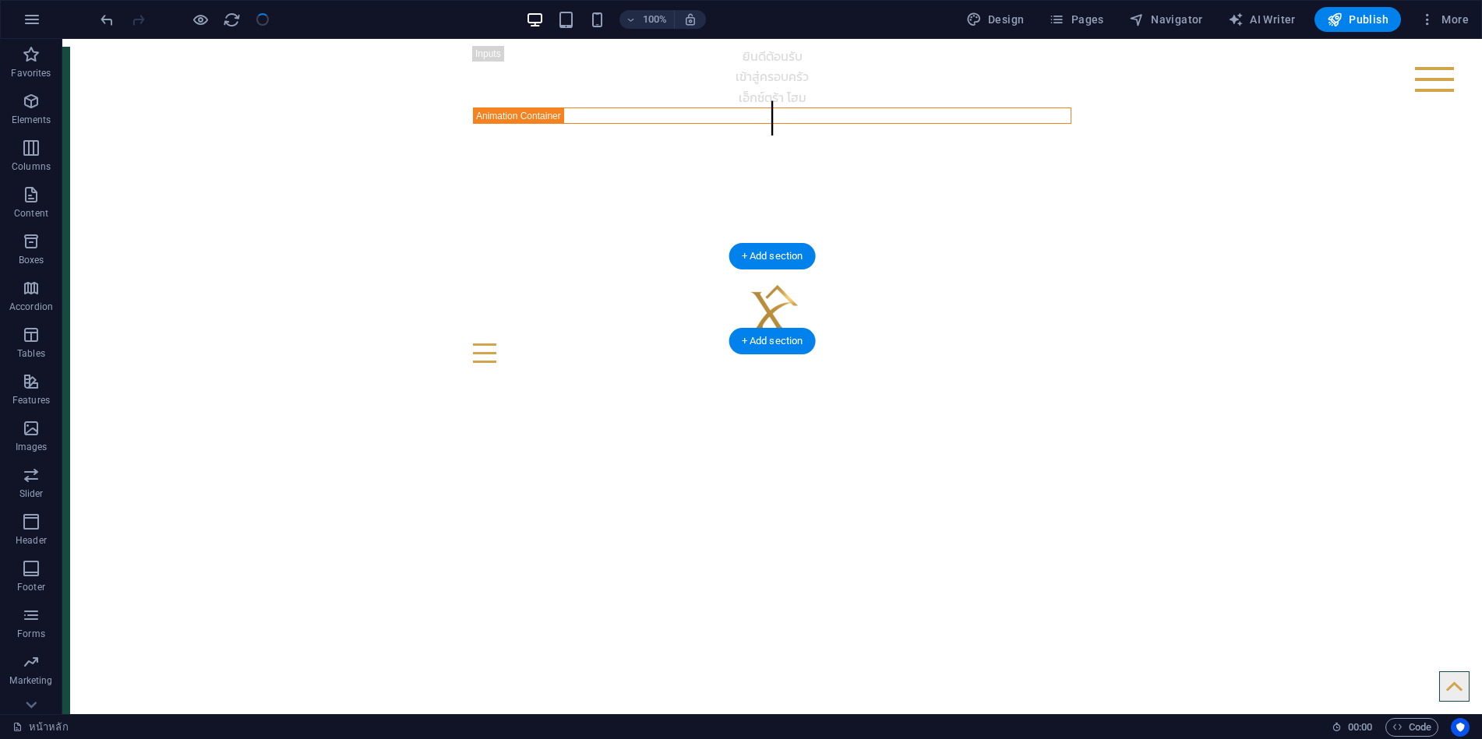
scroll to position [0, 0]
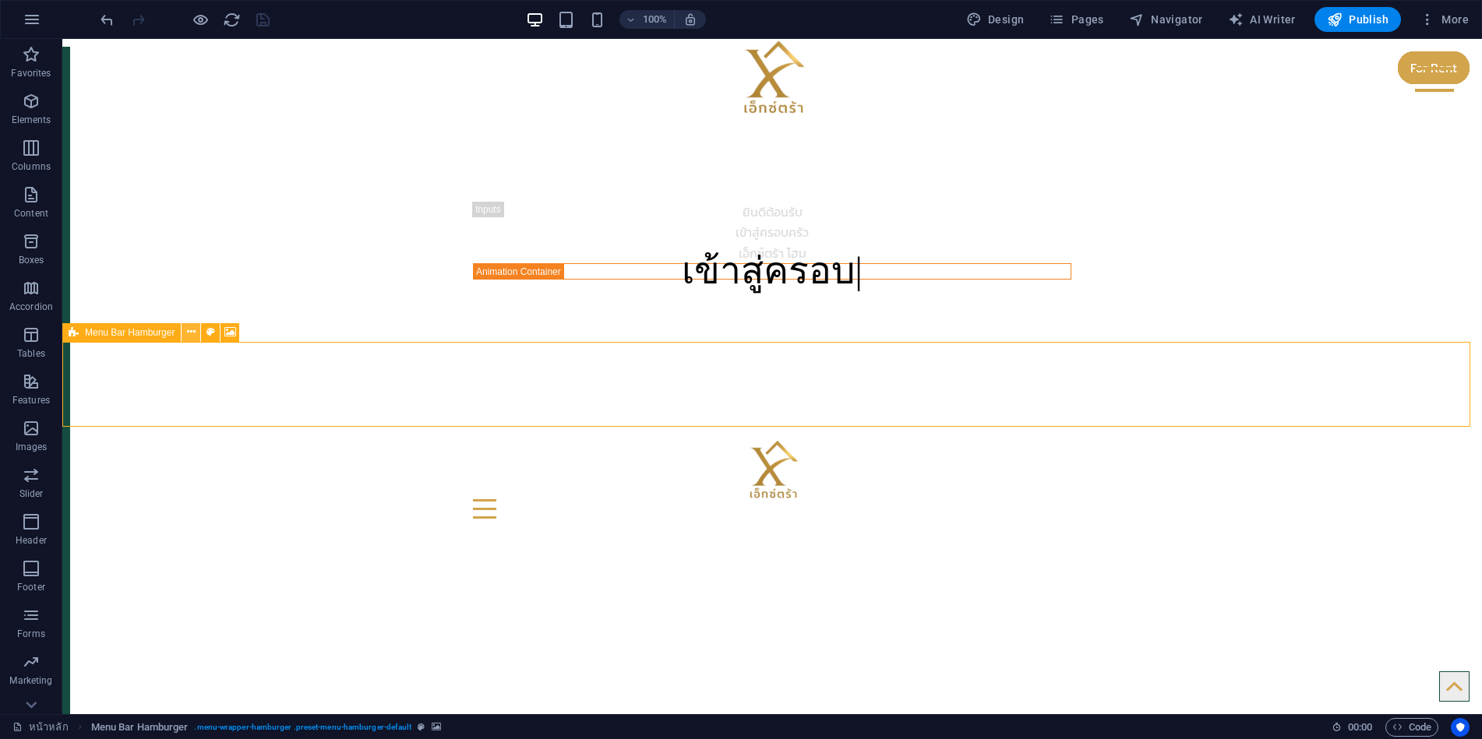
click at [192, 336] on icon at bounding box center [191, 332] width 9 height 16
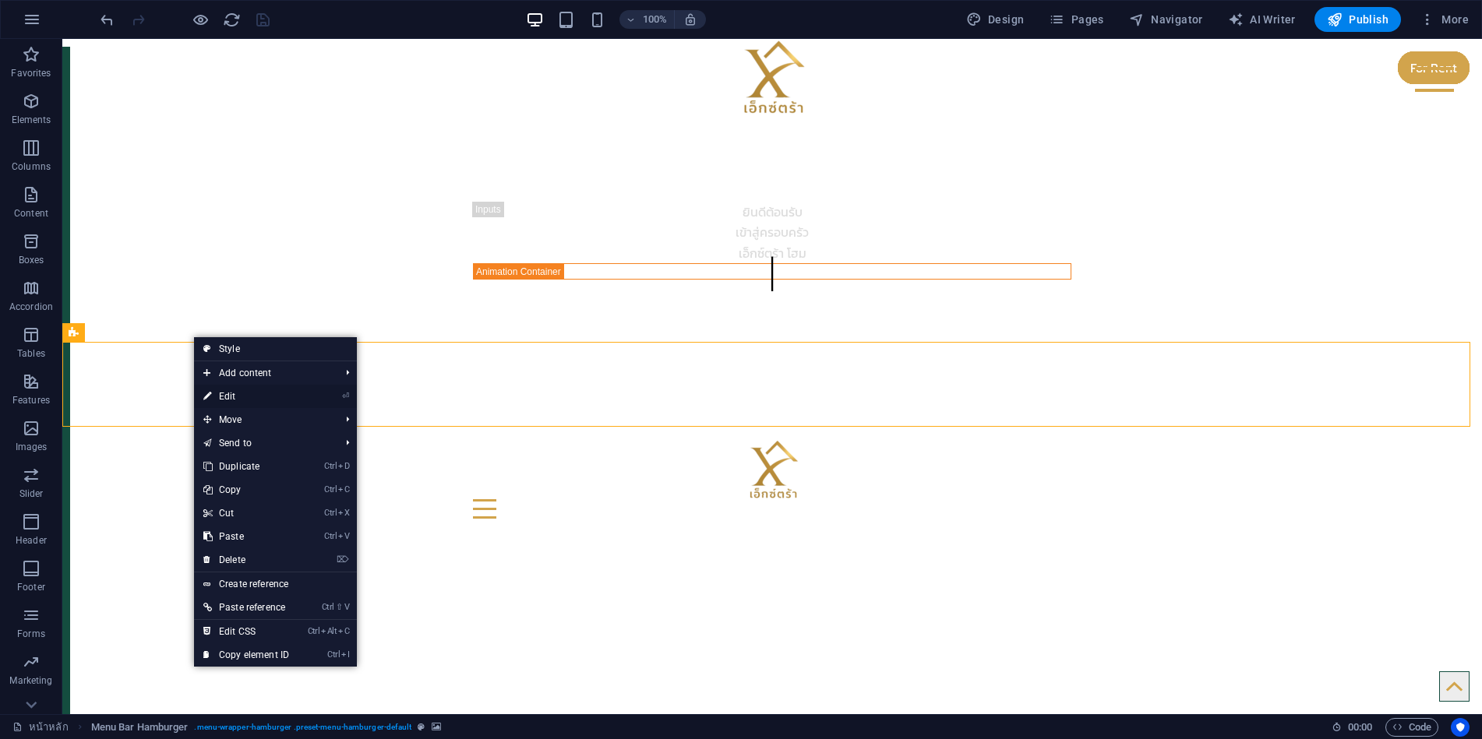
click at [228, 395] on link "⏎ Edit" at bounding box center [246, 396] width 104 height 23
select select "ms"
select select "s"
select select "progressive"
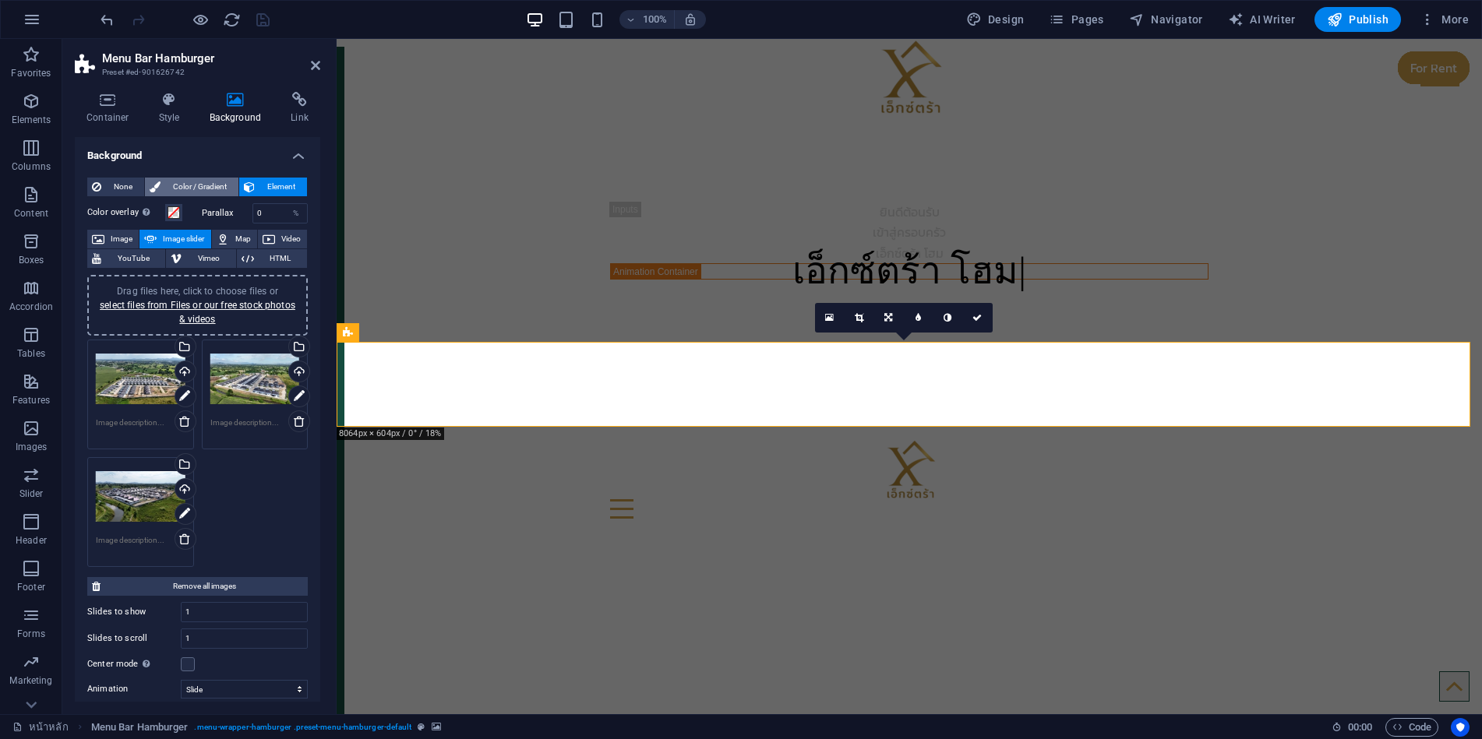
click at [179, 184] on span "Color / Gradient" at bounding box center [199, 187] width 69 height 19
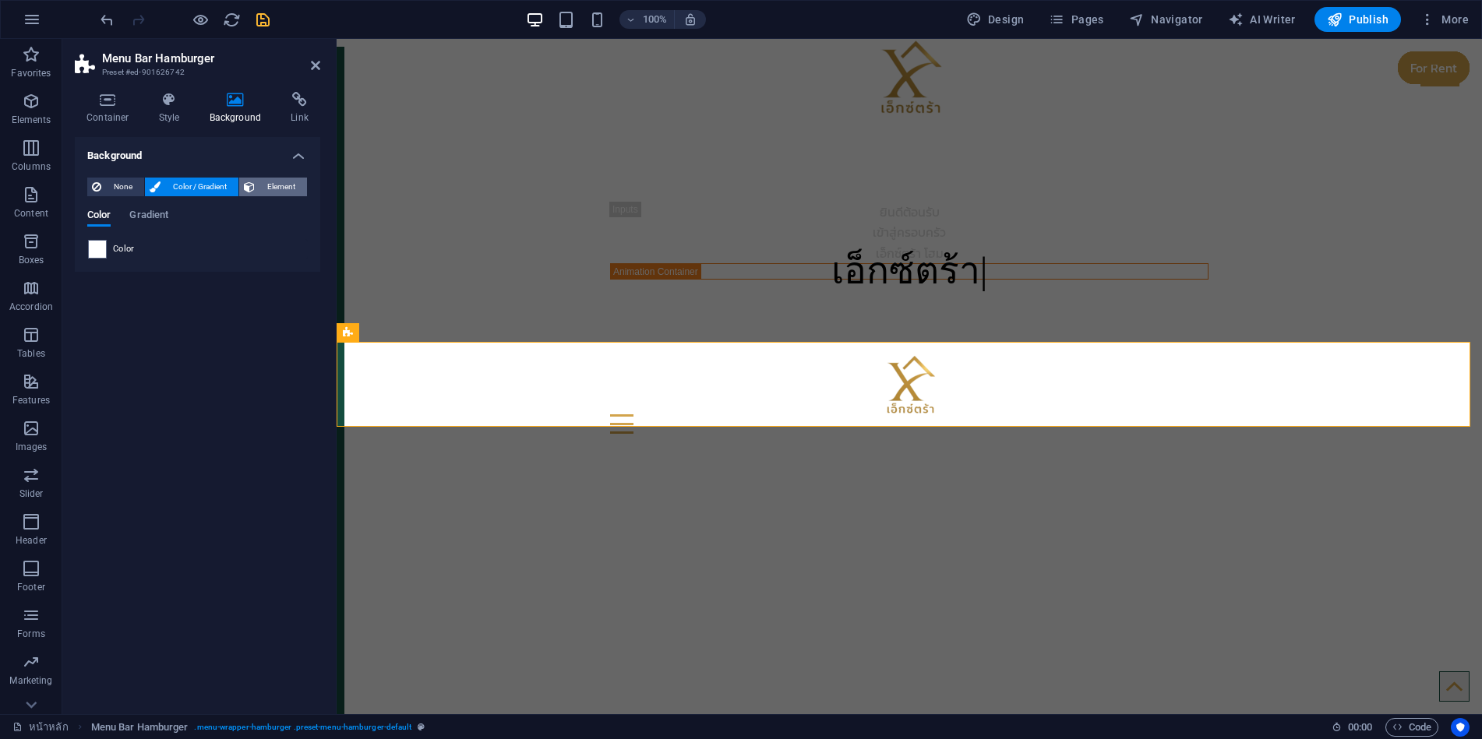
click at [277, 190] on span "Element" at bounding box center [280, 187] width 43 height 19
select select "ms"
select select "s"
select select "progressive"
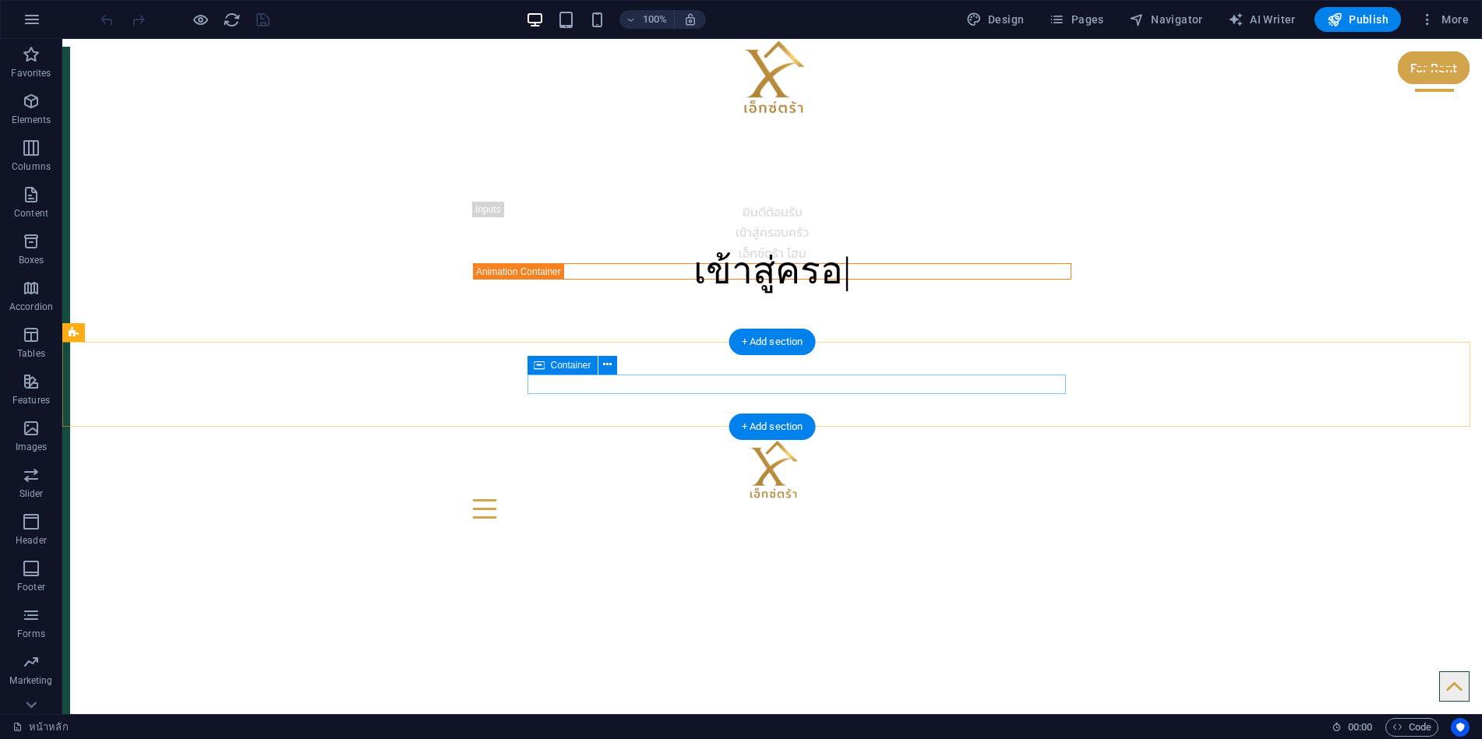
click at [559, 499] on div "Menu" at bounding box center [772, 508] width 598 height 19
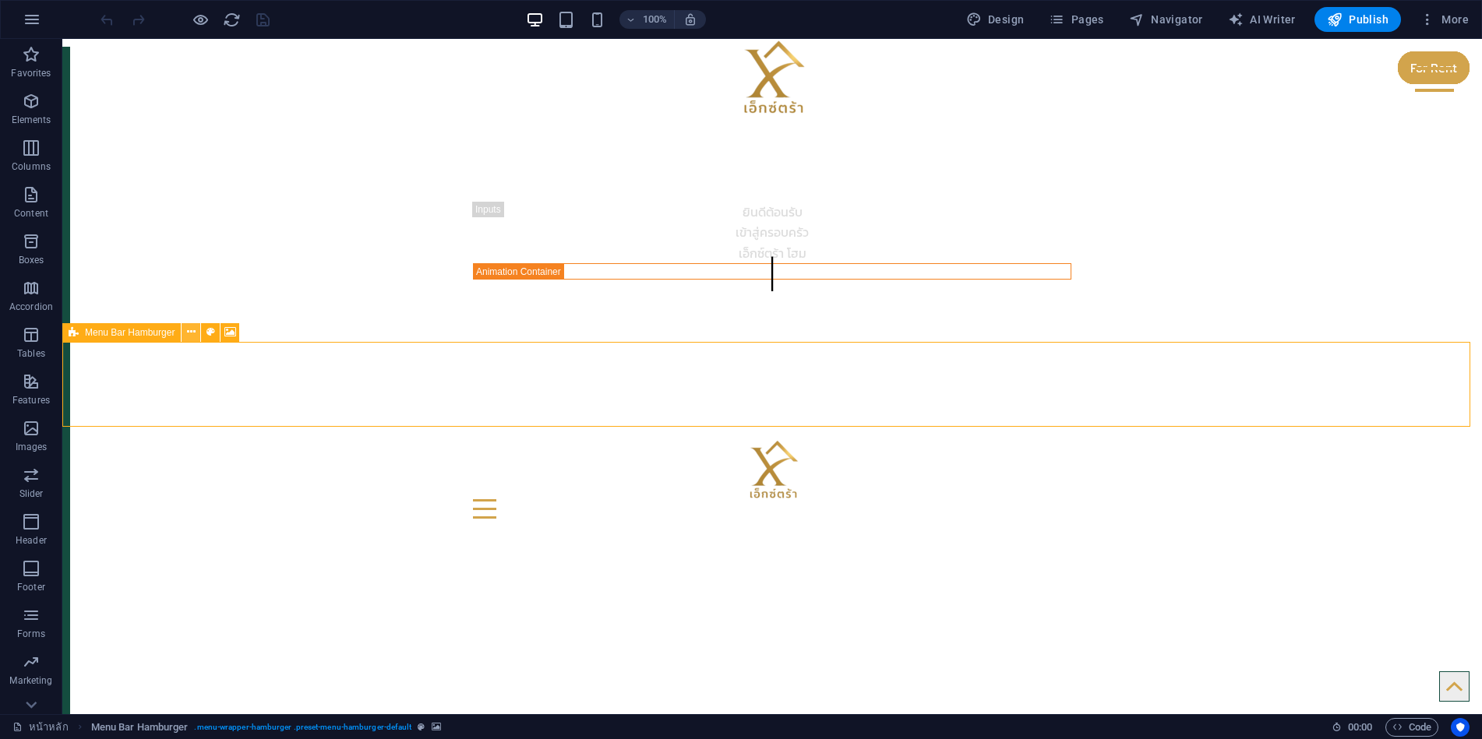
click at [189, 335] on icon at bounding box center [191, 332] width 9 height 16
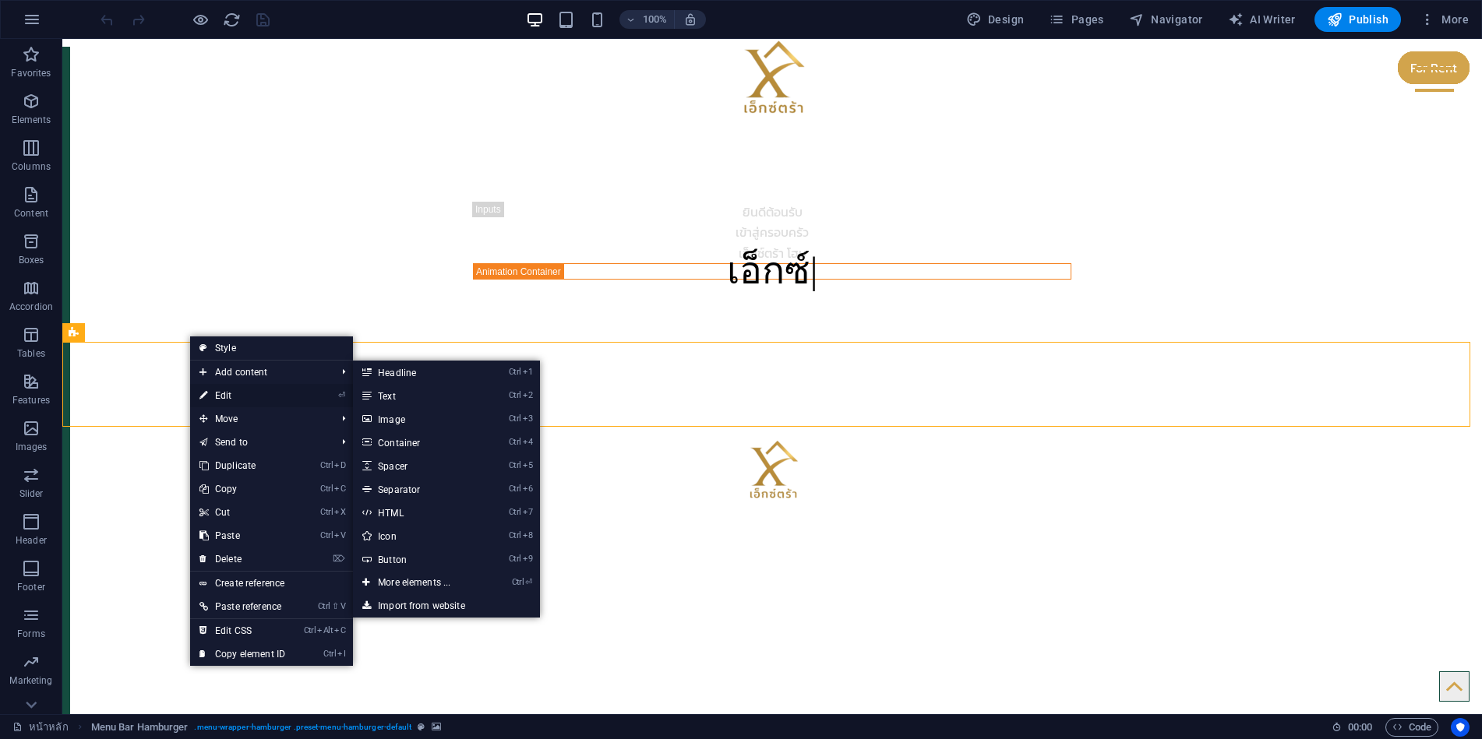
click at [227, 395] on link "⏎ Edit" at bounding box center [242, 395] width 104 height 23
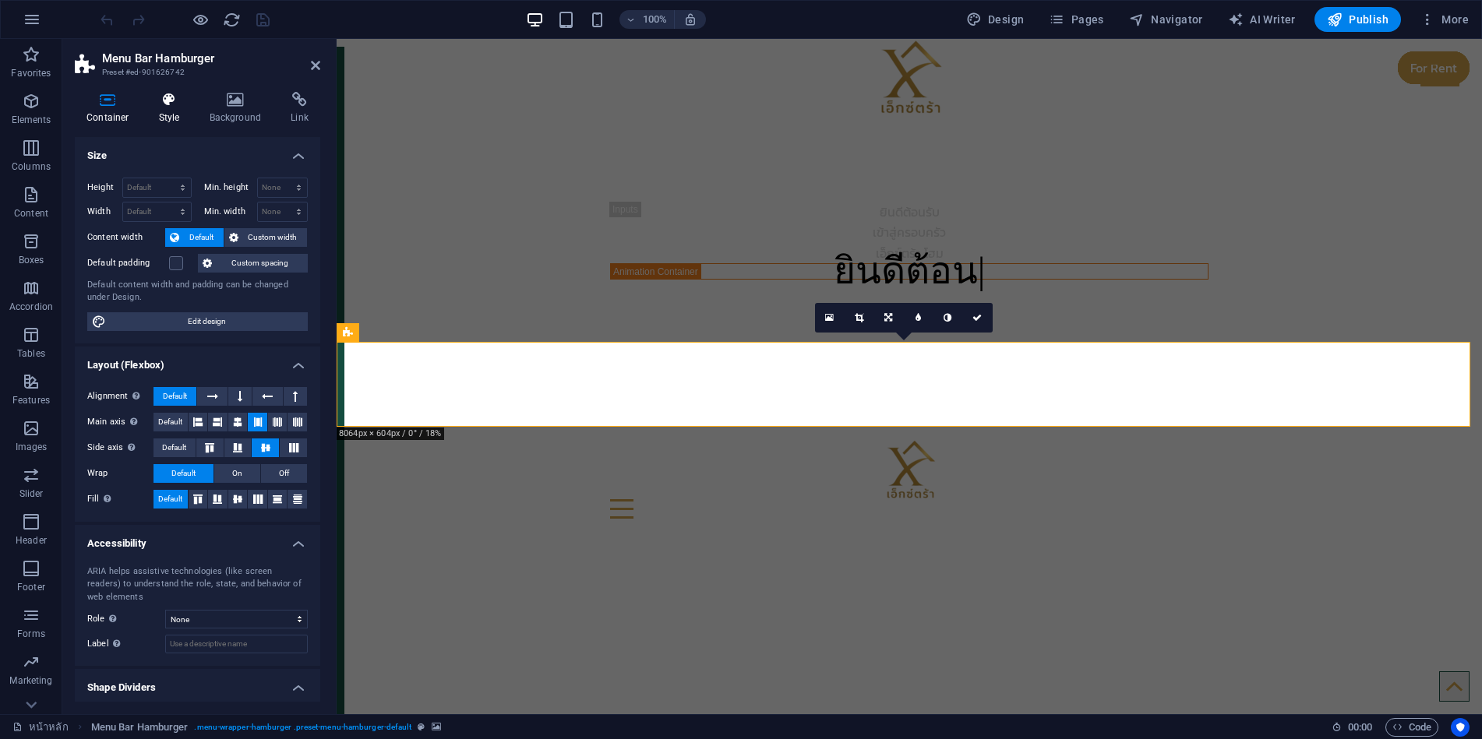
click at [171, 105] on icon at bounding box center [169, 100] width 44 height 16
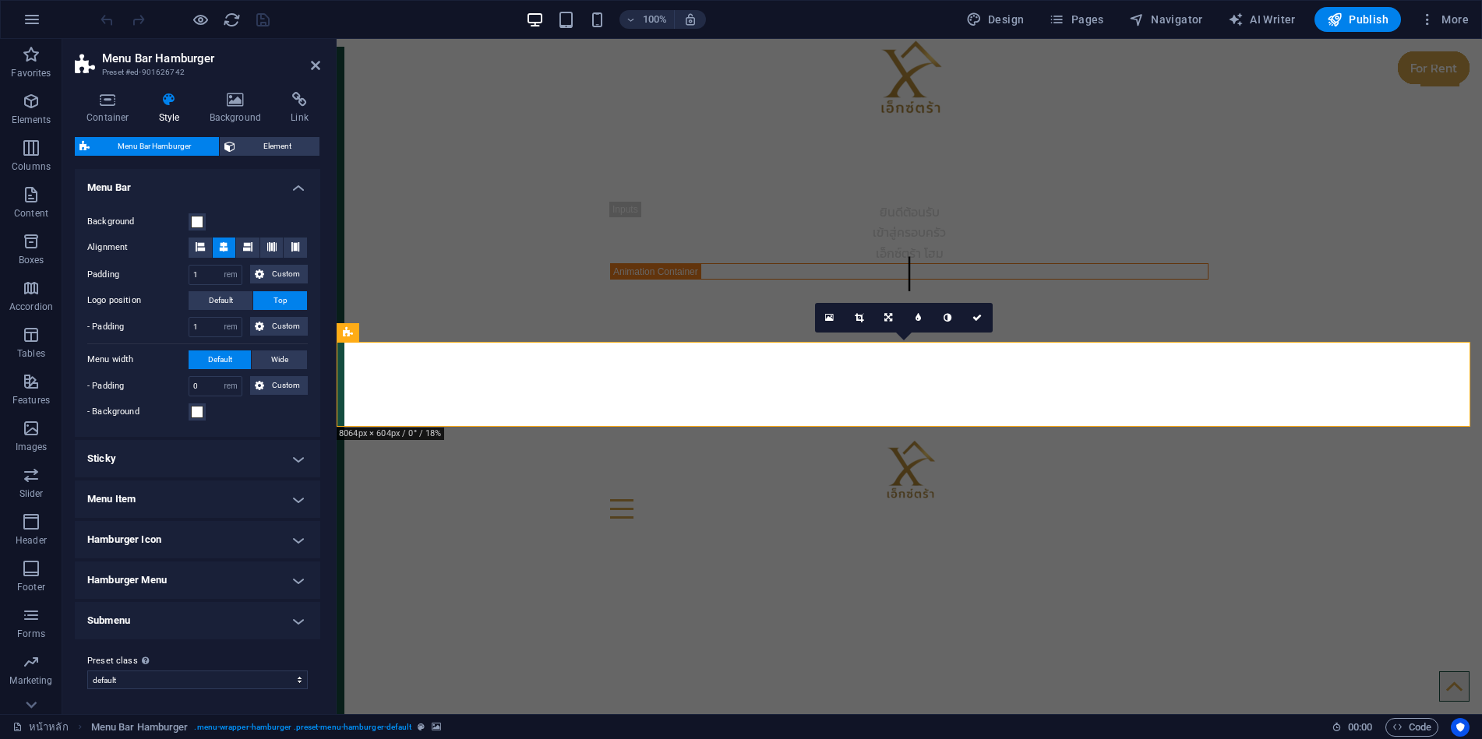
click at [166, 490] on h4 "Menu Item" at bounding box center [197, 499] width 245 height 37
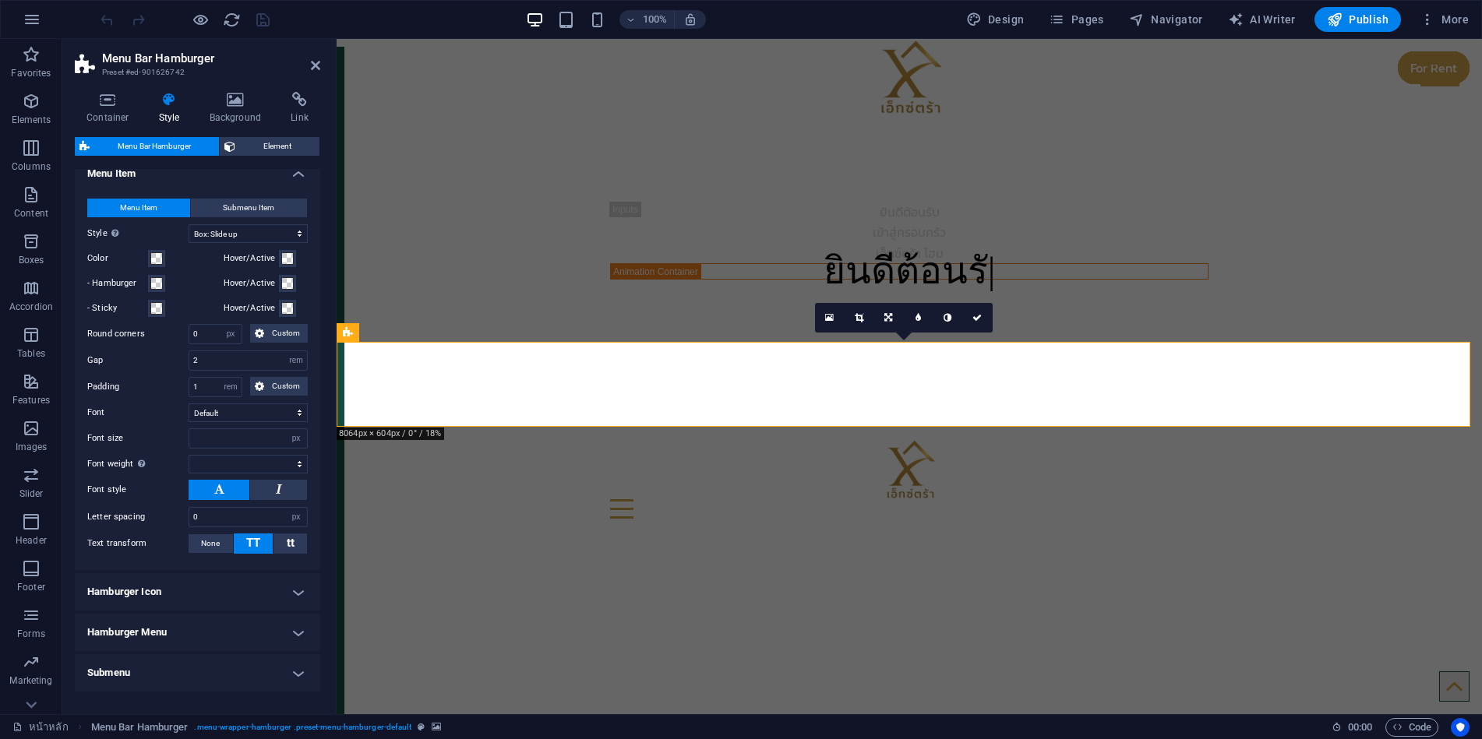
scroll to position [378, 0]
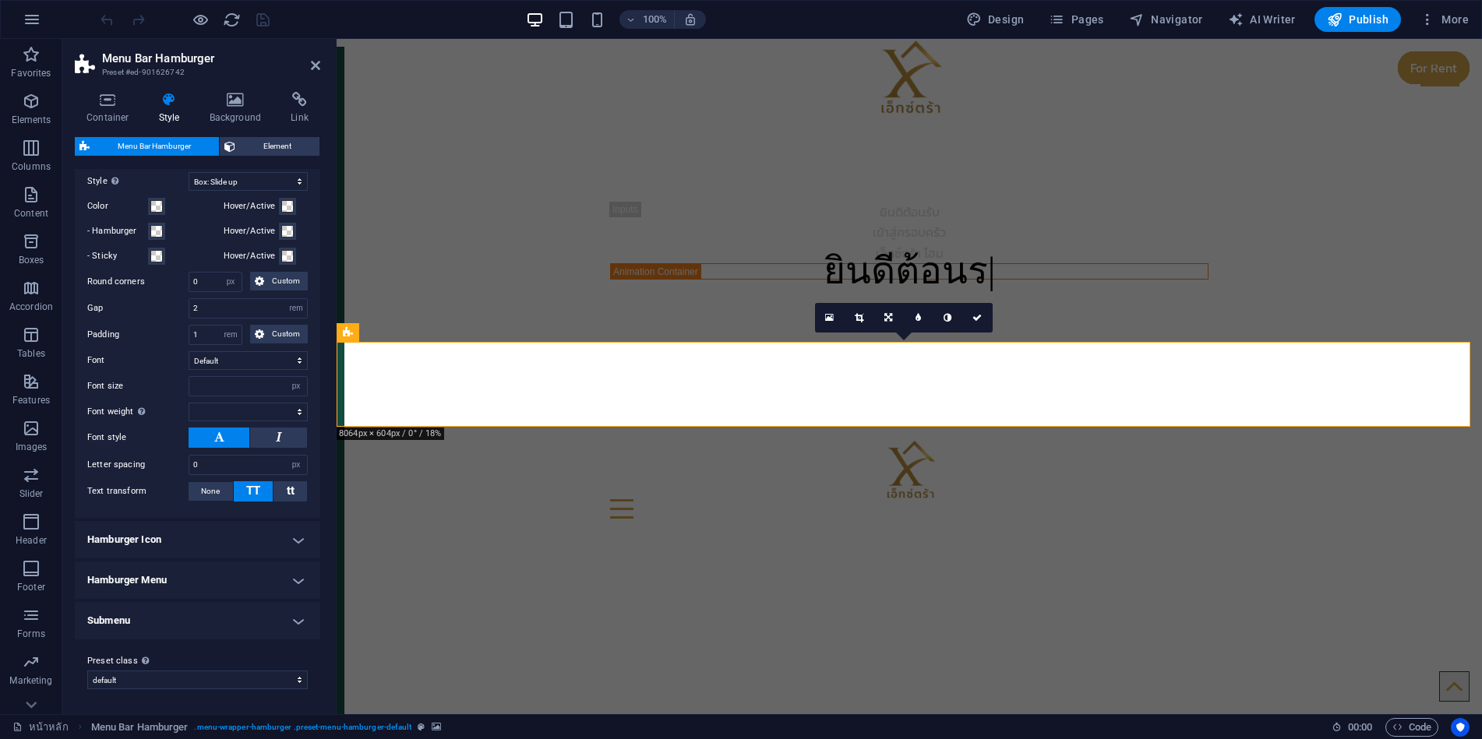
click at [175, 544] on h4 "Hamburger Icon" at bounding box center [197, 539] width 245 height 37
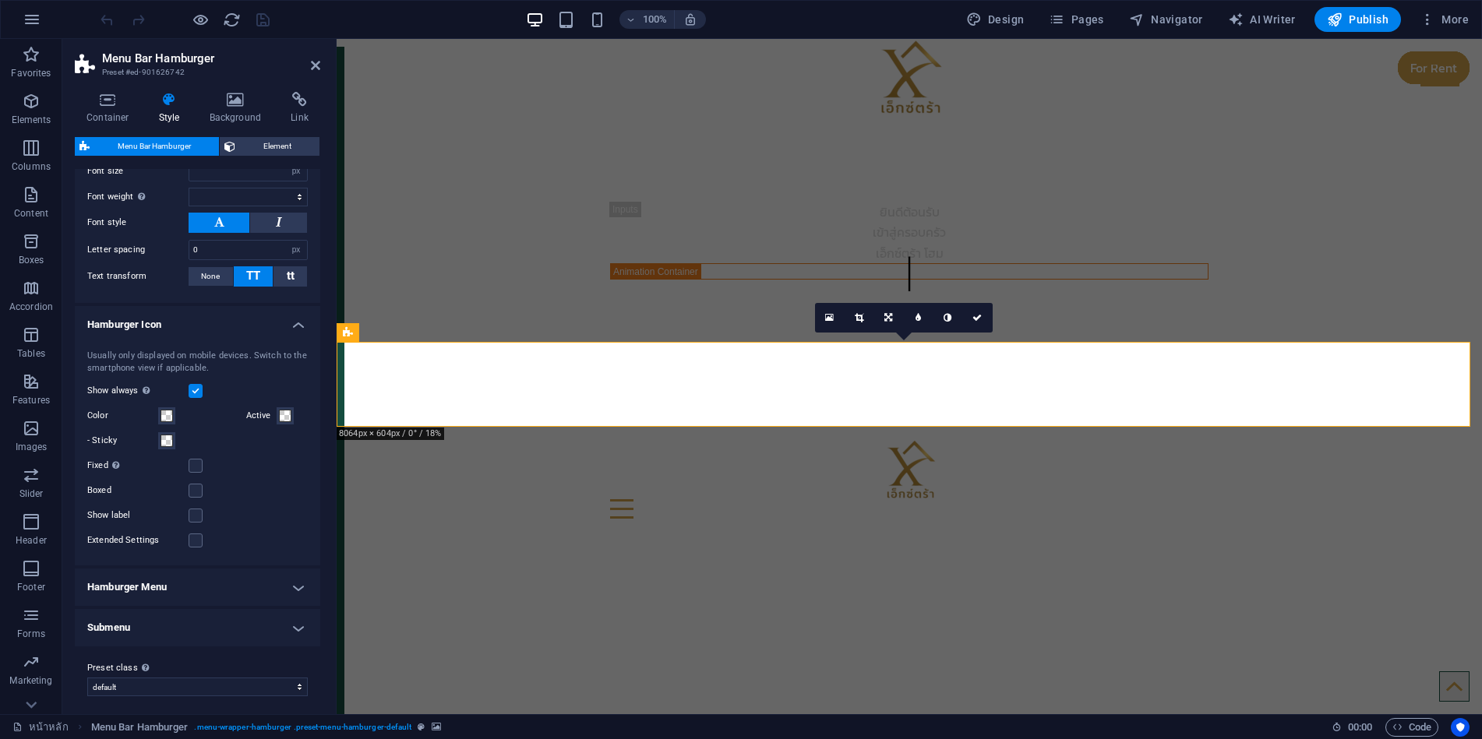
scroll to position [600, 0]
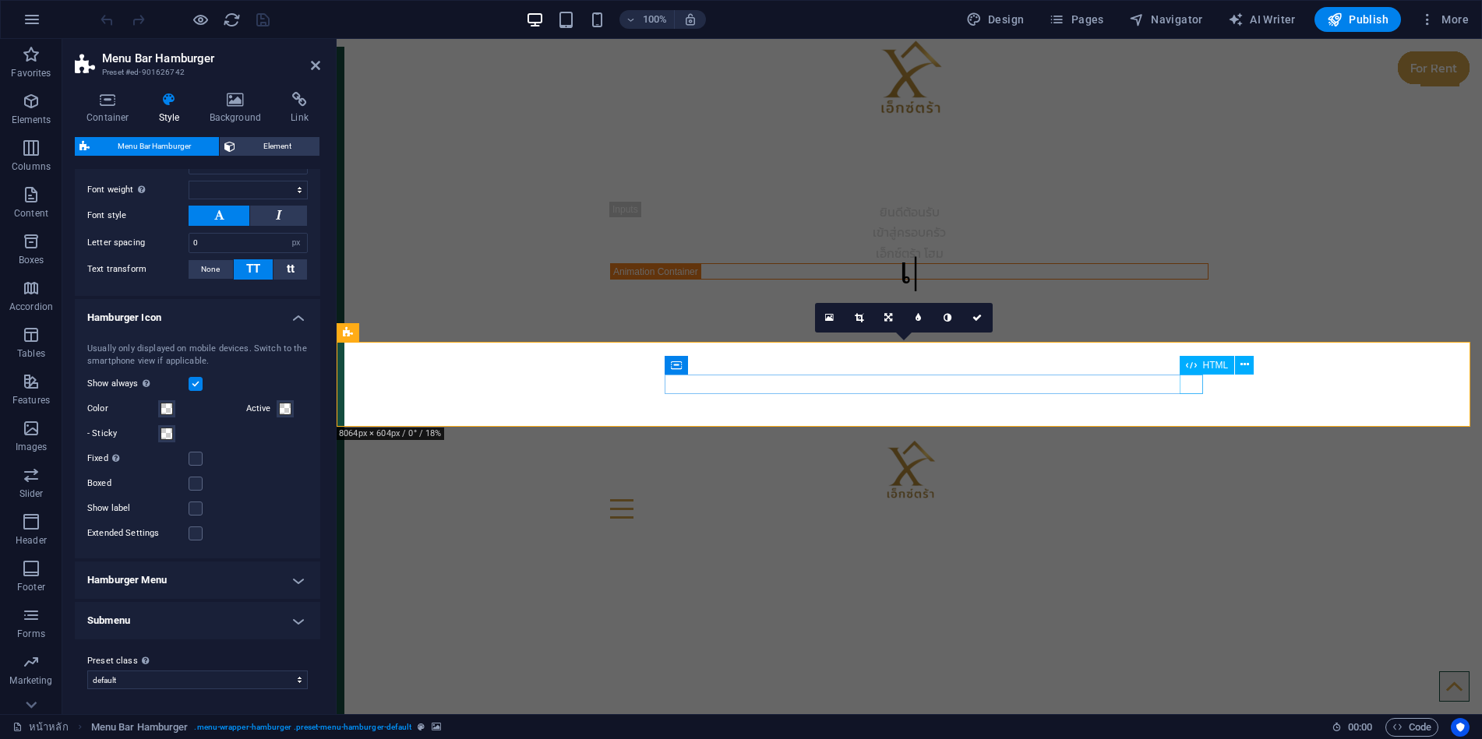
click at [1189, 499] on div "Menu" at bounding box center [909, 508] width 598 height 19
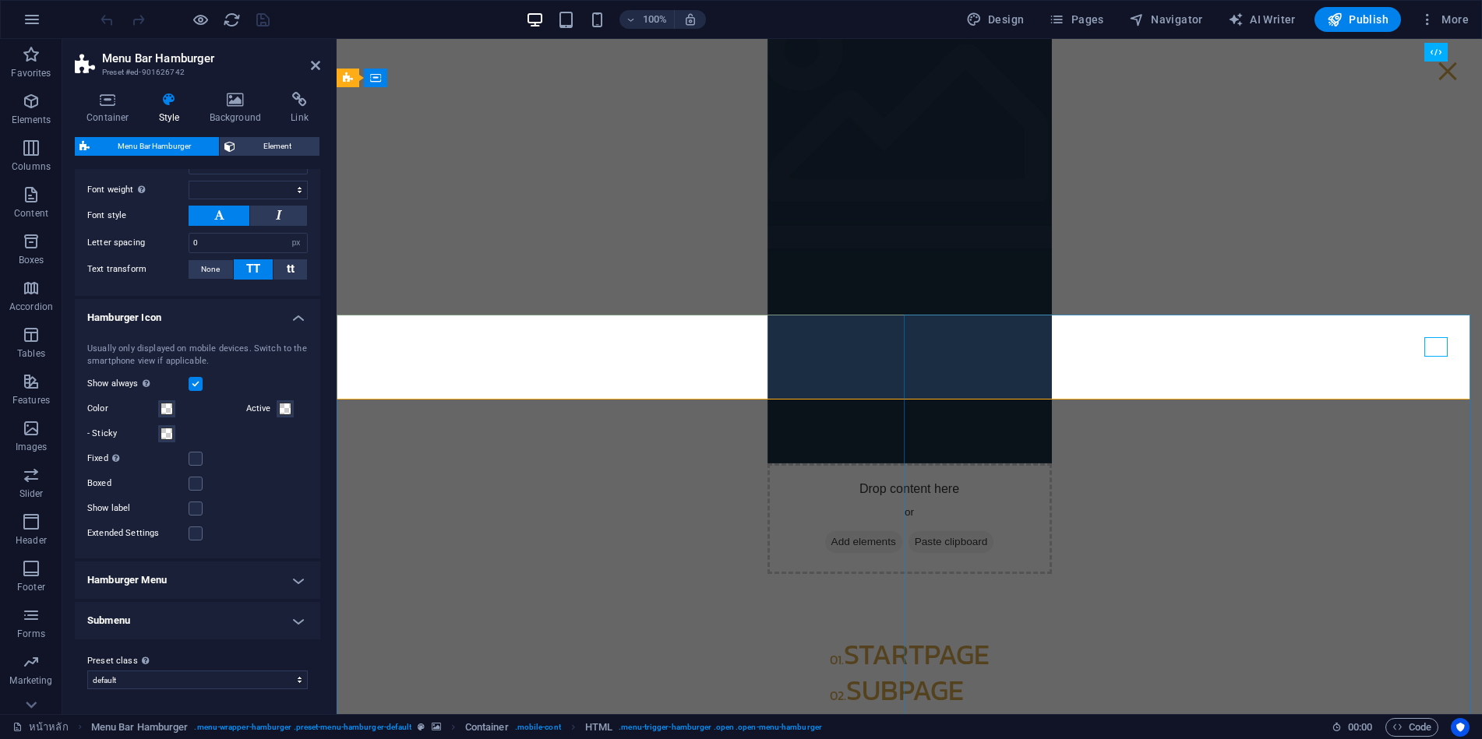
scroll to position [0, 0]
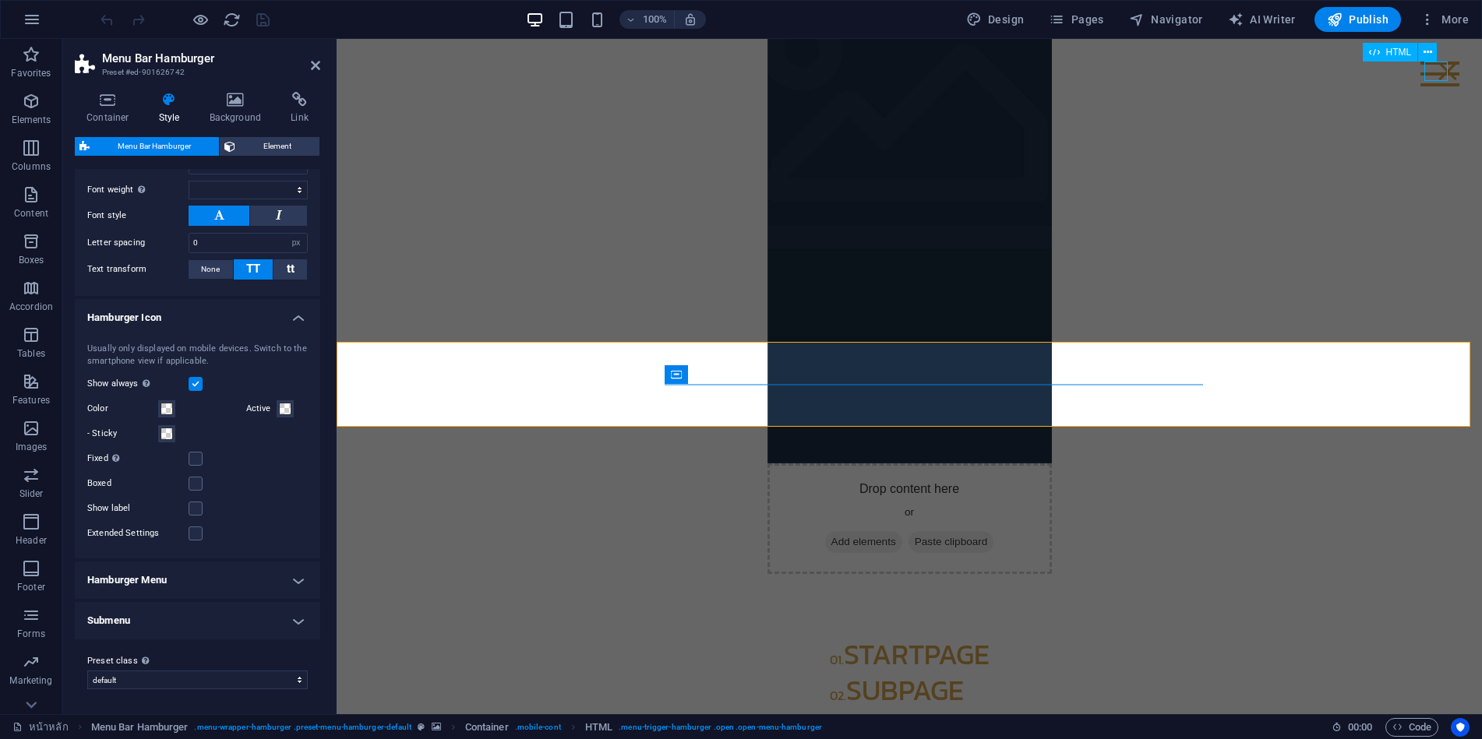
click at [1436, 73] on div "Menu" at bounding box center [1447, 71] width 23 height 19
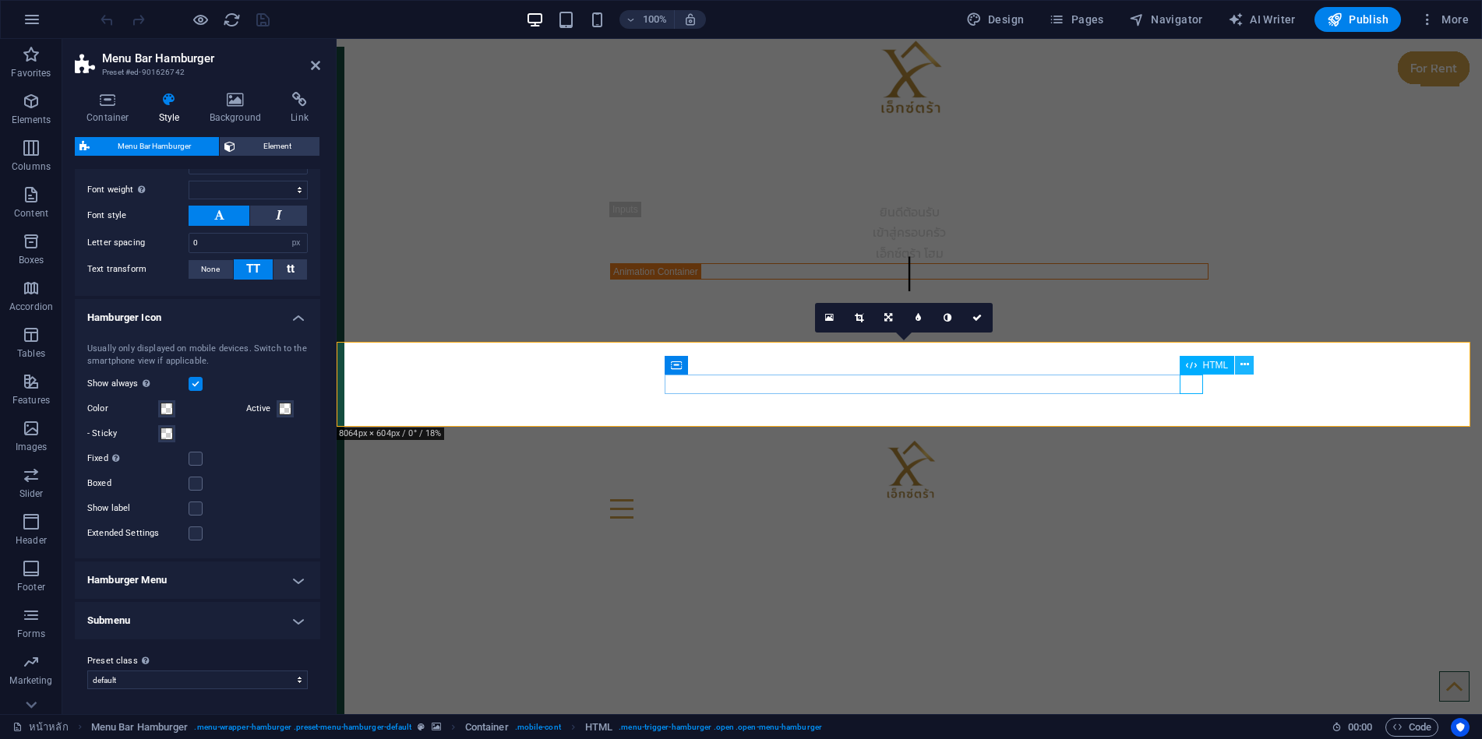
click at [1240, 367] on button at bounding box center [1244, 365] width 19 height 19
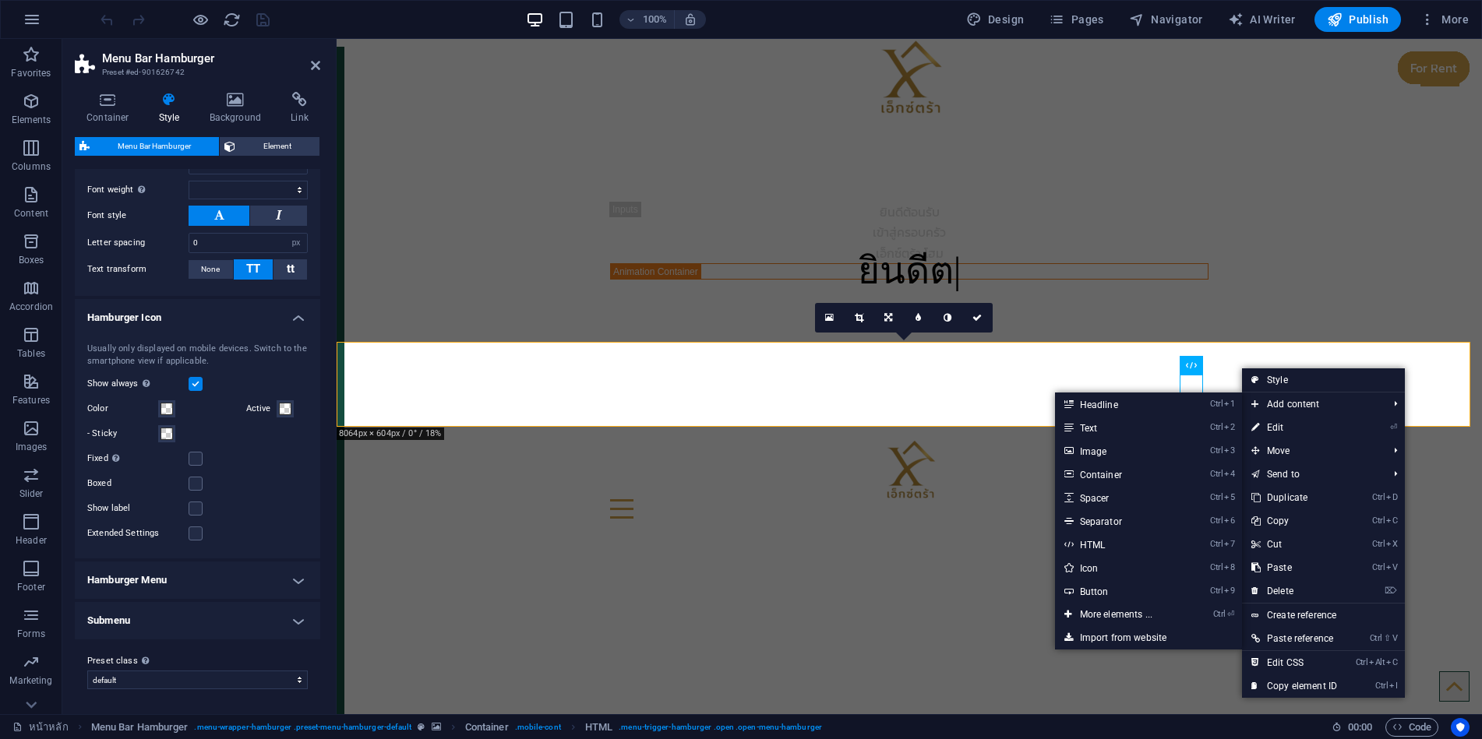
click at [1274, 424] on link "⏎ Edit" at bounding box center [1294, 427] width 104 height 23
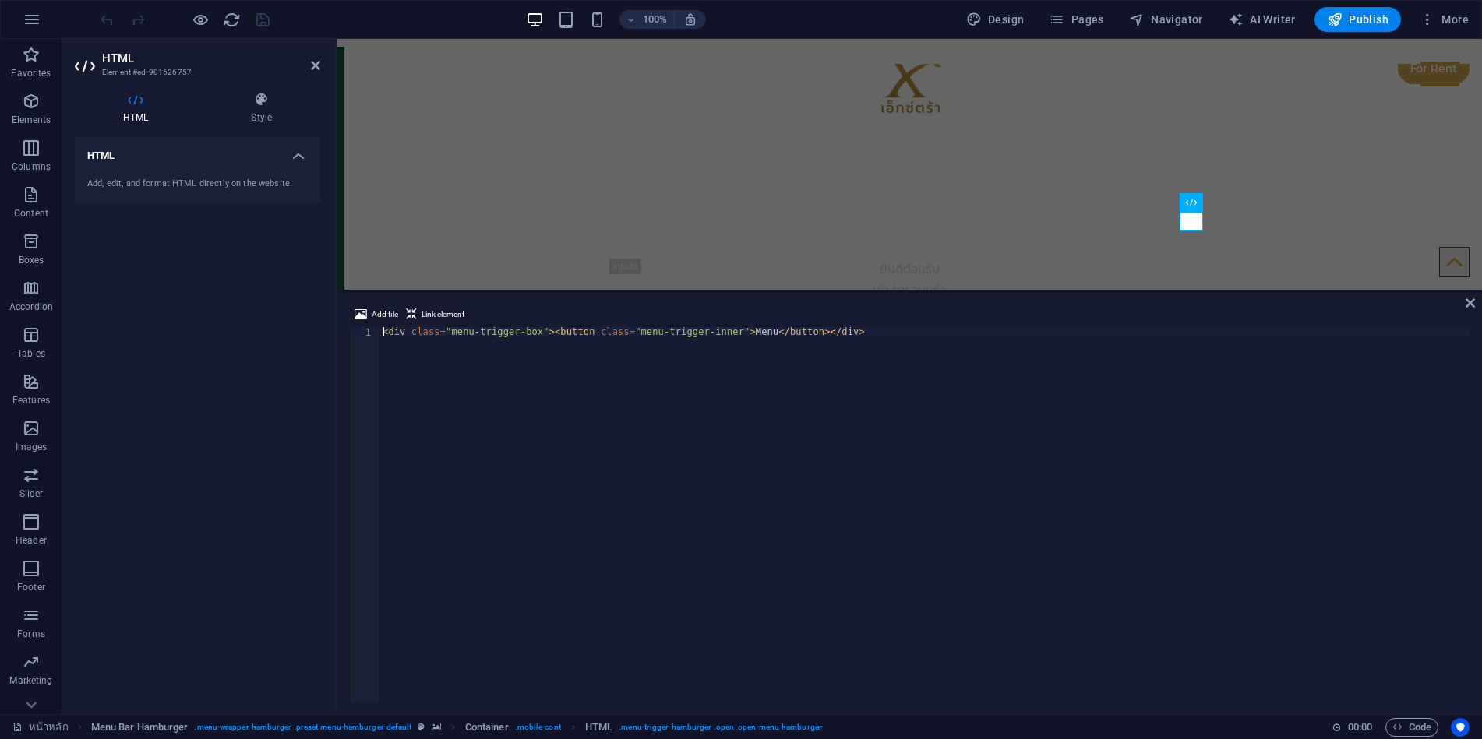
scroll to position [220, 0]
click at [244, 103] on icon at bounding box center [262, 100] width 118 height 16
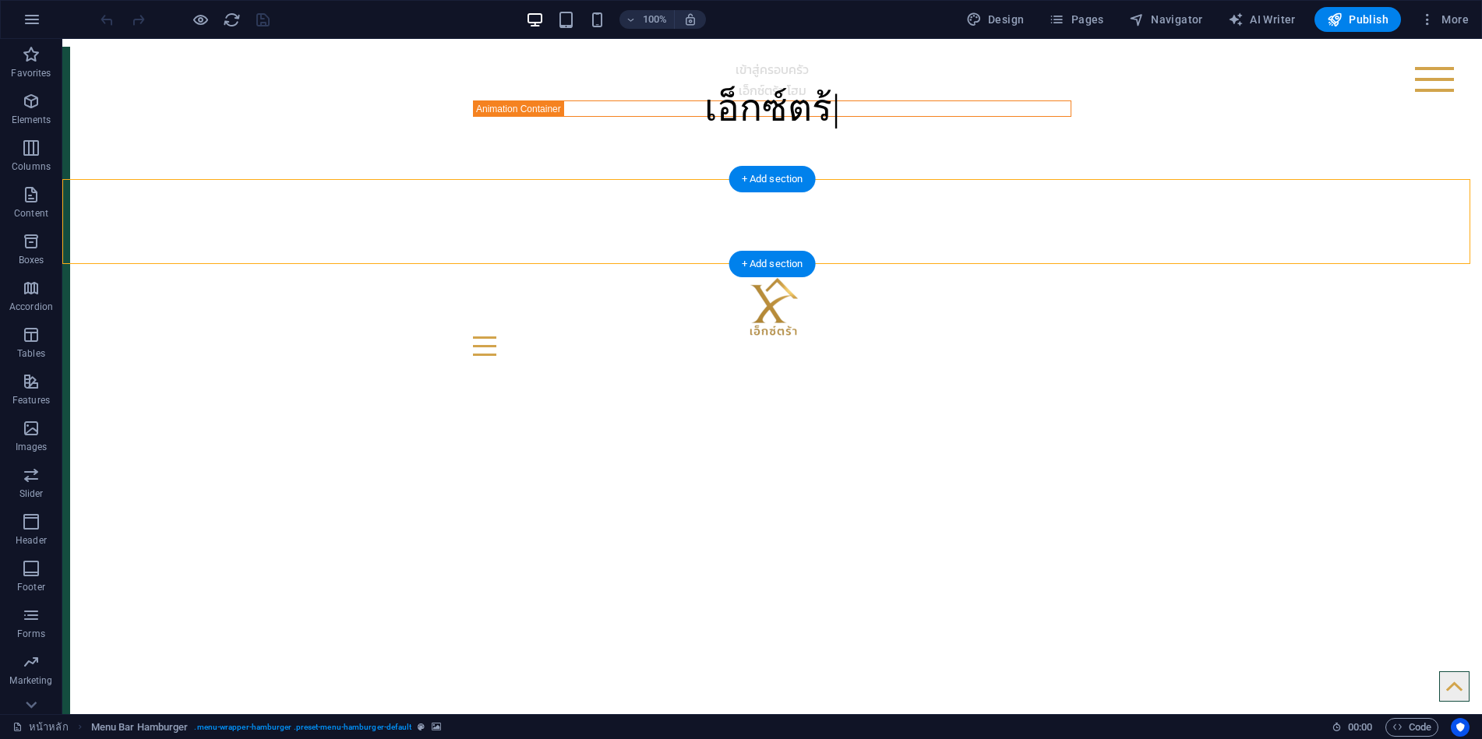
select select "rem"
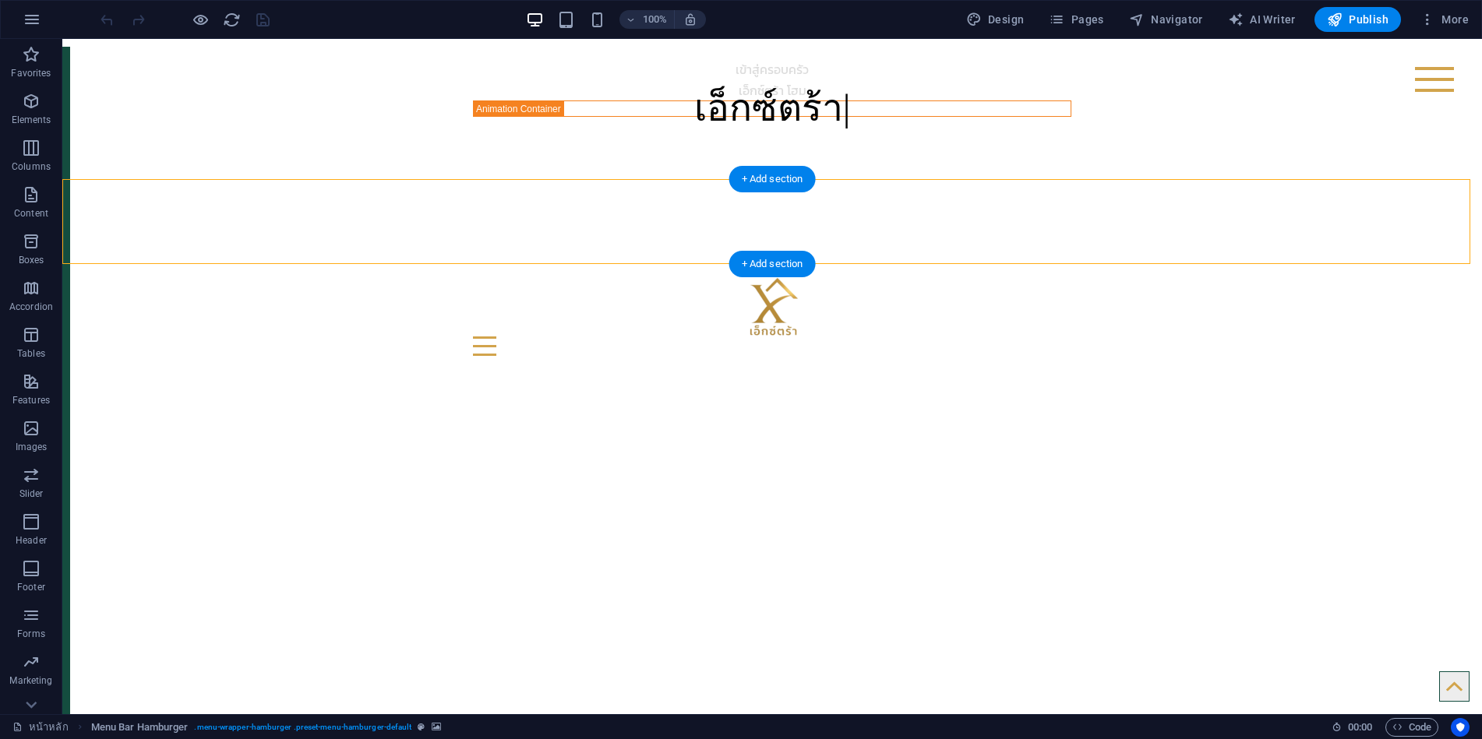
select select "hover_box_bottom"
select select "px"
select select "rem"
select select "px"
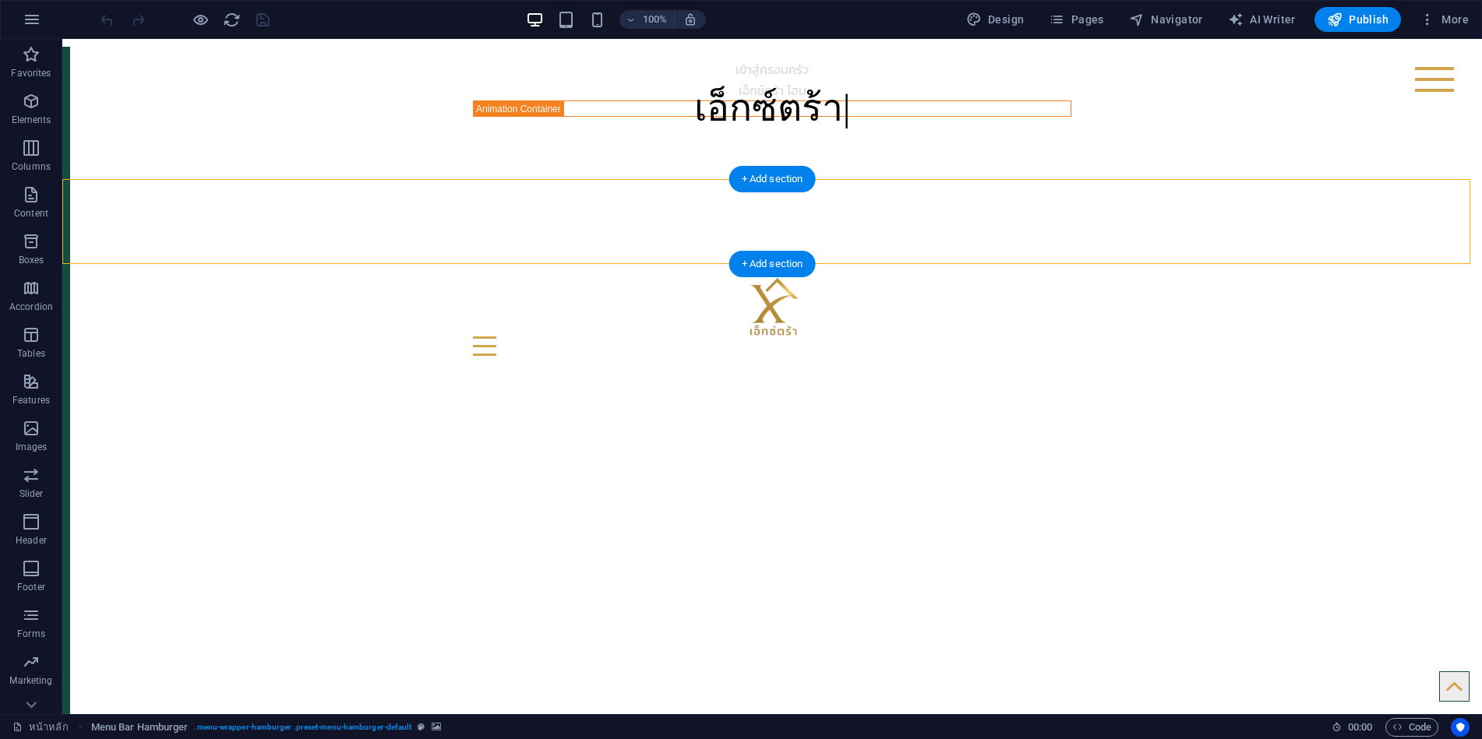
select select
select select "px"
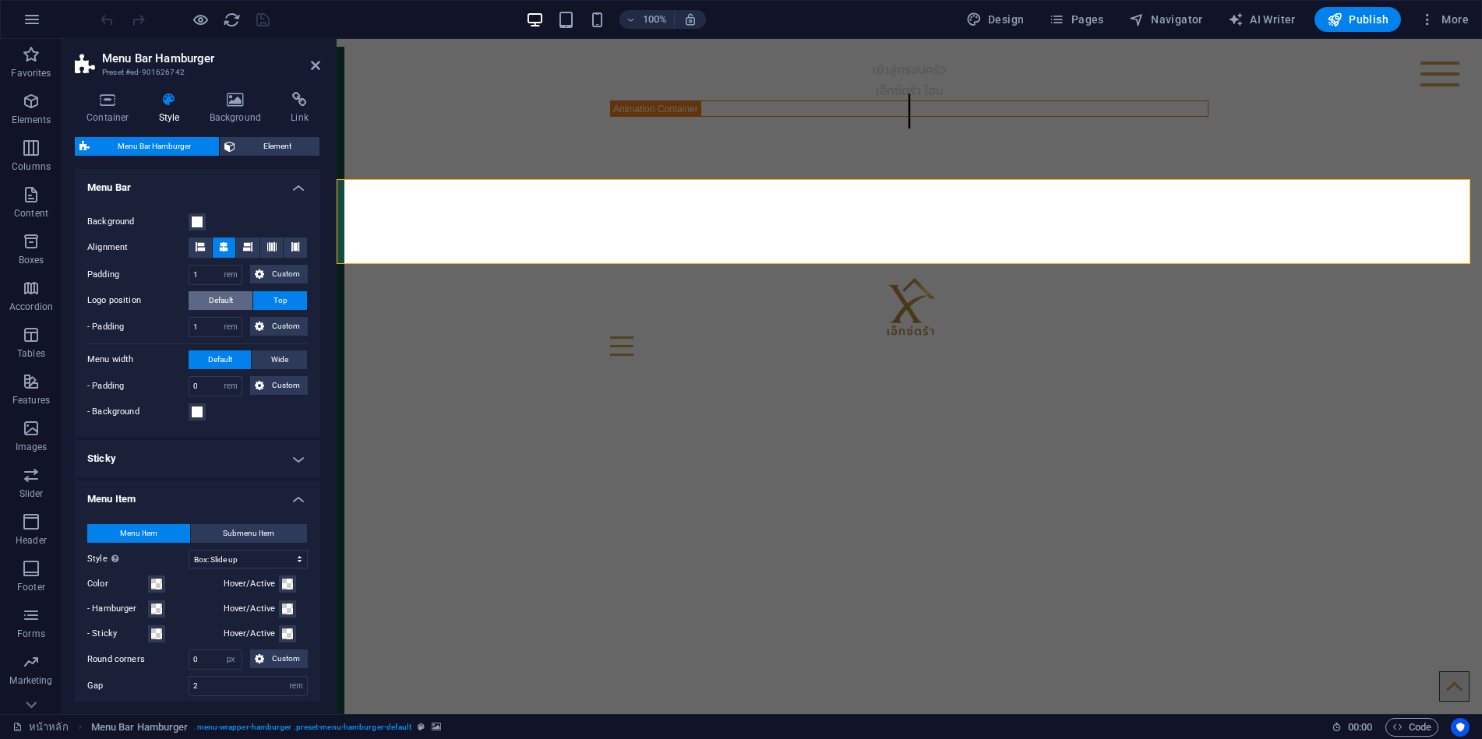
click at [224, 293] on span "Default" at bounding box center [221, 300] width 24 height 19
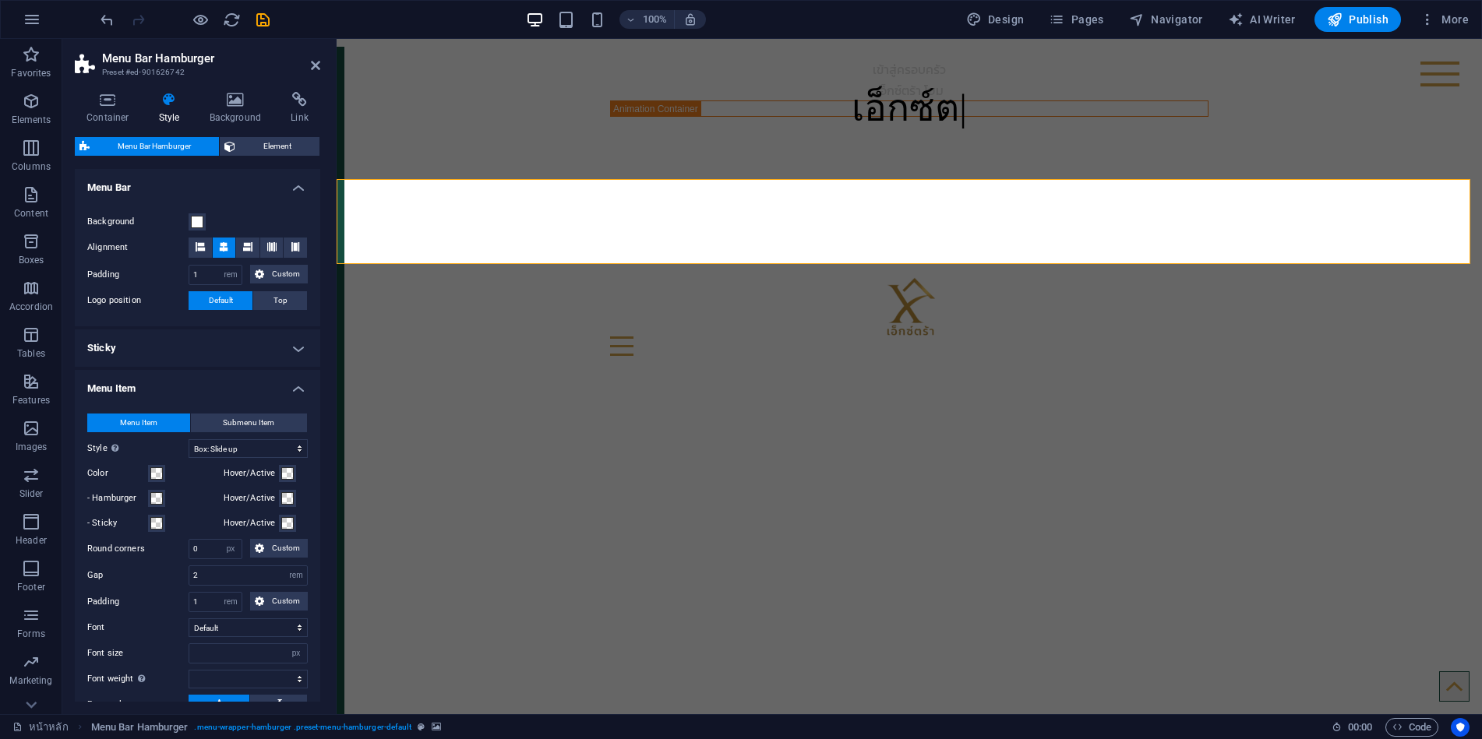
click at [267, 17] on icon "save" at bounding box center [263, 20] width 18 height 18
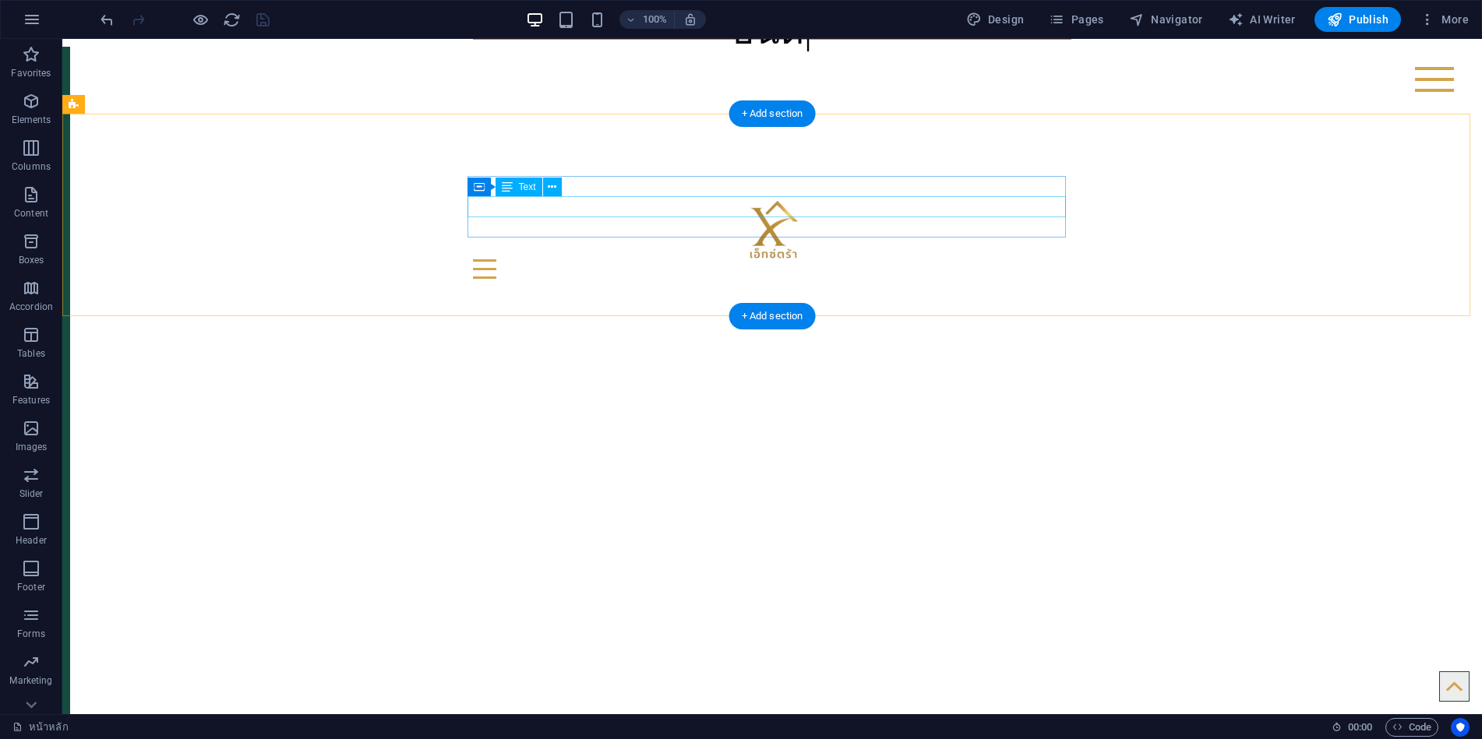
scroll to position [0, 0]
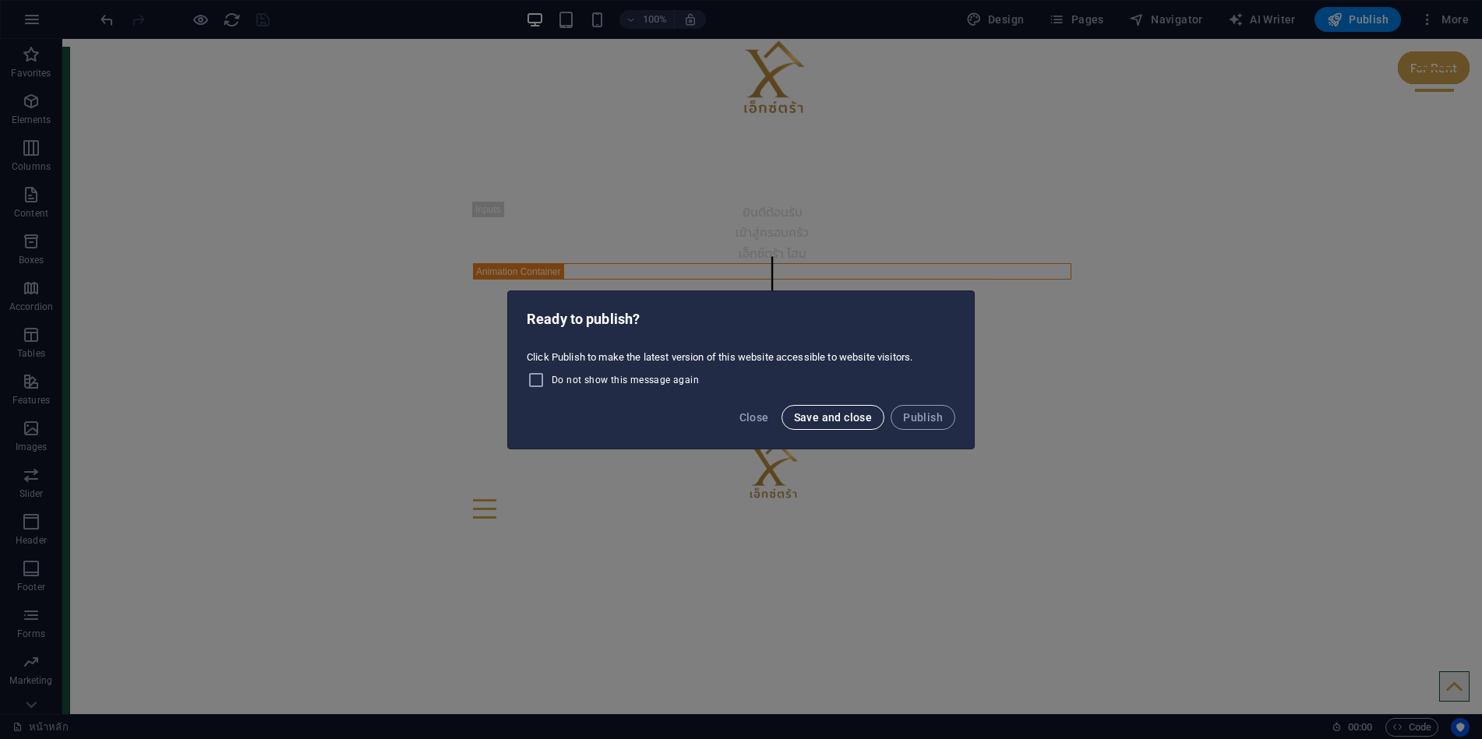
click at [845, 417] on span "Save and close" at bounding box center [833, 417] width 79 height 12
